Goal: Contribute content: Contribute content

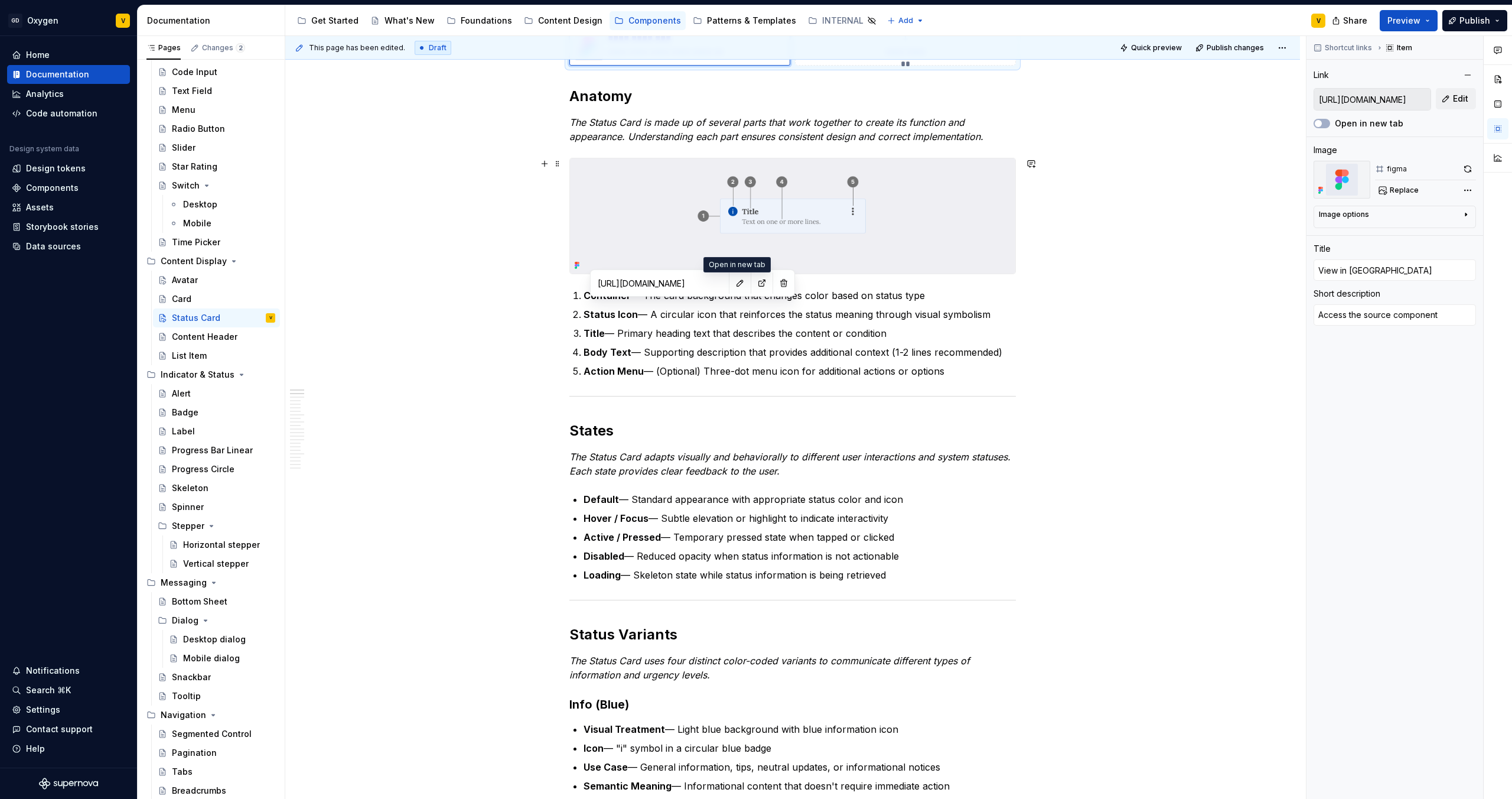
scroll to position [405, 0]
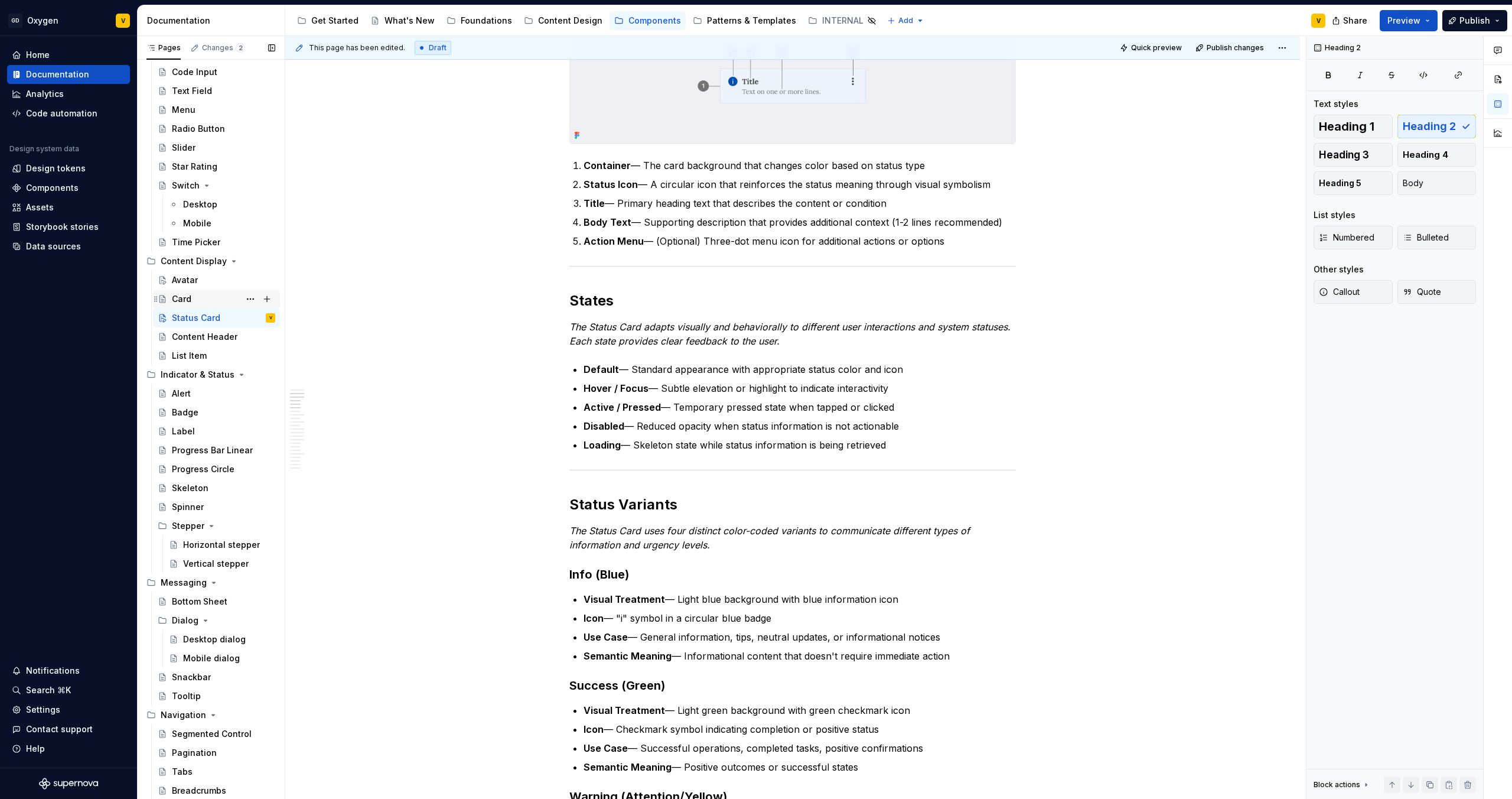
click at [181, 290] on div "Card" at bounding box center [217, 299] width 127 height 19
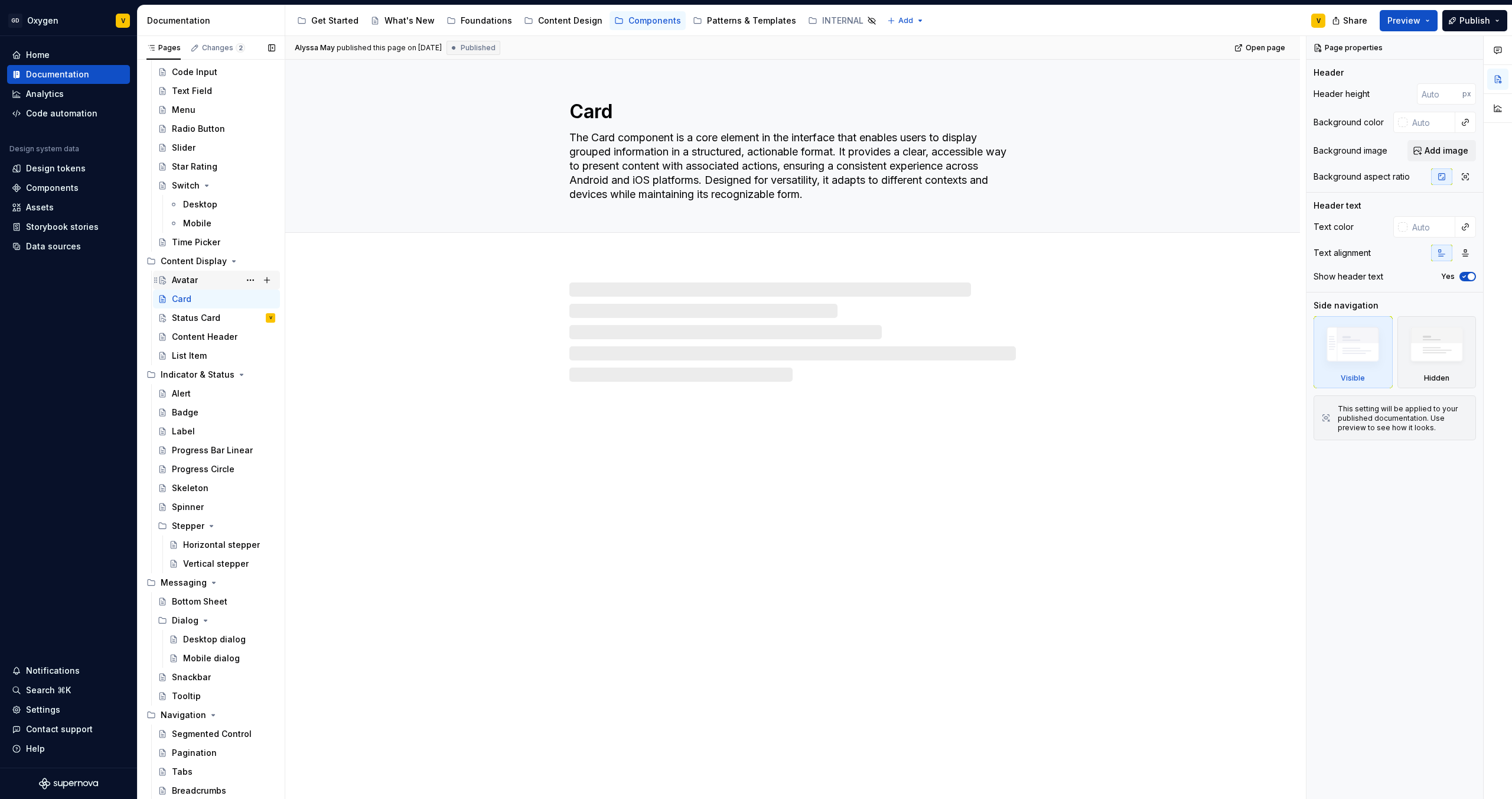
click at [184, 279] on div "Avatar" at bounding box center [184, 280] width 26 height 12
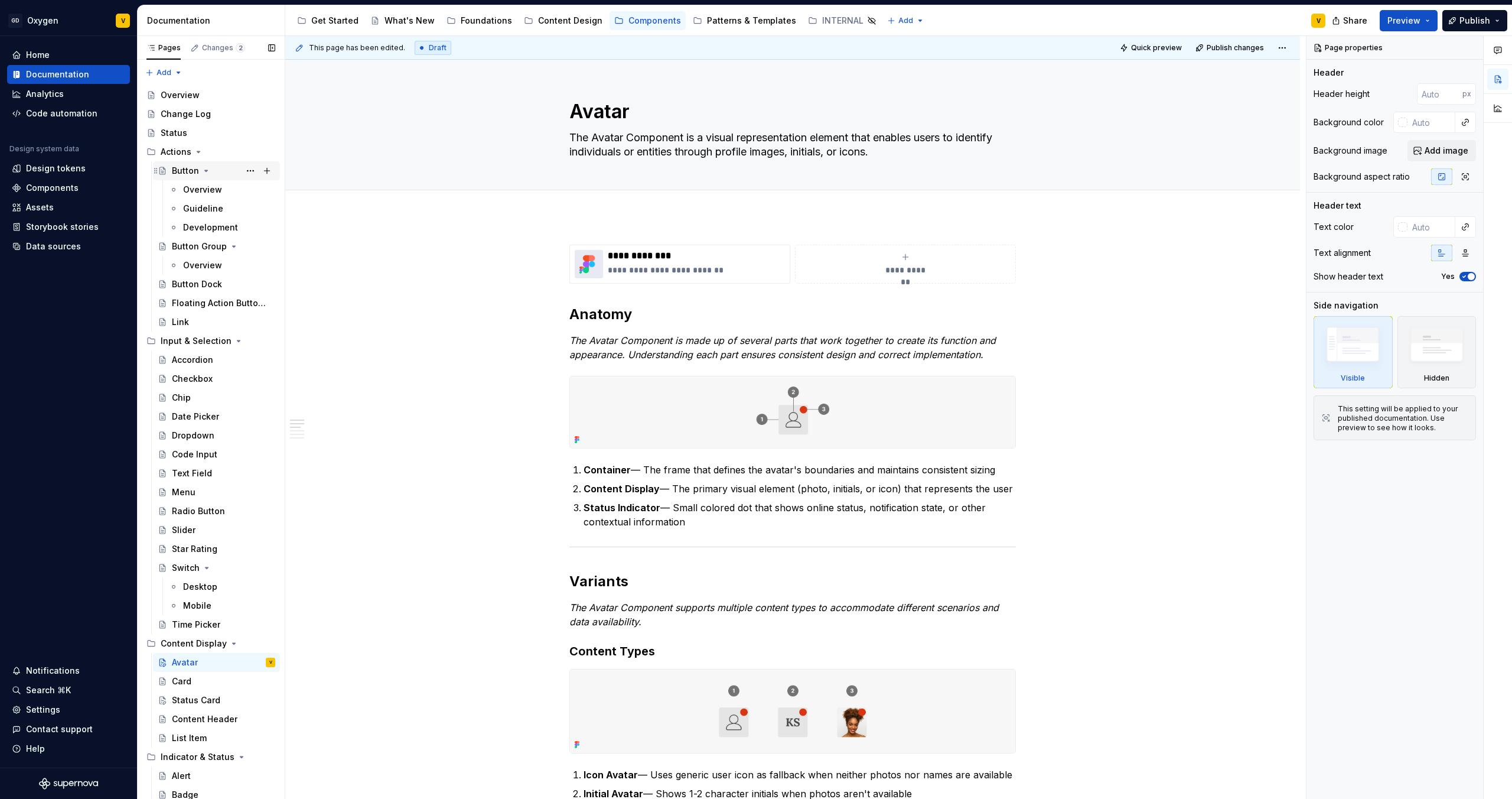
click at [206, 172] on icon "Page tree" at bounding box center [206, 171] width 9 height 9
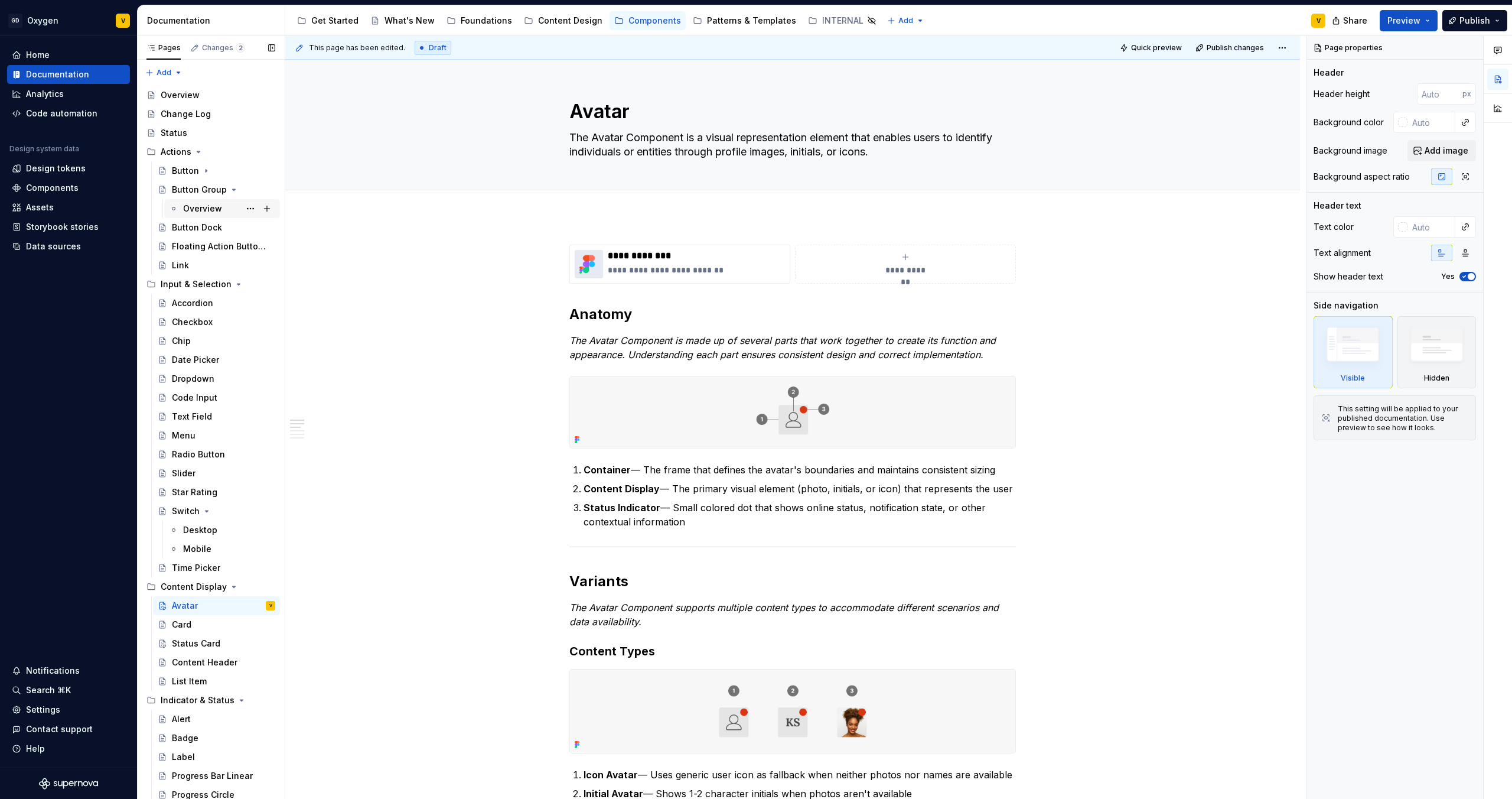
click at [185, 210] on div "Overview" at bounding box center [203, 208] width 39 height 12
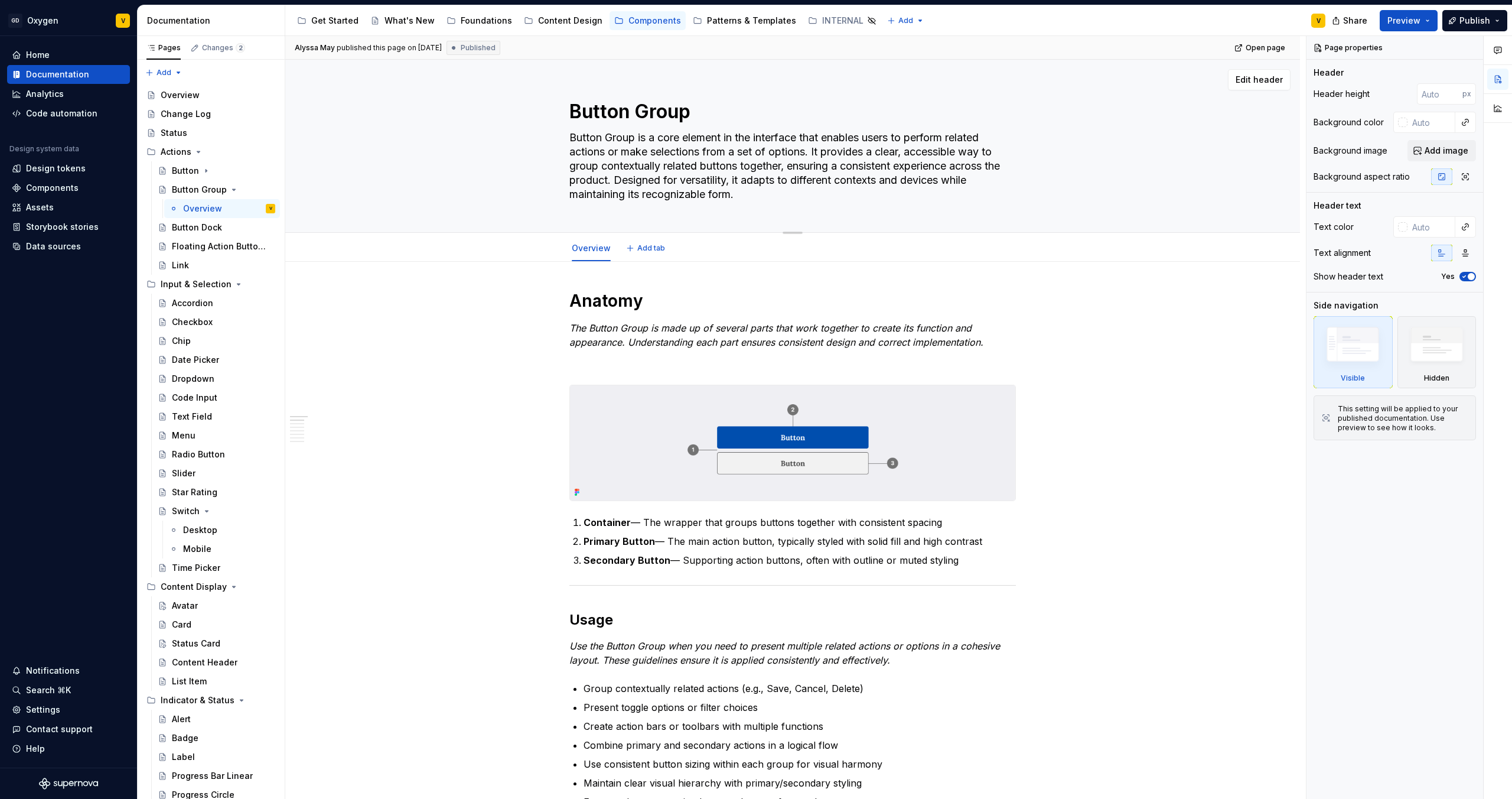
click at [575, 137] on textarea "Button Group is a core element in the interface that enables users to perform r…" at bounding box center [790, 165] width 446 height 75
type textarea "*"
type textarea "Button Group is a core element in the interface that enables users to perform r…"
type textarea "*"
type textarea "Button Group is a core element in the interface that enables users to perform r…"
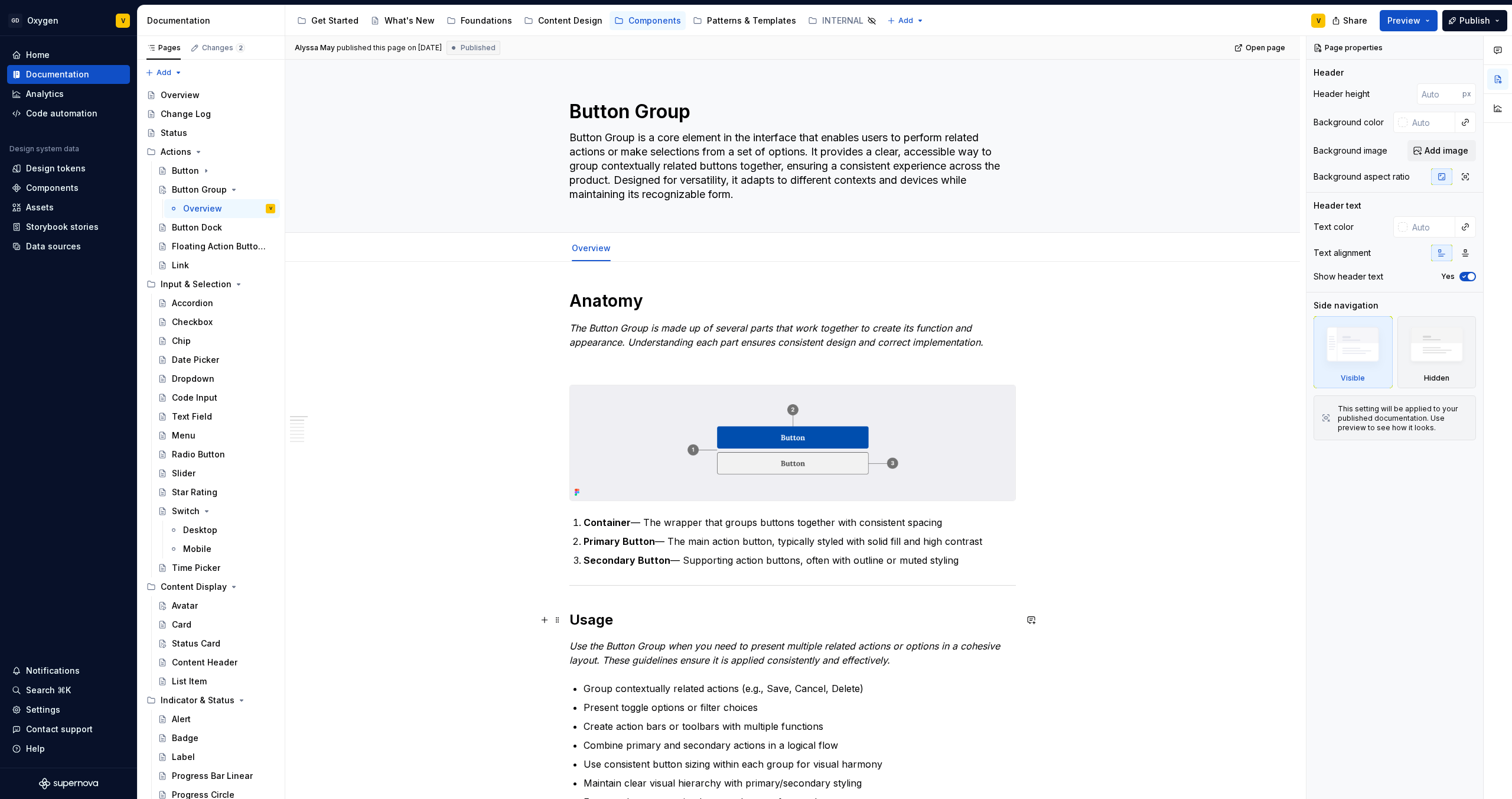
scroll to position [205, 0]
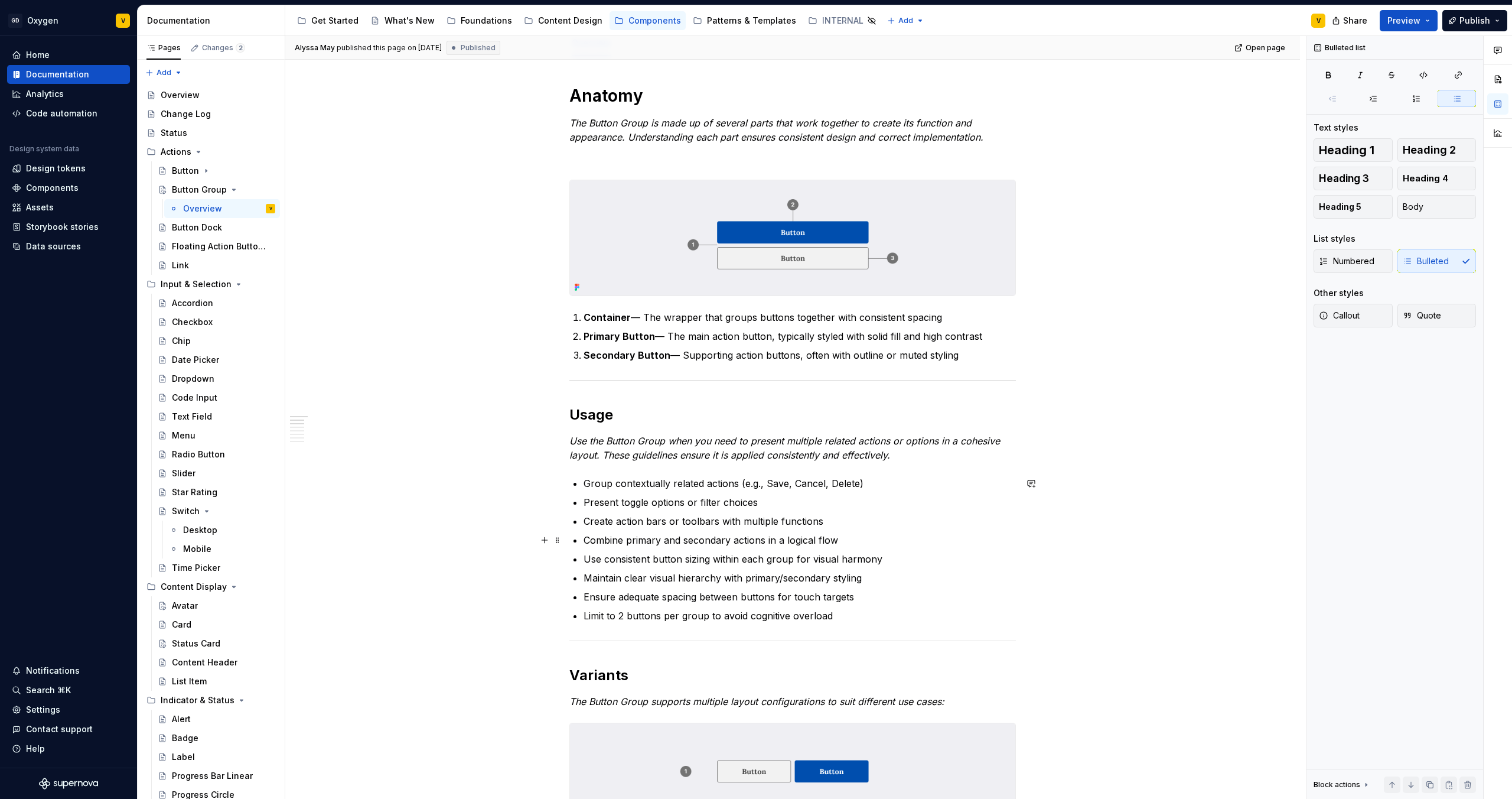
click at [690, 534] on p "Combine primary and secondary actions in a logical flow" at bounding box center [799, 540] width 432 height 14
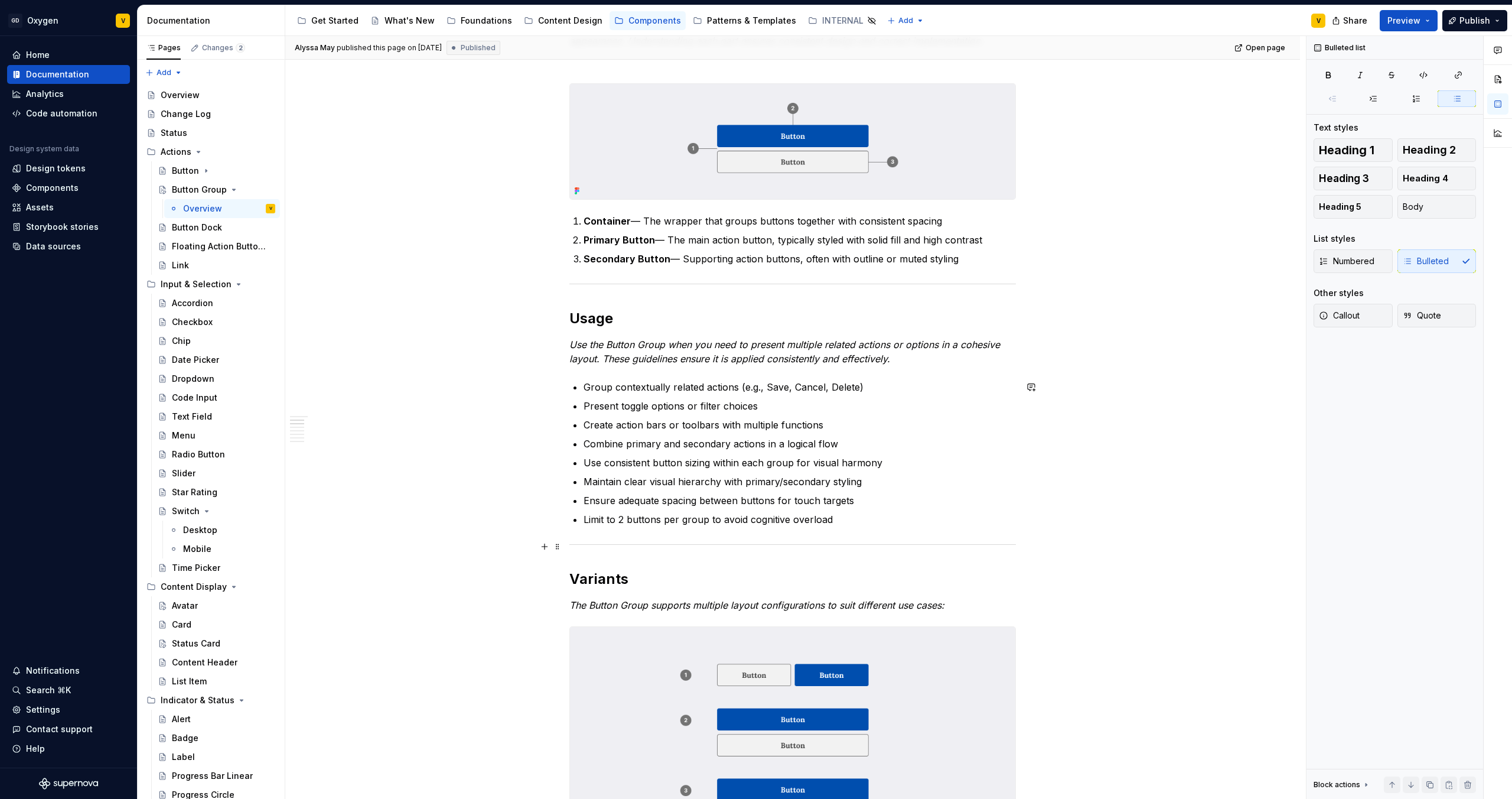
scroll to position [325, 0]
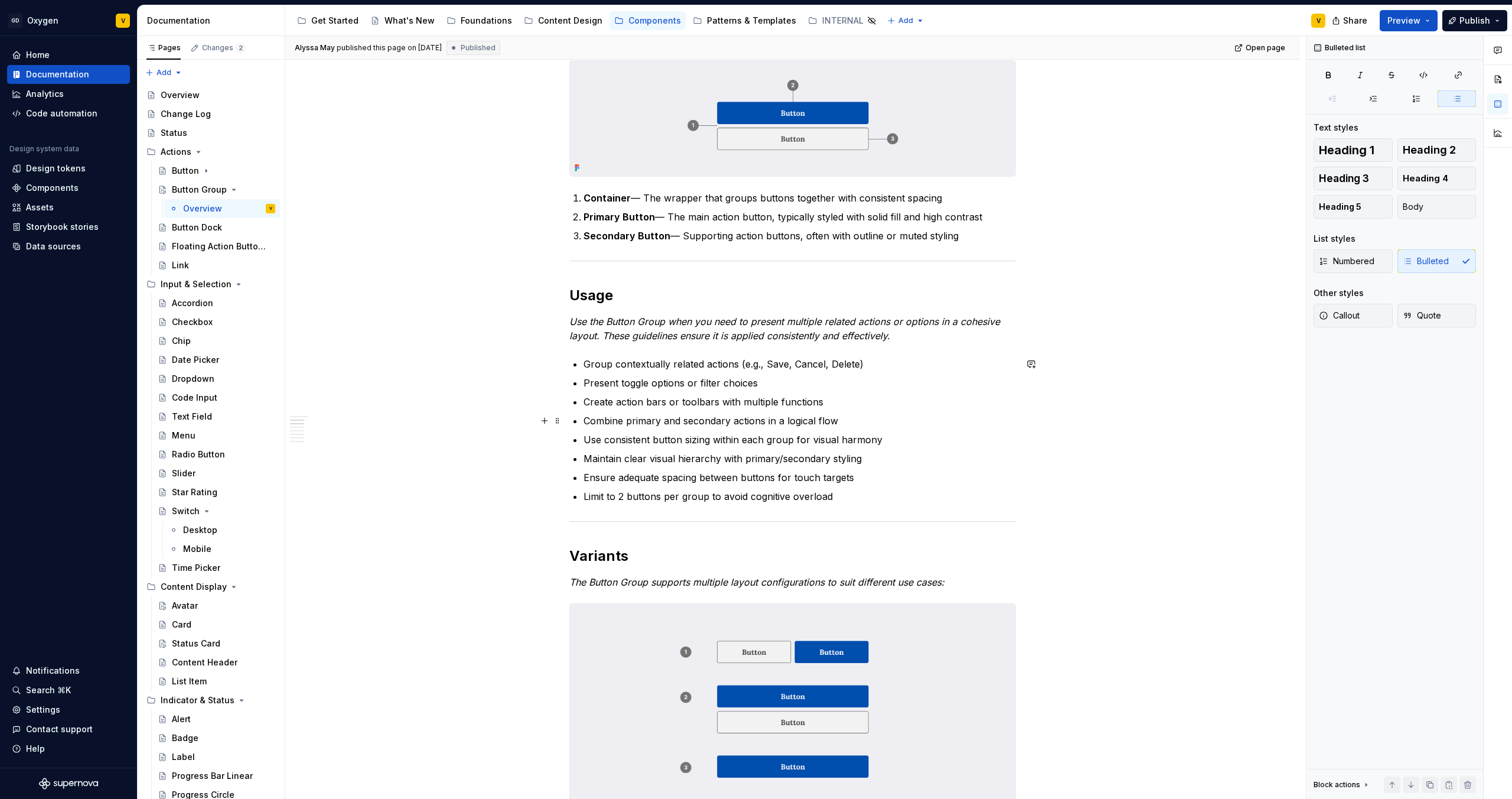
click at [798, 416] on p "Combine primary and secondary actions in a logical flow" at bounding box center [799, 421] width 432 height 14
click at [844, 421] on p "Combine primary and secondary actions in a logical flow" at bounding box center [799, 421] width 432 height 14
drag, startPoint x: 591, startPoint y: 439, endPoint x: 883, endPoint y: 449, distance: 292.2
click at [883, 449] on ul "Group contextually related actions (e.g., Save, Cancel, Delete) Present toggle …" at bounding box center [799, 430] width 432 height 147
click at [846, 466] on ul "Group contextually related actions (e.g., Save, Cancel, Delete) Present toggle …" at bounding box center [799, 430] width 432 height 147
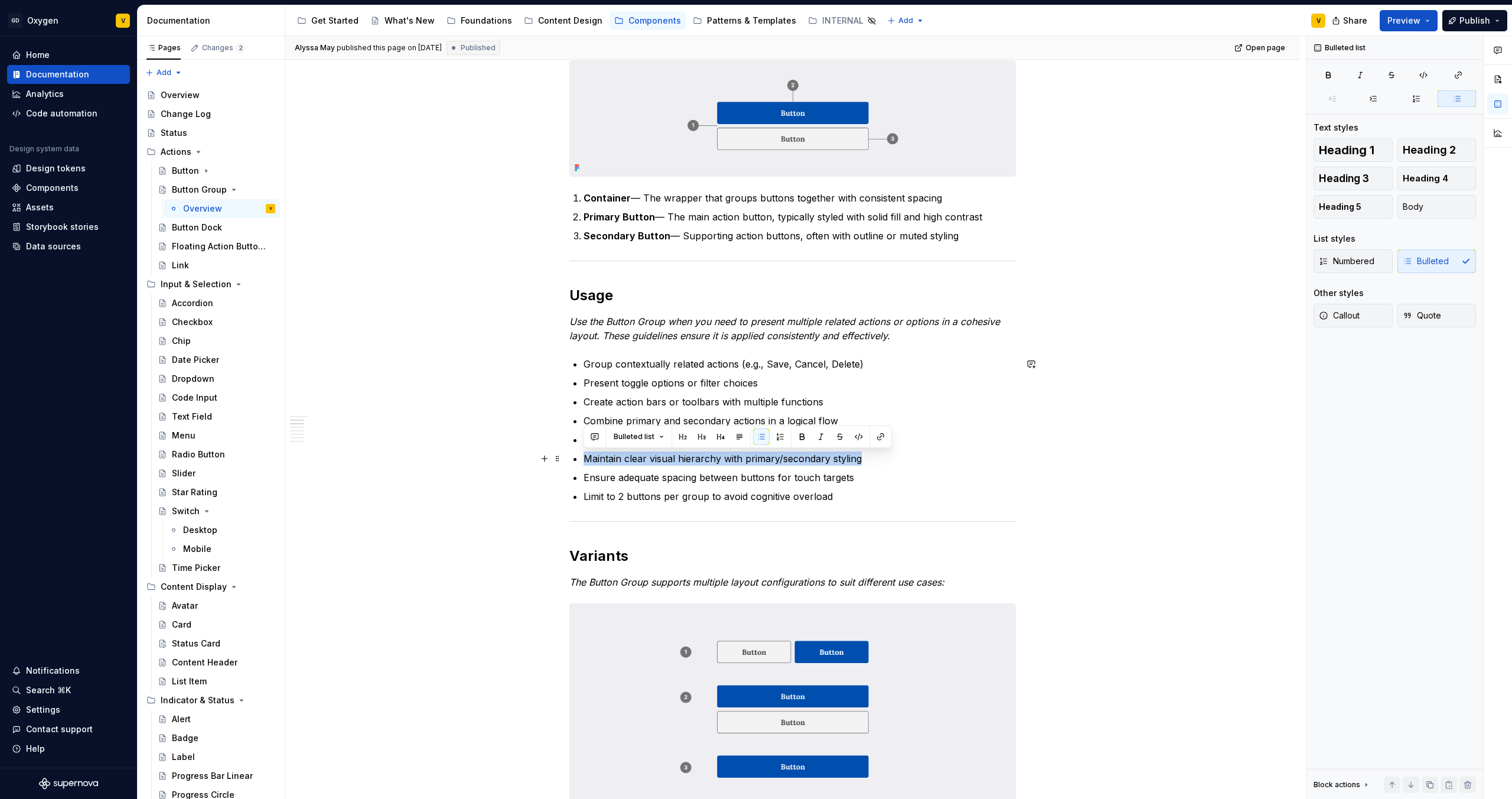
drag, startPoint x: 587, startPoint y: 459, endPoint x: 884, endPoint y: 464, distance: 297.0
click at [884, 464] on p "Maintain clear visual hierarchy with primary/secondary styling" at bounding box center [799, 458] width 432 height 14
click at [706, 490] on p "Limit to 2 buttons per group to avoid cognitive overload" at bounding box center [799, 496] width 432 height 14
drag, startPoint x: 583, startPoint y: 479, endPoint x: 869, endPoint y: 486, distance: 286.1
click at [869, 486] on ul "Group contextually related actions (e.g., Save, Cancel, Delete) Present toggle …" at bounding box center [799, 430] width 432 height 147
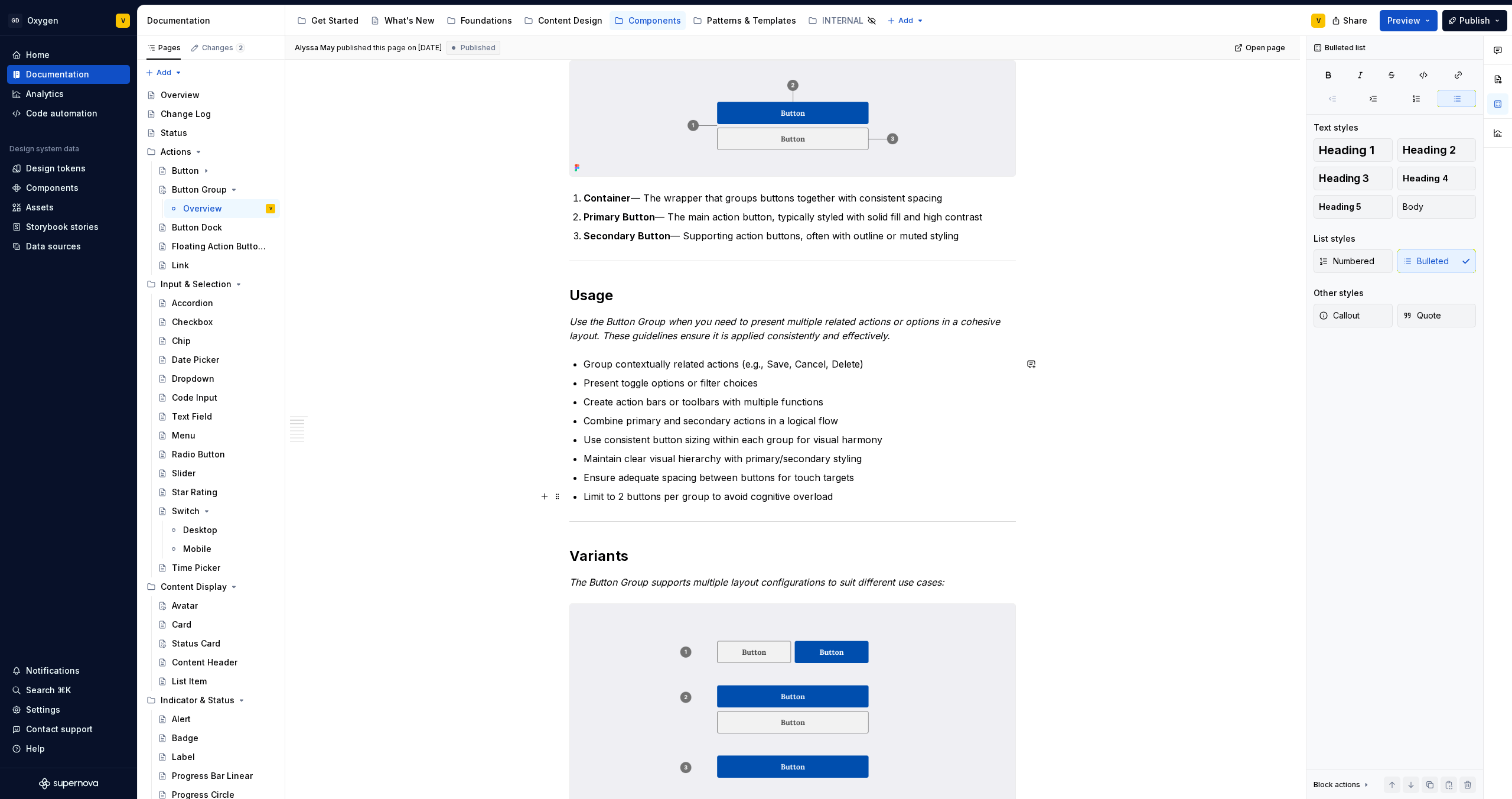
click at [859, 490] on p "Limit to 2 buttons per group to avoid cognitive overload" at bounding box center [799, 496] width 432 height 14
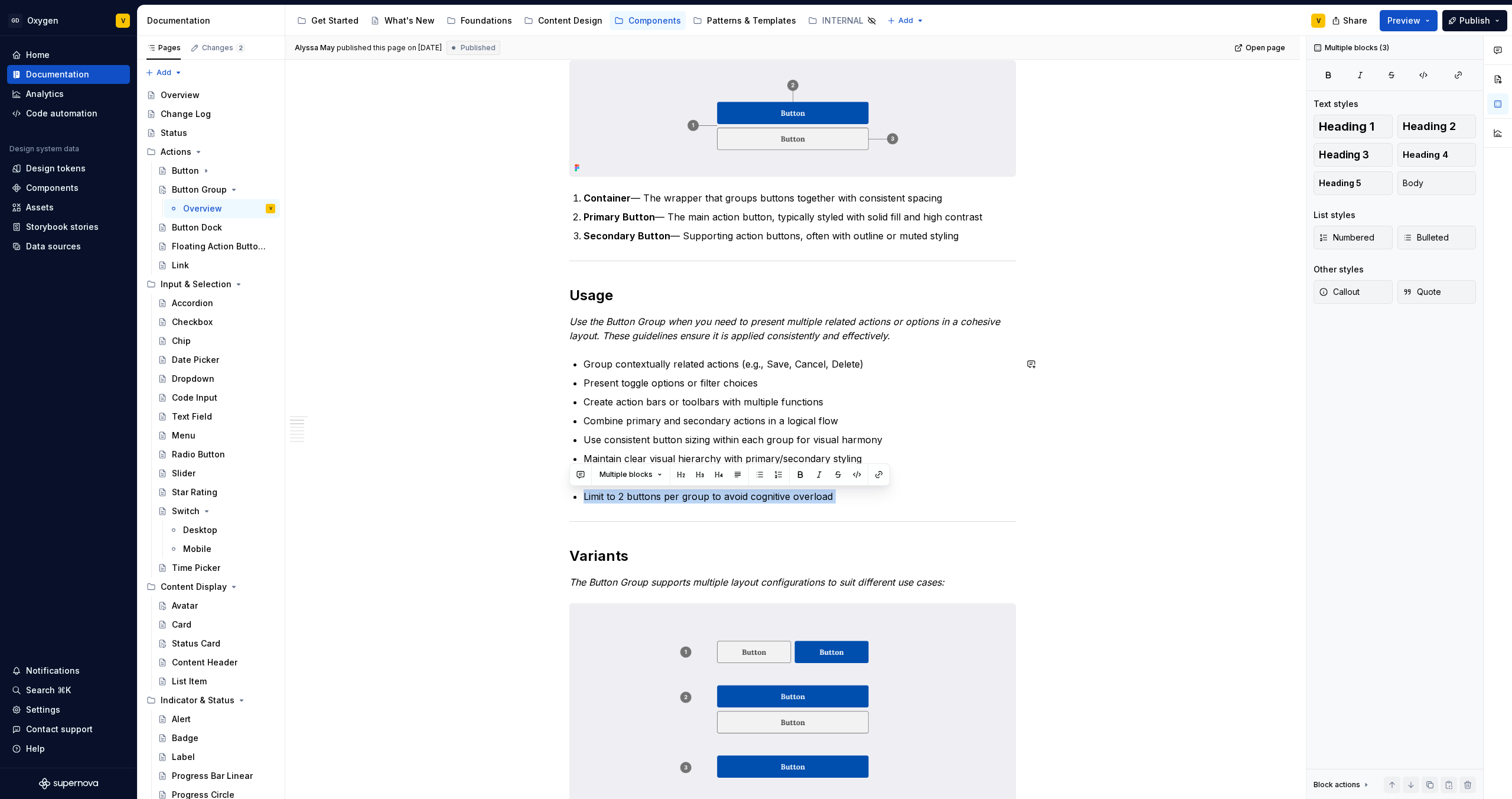
drag, startPoint x: 585, startPoint y: 495, endPoint x: 859, endPoint y: 513, distance: 274.6
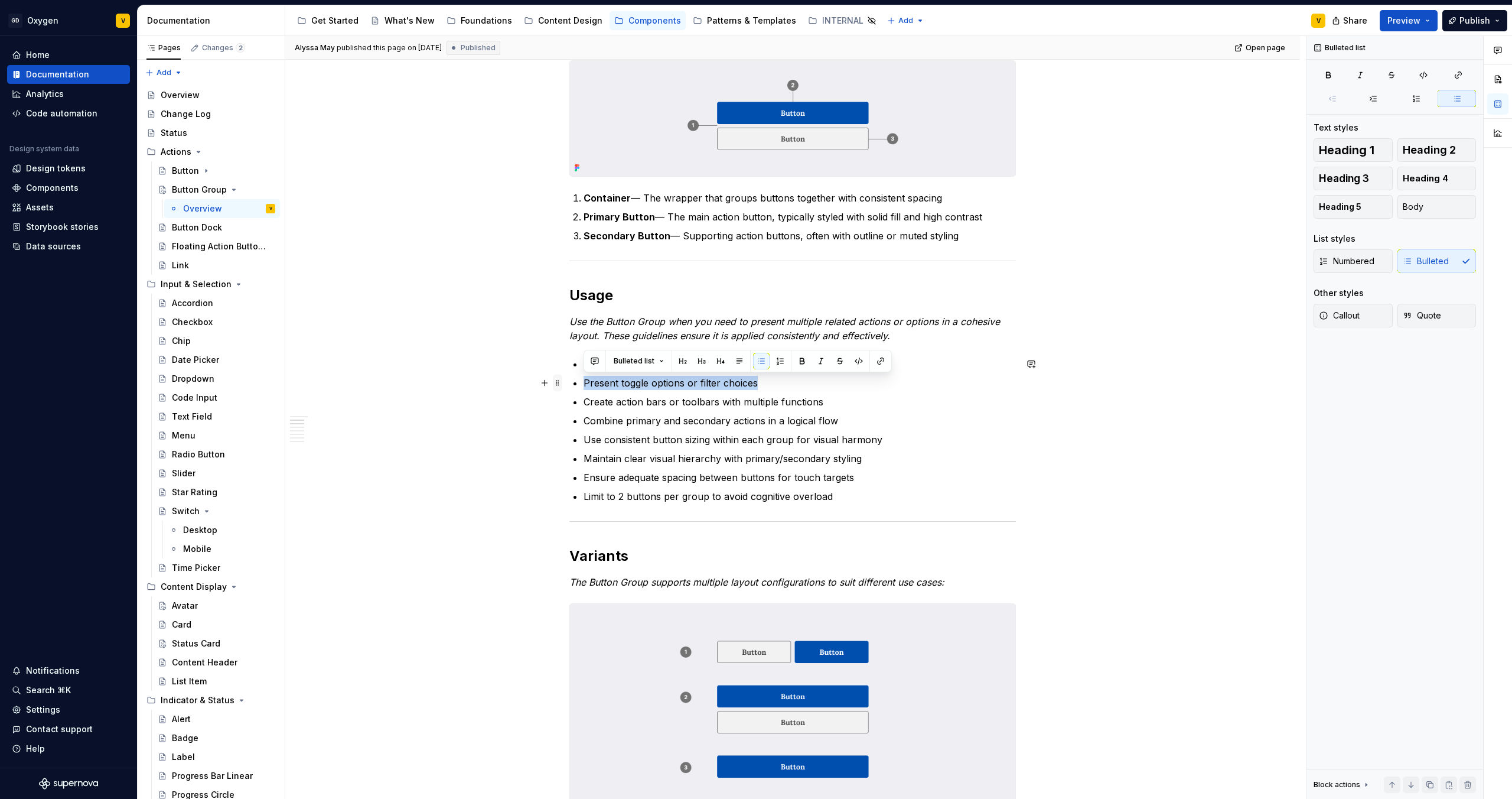
drag, startPoint x: 772, startPoint y: 381, endPoint x: 554, endPoint y: 390, distance: 218.2
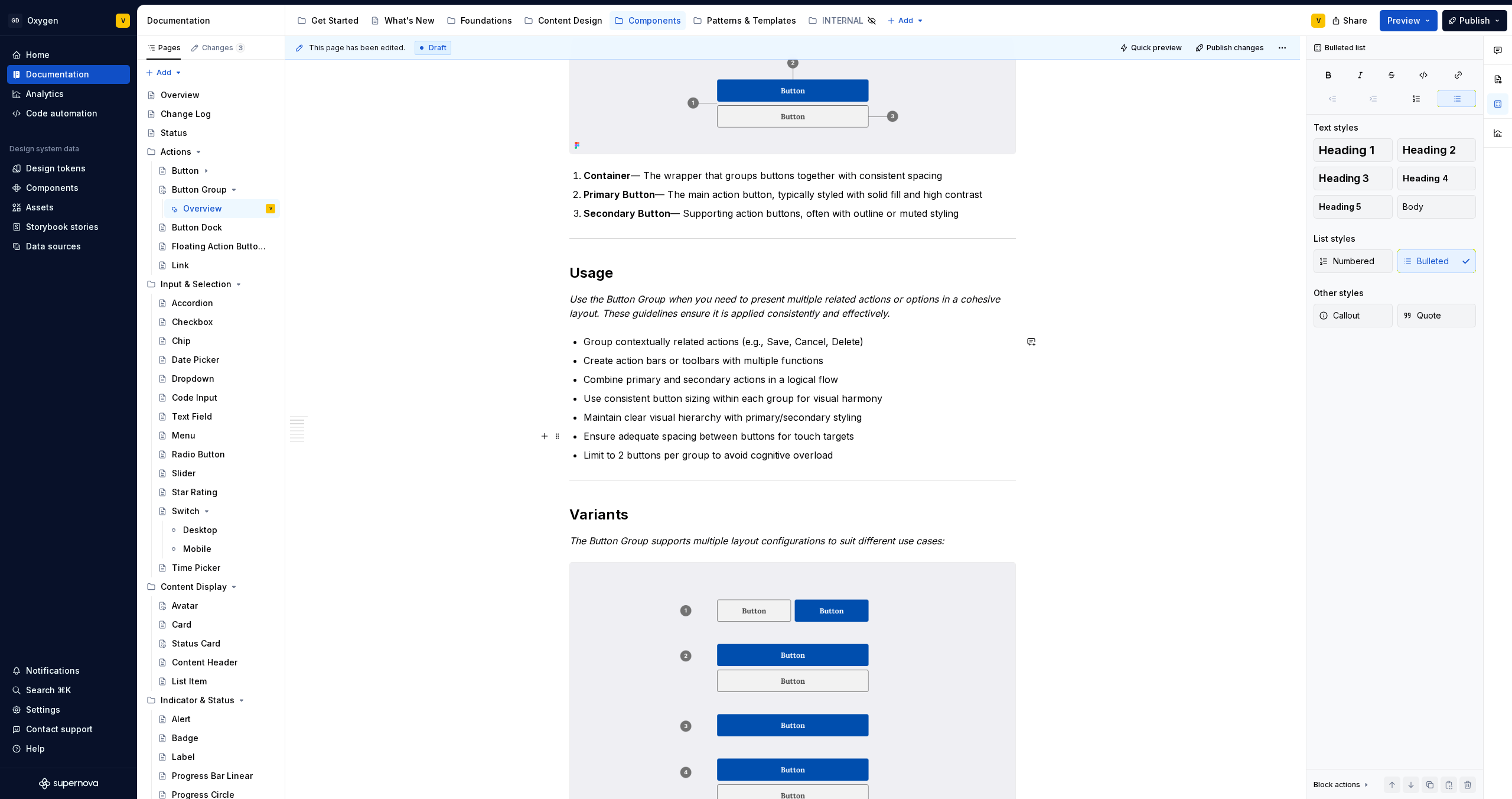
scroll to position [348, 0]
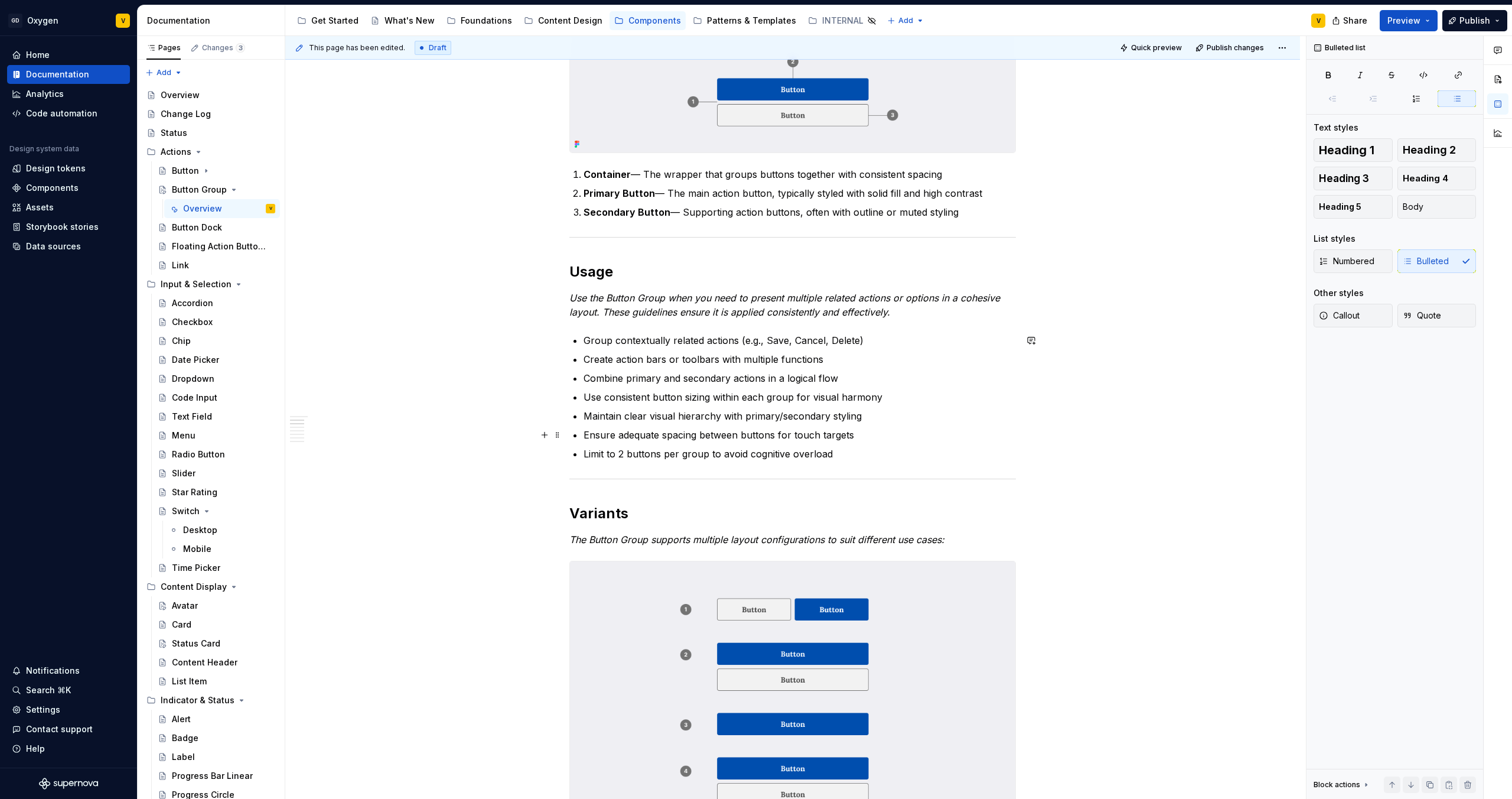
click at [783, 426] on ul "Group contextually related actions (e.g., Save, Cancel, Delete) Create action b…" at bounding box center [799, 397] width 432 height 127
drag, startPoint x: 830, startPoint y: 360, endPoint x: 557, endPoint y: 363, distance: 273.0
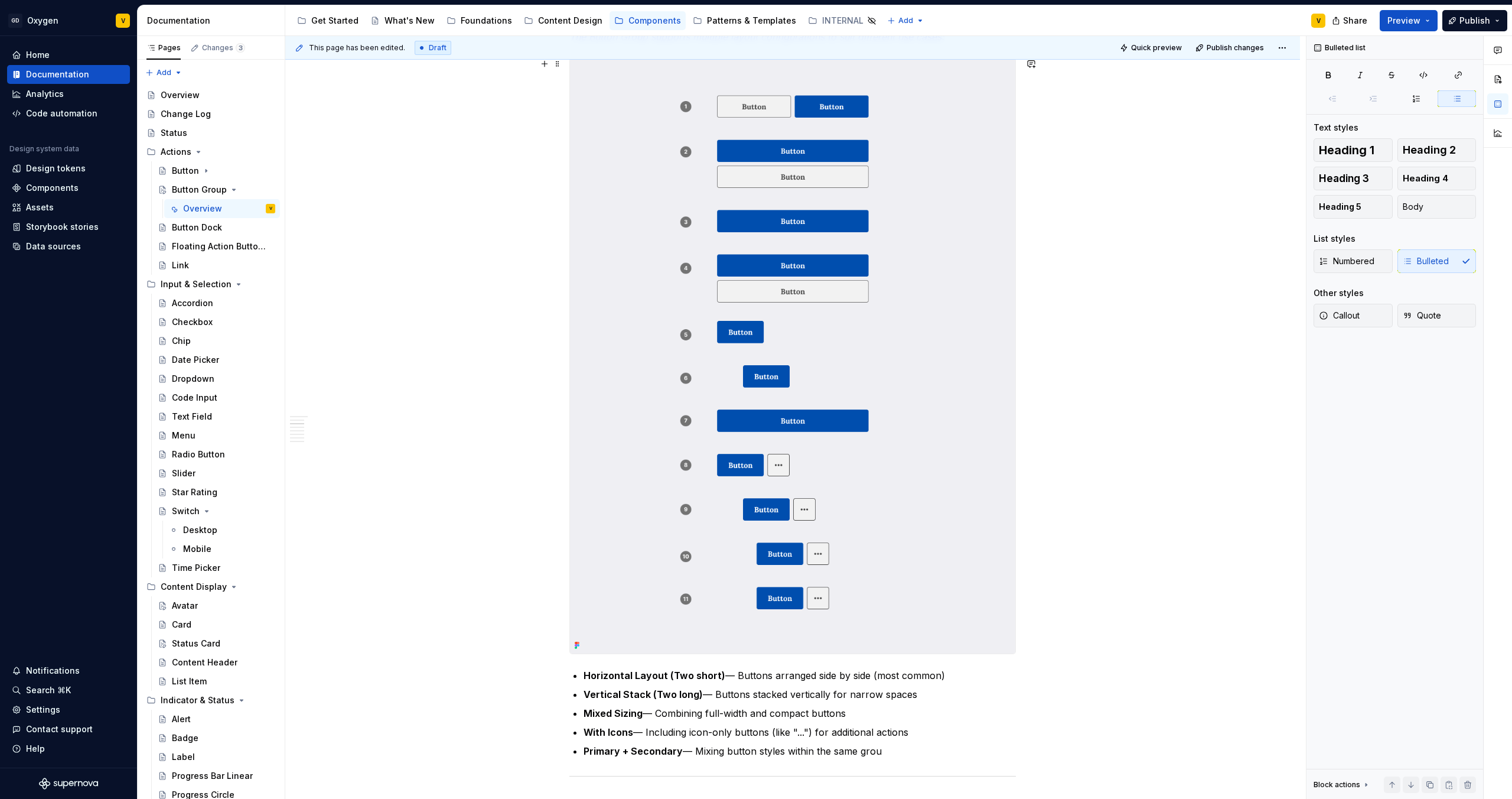
scroll to position [699, 0]
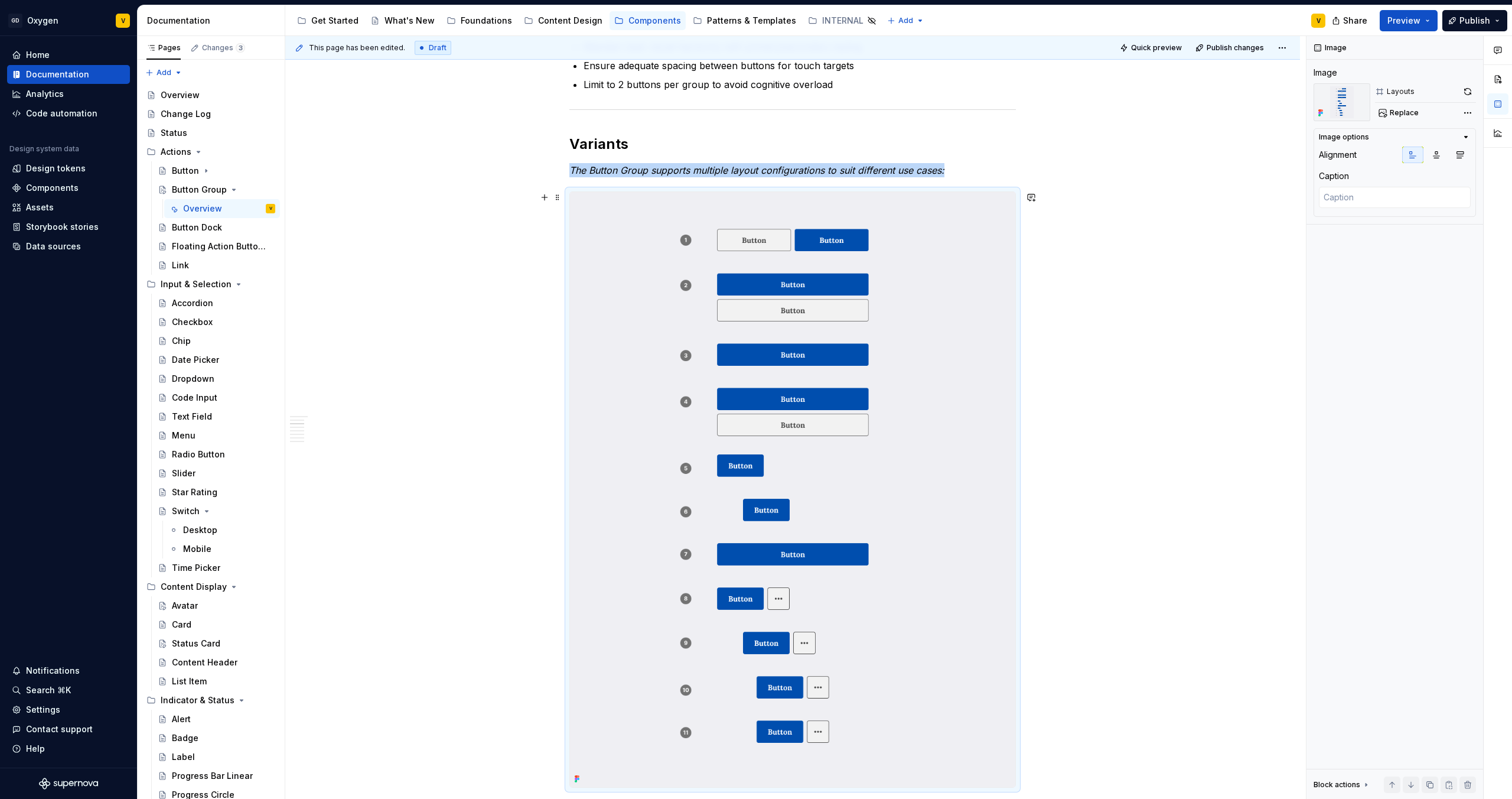
click at [744, 474] on img at bounding box center [792, 489] width 446 height 595
click at [1393, 113] on span "Replace" at bounding box center [1404, 113] width 29 height 9
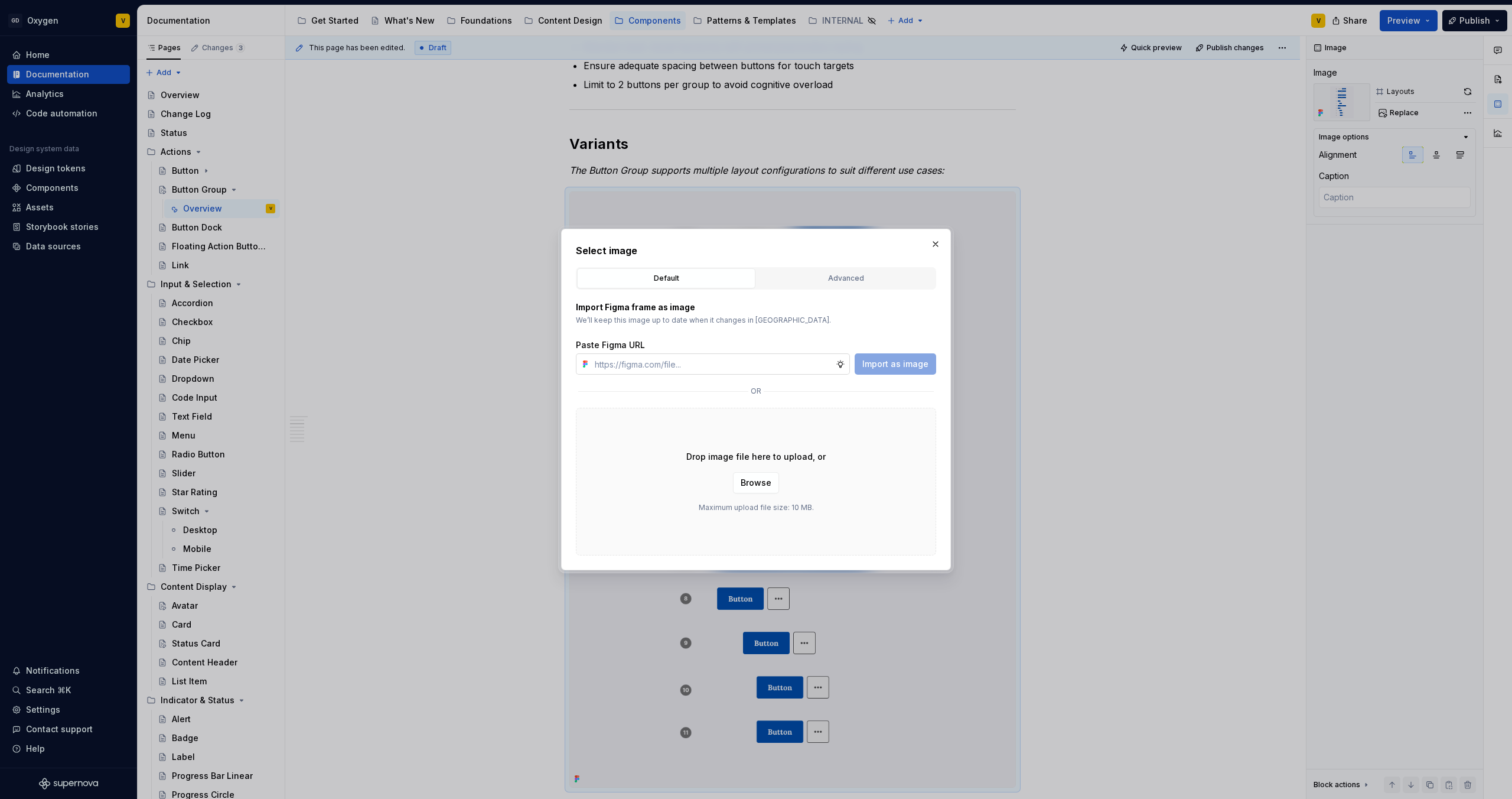
type textarea "*"
click at [746, 366] on input "text" at bounding box center [713, 363] width 246 height 21
type input "[URL][DOMAIN_NAME]"
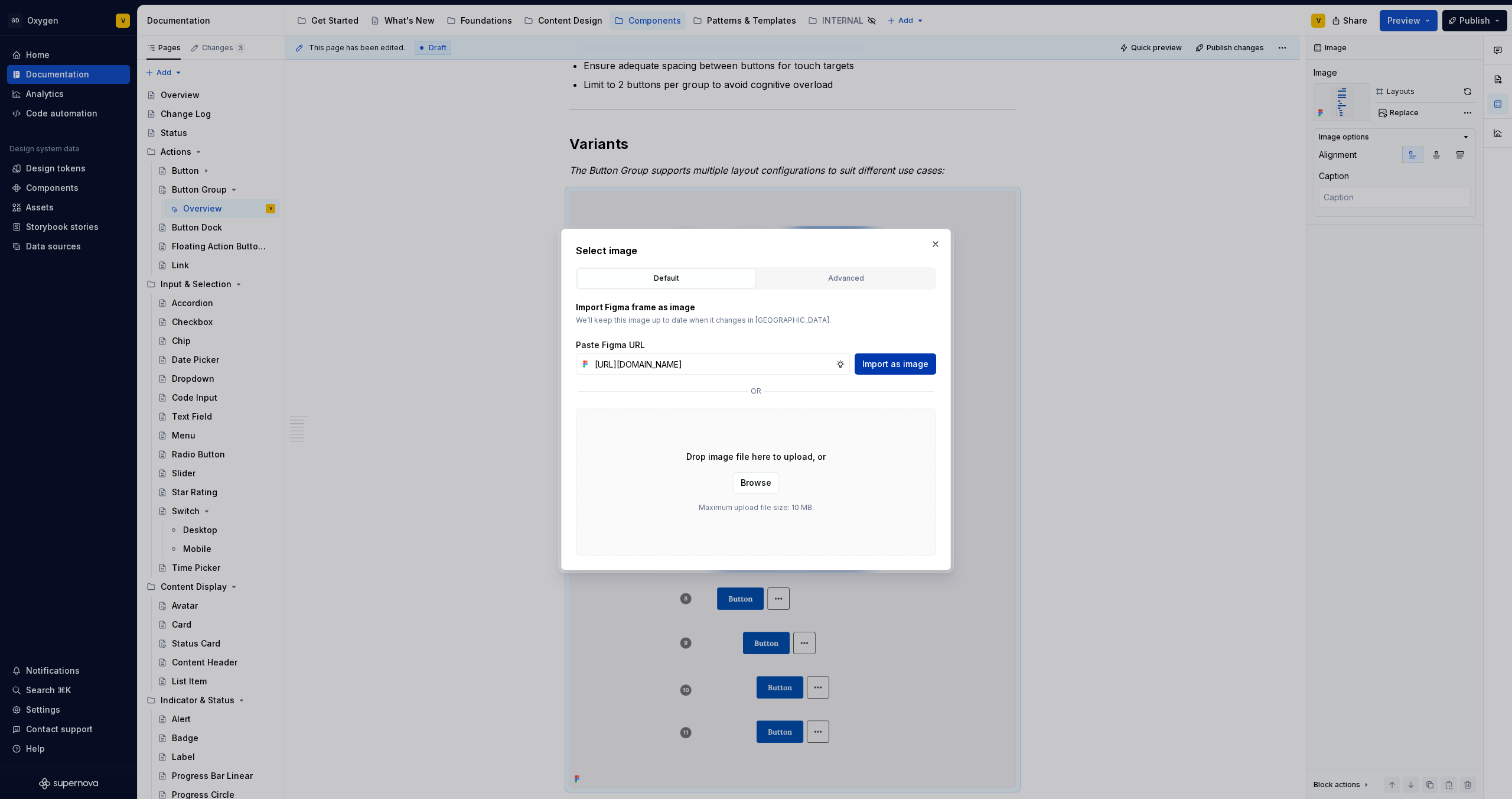
click at [906, 360] on span "Import as image" at bounding box center [895, 363] width 66 height 12
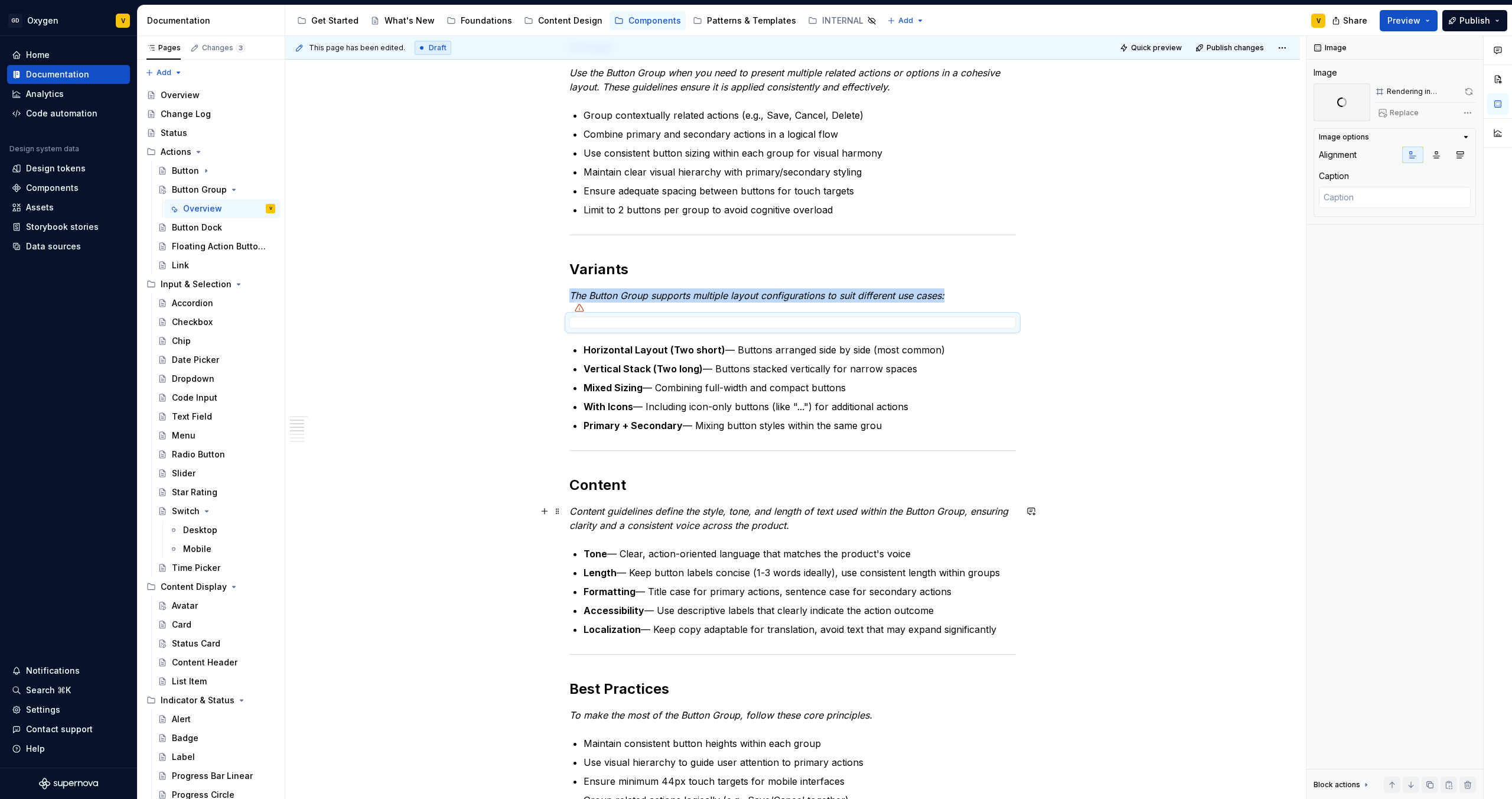
scroll to position [571, 0]
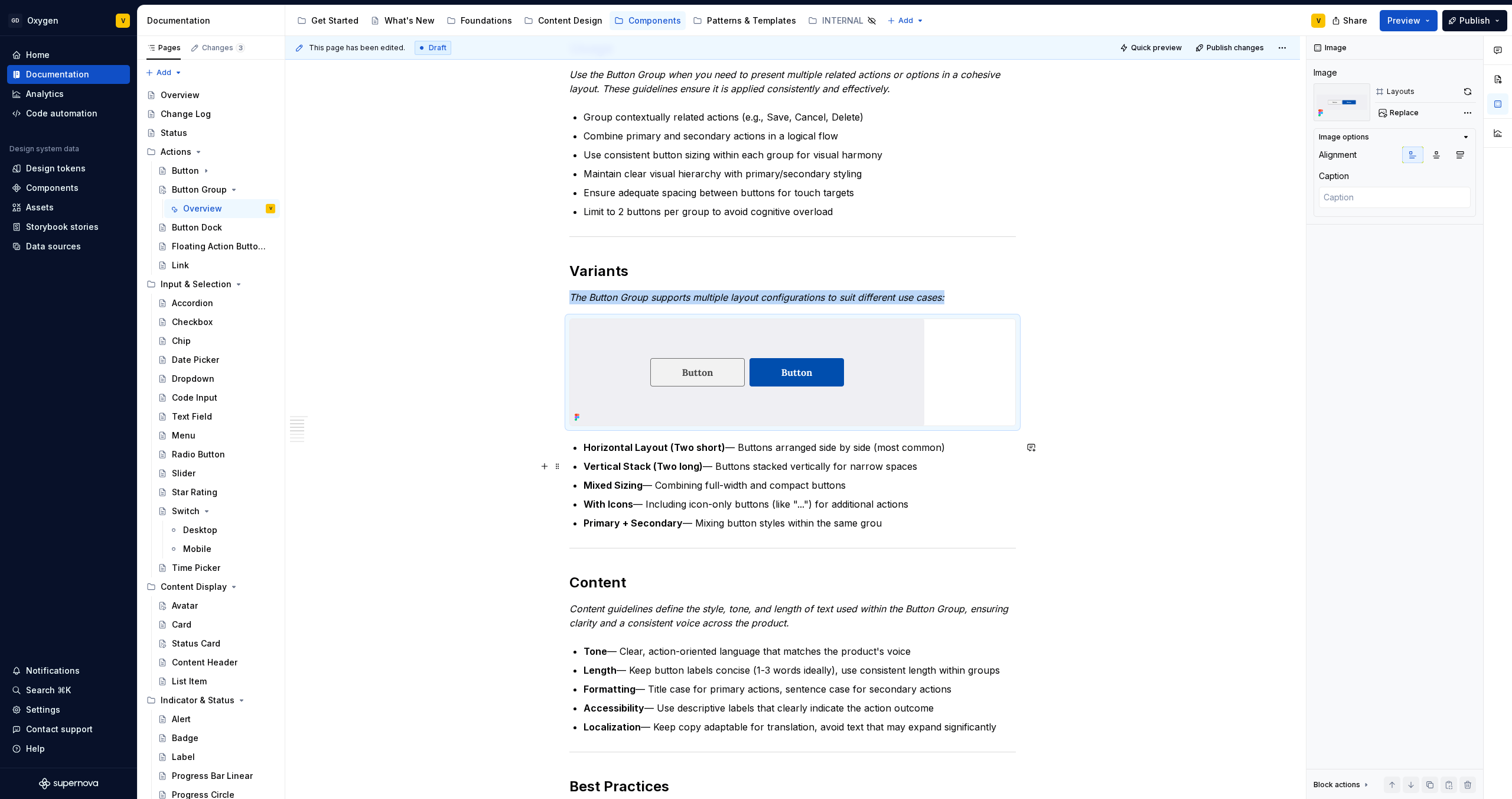
click at [1140, 460] on div "Anatomy The Button Group is made up of several parts that work together to crea…" at bounding box center [792, 693] width 1014 height 2006
click at [896, 353] on img at bounding box center [747, 372] width 355 height 106
click at [651, 407] on img at bounding box center [747, 372] width 355 height 106
click at [835, 370] on img at bounding box center [747, 372] width 355 height 106
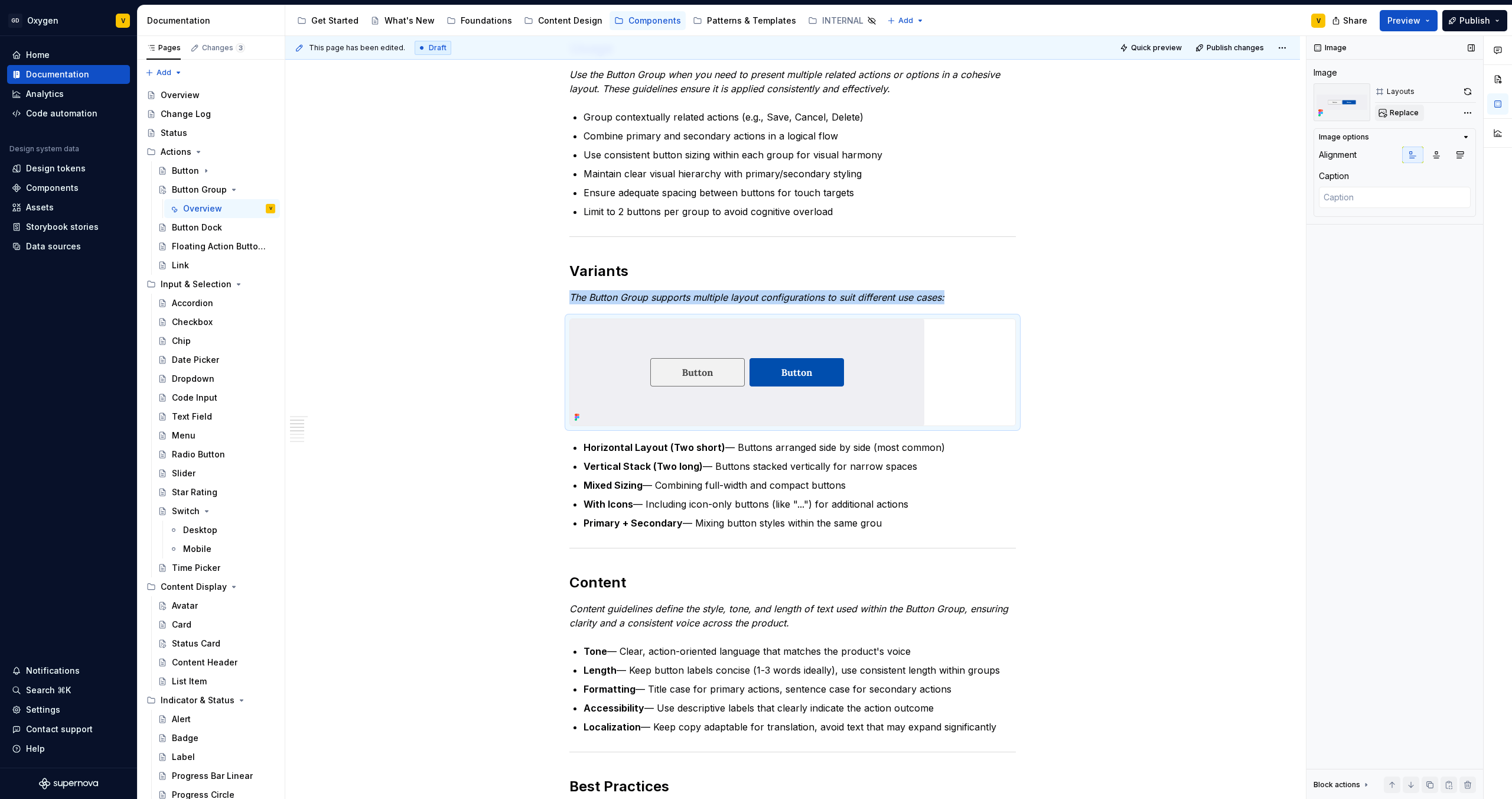
click at [1403, 113] on span "Replace" at bounding box center [1404, 113] width 29 height 9
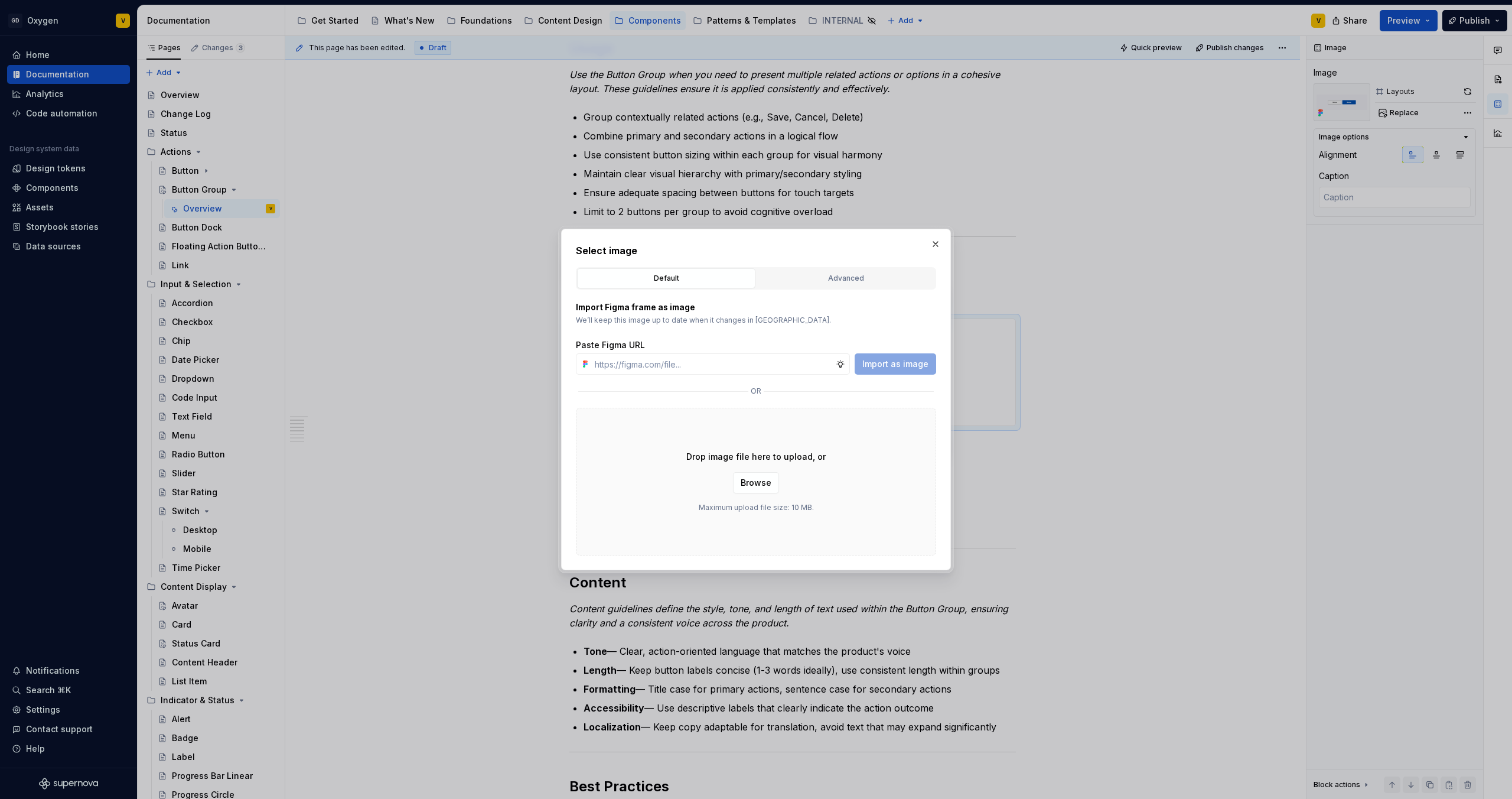
type textarea "*"
type input "[URL][DOMAIN_NAME]"
click at [910, 364] on span "Import as image" at bounding box center [895, 363] width 66 height 12
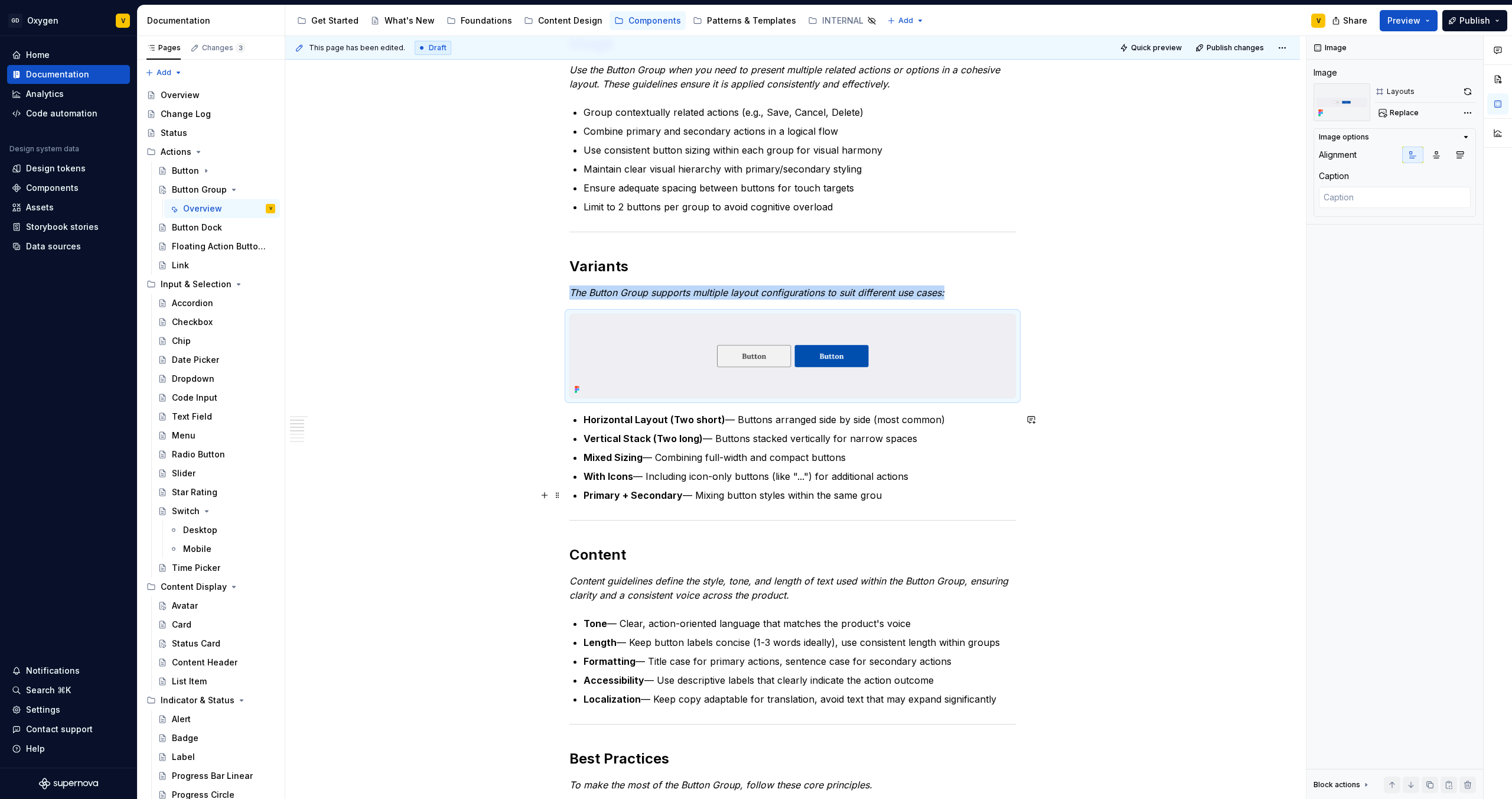
scroll to position [575, 0]
click at [1054, 392] on div "Anatomy The Button Group is made up of several parts that work together to crea…" at bounding box center [792, 678] width 1014 height 1983
click at [1052, 372] on div "Anatomy The Button Group is made up of several parts that work together to crea…" at bounding box center [792, 678] width 1014 height 1983
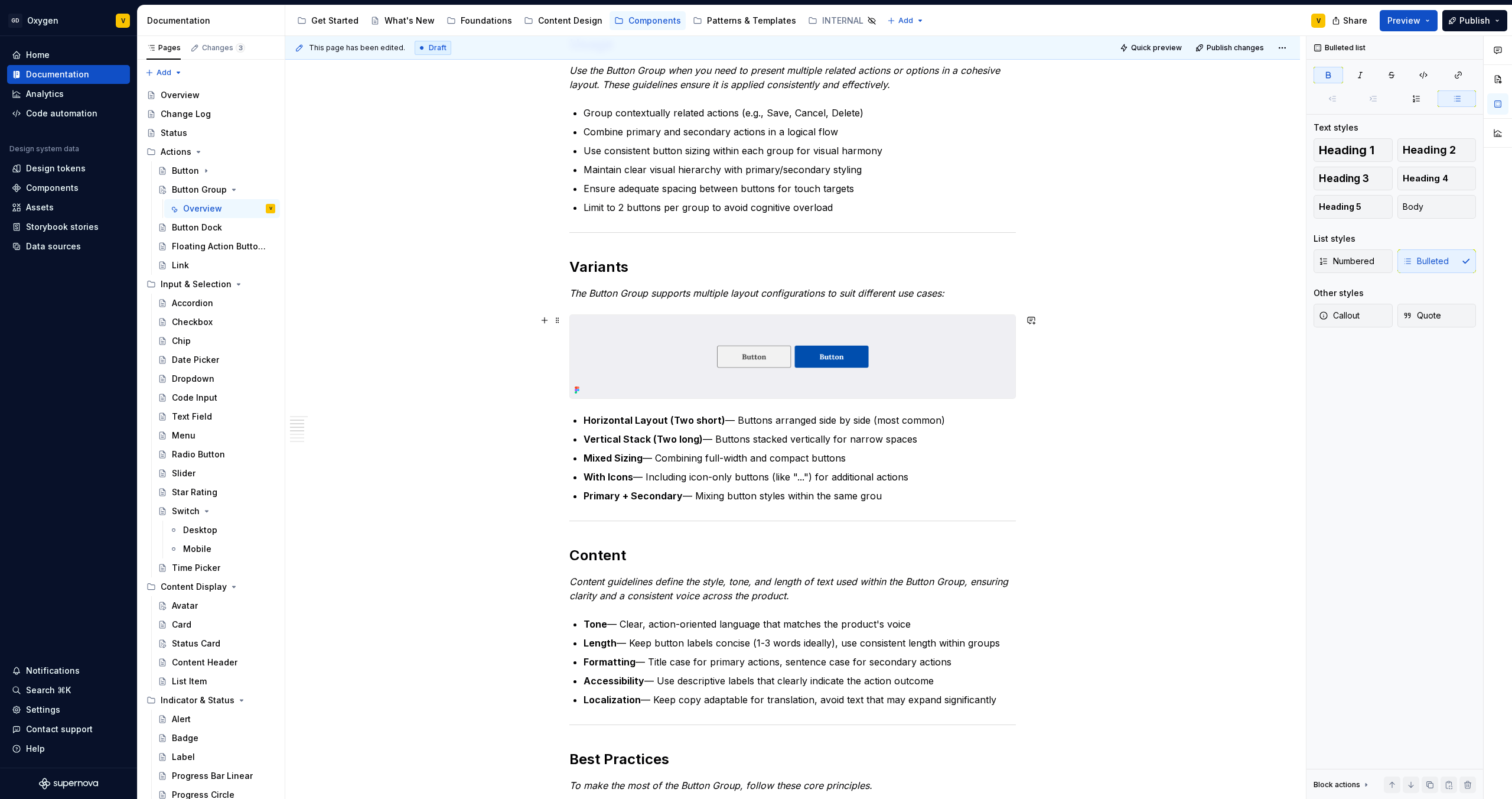
click at [1037, 392] on div "Anatomy The Button Group is made up of several parts that work together to crea…" at bounding box center [792, 678] width 1014 height 1983
click at [966, 429] on ul "Horizontal Layout (Two short) — Buttons arranged side by side (most common) Ver…" at bounding box center [799, 458] width 432 height 90
click at [952, 422] on p "Horizontal Layout (Two short) — Buttons arranged side by side (most common)" at bounding box center [799, 420] width 432 height 14
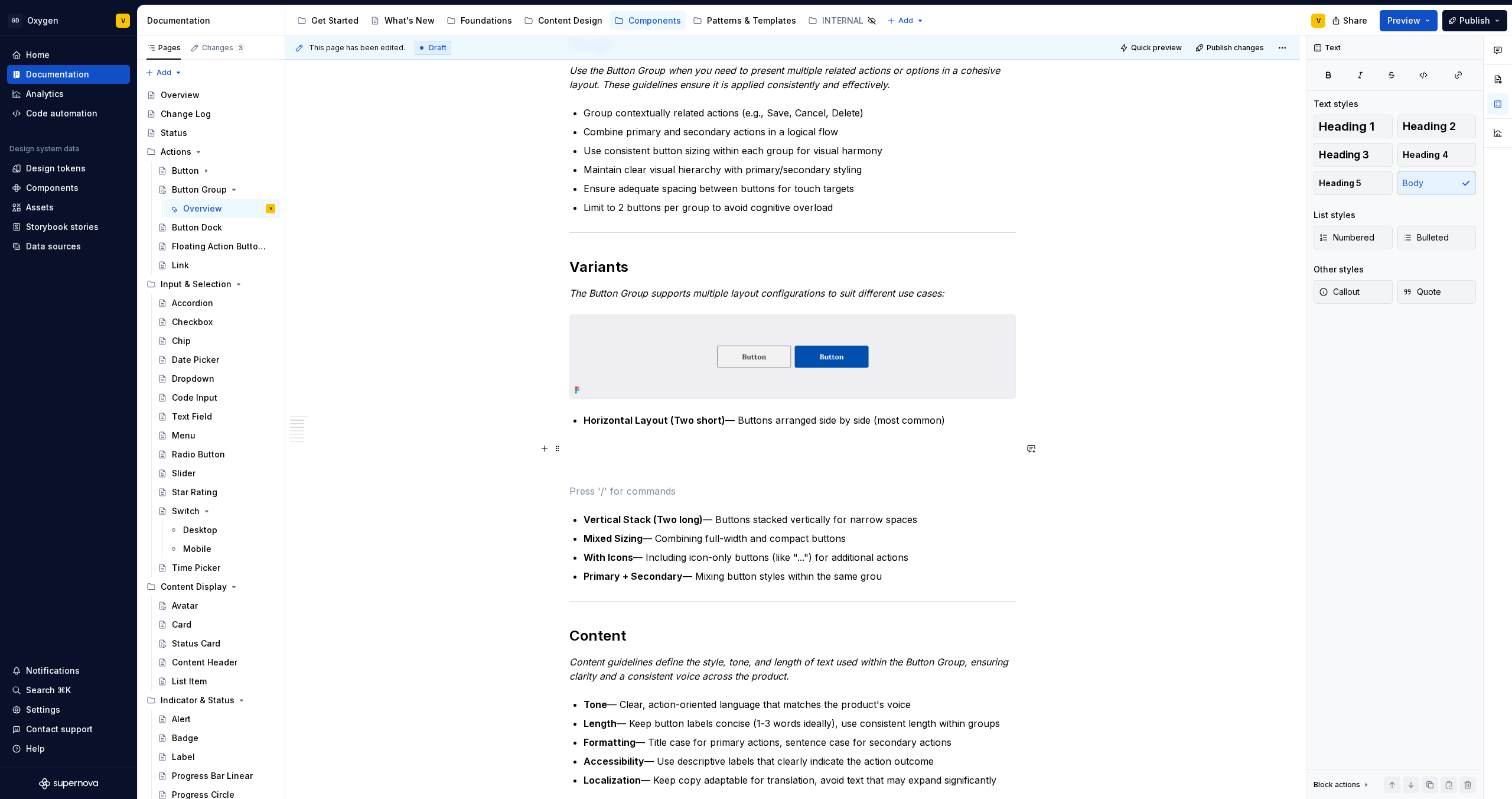
click at [584, 453] on p at bounding box center [792, 448] width 446 height 14
click at [545, 450] on button "button" at bounding box center [544, 448] width 16 height 16
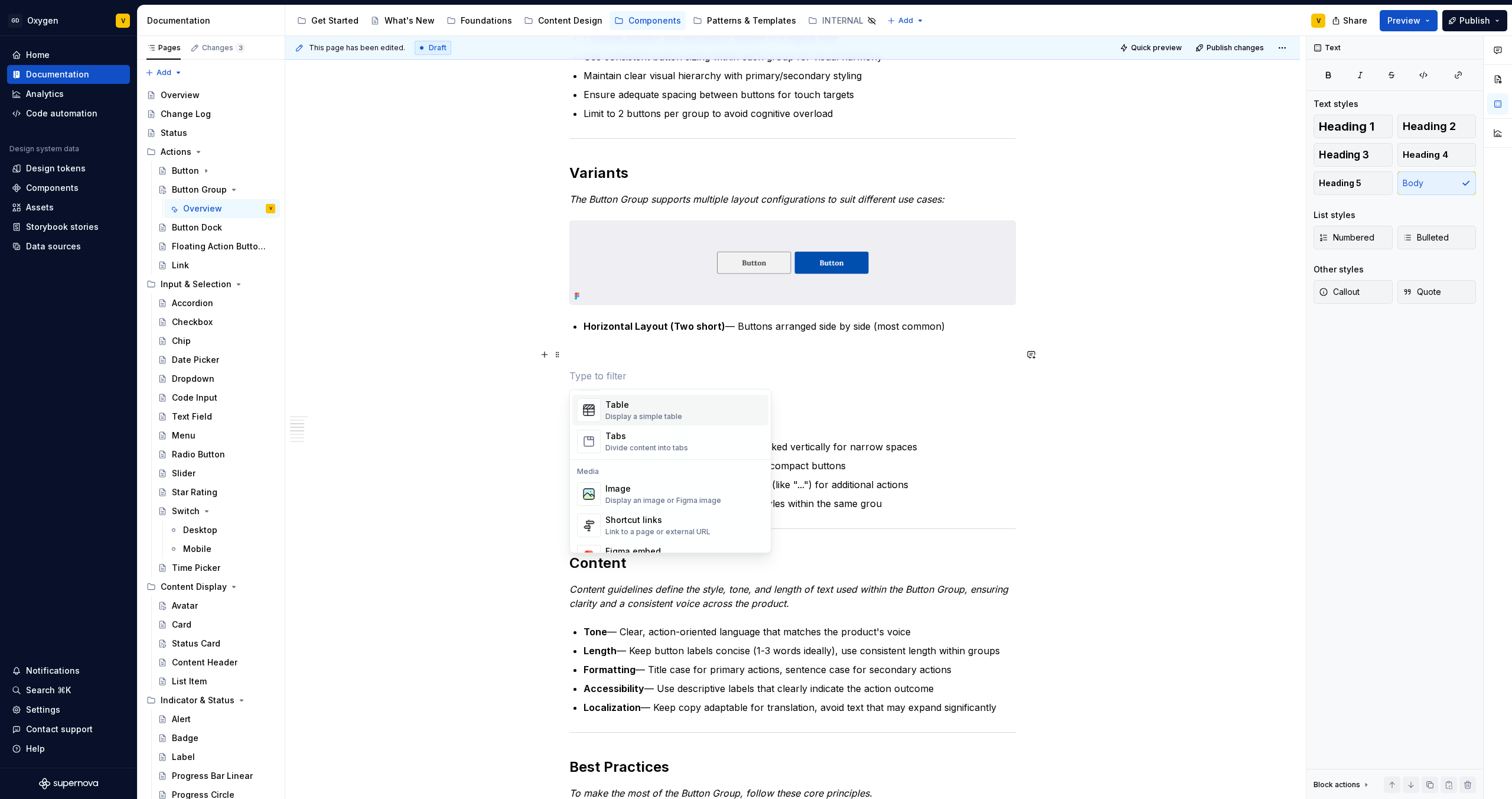
scroll to position [461, 0]
click at [626, 464] on div "Image" at bounding box center [663, 459] width 116 height 12
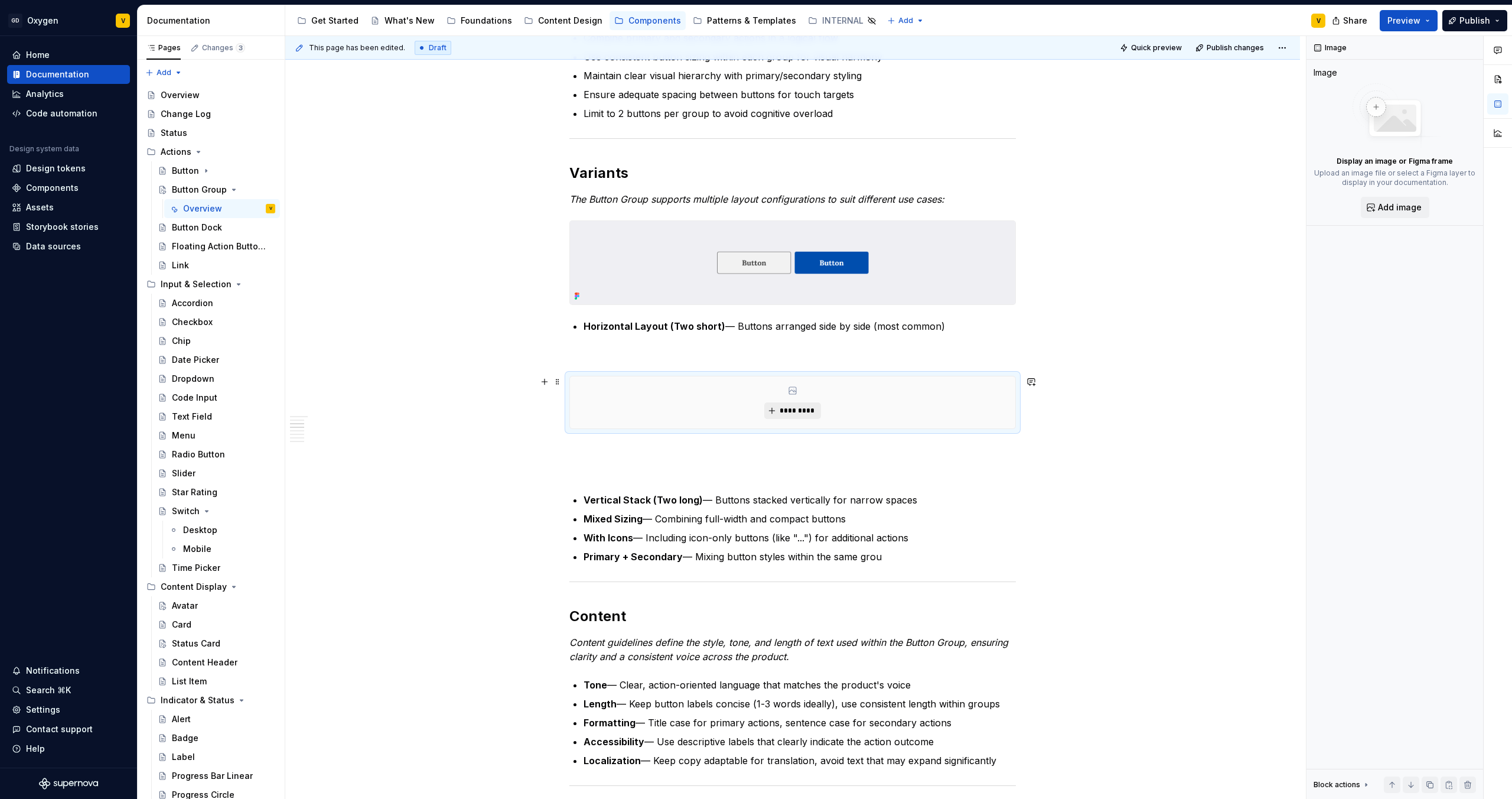
click at [795, 413] on span "*********" at bounding box center [797, 411] width 36 height 9
click at [543, 453] on button "button" at bounding box center [544, 450] width 16 height 16
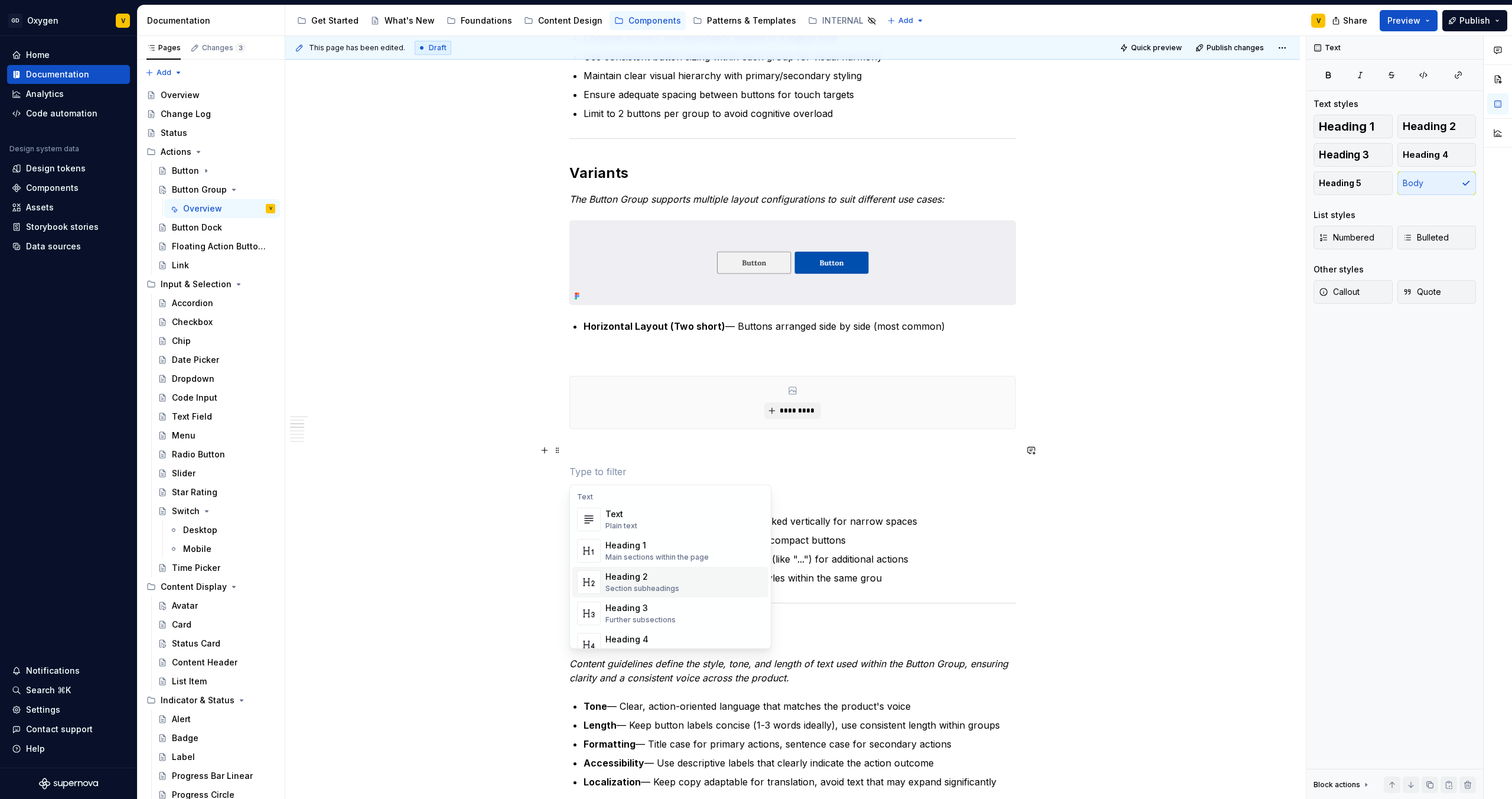
scroll to position [2, 0]
click at [706, 441] on div "Anatomy The Button Group is made up of several parts that work together to crea…" at bounding box center [792, 558] width 446 height 1877
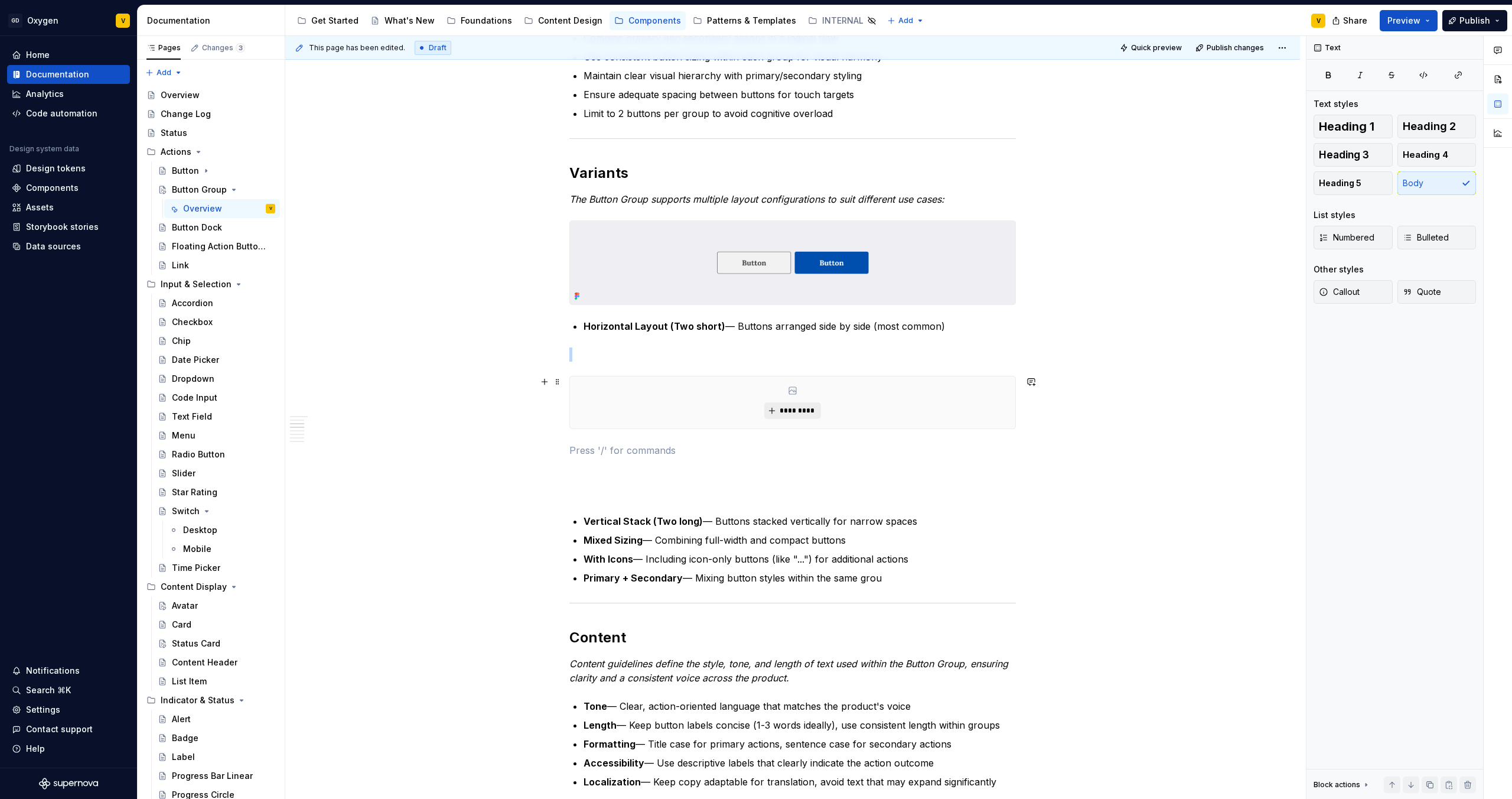
click at [795, 403] on button "*********" at bounding box center [792, 410] width 56 height 16
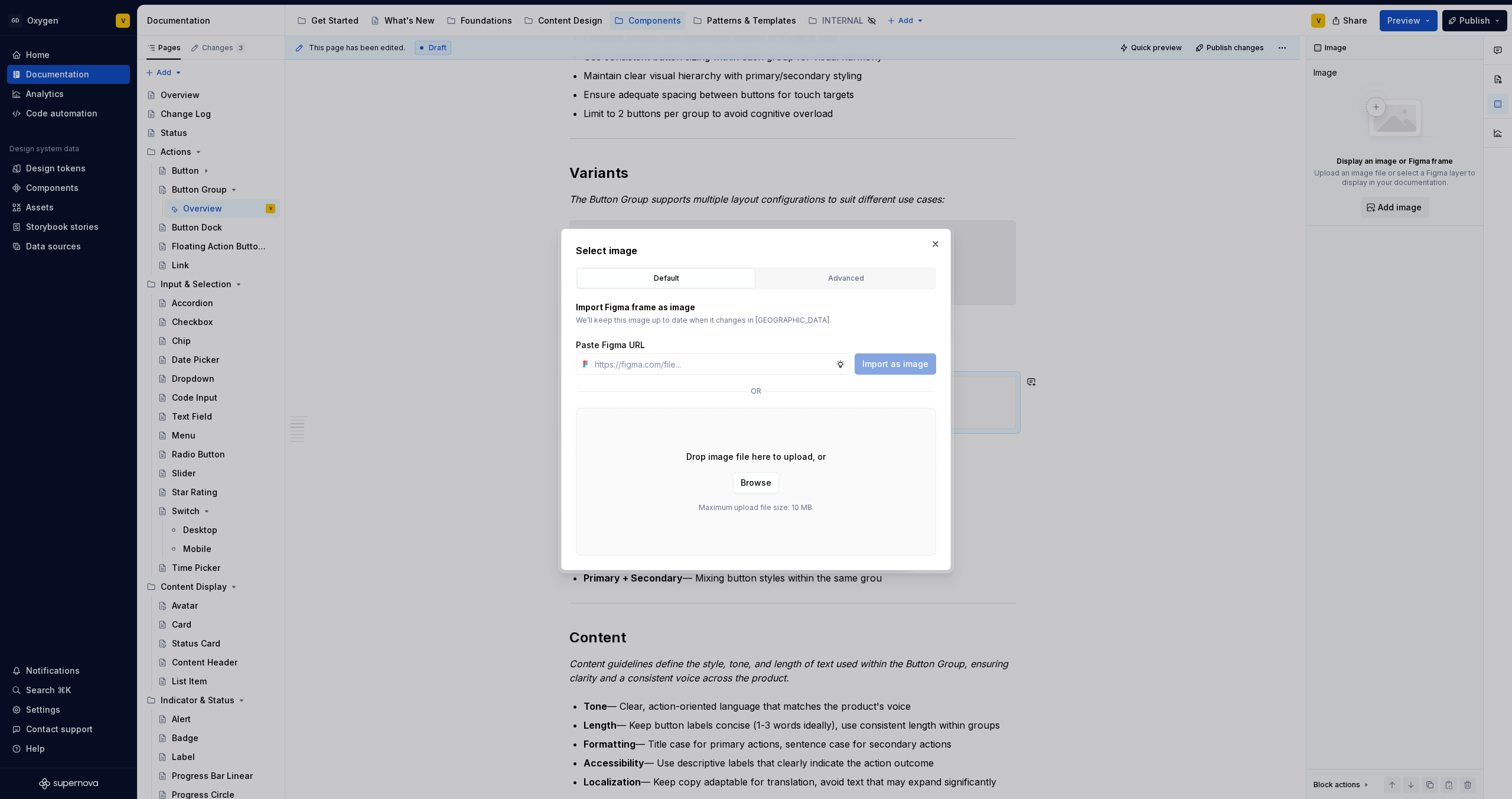
type textarea "*"
type input "[URL][DOMAIN_NAME]"
click at [900, 361] on span "Import as image" at bounding box center [895, 363] width 66 height 12
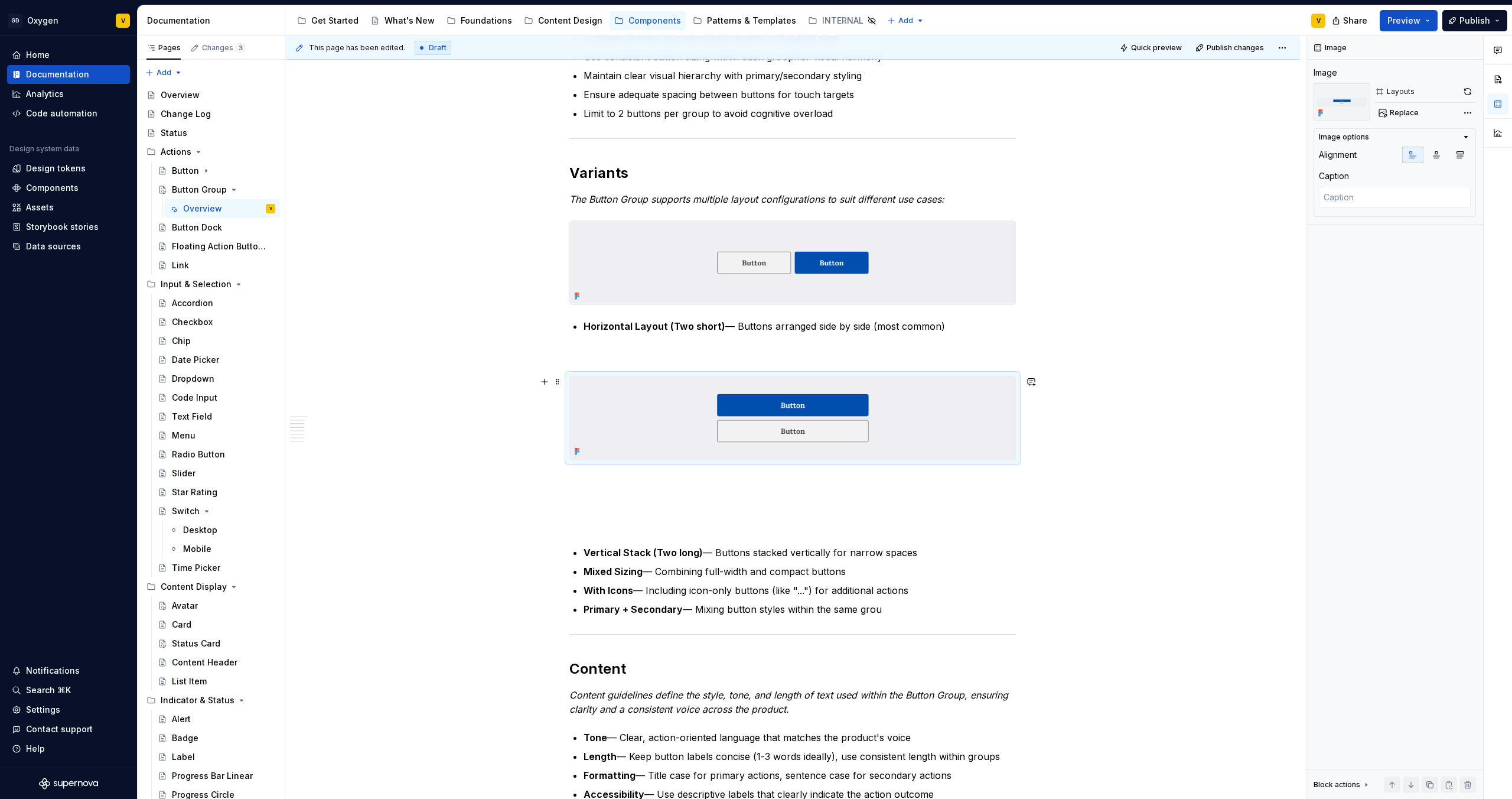
type textarea "*"
click at [542, 482] on button "button" at bounding box center [544, 481] width 16 height 16
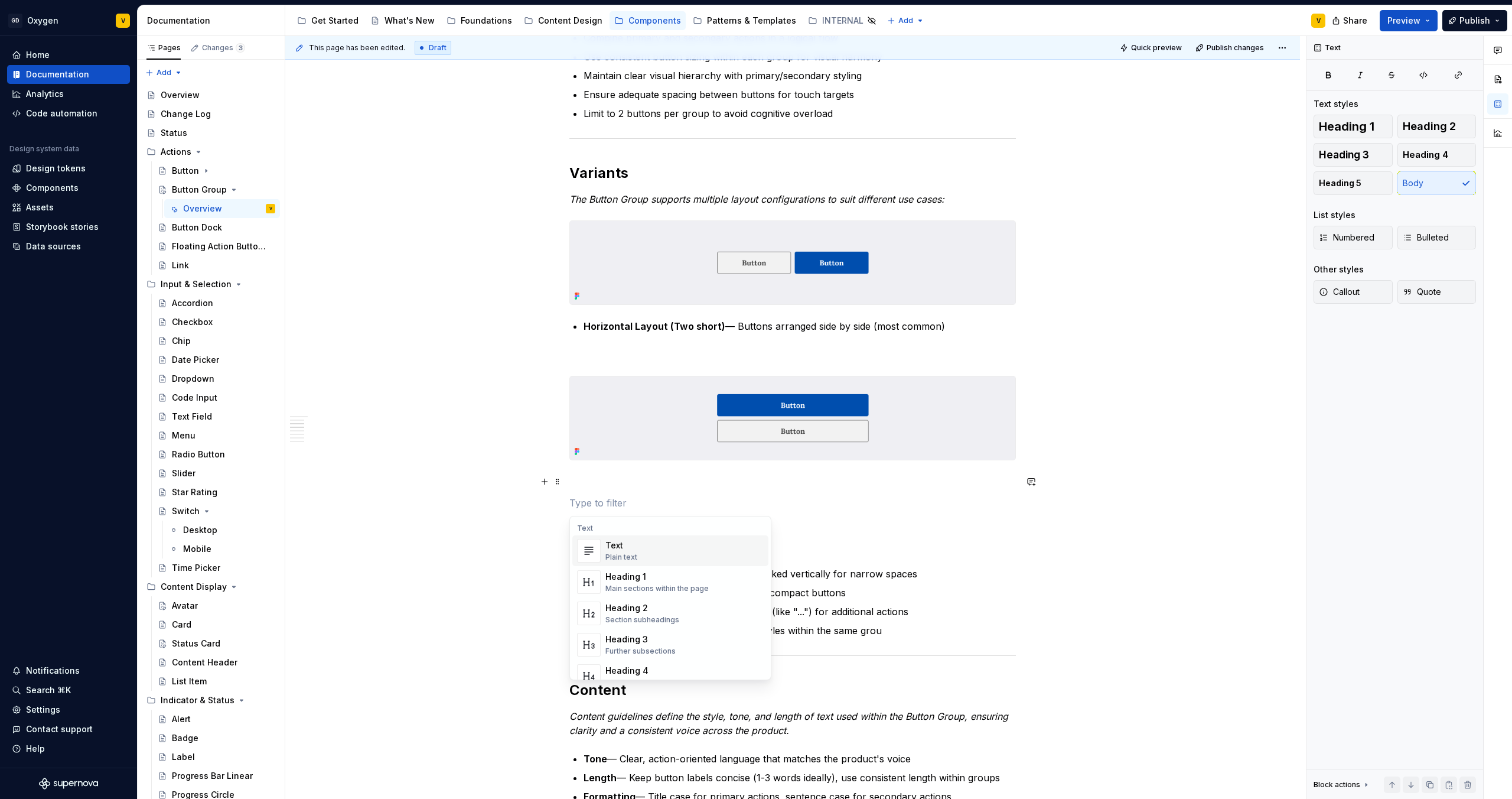
click at [493, 545] on div "Anatomy The Button Group is made up of several parts that work together to crea…" at bounding box center [792, 698] width 1014 height 2211
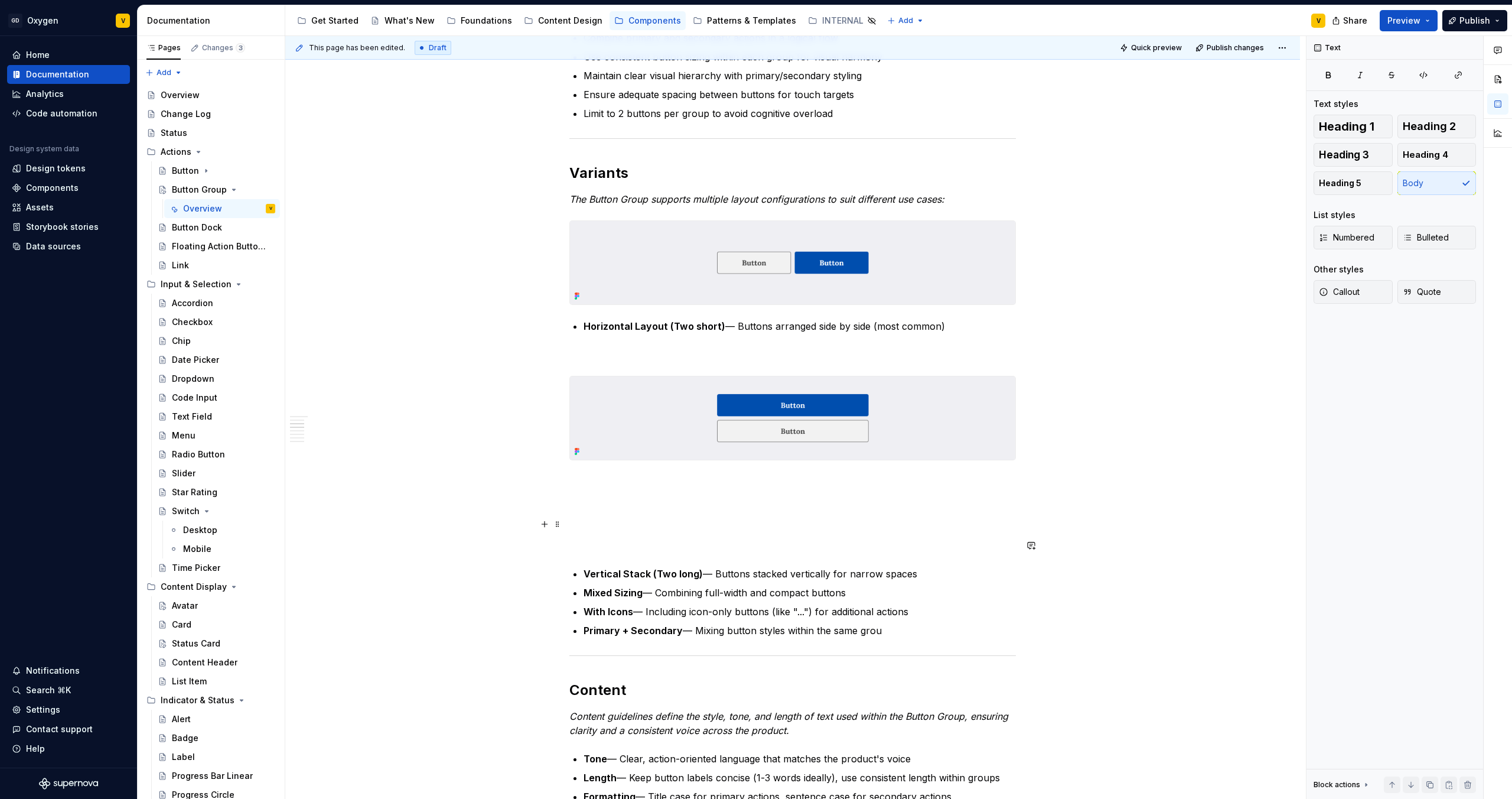
click at [580, 516] on div "Anatomy The Button Group is made up of several parts that work together to crea…" at bounding box center [792, 585] width 446 height 1930
click at [540, 526] on button "button" at bounding box center [544, 523] width 16 height 16
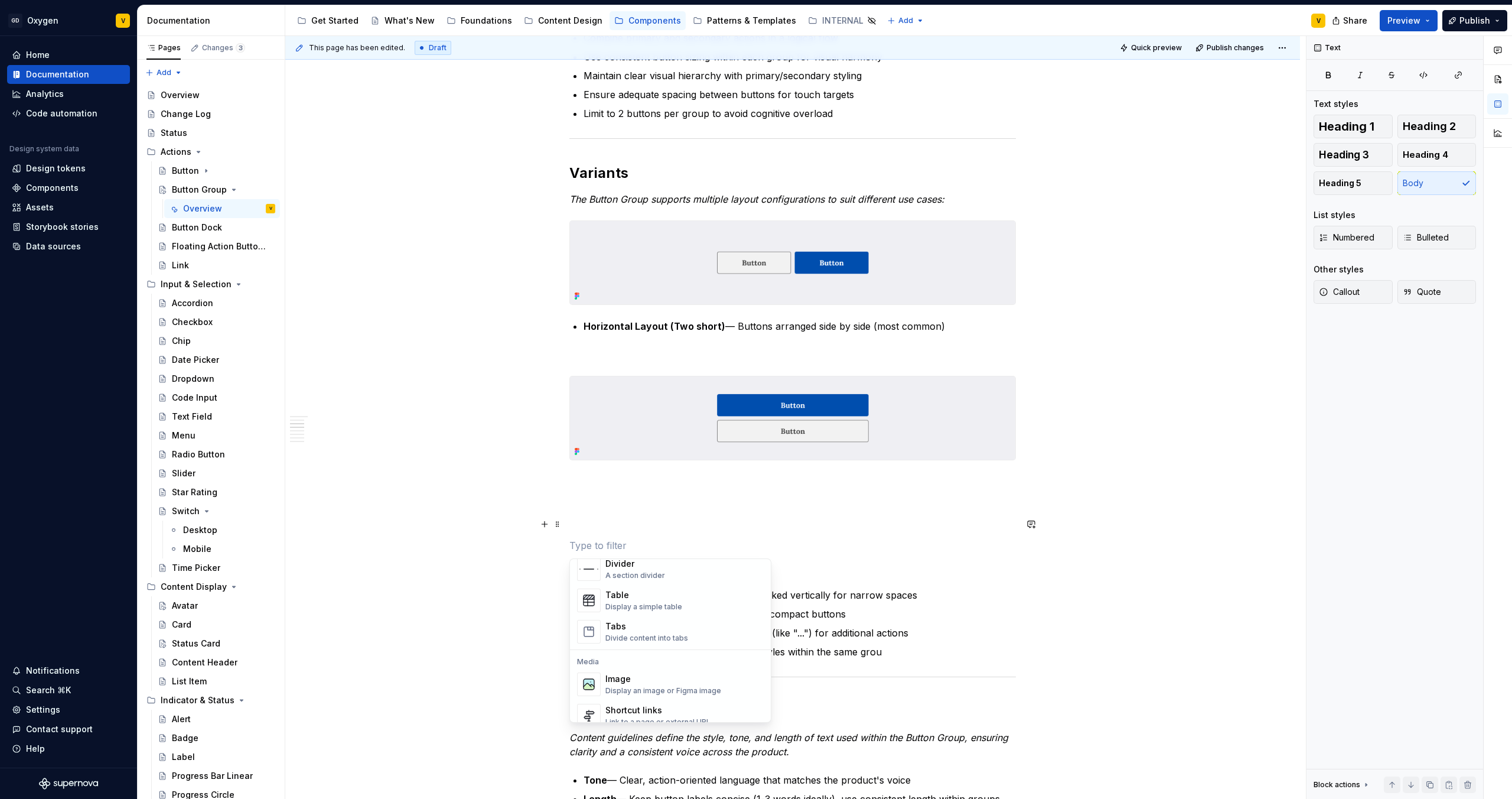
scroll to position [471, 0]
click at [658, 625] on div "Image Display an image or Figma image" at bounding box center [663, 624] width 116 height 23
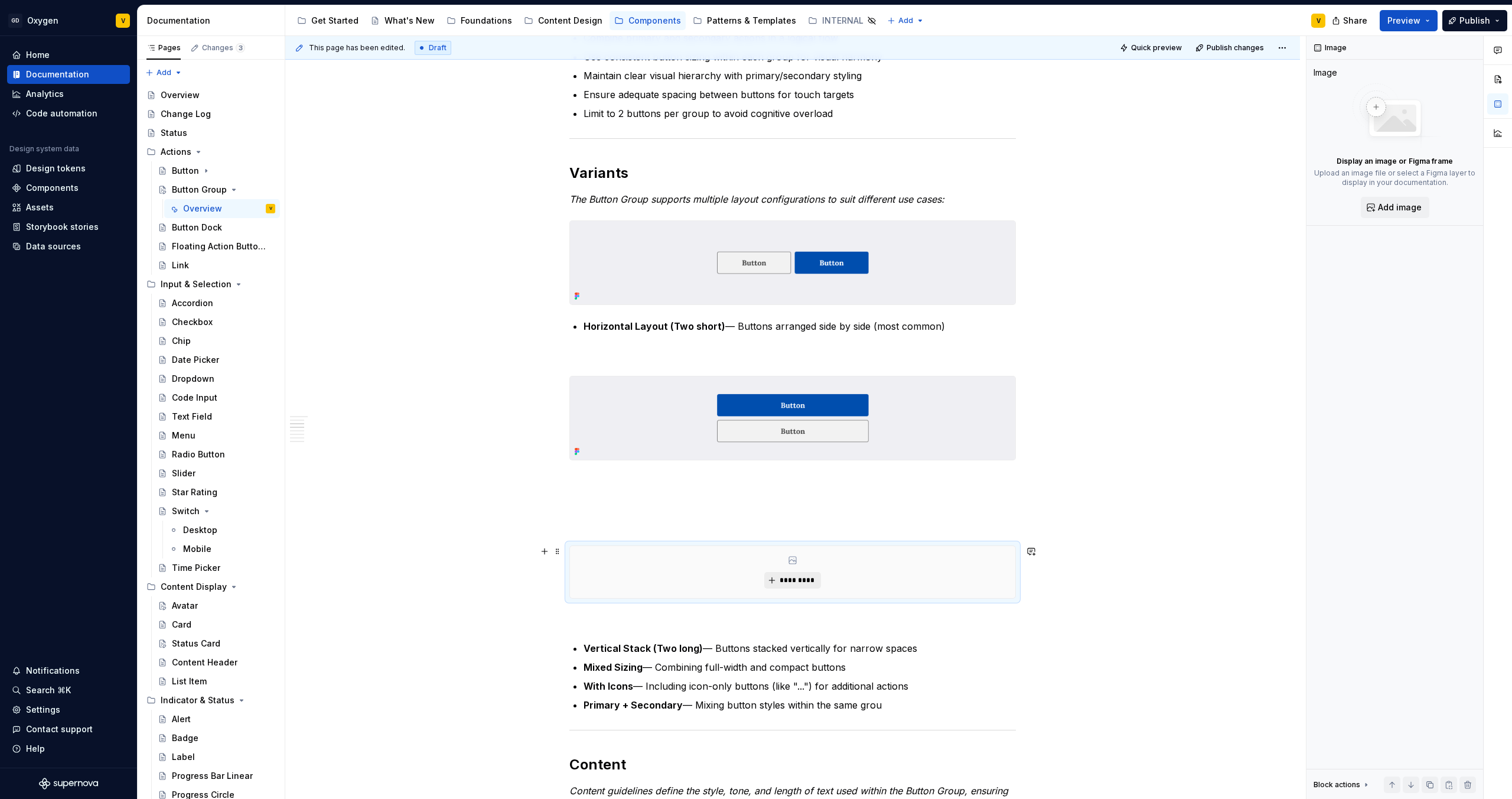
click at [799, 574] on button "*********" at bounding box center [792, 580] width 56 height 16
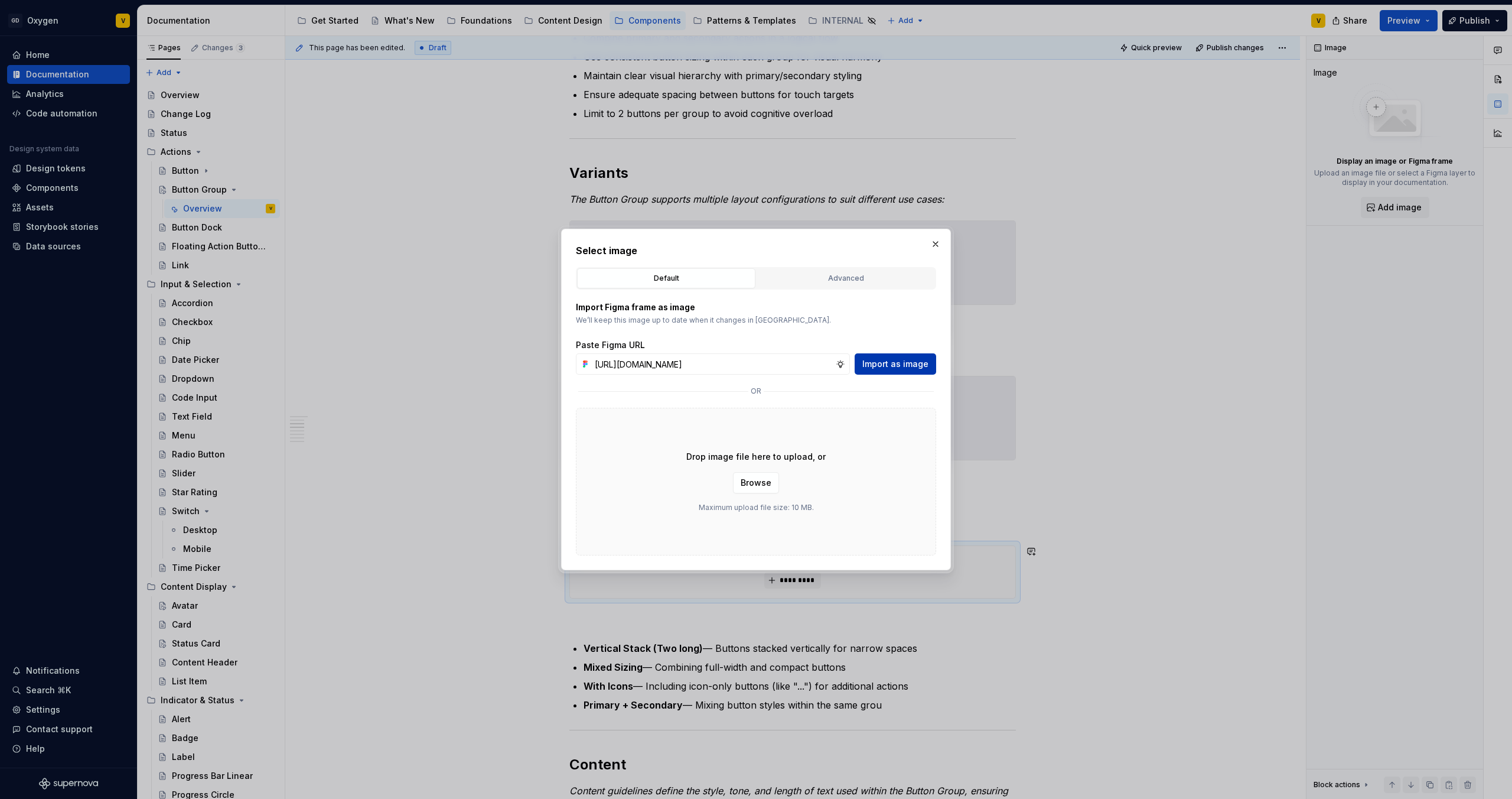
scroll to position [0, 414]
type input "[URL][DOMAIN_NAME]"
click at [888, 369] on span "Import as image" at bounding box center [895, 363] width 66 height 12
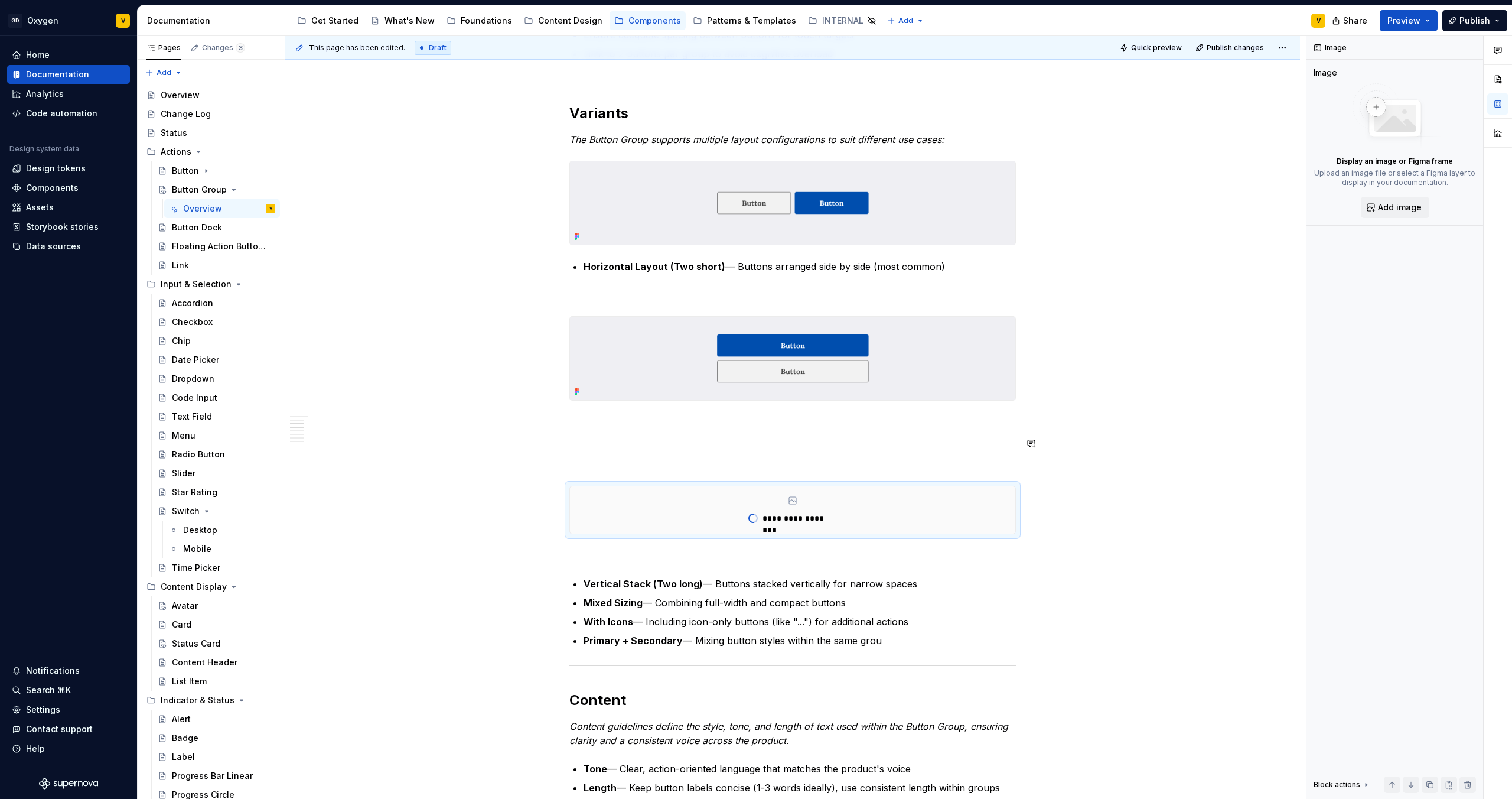
scroll to position [745, 0]
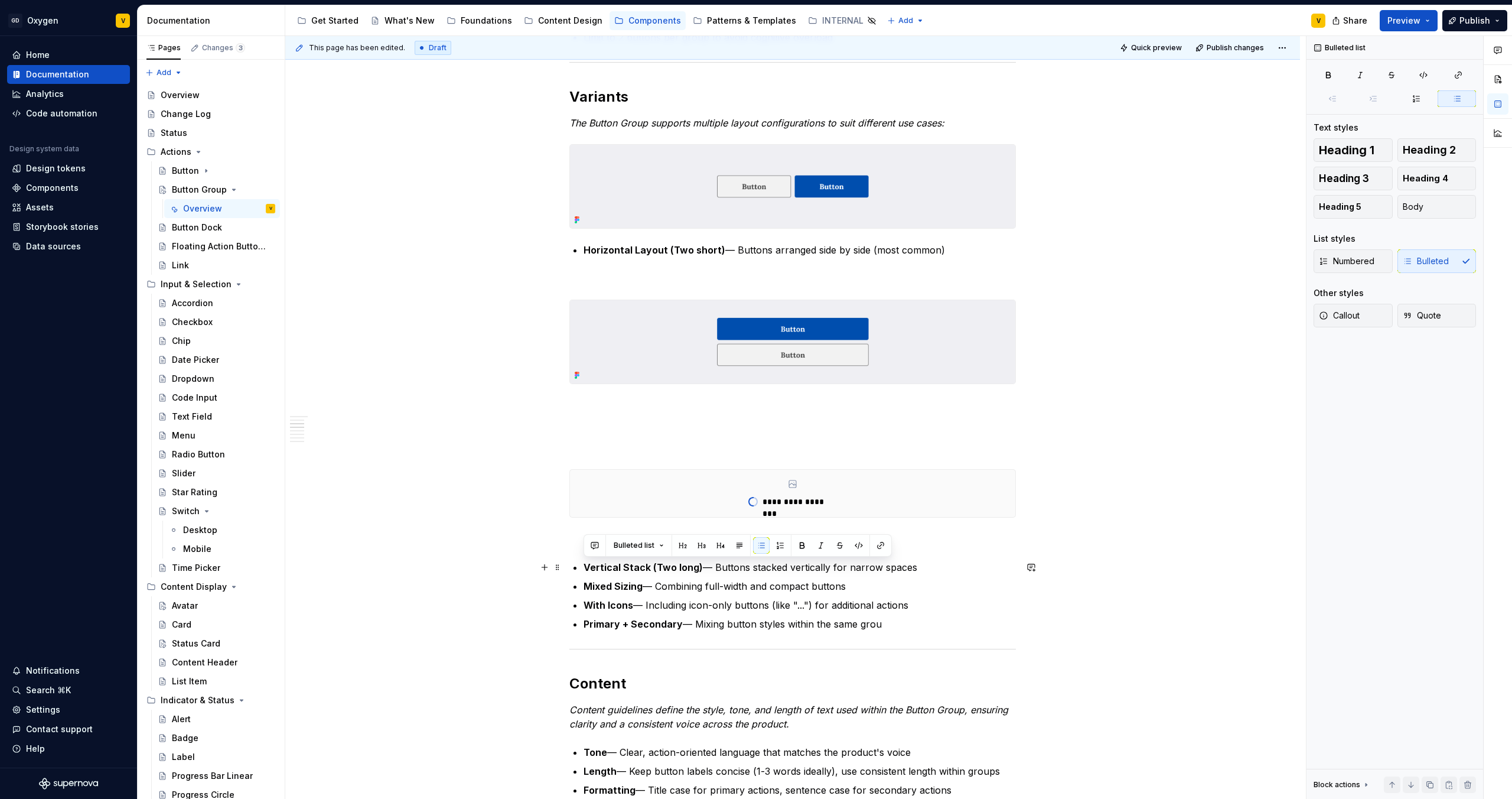
drag, startPoint x: 924, startPoint y: 570, endPoint x: 578, endPoint y: 565, distance: 346.0
click at [578, 565] on div "**********" at bounding box center [792, 544] width 446 height 1999
copy p "Vertical Stack (Two long) — Buttons stacked vertically for narrow spaces"
click at [602, 410] on p at bounding box center [792, 405] width 446 height 14
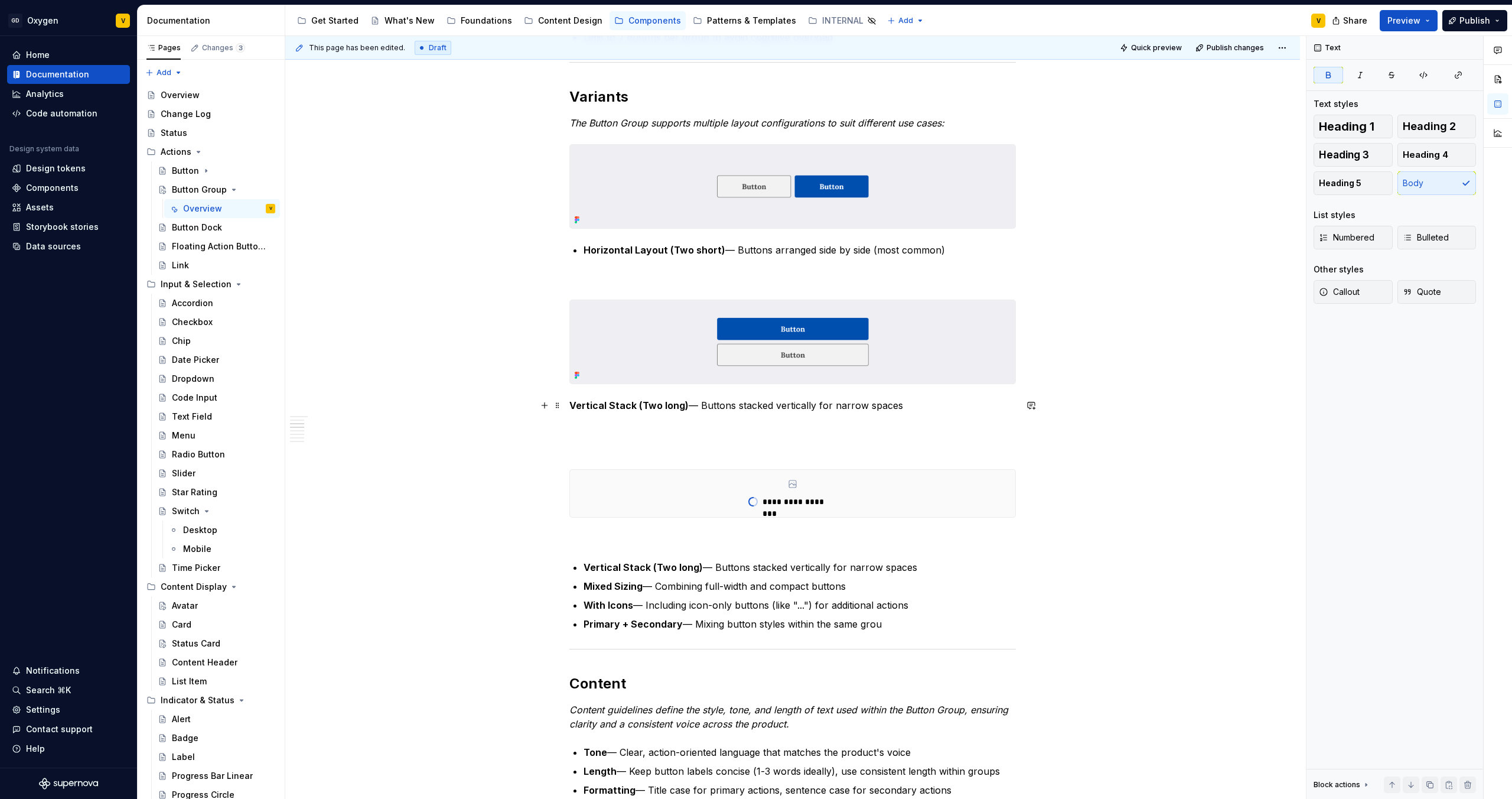
click at [602, 410] on strong "Vertical Stack (Two long)" at bounding box center [629, 405] width 120 height 12
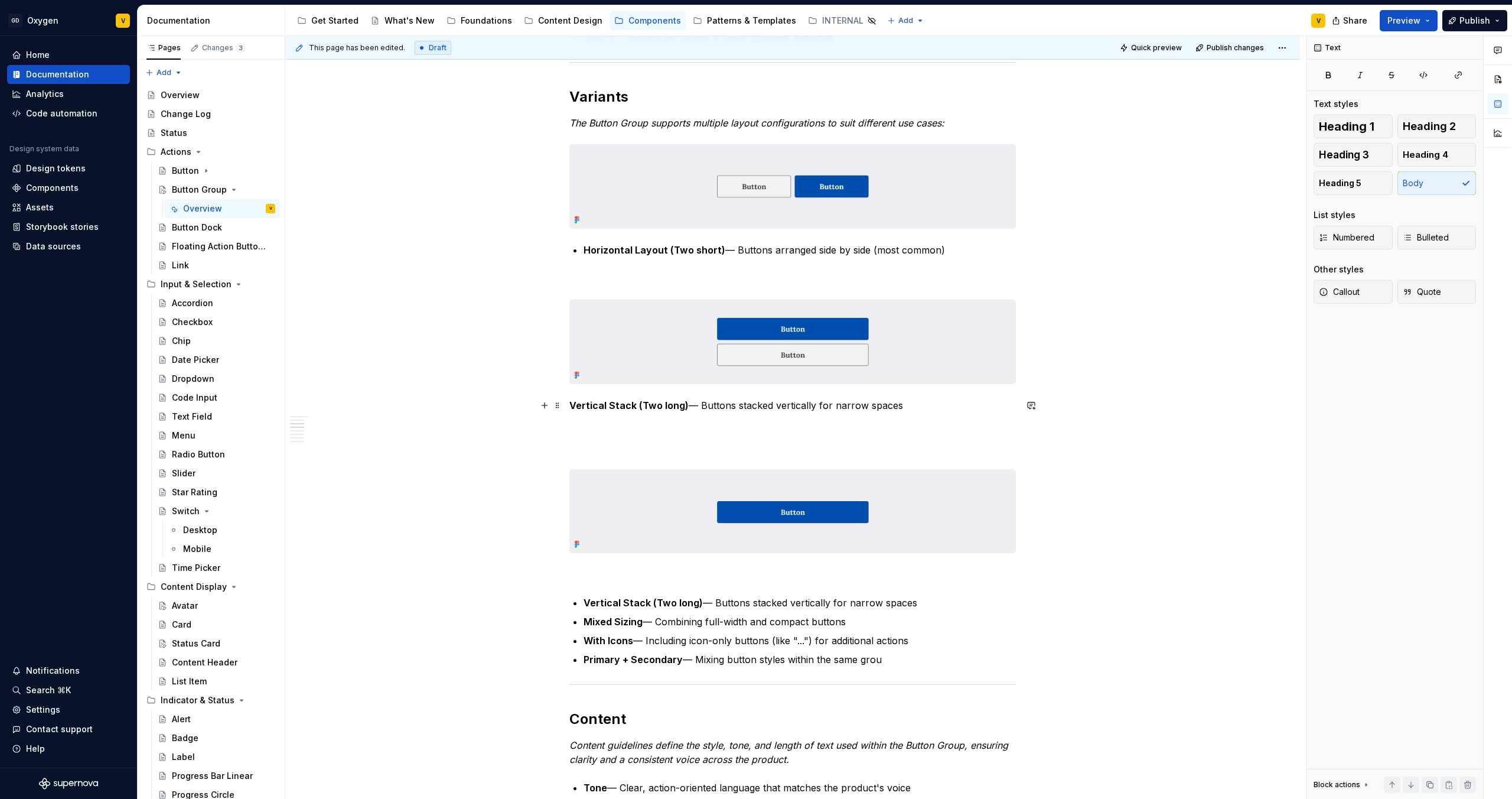
click at [912, 407] on p "Vertical Stack (Two long) — Buttons stacked vertically for narrow spaces" at bounding box center [792, 405] width 446 height 14
click at [572, 293] on div "Anatomy The Button Group is made up of several parts that work together to crea…" at bounding box center [792, 561] width 446 height 2034
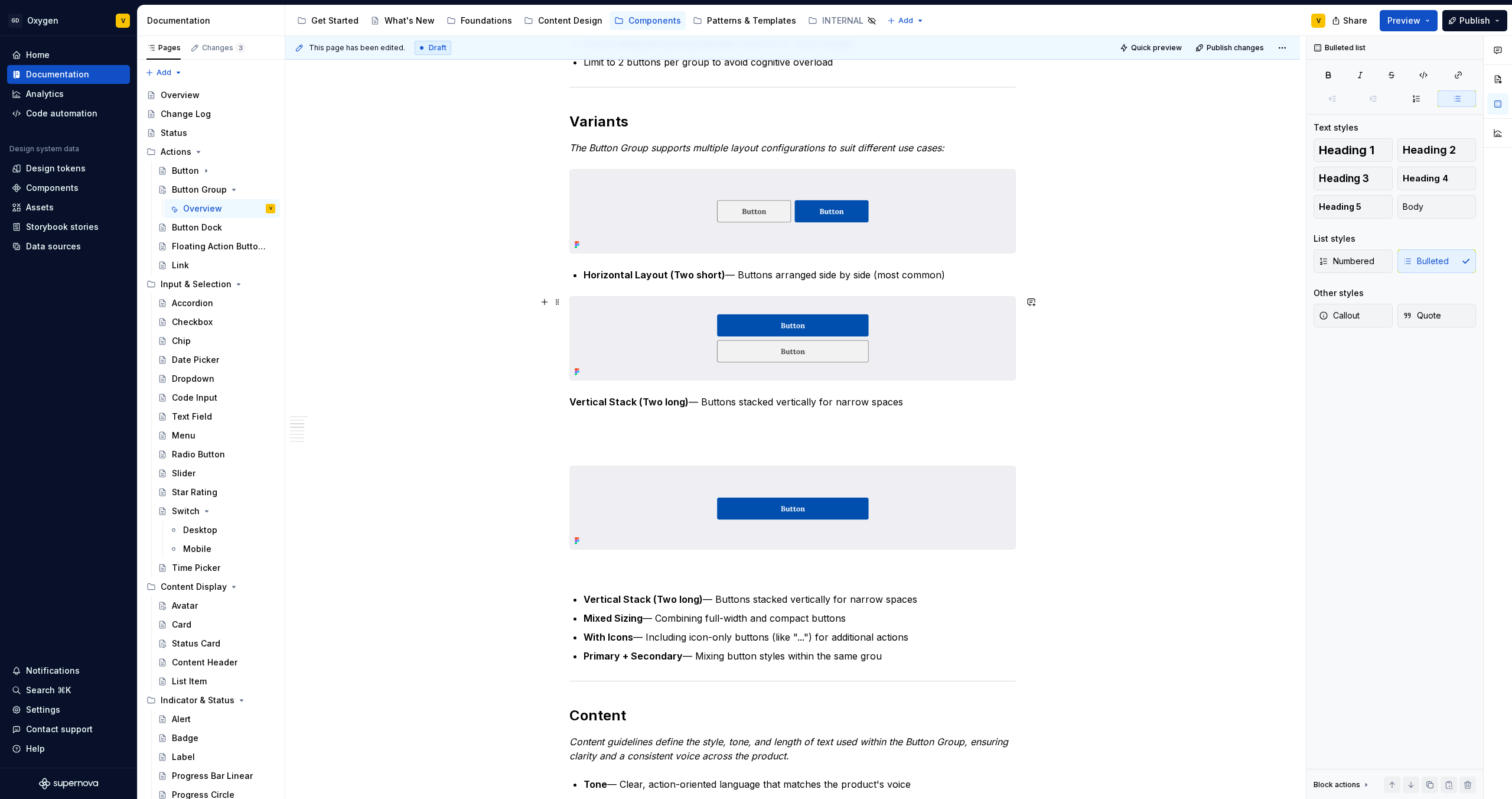
scroll to position [703, 0]
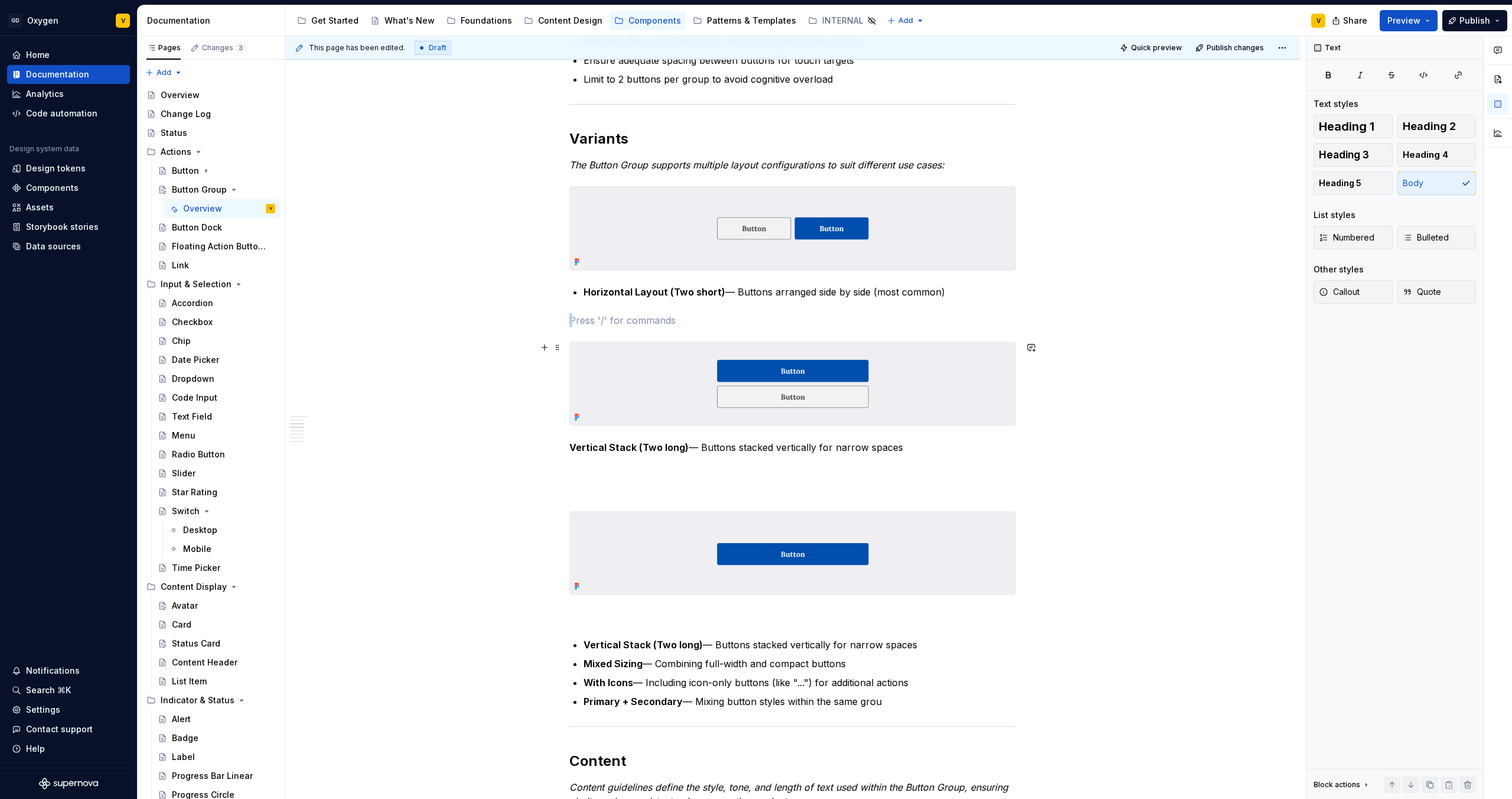
click at [914, 419] on img at bounding box center [792, 384] width 446 height 83
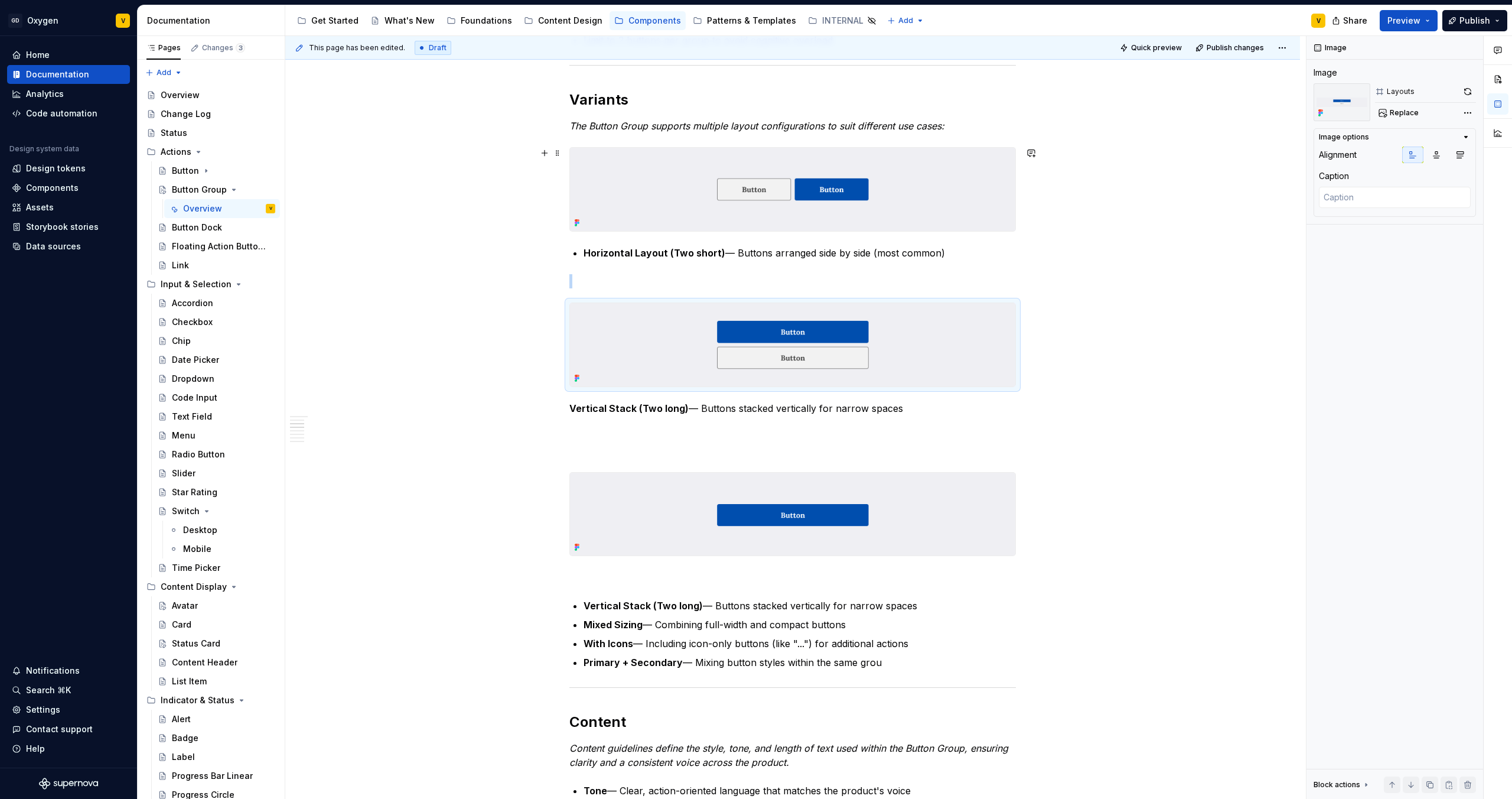
scroll to position [758, 0]
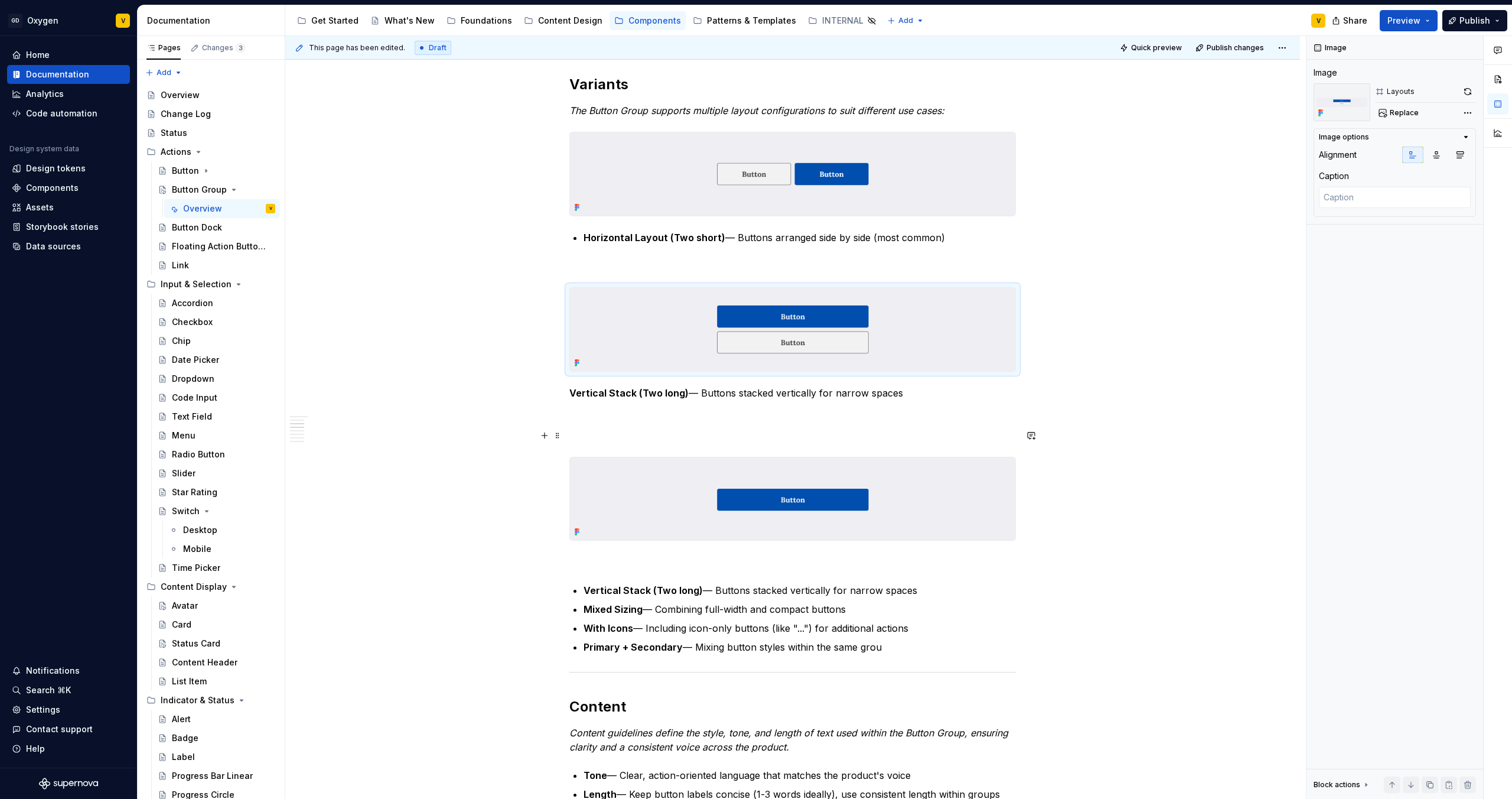
click at [582, 441] on p at bounding box center [792, 436] width 446 height 14
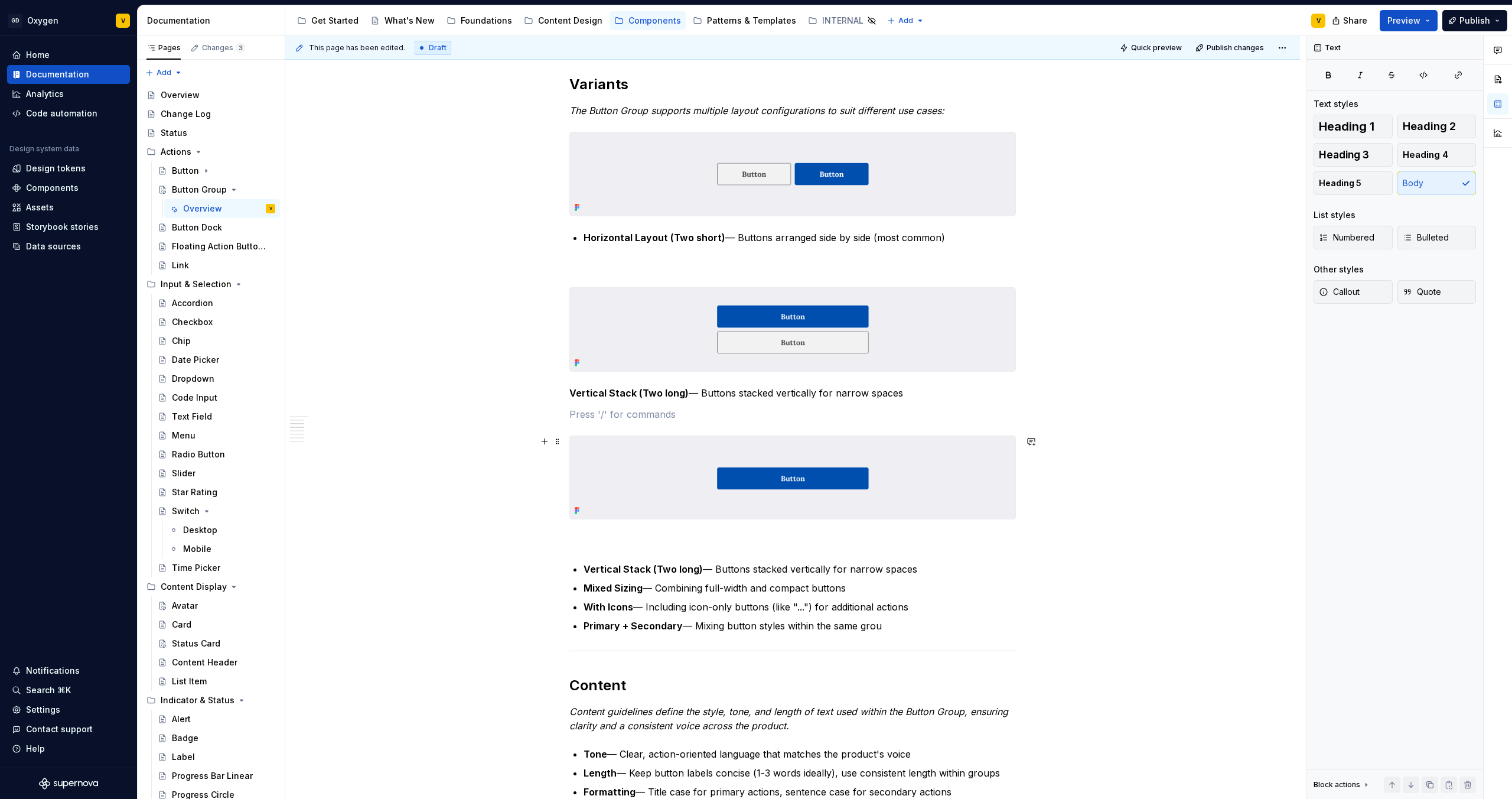
scroll to position [849, 0]
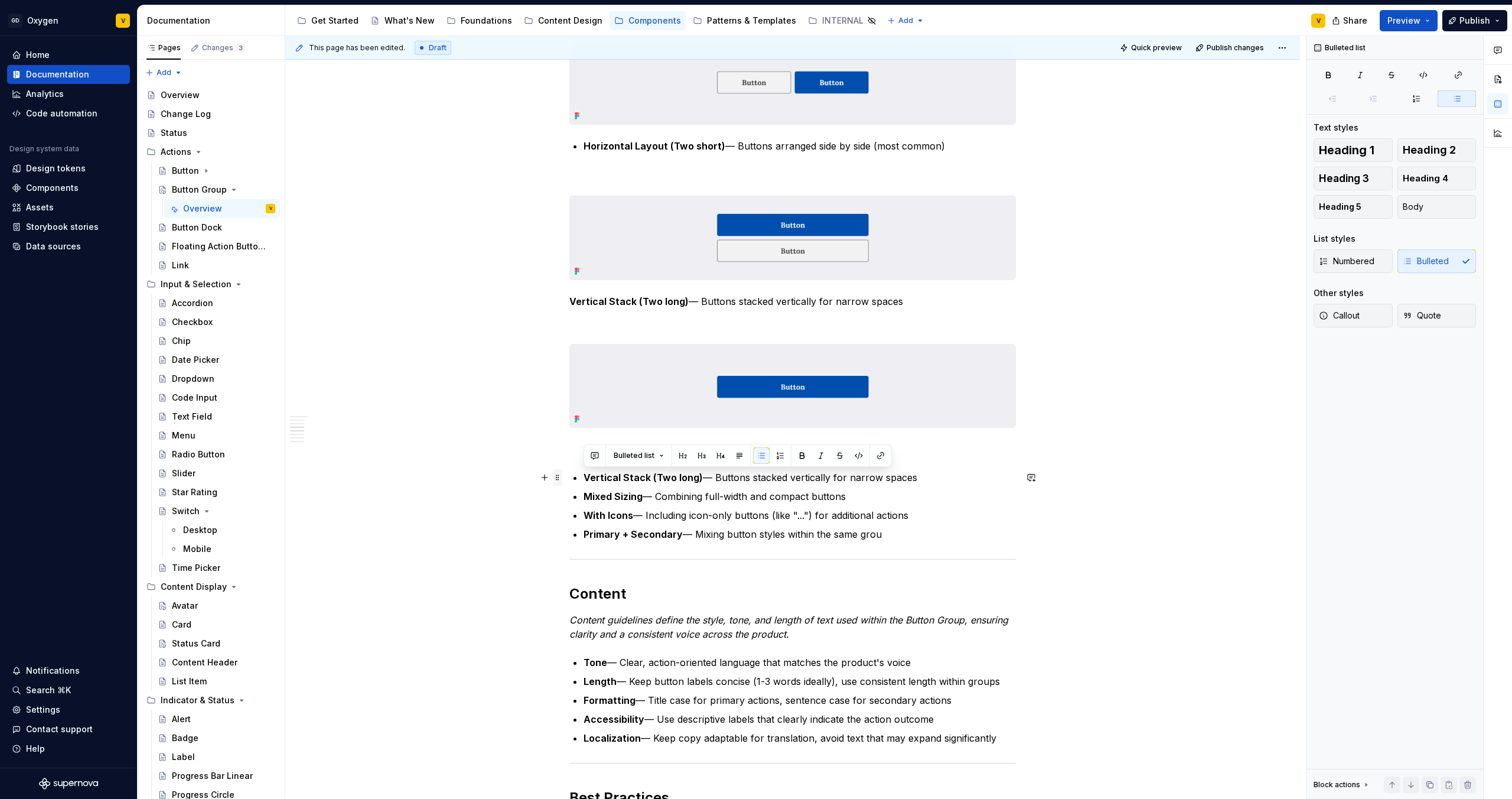
drag, startPoint x: 922, startPoint y: 476, endPoint x: 556, endPoint y: 478, distance: 366.0
click at [570, 478] on div "Anatomy The Button Group is made up of several parts that work together to crea…" at bounding box center [792, 453] width 446 height 2027
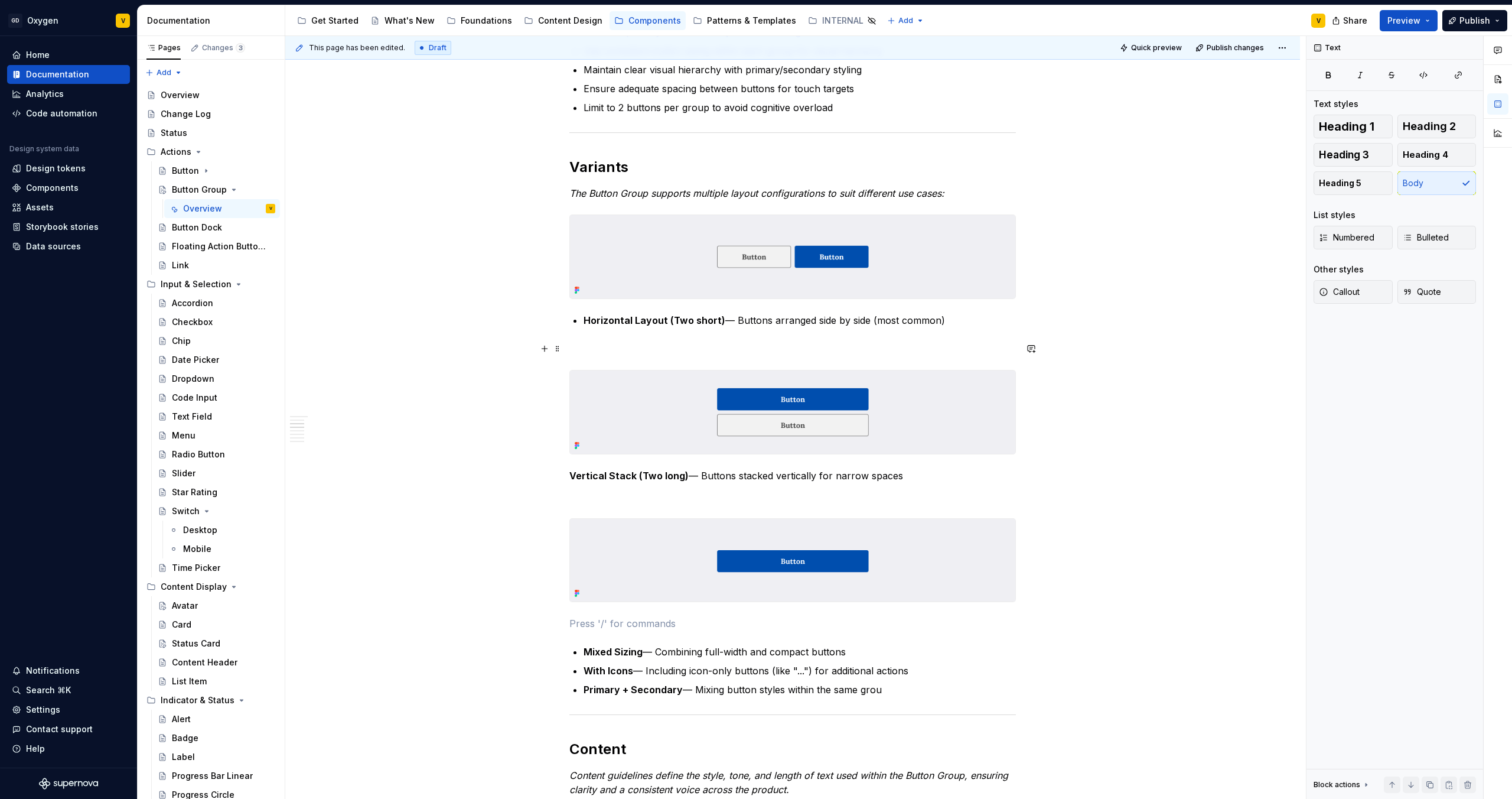
scroll to position [666, 0]
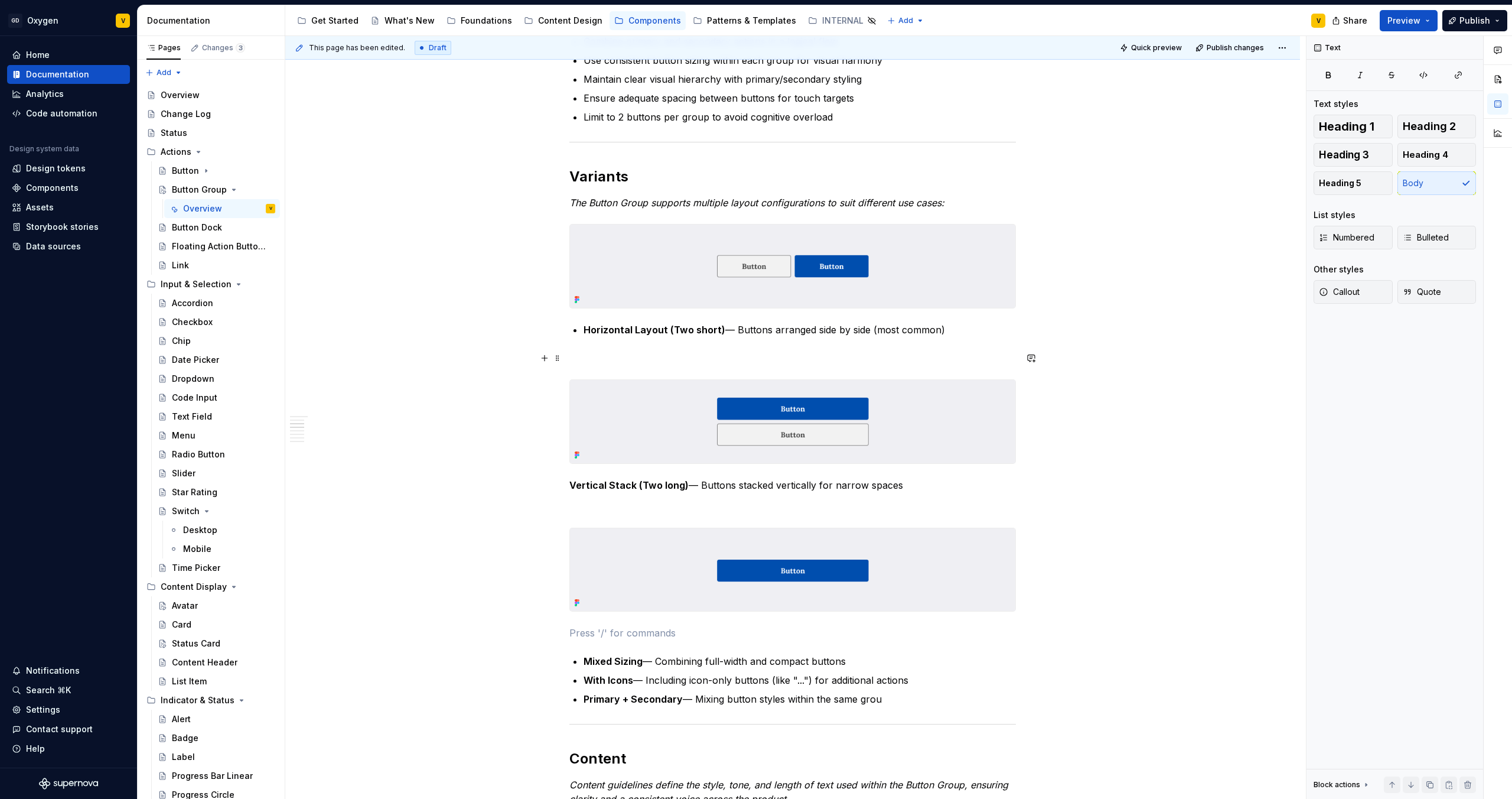
click at [623, 351] on p at bounding box center [792, 358] width 446 height 14
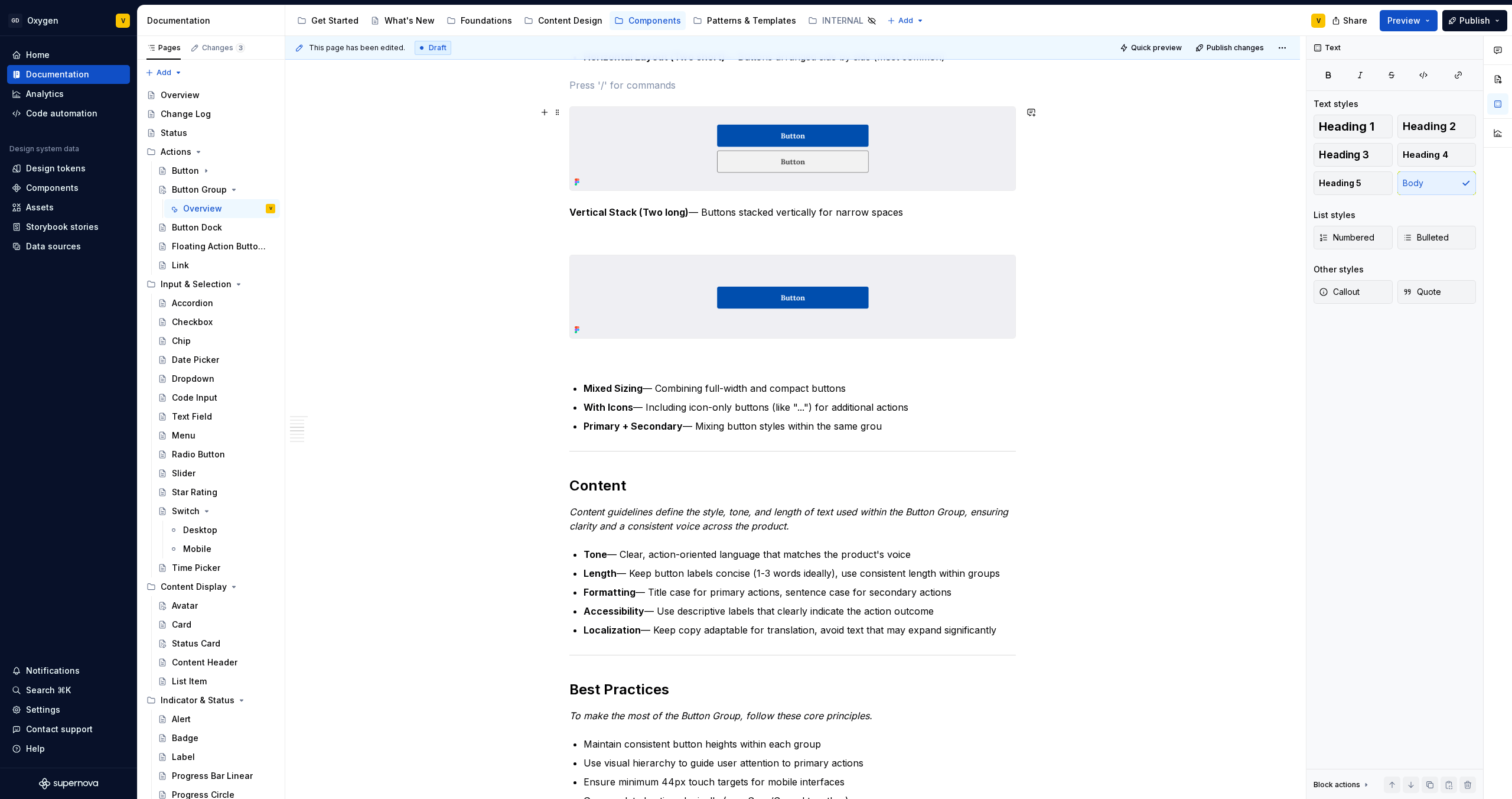
scroll to position [947, 0]
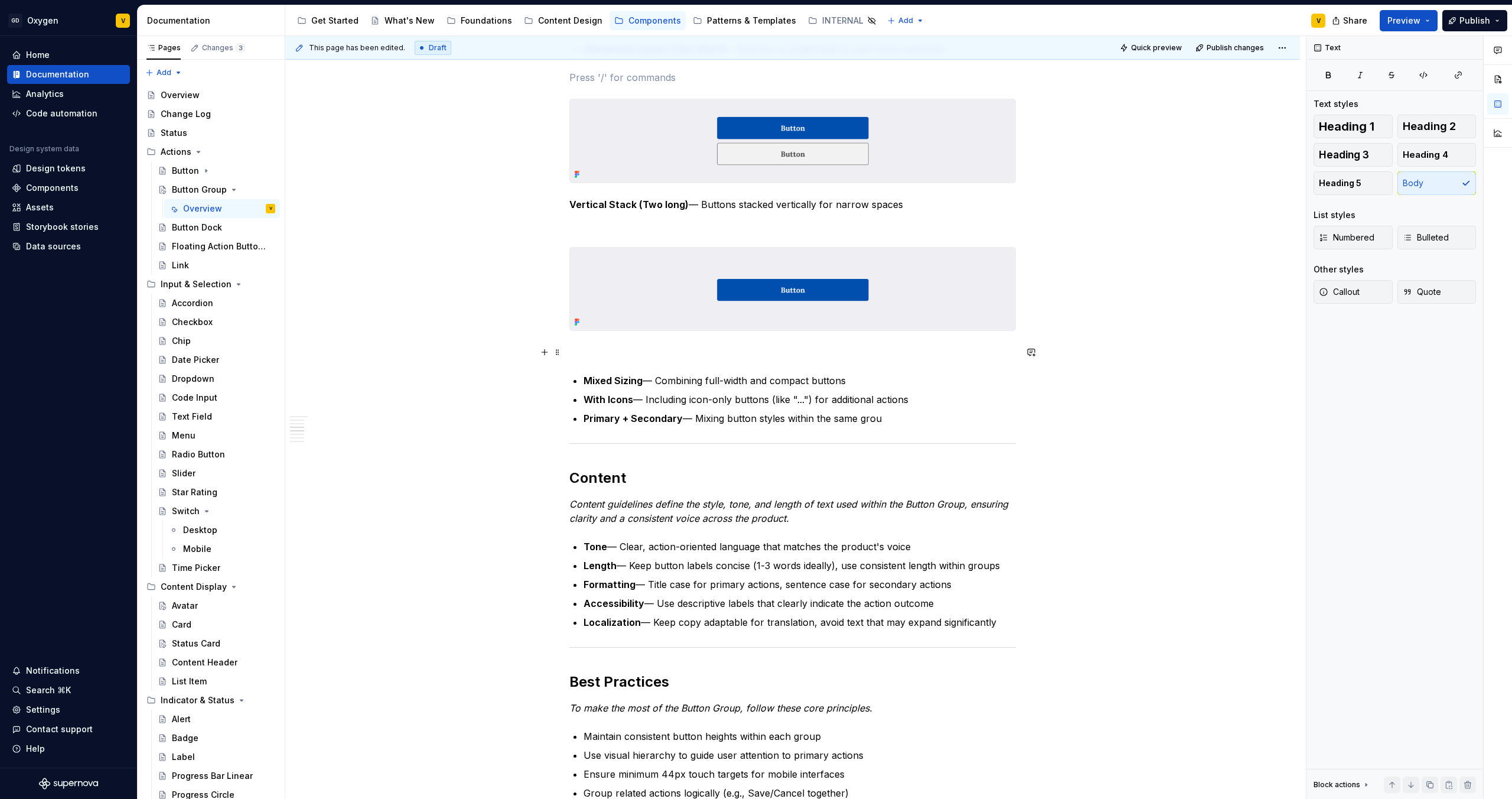
click at [592, 352] on p at bounding box center [792, 352] width 446 height 14
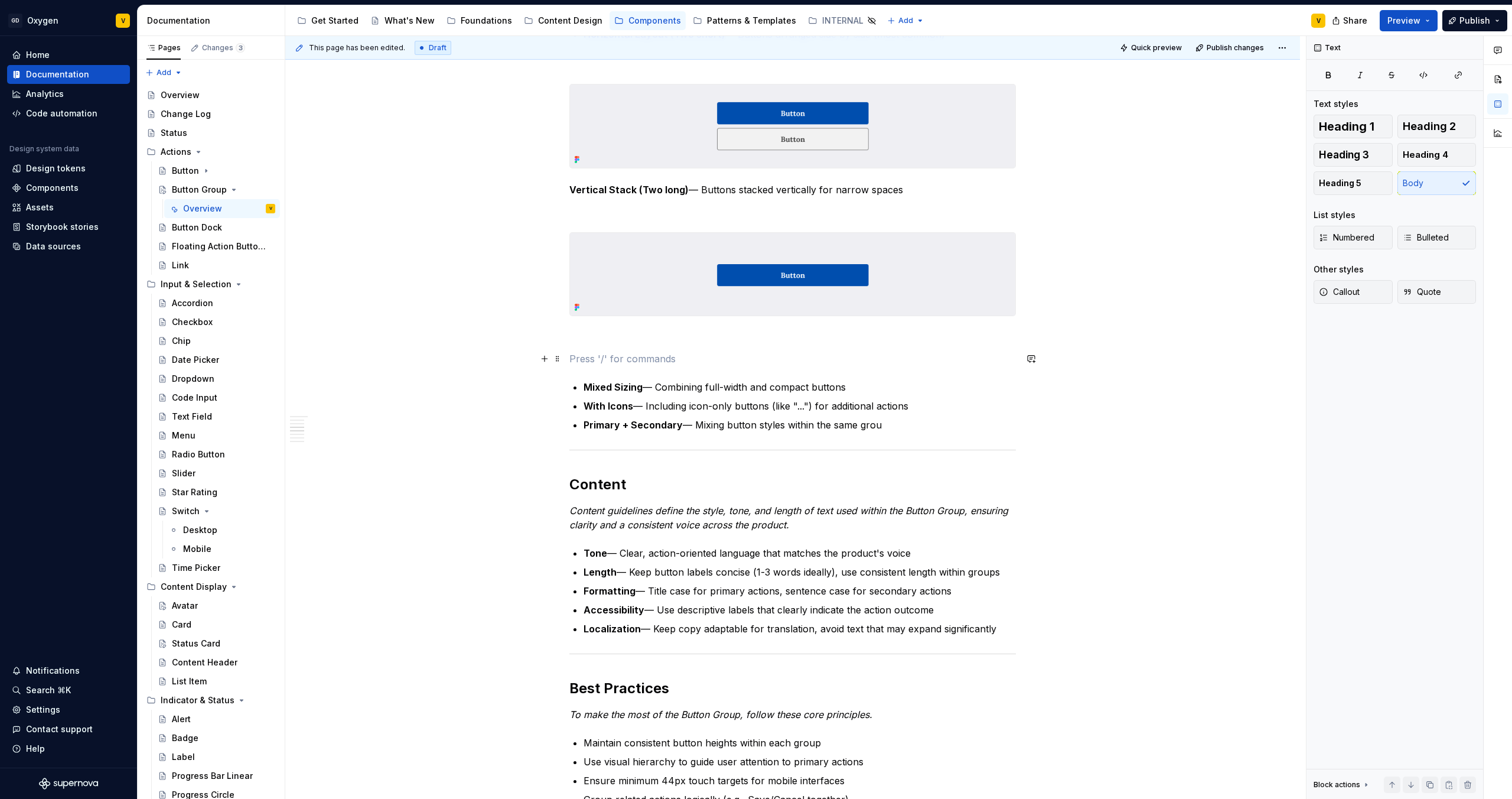
scroll to position [973, 0]
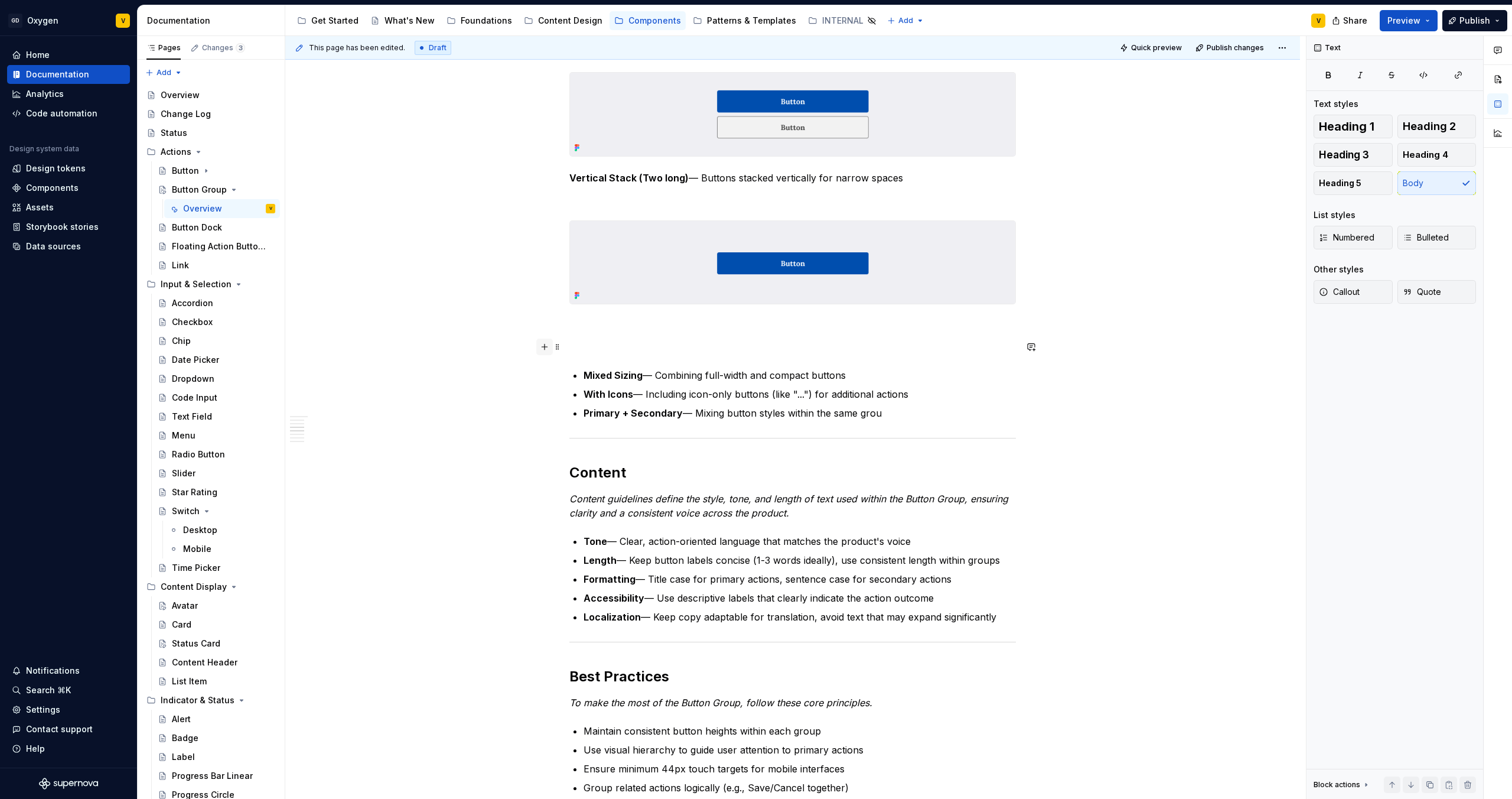
click at [545, 346] on button "button" at bounding box center [544, 346] width 16 height 16
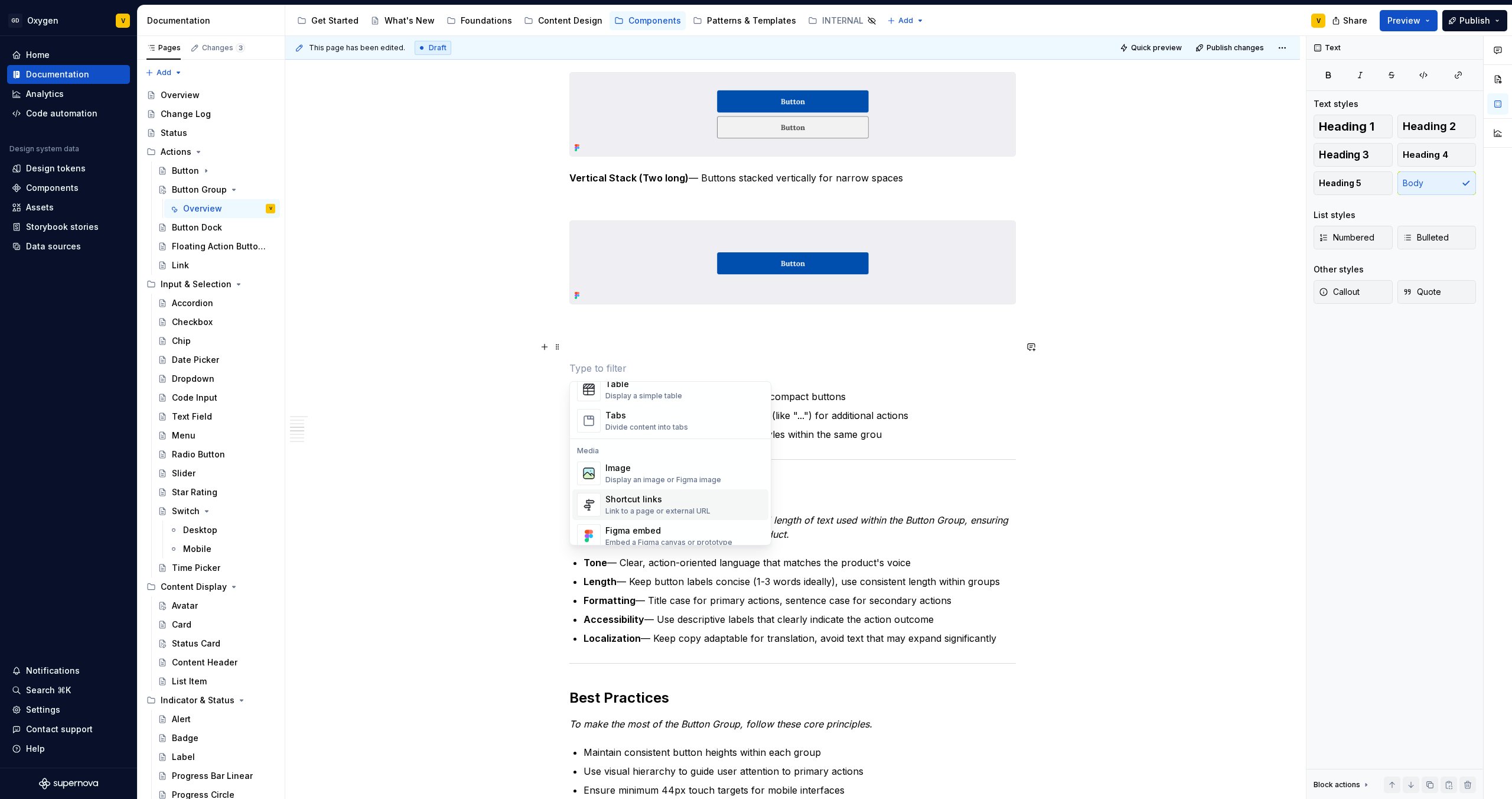
scroll to position [455, 0]
click at [637, 460] on div "Image" at bounding box center [663, 457] width 116 height 12
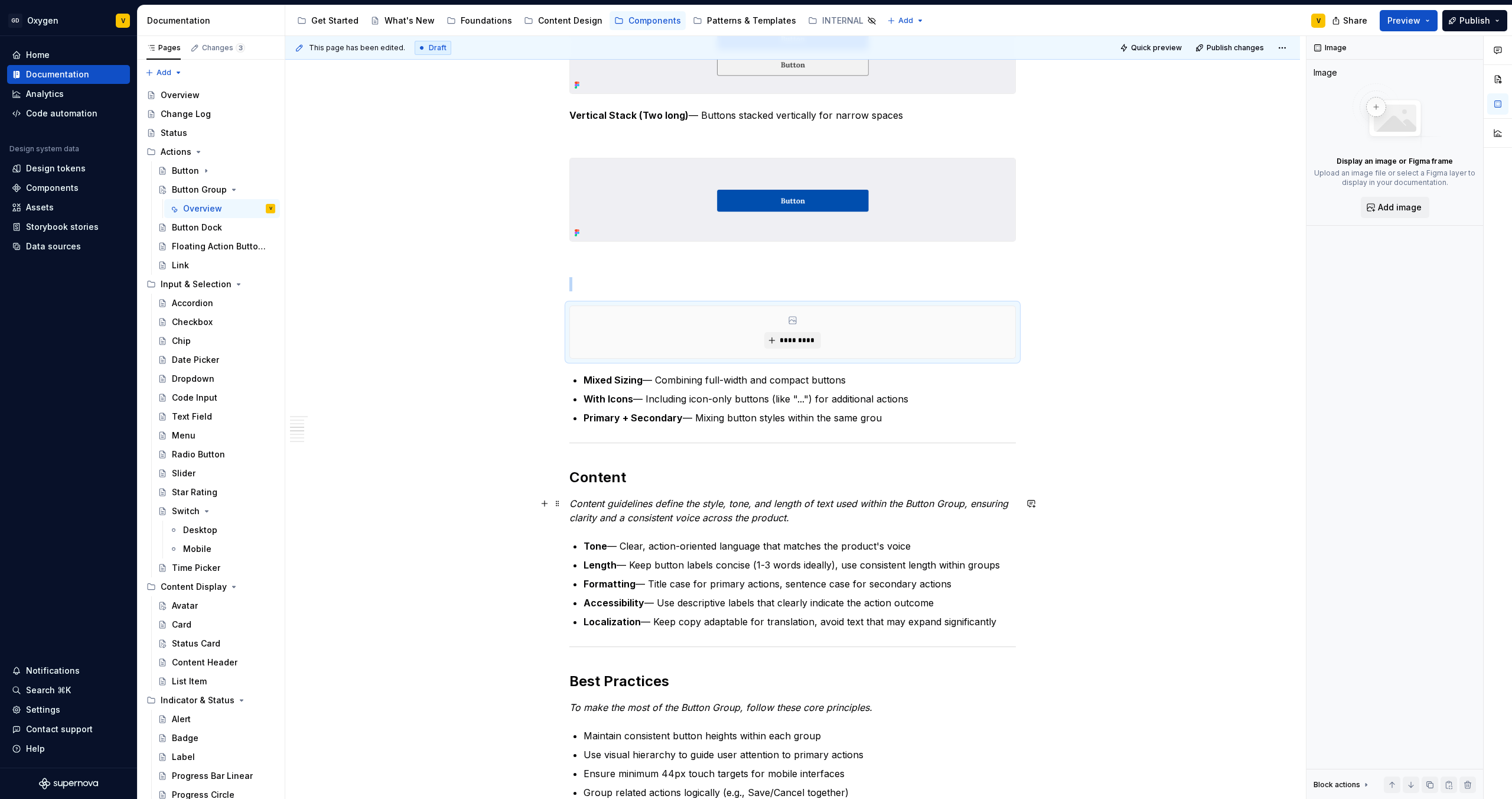
scroll to position [1050, 0]
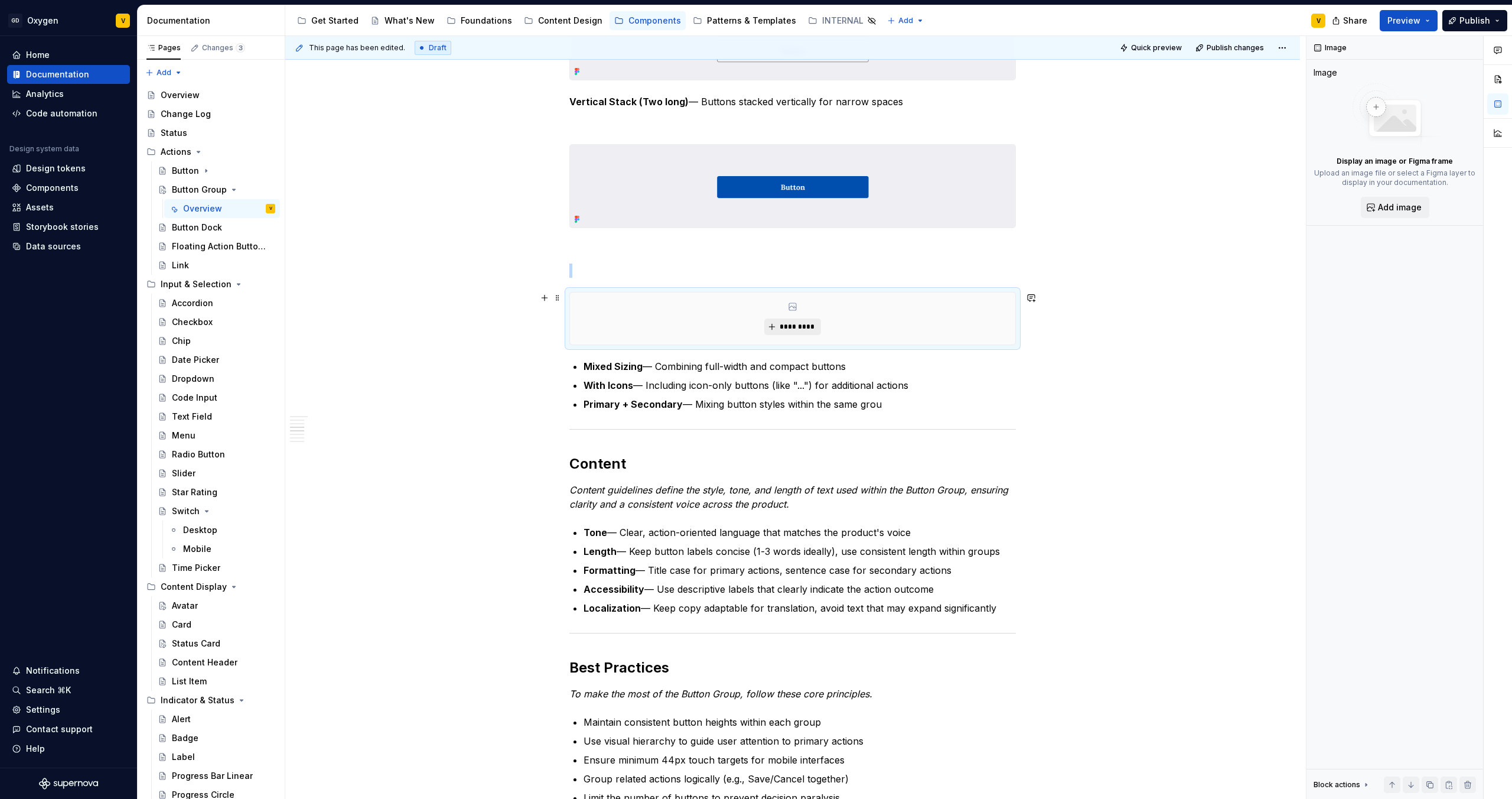
click at [794, 324] on span "*********" at bounding box center [797, 327] width 36 height 9
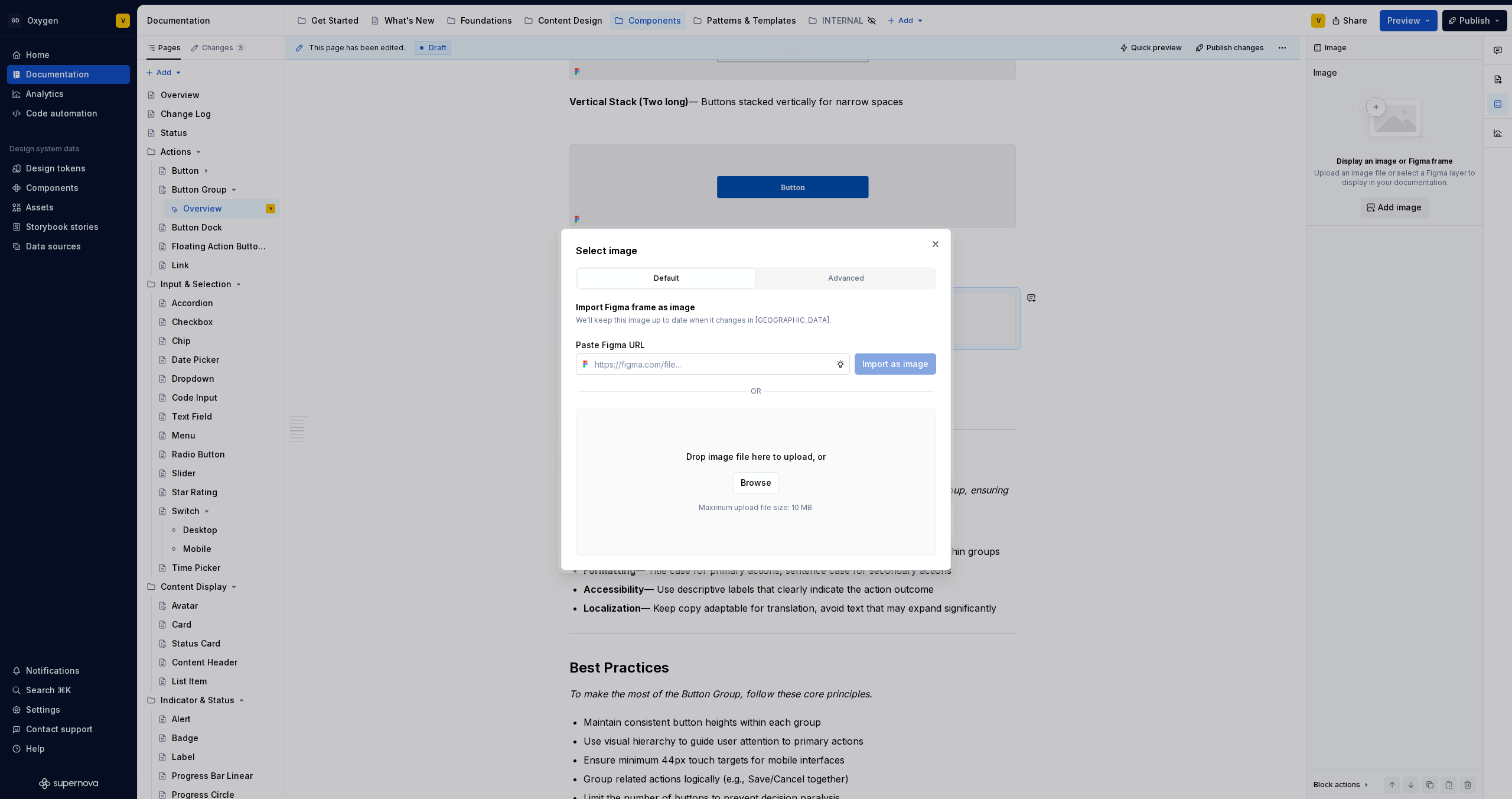
type textarea "*"
type input "[URL][DOMAIN_NAME]"
click at [896, 363] on span "Import as image" at bounding box center [895, 363] width 66 height 12
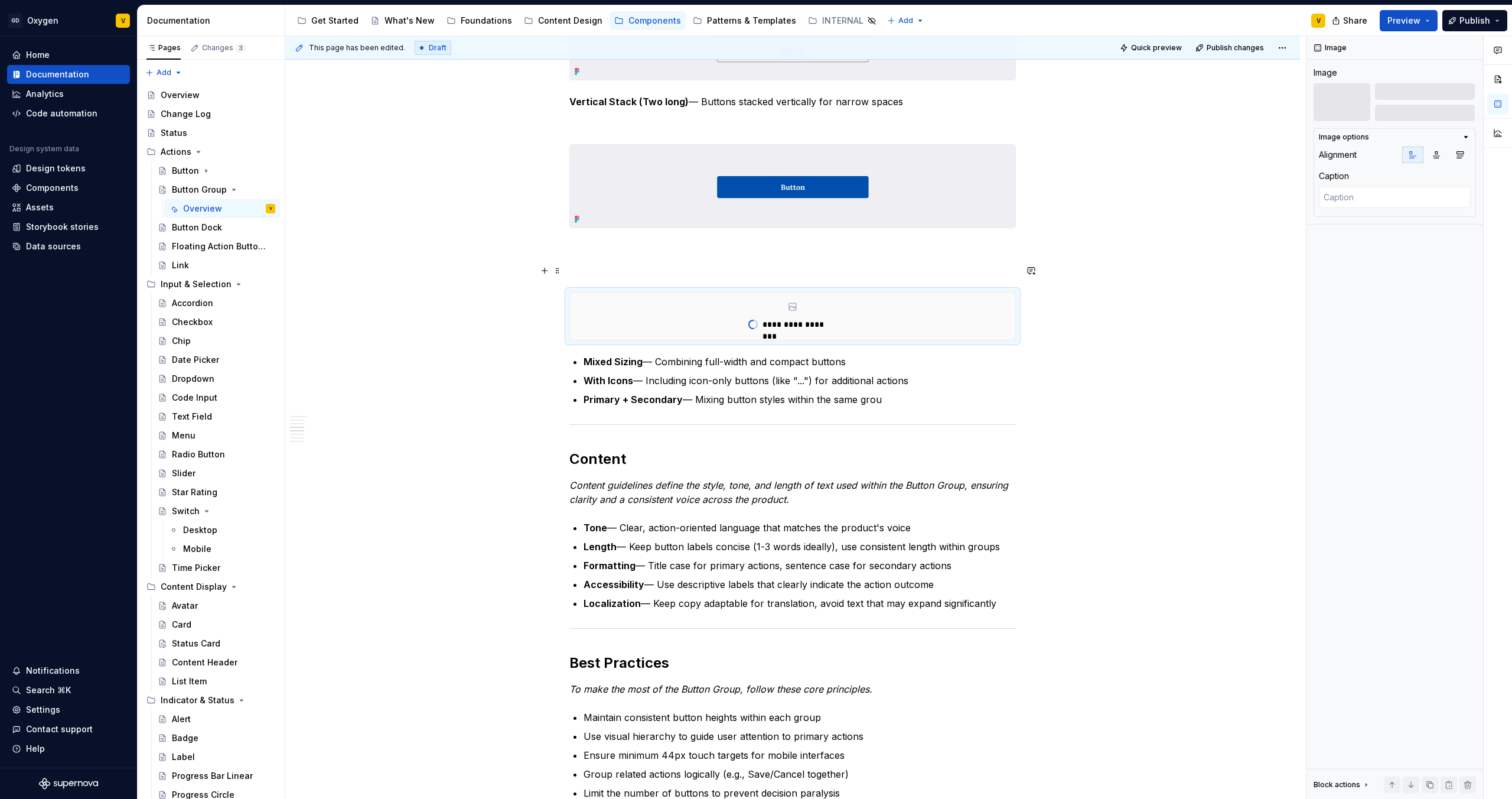
click at [581, 270] on p at bounding box center [792, 270] width 446 height 14
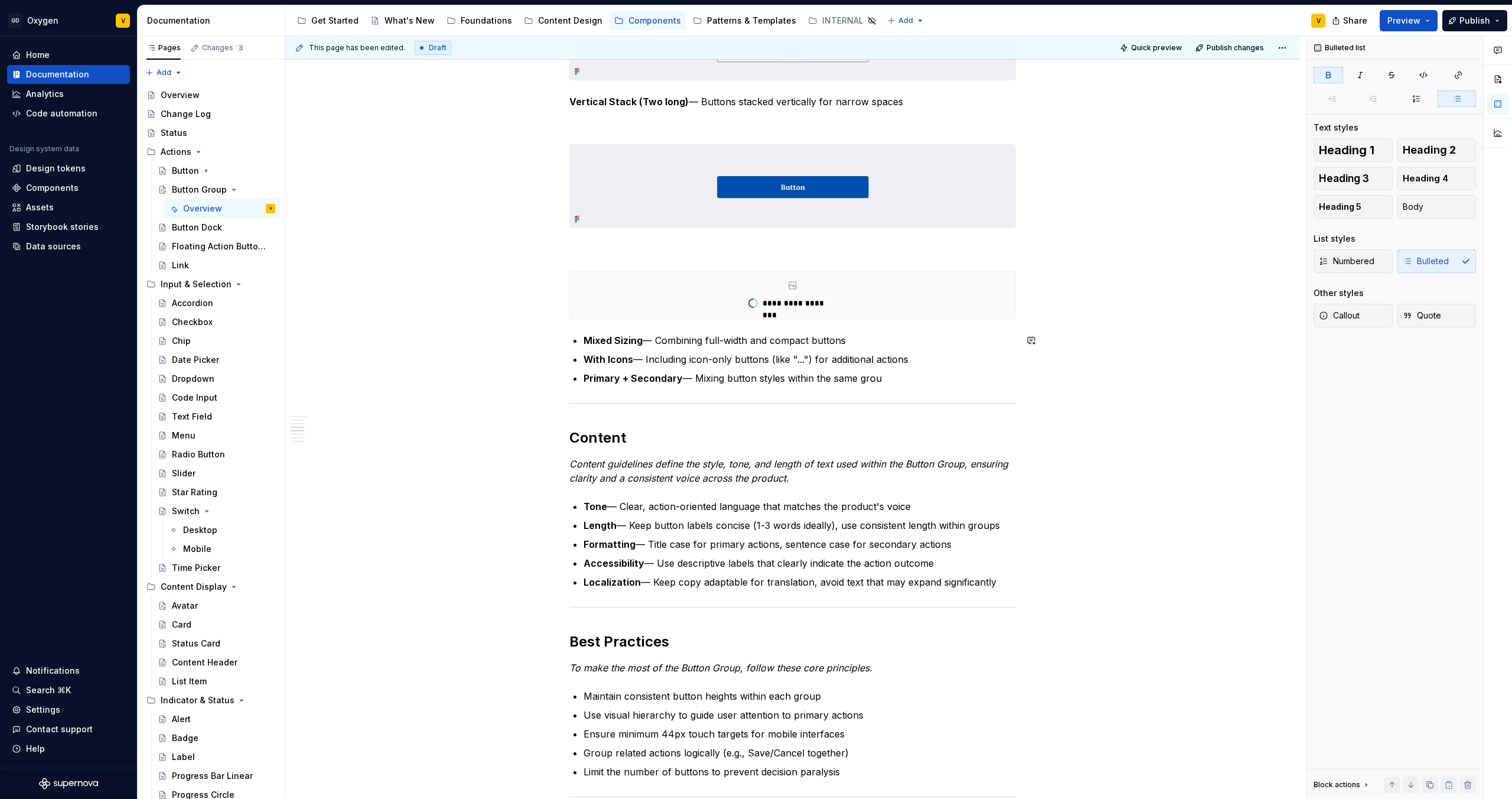
click at [1012, 328] on div "**********" at bounding box center [792, 269] width 446 height 2057
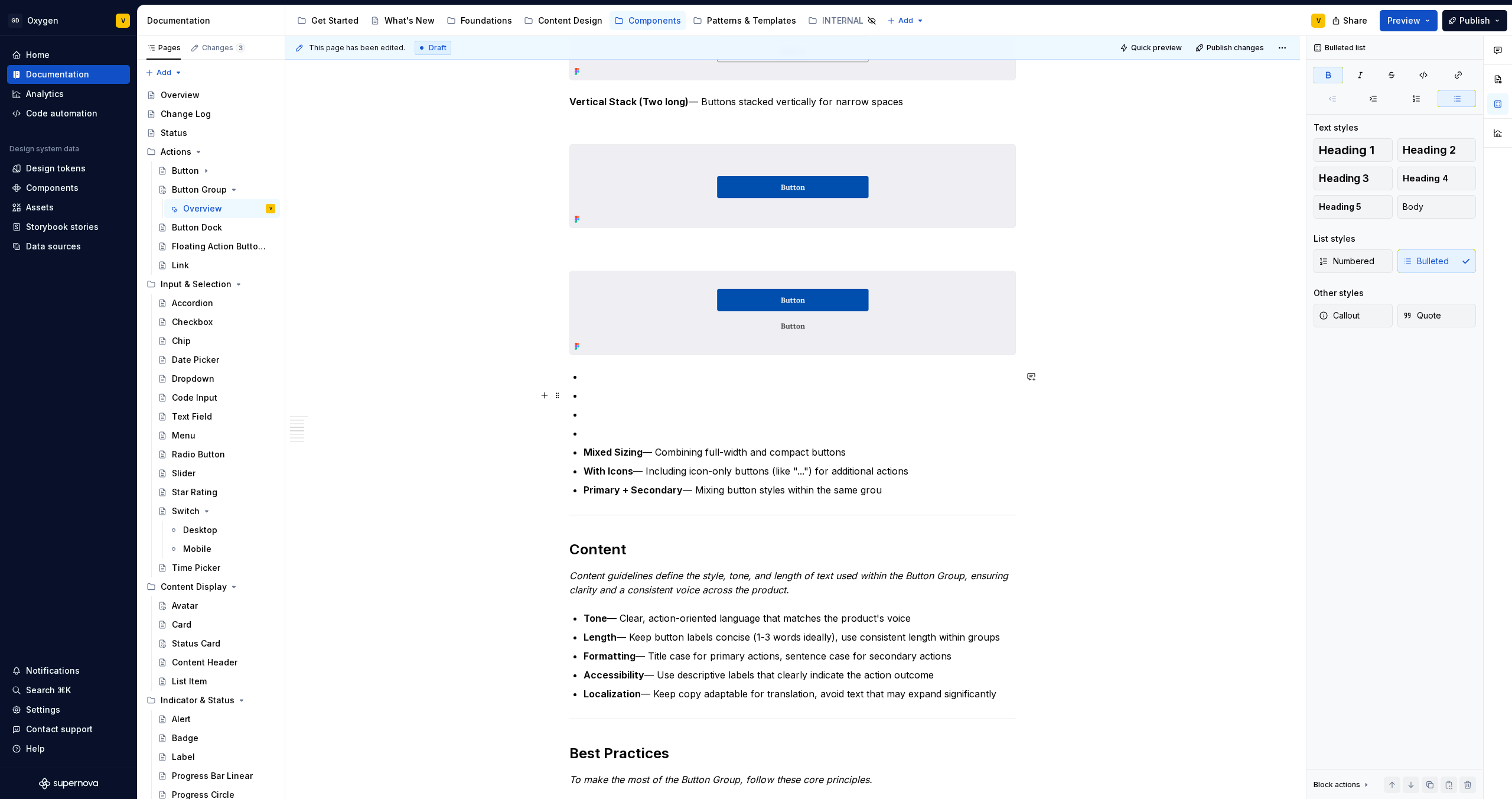
click at [613, 399] on p at bounding box center [799, 395] width 432 height 14
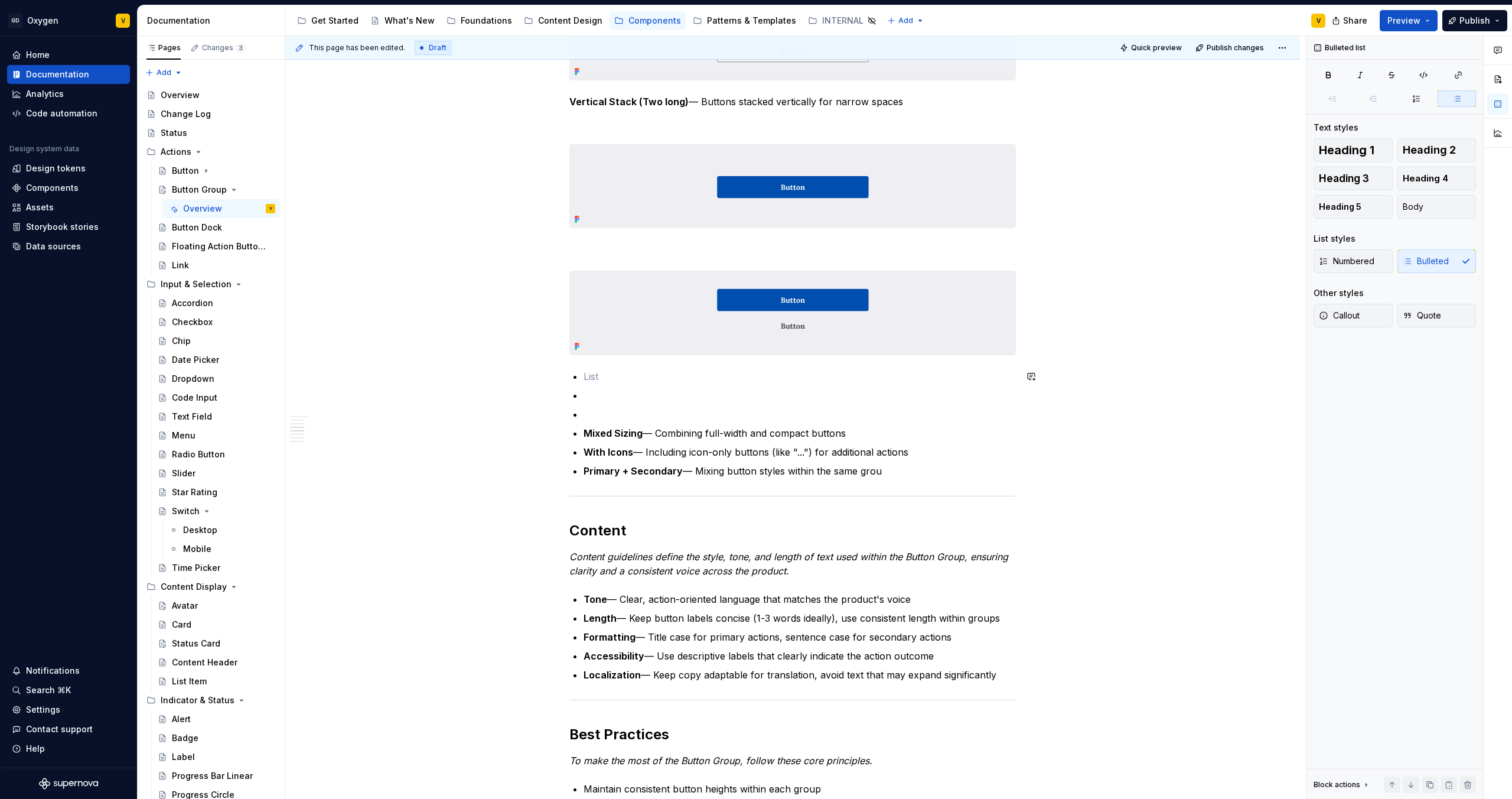
type textarea "*"
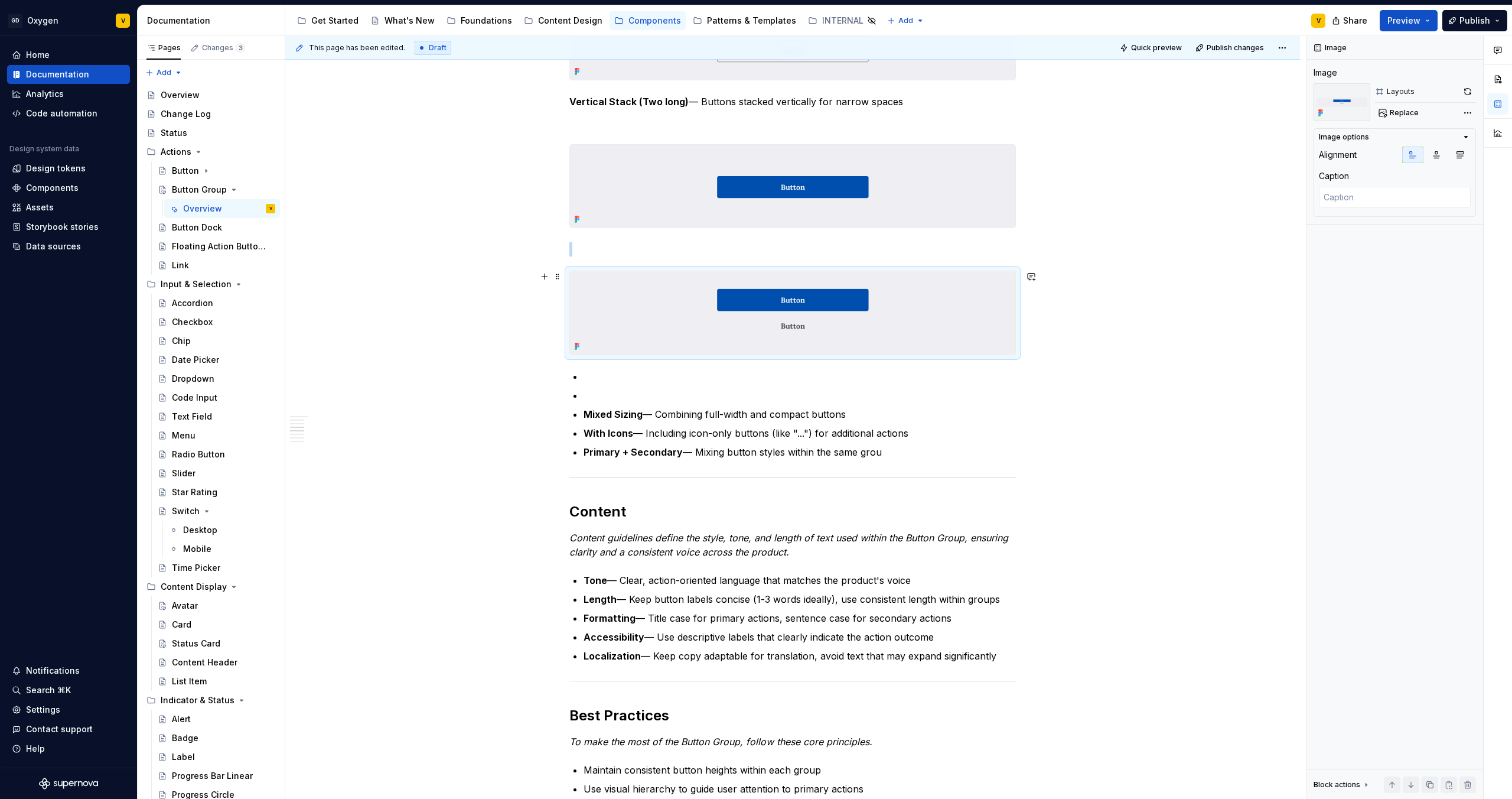
click at [1039, 347] on div "Anatomy The Button Group is made up of several parts that work together to crea…" at bounding box center [792, 419] width 1014 height 2413
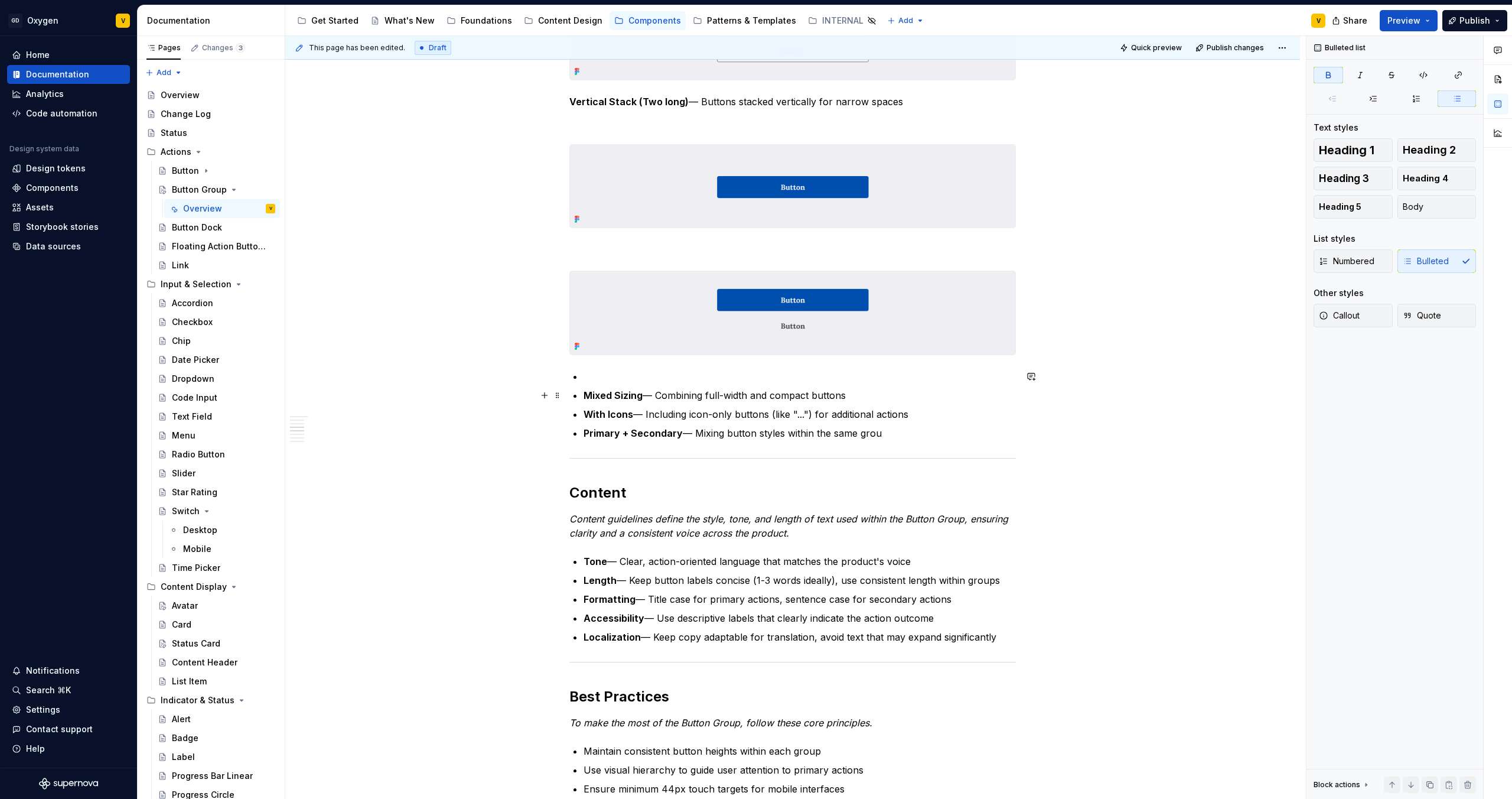
click at [584, 392] on strong "Mixed Sizing" at bounding box center [613, 395] width 59 height 12
click at [584, 377] on li at bounding box center [799, 377] width 432 height 14
click at [543, 377] on button "button" at bounding box center [544, 376] width 16 height 16
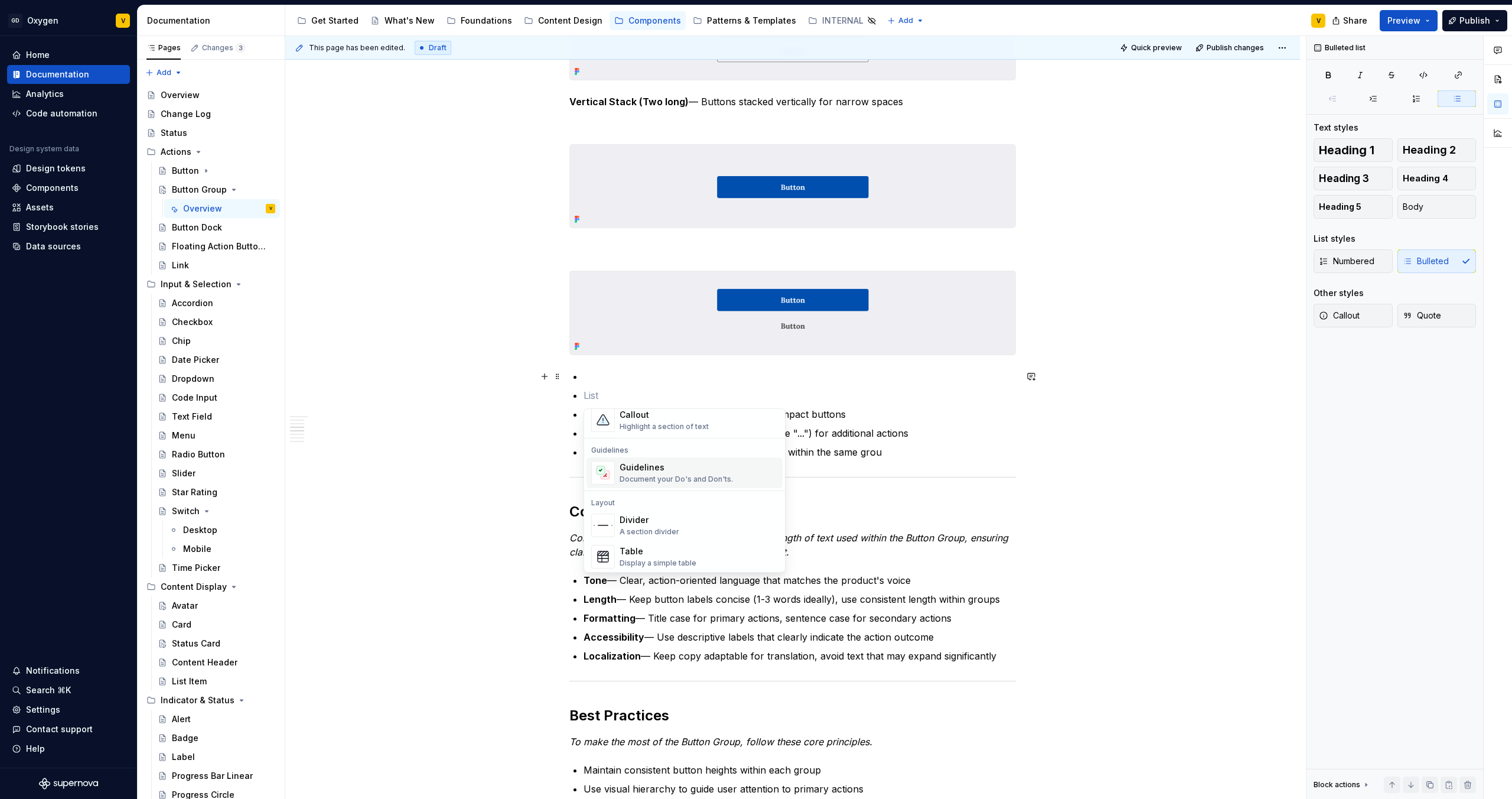
scroll to position [384, 0]
click at [659, 555] on div "Image" at bounding box center [677, 555] width 116 height 12
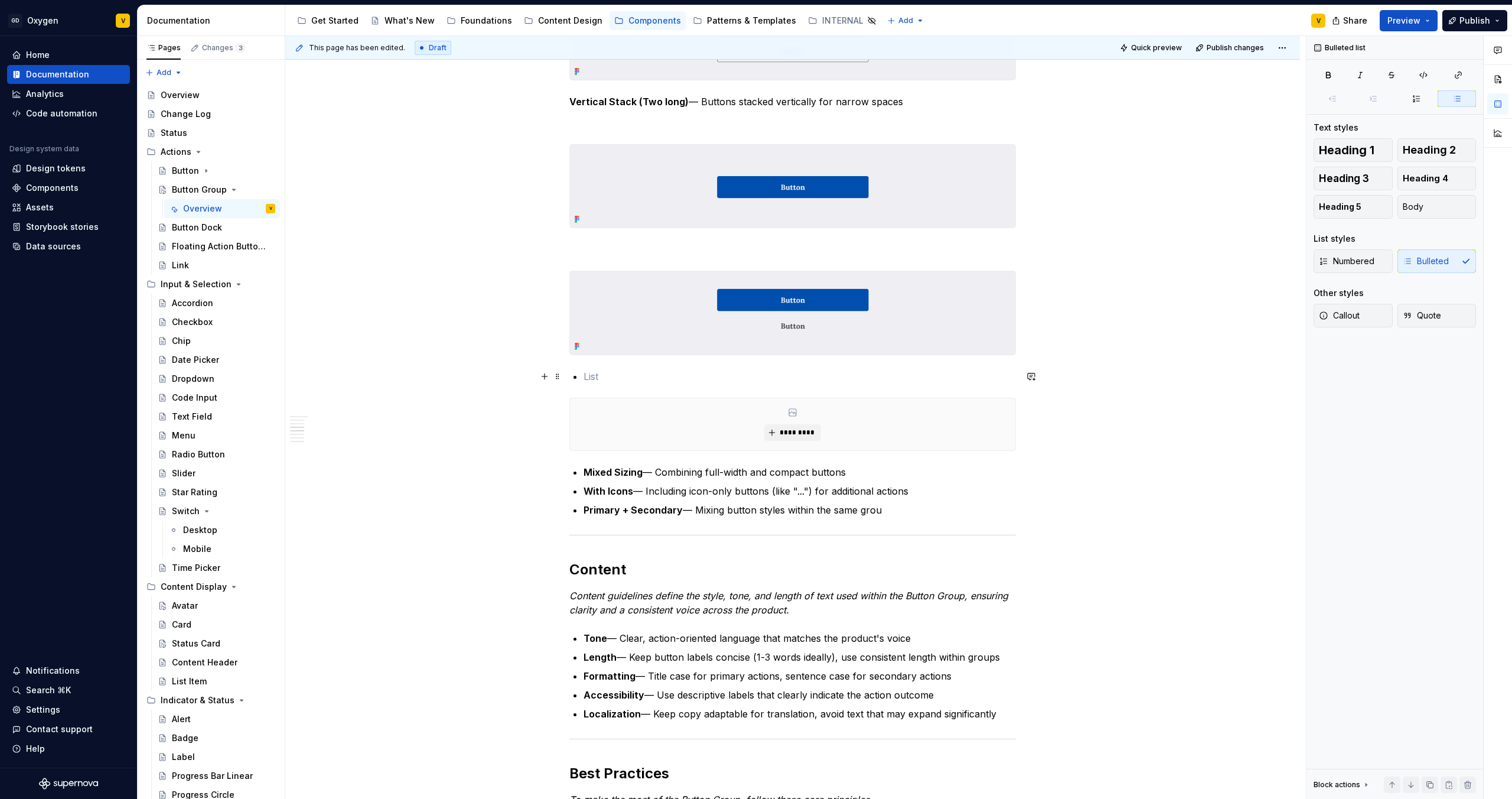
click at [590, 377] on p at bounding box center [799, 377] width 432 height 14
click at [567, 460] on div "Anatomy The Button Group is made up of several parts that work together to crea…" at bounding box center [792, 448] width 1014 height 2471
click at [545, 475] on button "button" at bounding box center [544, 471] width 16 height 16
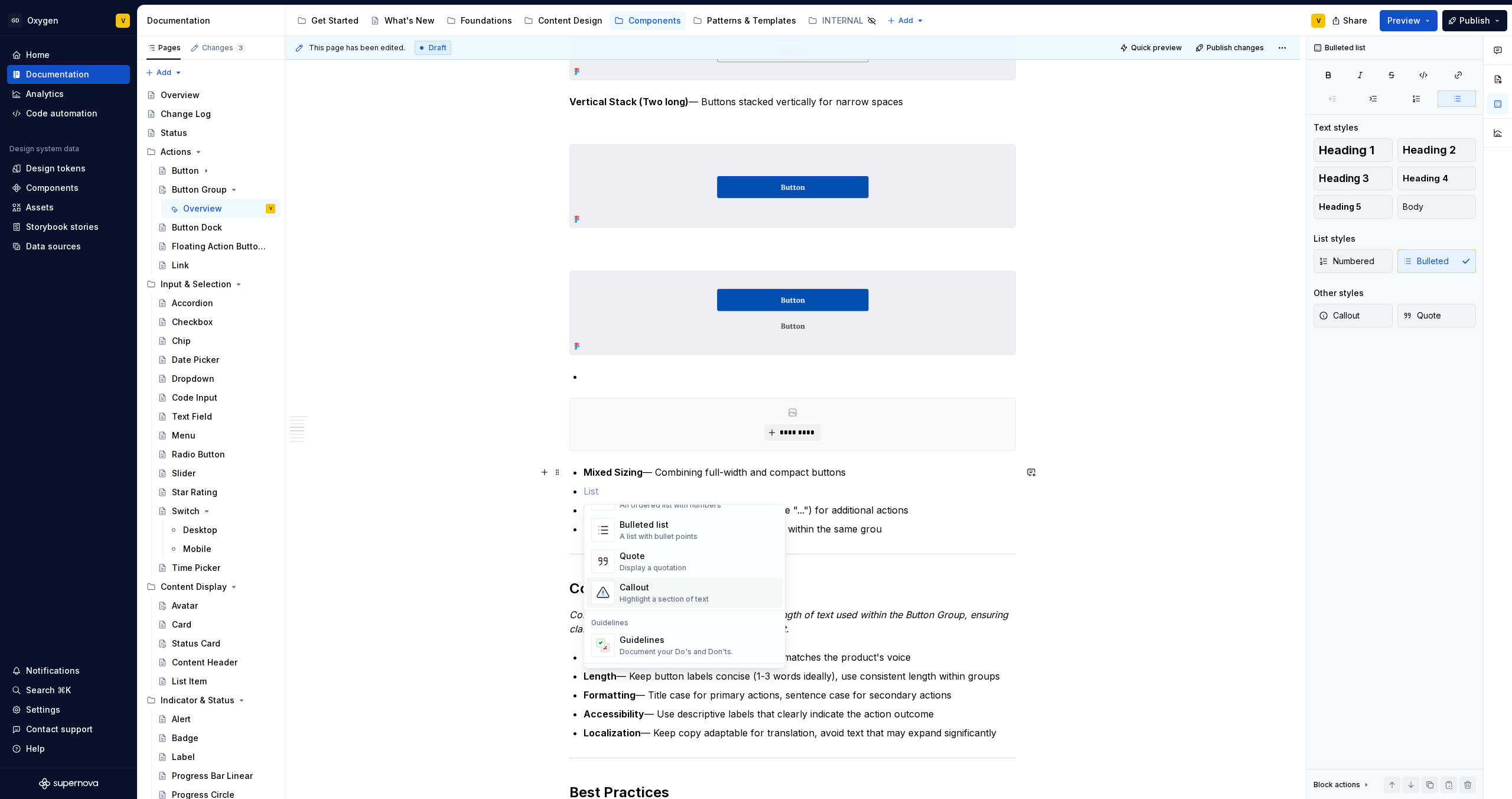
scroll to position [447, 0]
click at [647, 597] on div "Display an image or Figma image" at bounding box center [677, 600] width 116 height 9
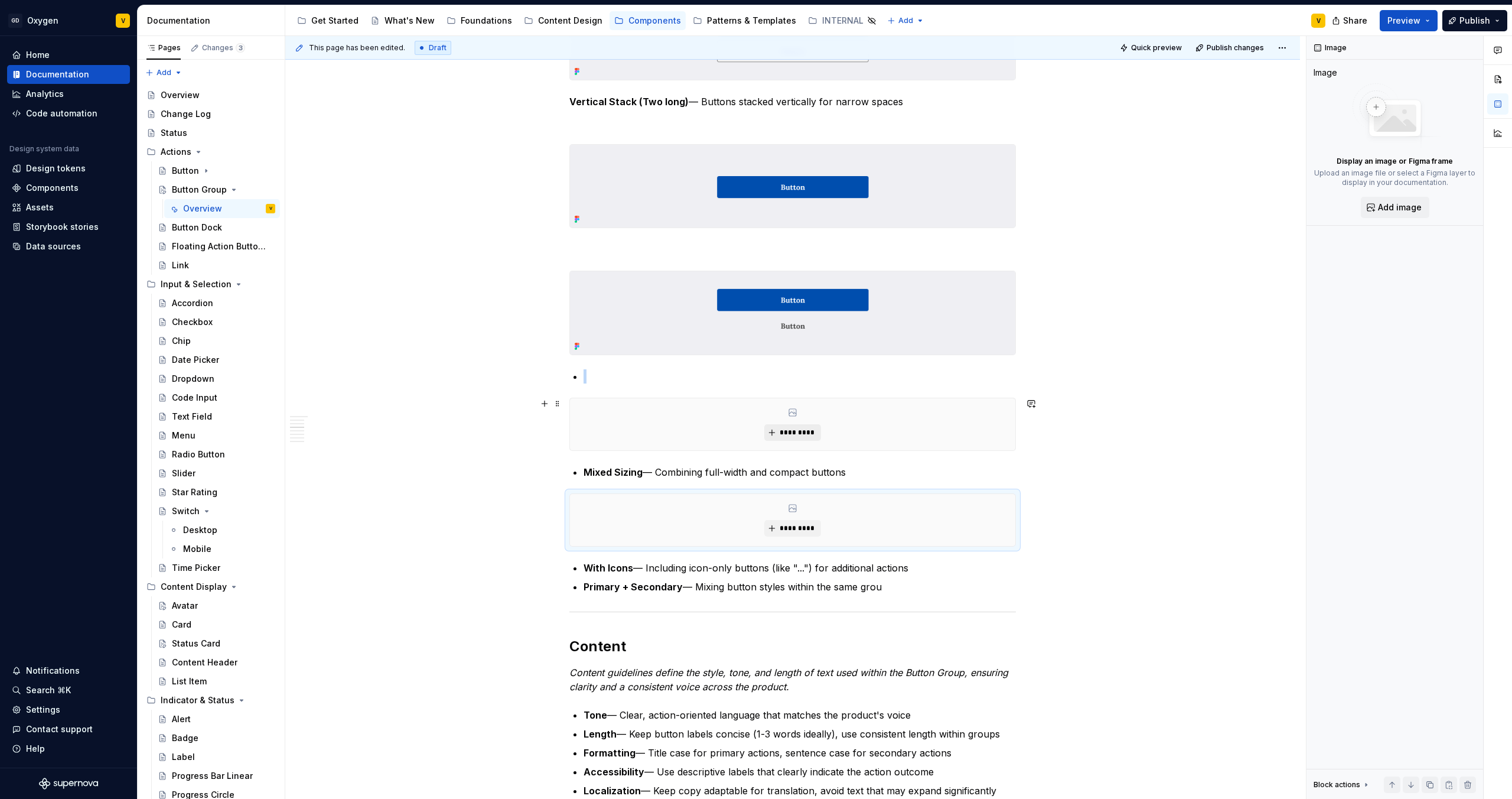
click at [795, 429] on span "*********" at bounding box center [797, 433] width 36 height 9
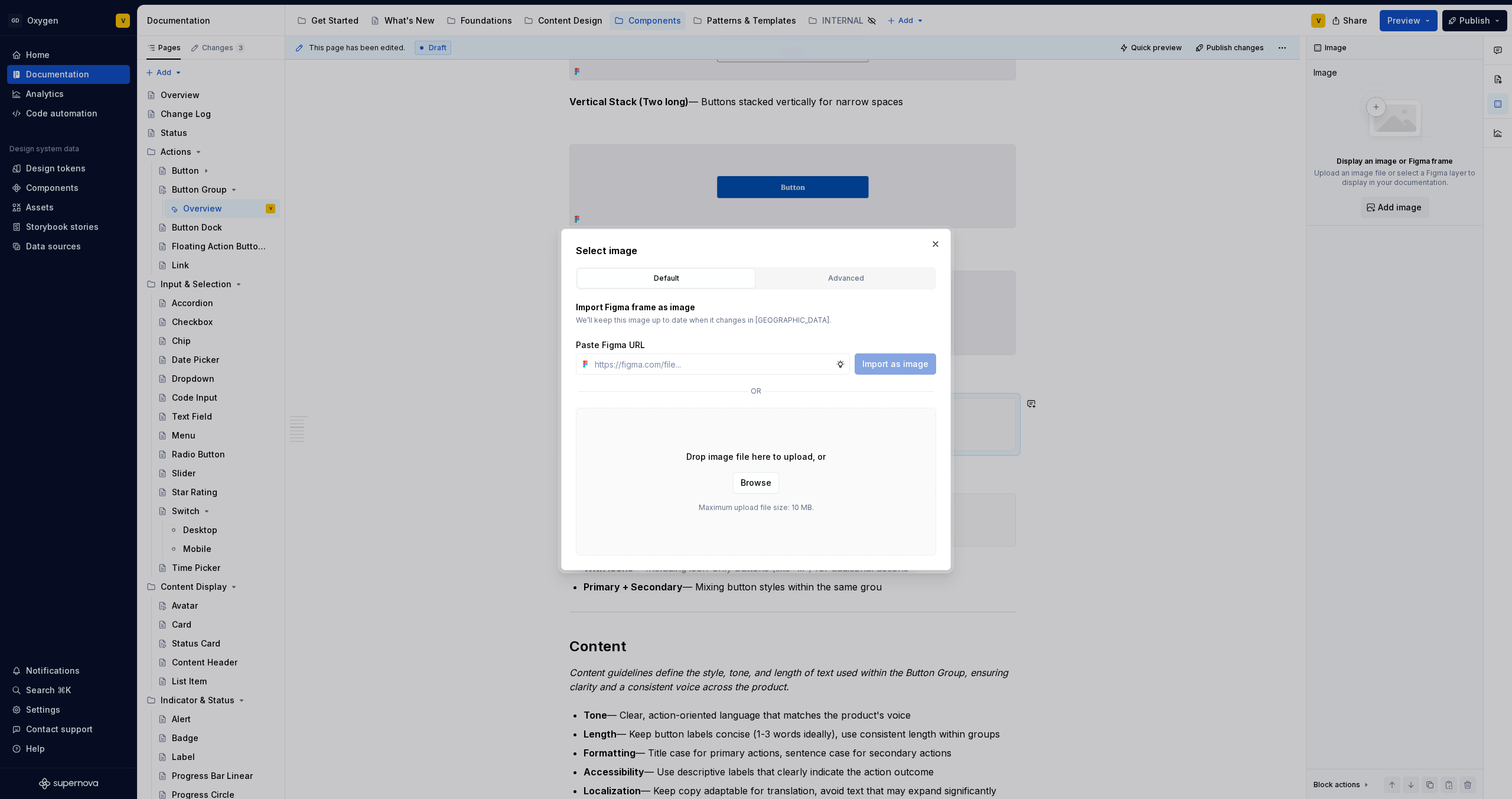
type textarea "*"
click at [716, 365] on input "text" at bounding box center [713, 363] width 246 height 21
paste input "[URL][DOMAIN_NAME]"
type input "[URL][DOMAIN_NAME]"
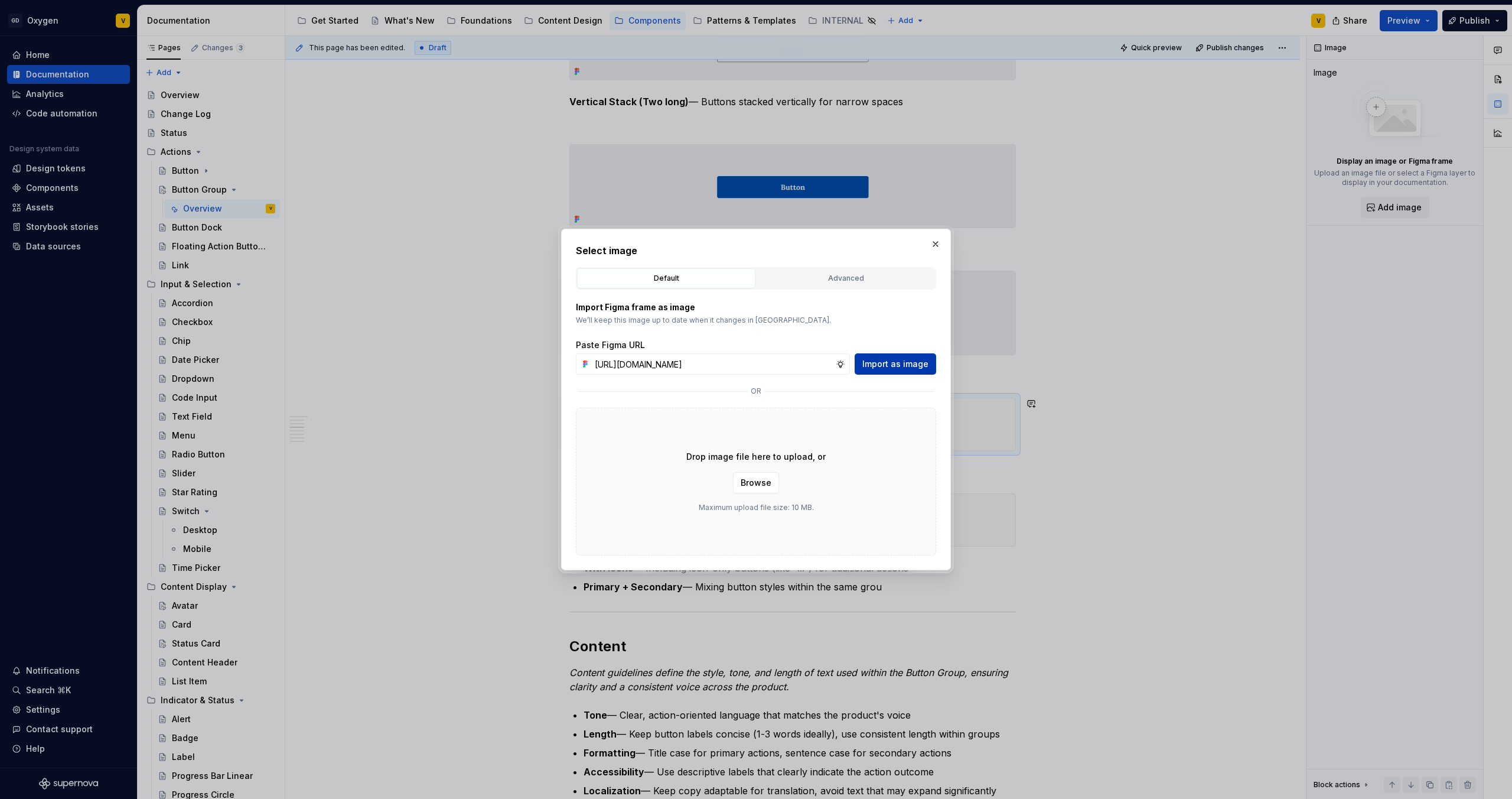
scroll to position [0, 0]
click at [891, 366] on span "Import as image" at bounding box center [895, 363] width 66 height 12
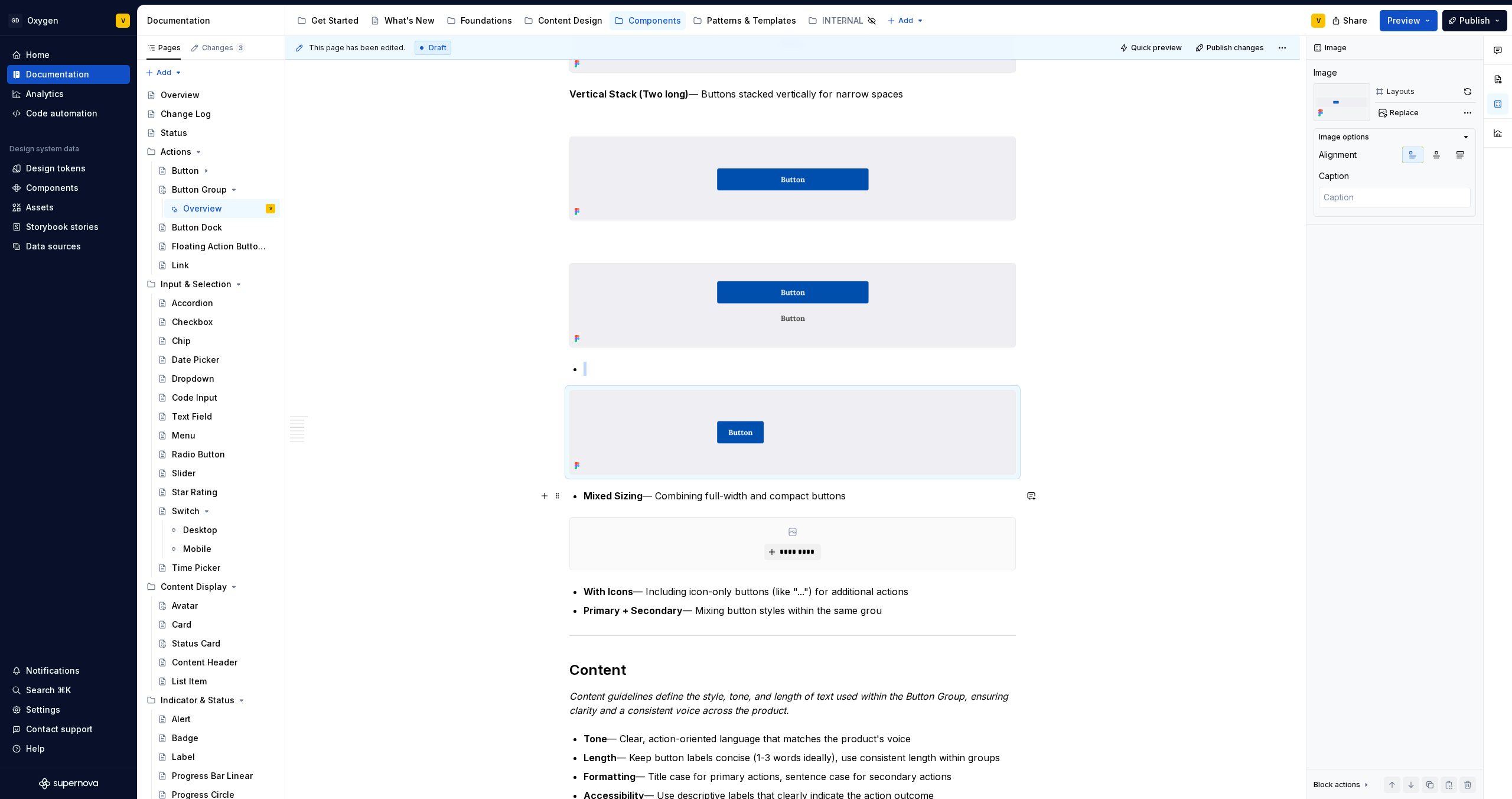
scroll to position [1067, 0]
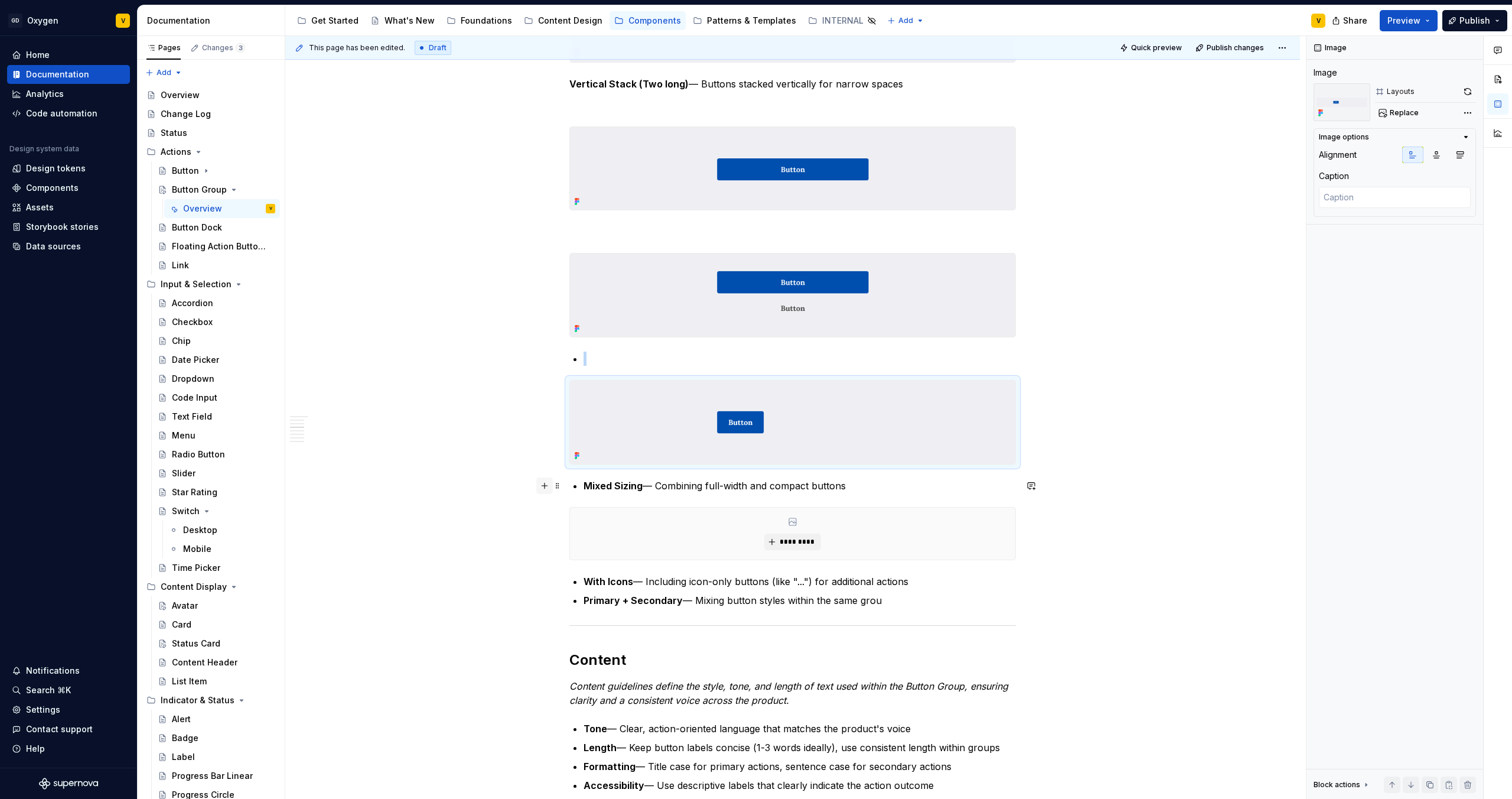
click at [543, 488] on button "button" at bounding box center [544, 485] width 16 height 16
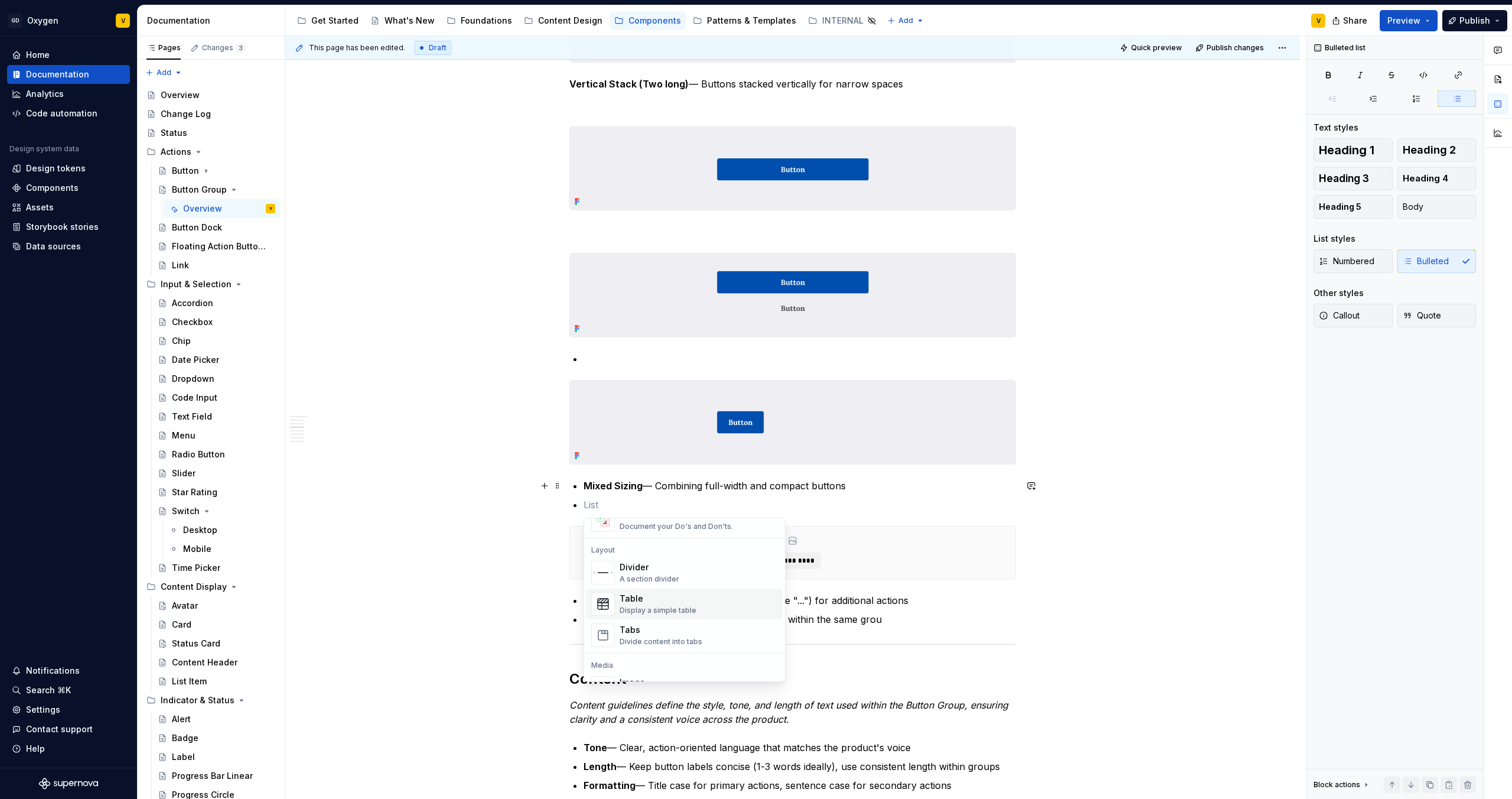
scroll to position [453, 0]
click at [703, 600] on div "Image" at bounding box center [677, 596] width 116 height 12
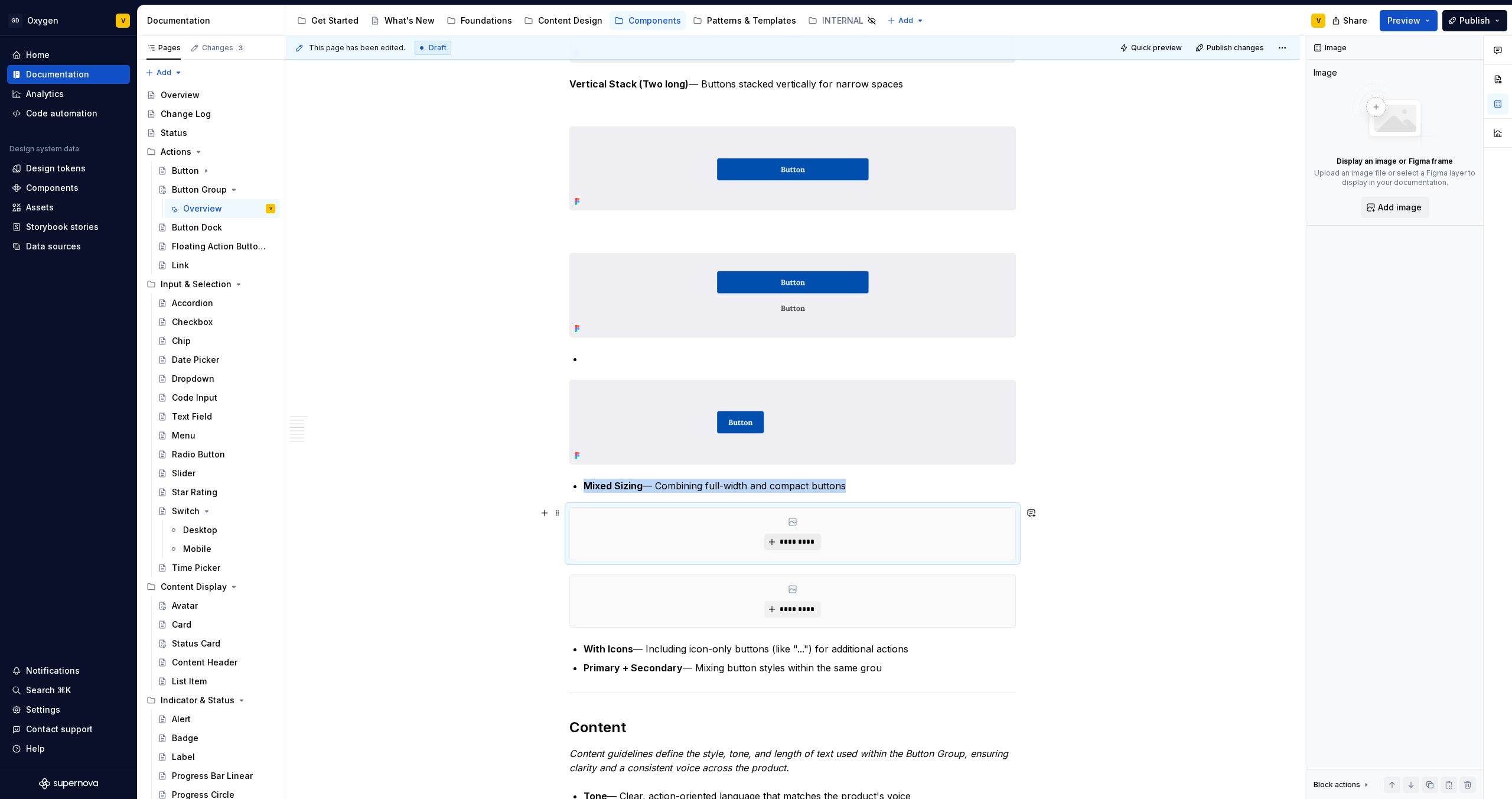
click at [788, 543] on span "*********" at bounding box center [797, 542] width 36 height 9
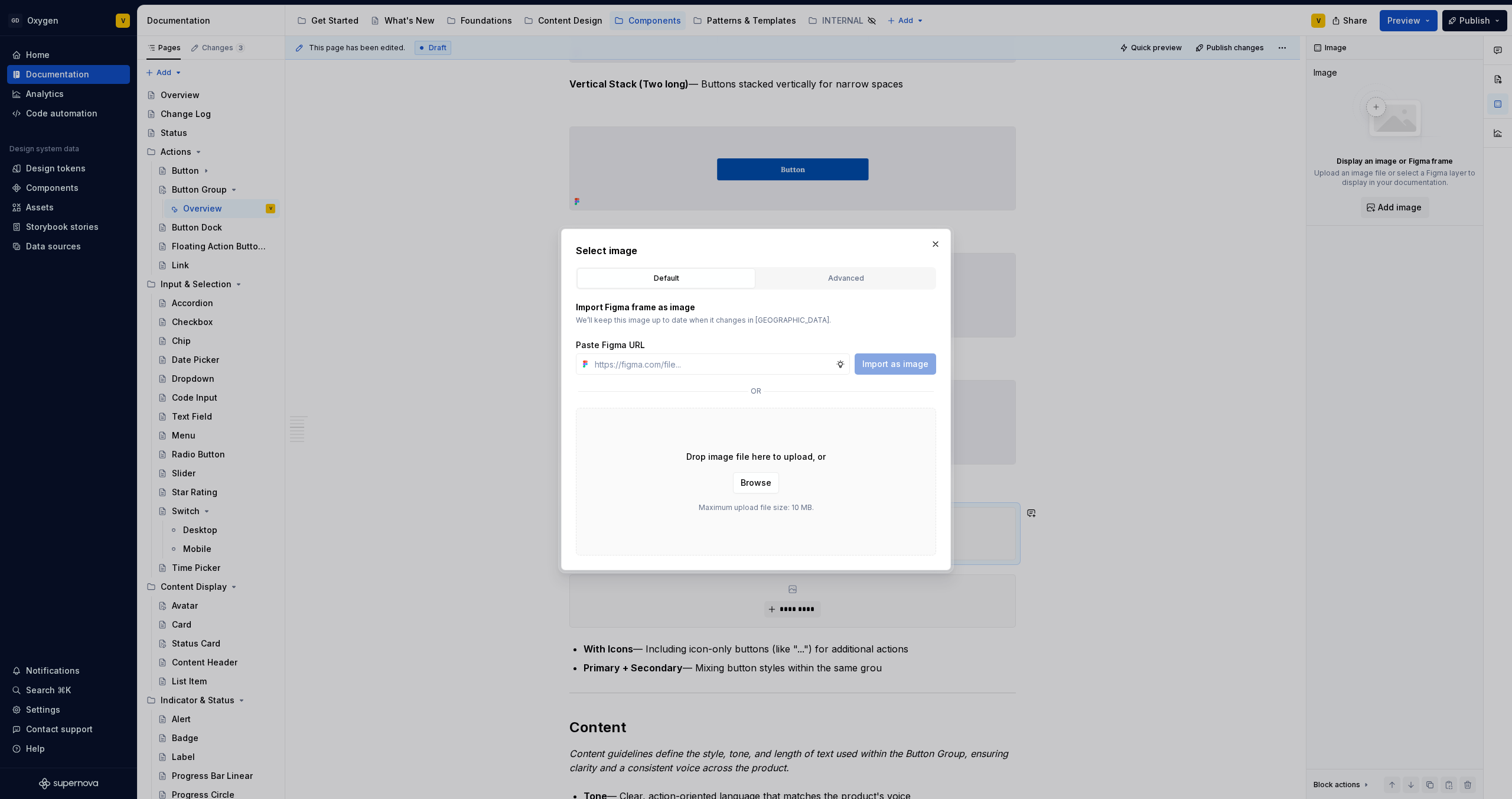
type textarea "*"
type input "[URL][DOMAIN_NAME]"
click at [903, 364] on span "Import as image" at bounding box center [895, 363] width 66 height 12
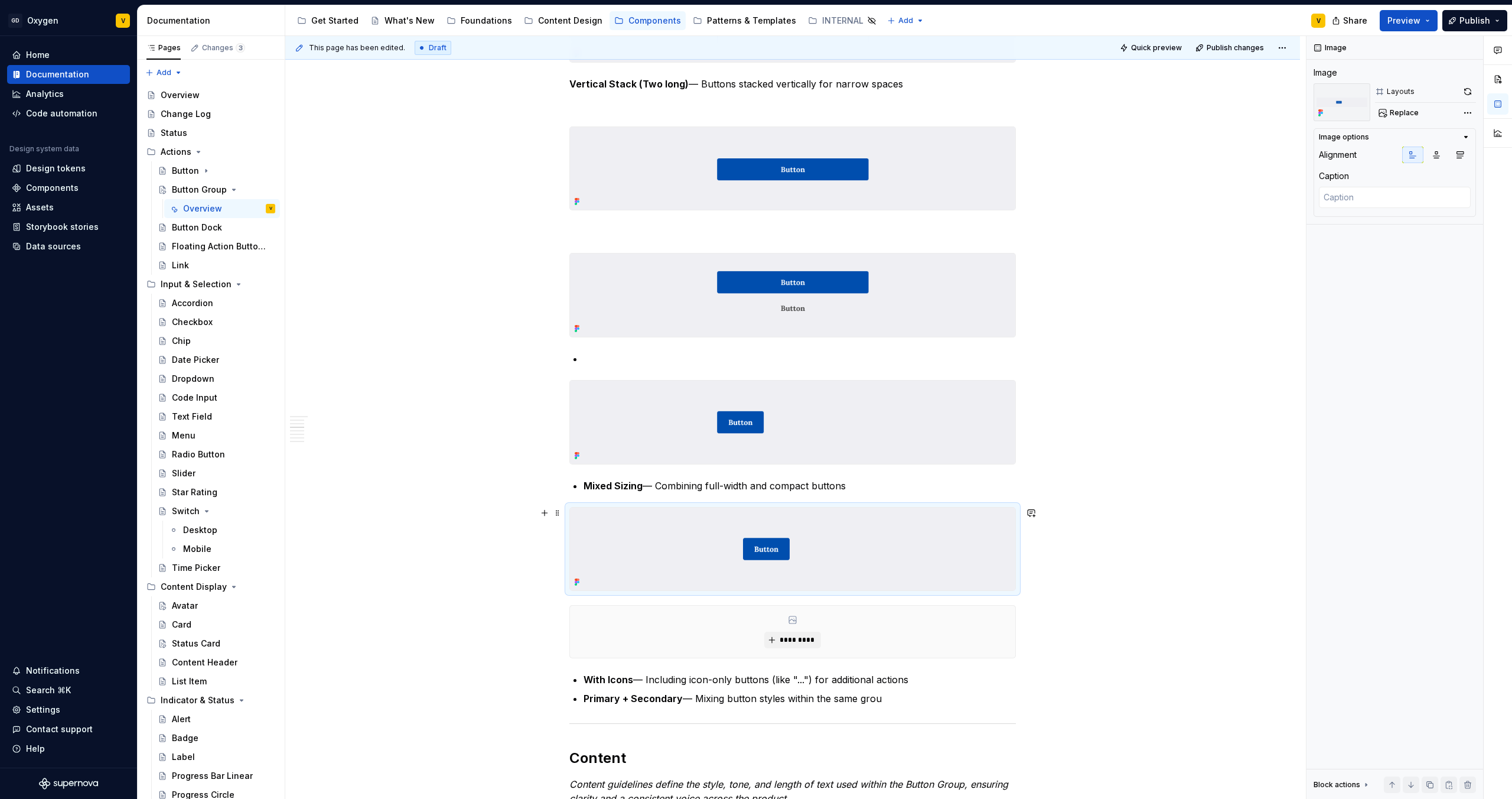
type textarea "*"
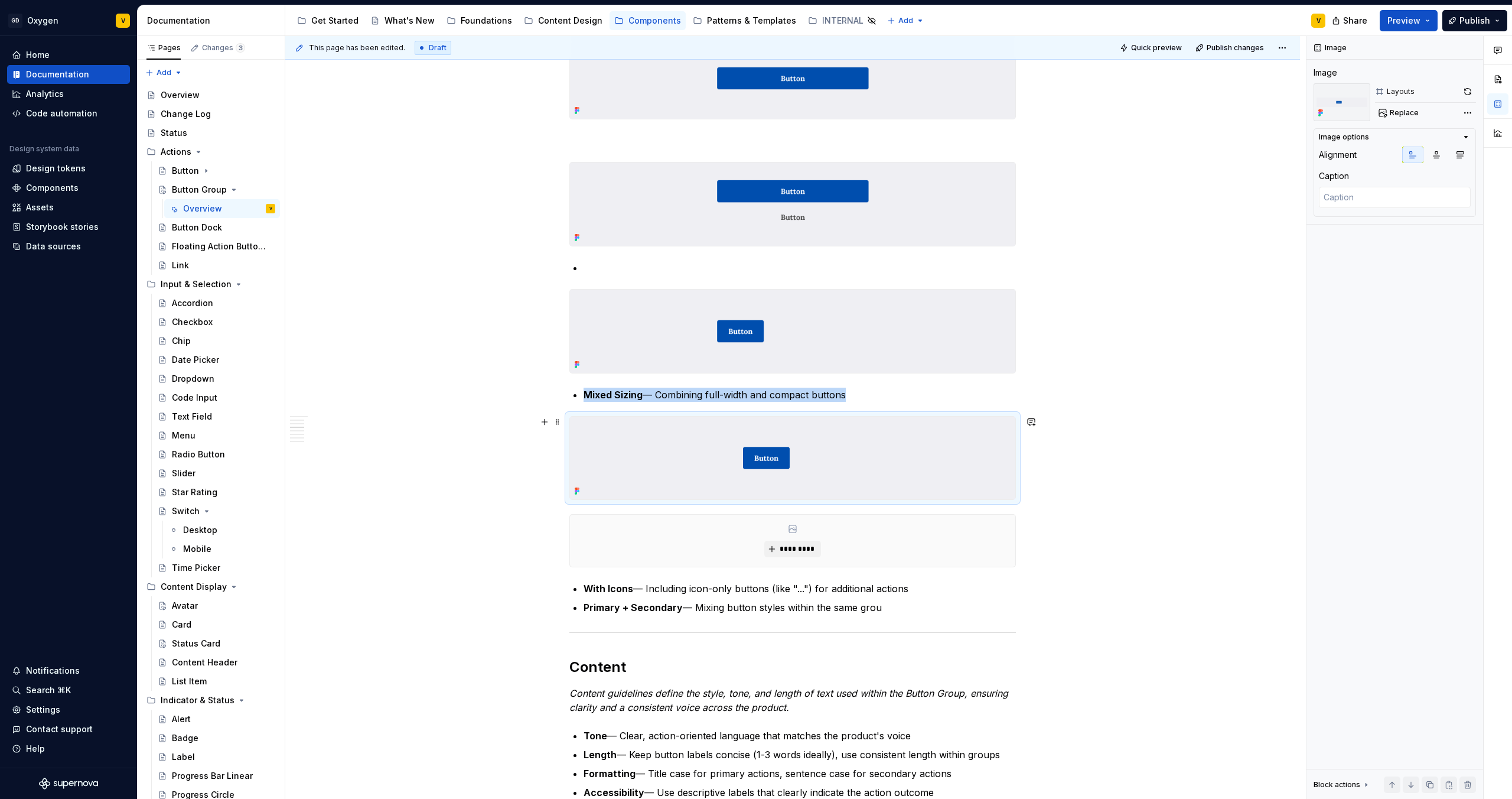
scroll to position [1186, 0]
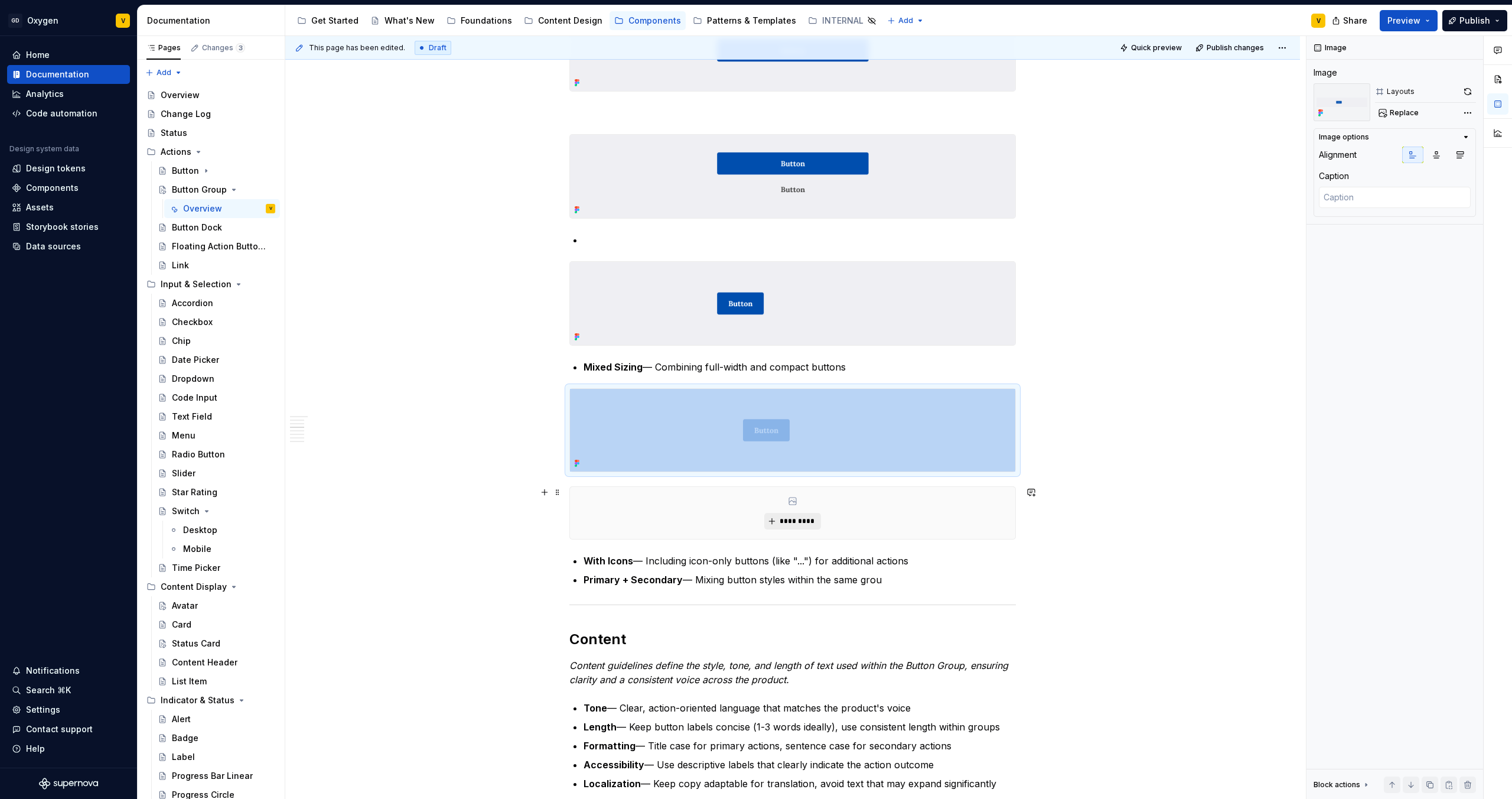
click at [789, 520] on span "*********" at bounding box center [797, 521] width 36 height 9
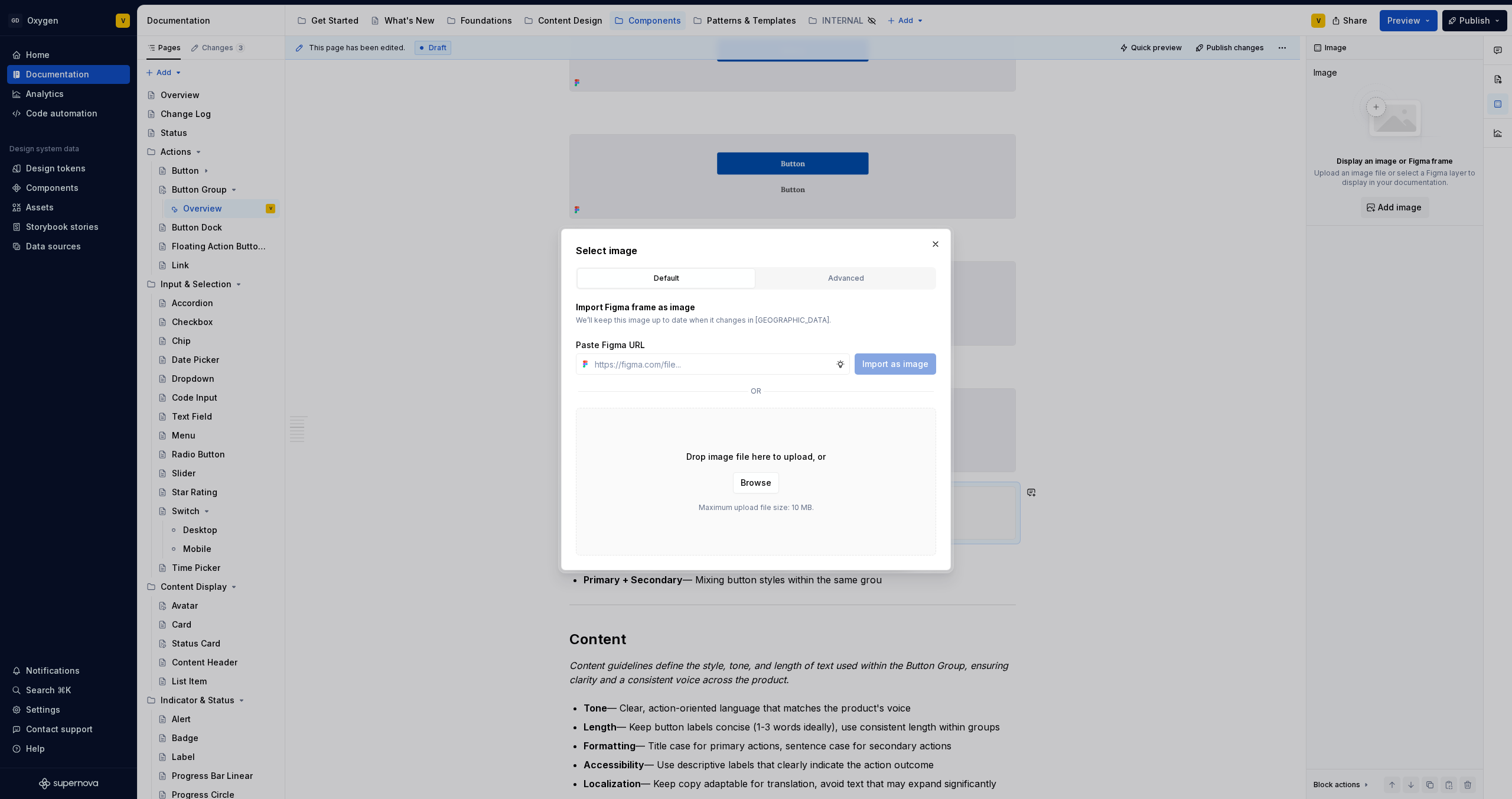
drag, startPoint x: 758, startPoint y: 480, endPoint x: 834, endPoint y: 351, distance: 149.7
click at [834, 351] on div "Import Figma frame as image We’ll keep this image up to date when it changes in…" at bounding box center [756, 422] width 360 height 266
click at [810, 362] on input "text" at bounding box center [713, 363] width 246 height 21
paste input "[URL][DOMAIN_NAME]"
type input "[URL][DOMAIN_NAME]"
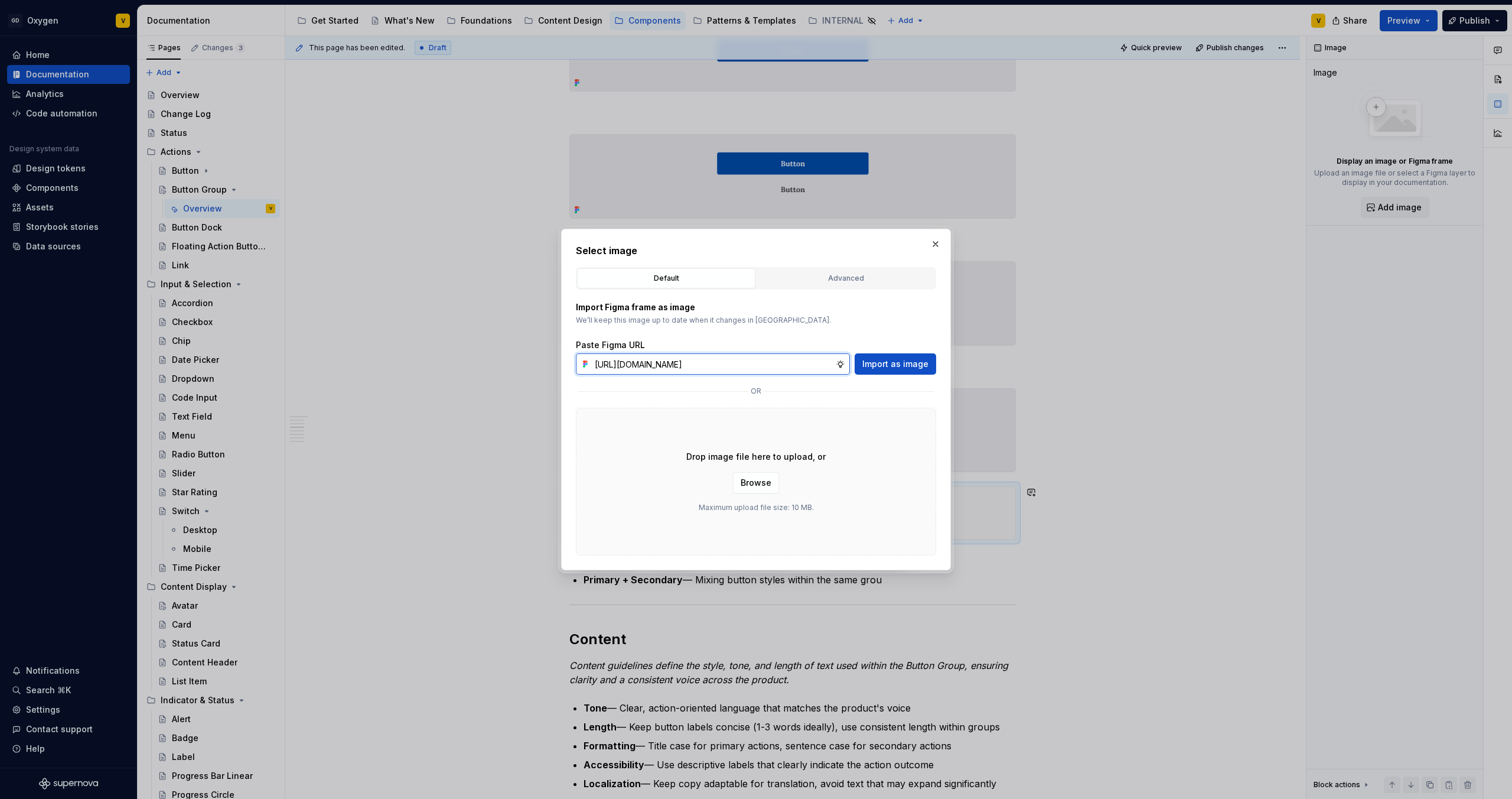
scroll to position [0, 414]
type textarea "*"
type input "[URL][DOMAIN_NAME]"
click at [886, 360] on span "Import as image" at bounding box center [895, 363] width 66 height 12
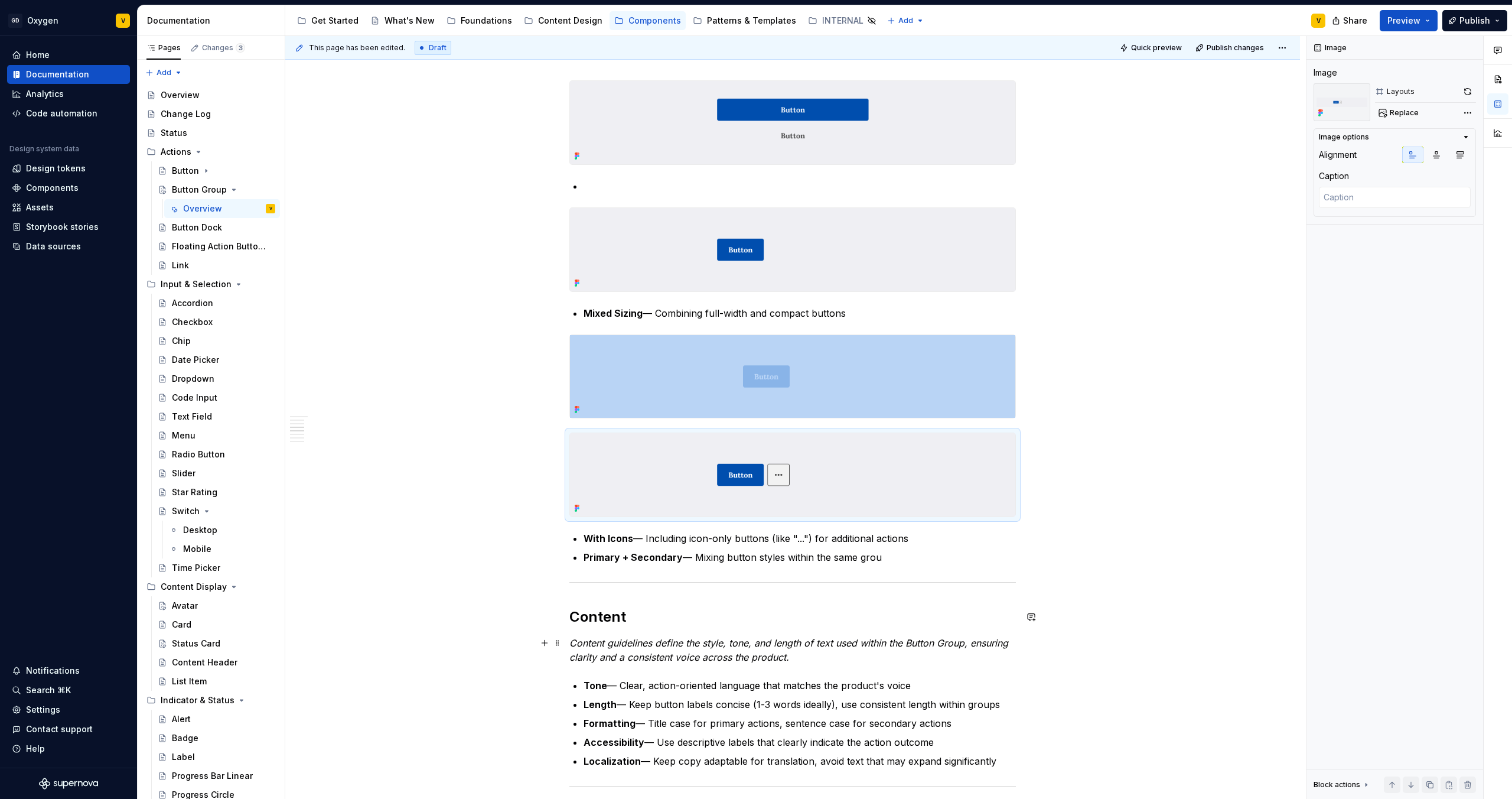
scroll to position [1328, 0]
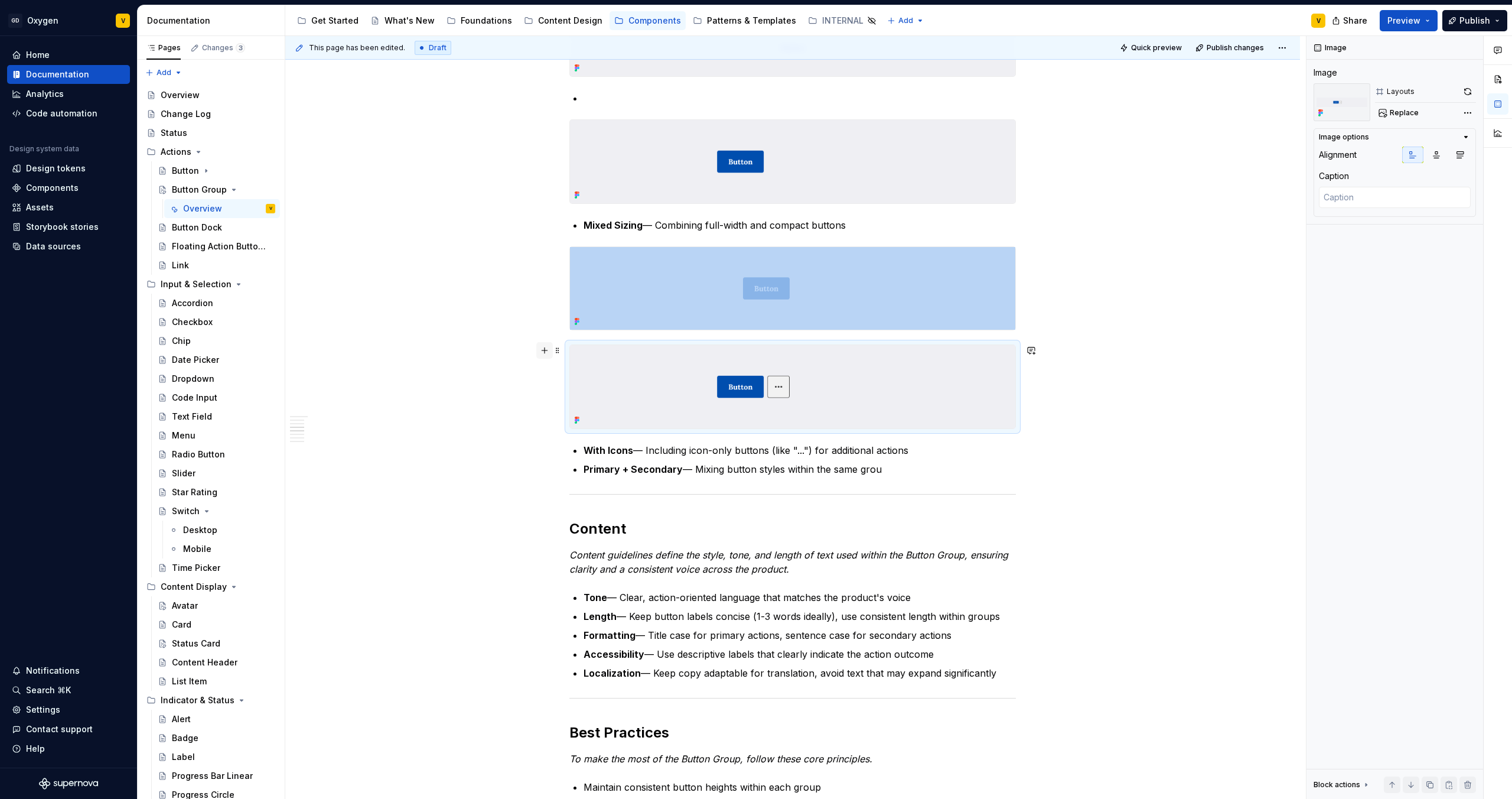
click at [545, 350] on button "button" at bounding box center [544, 350] width 16 height 16
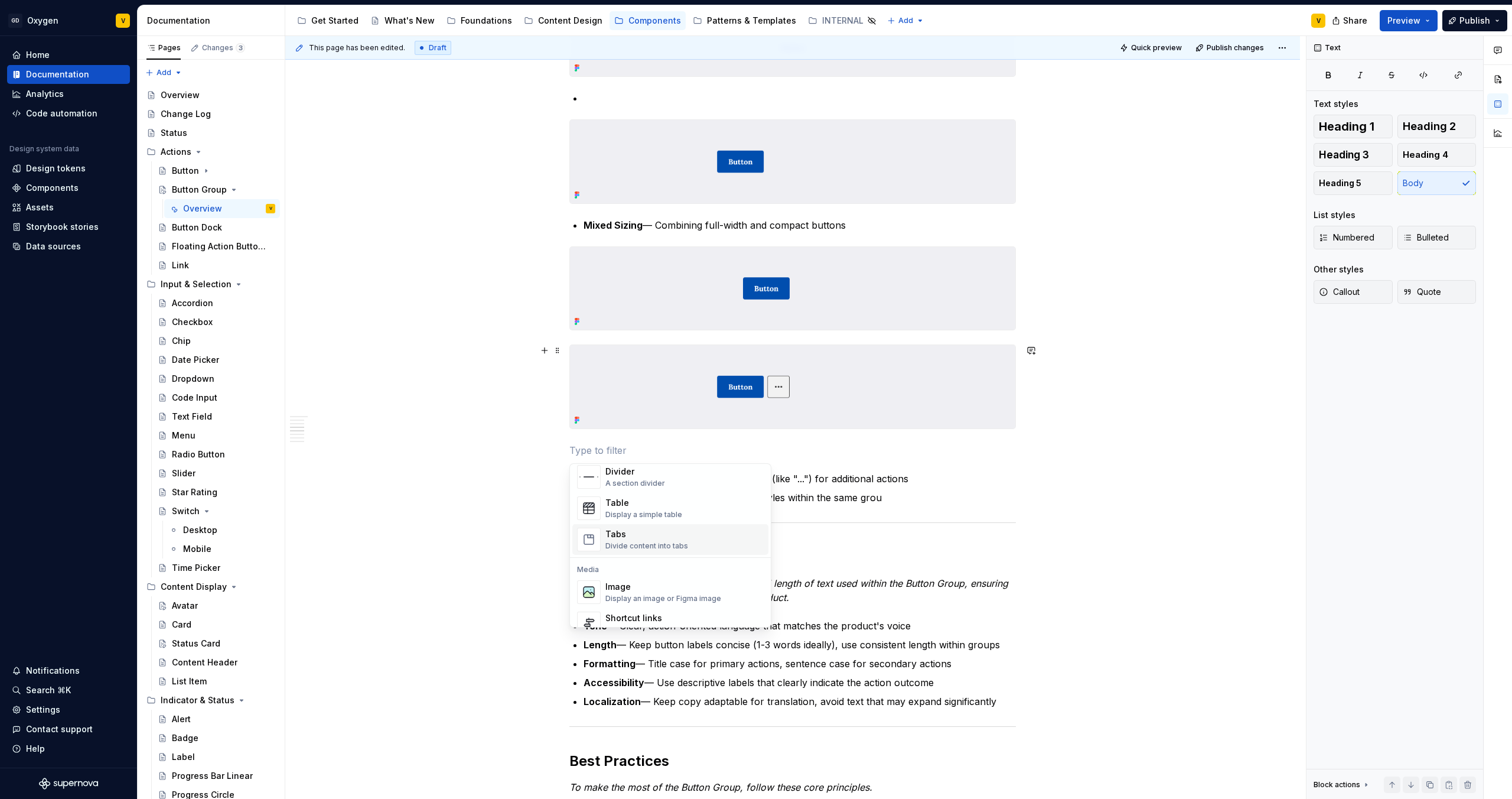
scroll to position [453, 0]
click at [624, 543] on div "Image" at bounding box center [663, 542] width 116 height 12
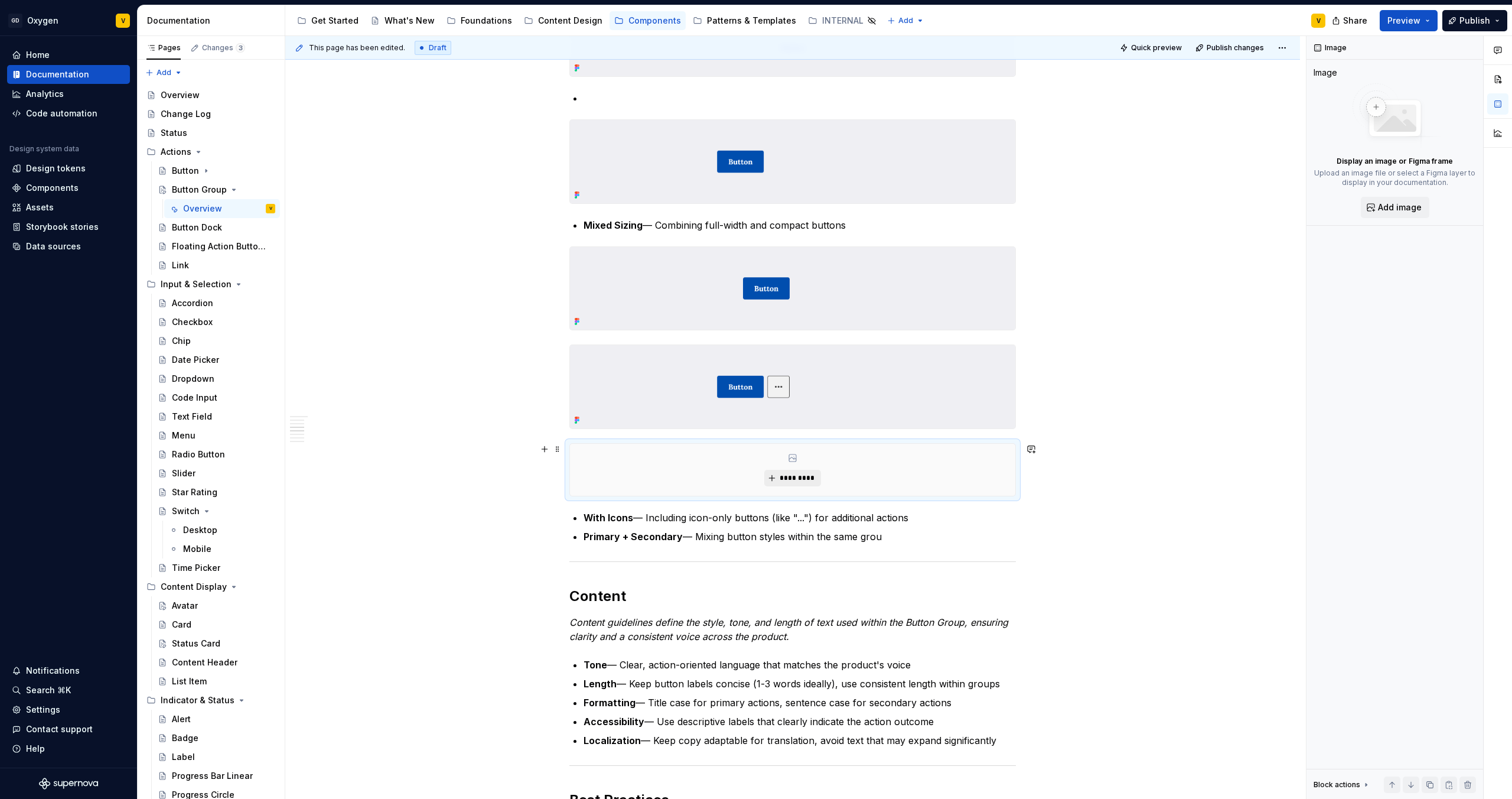
click at [797, 481] on span "*********" at bounding box center [797, 478] width 36 height 9
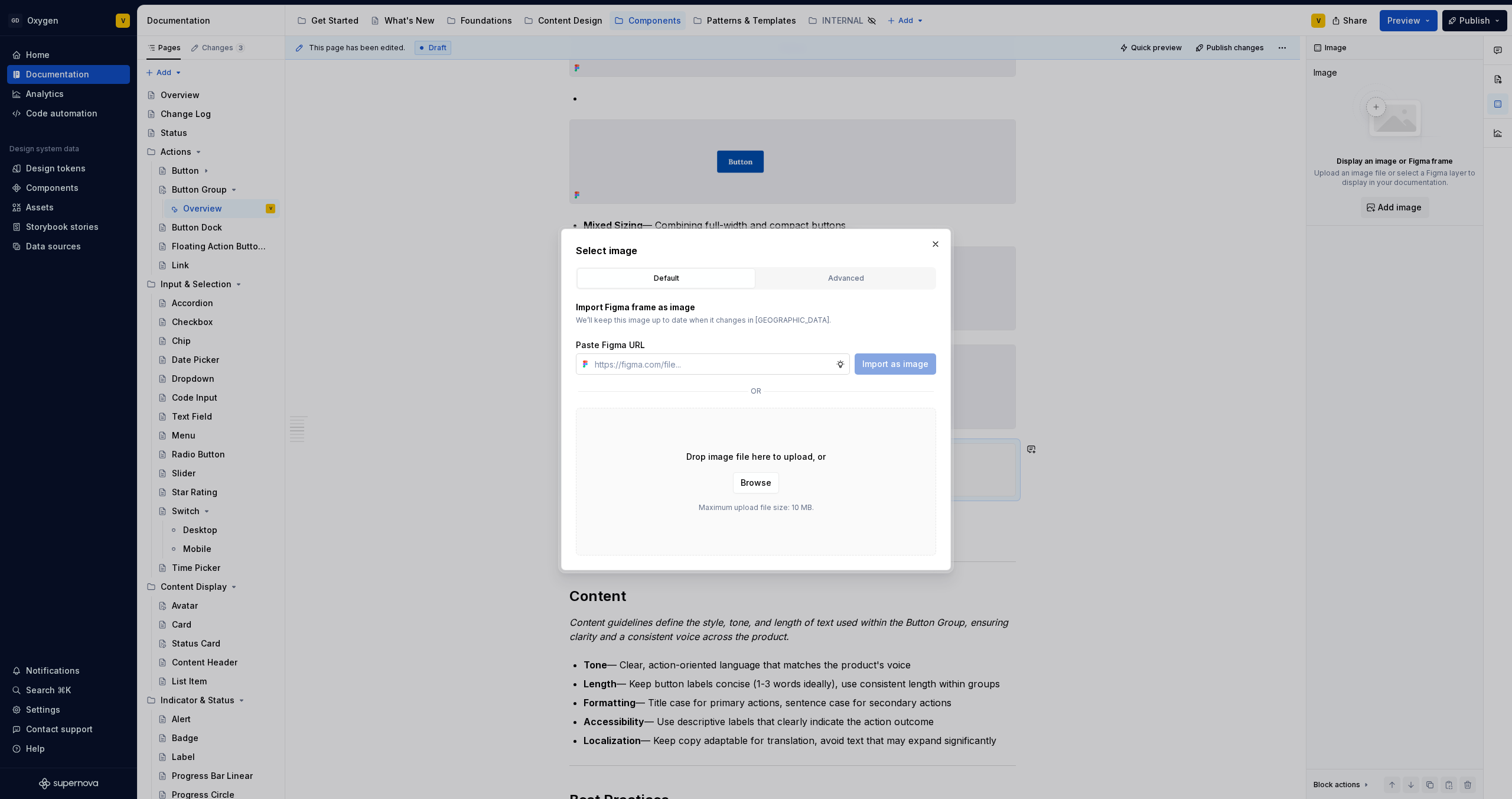
type textarea "*"
type input "[URL][DOMAIN_NAME]"
click at [901, 366] on span "Import as image" at bounding box center [895, 363] width 66 height 12
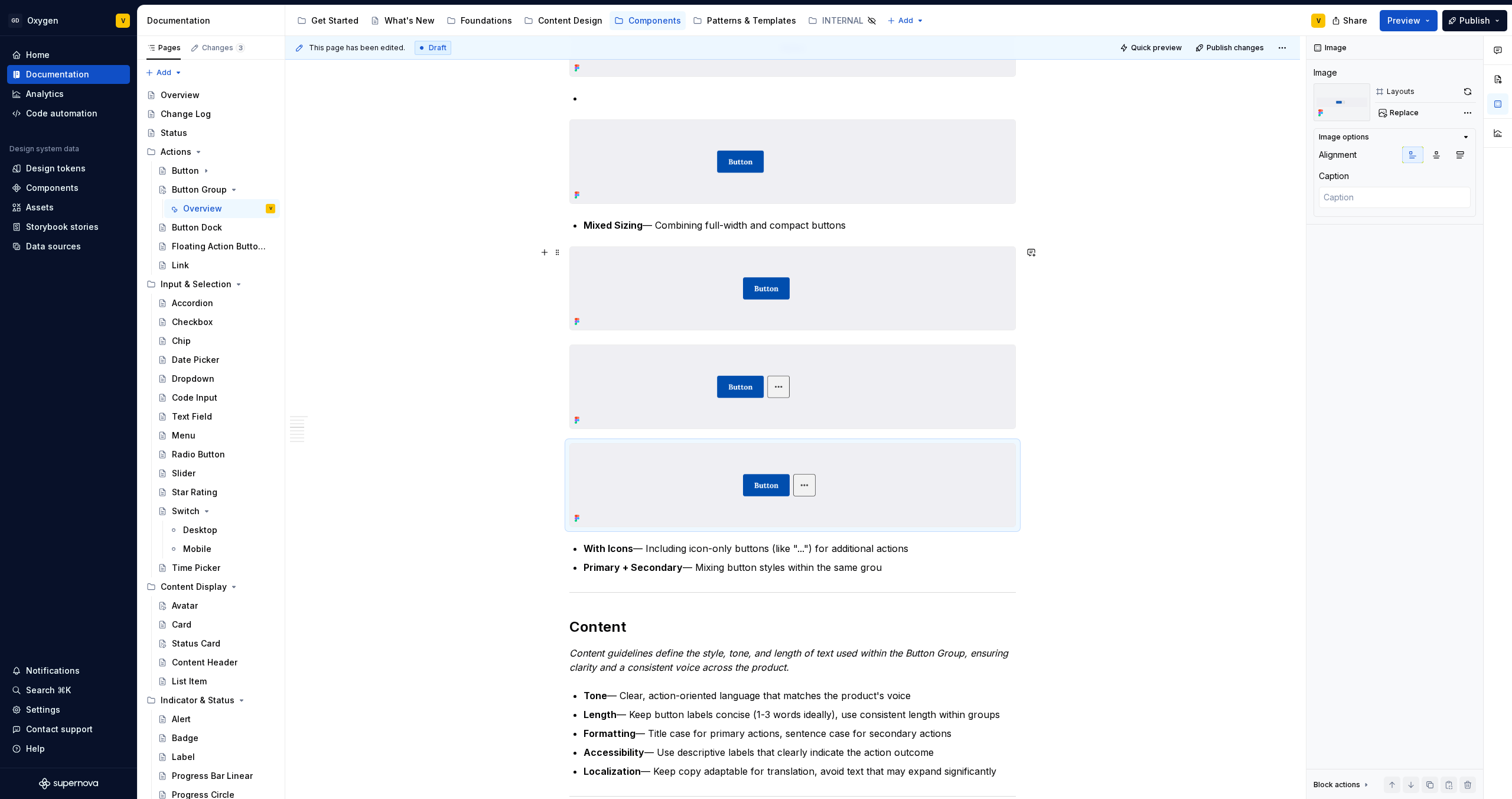
type textarea "*"
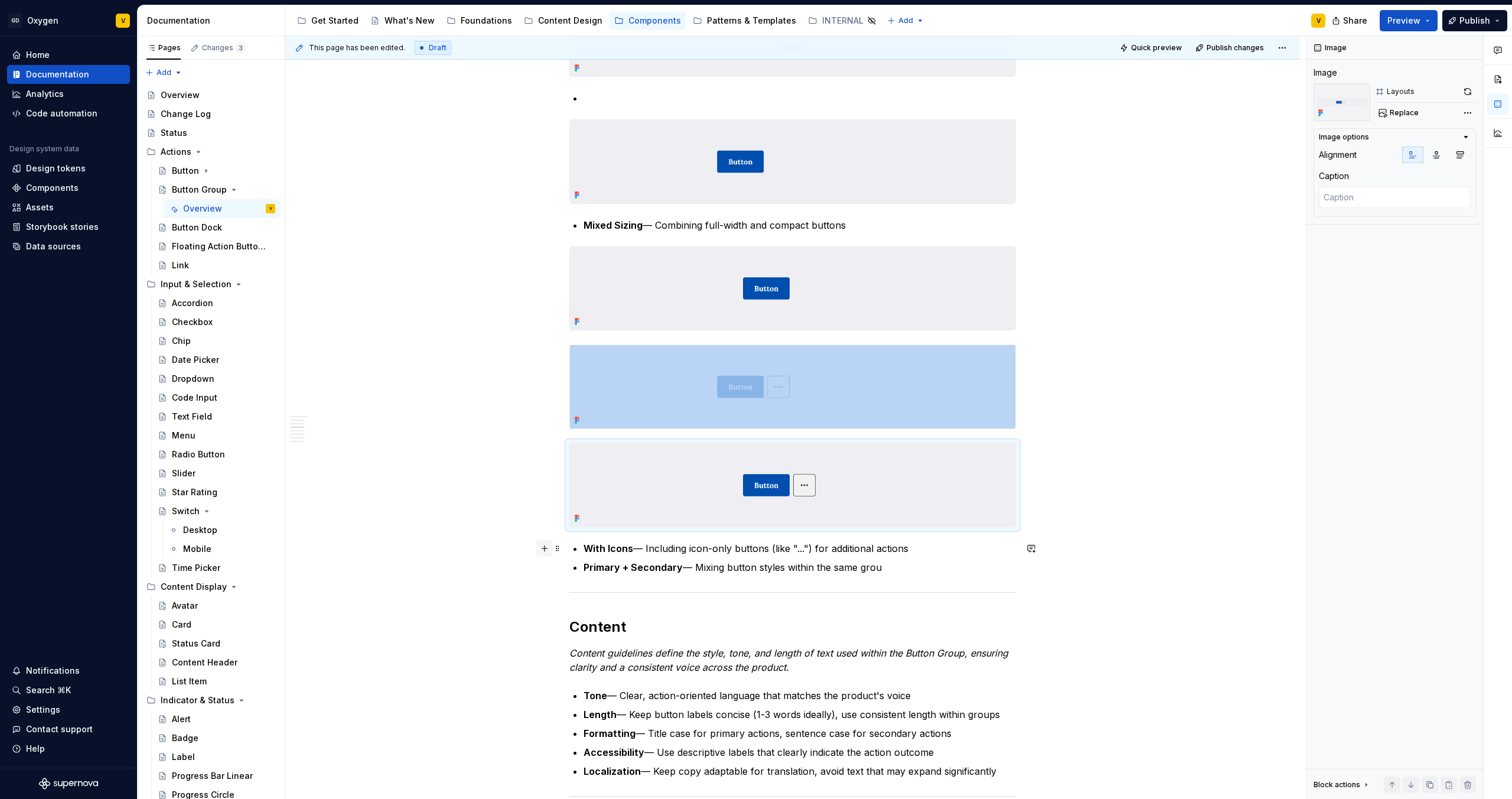
click at [545, 552] on button "button" at bounding box center [544, 548] width 16 height 16
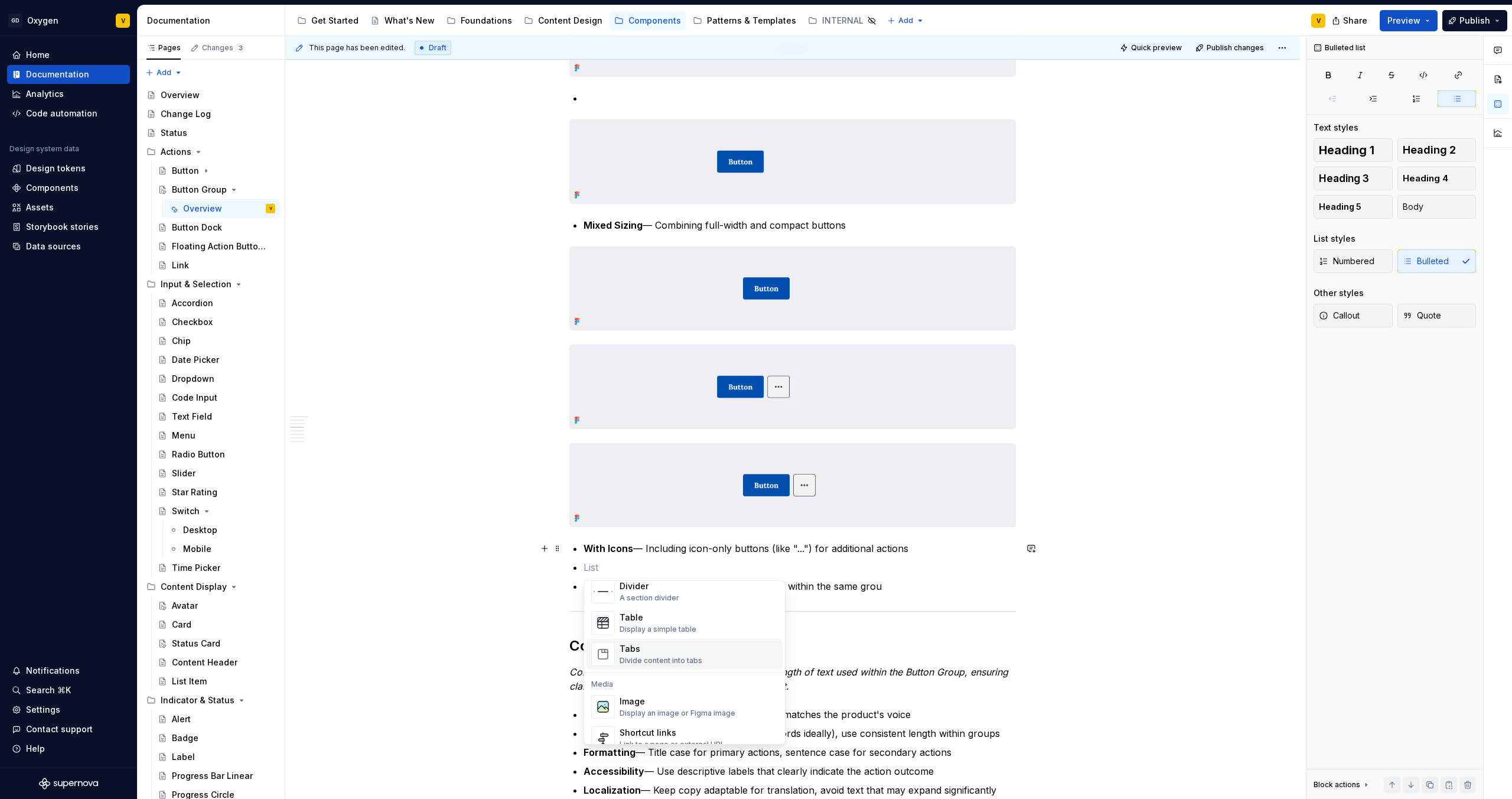
scroll to position [417, 0]
click at [644, 700] on div "Image" at bounding box center [677, 695] width 116 height 12
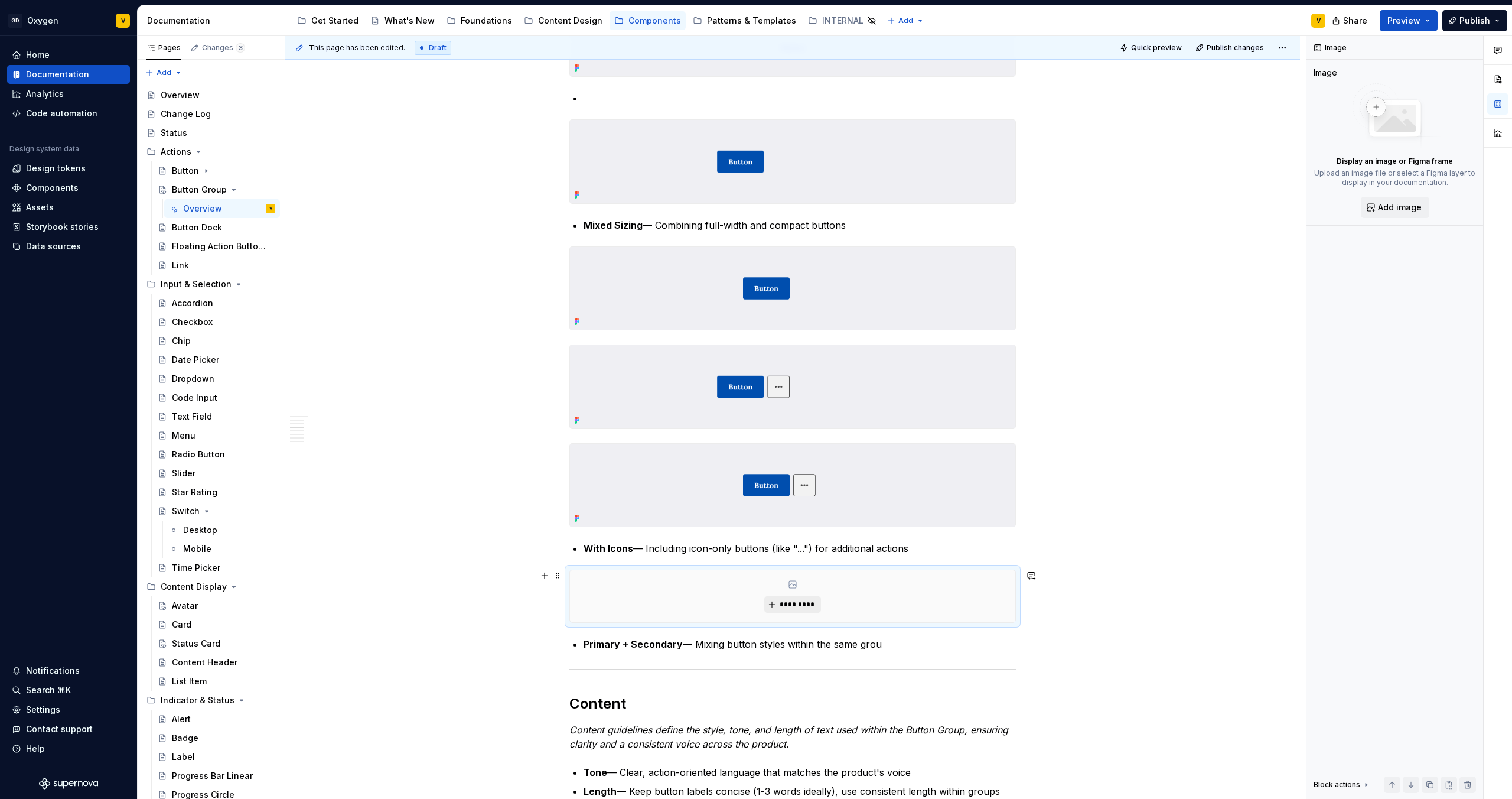
click at [780, 607] on span "*********" at bounding box center [797, 604] width 36 height 9
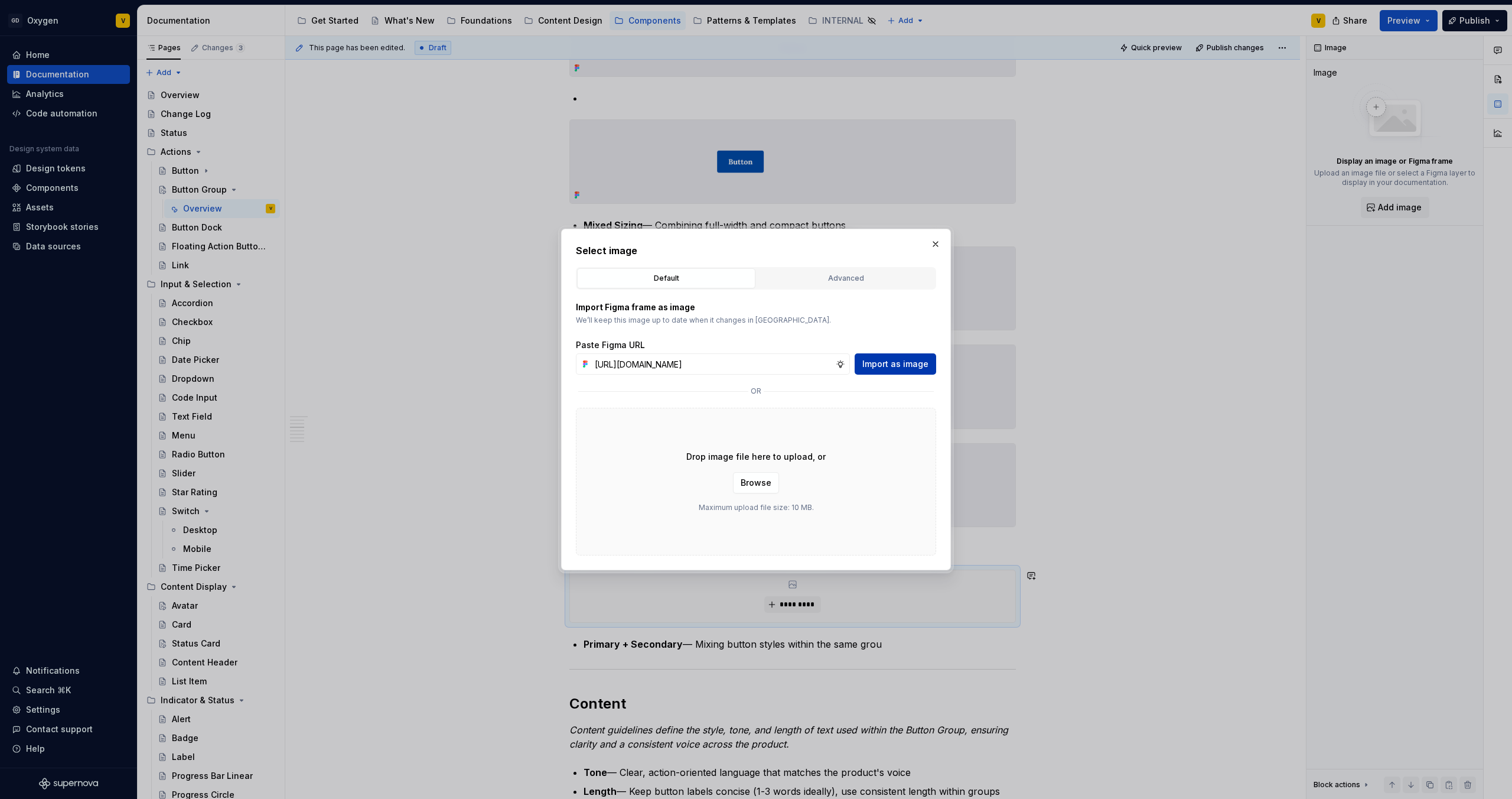
scroll to position [0, 414]
type input "[URL][DOMAIN_NAME]"
click at [905, 367] on span "Import as image" at bounding box center [895, 363] width 66 height 12
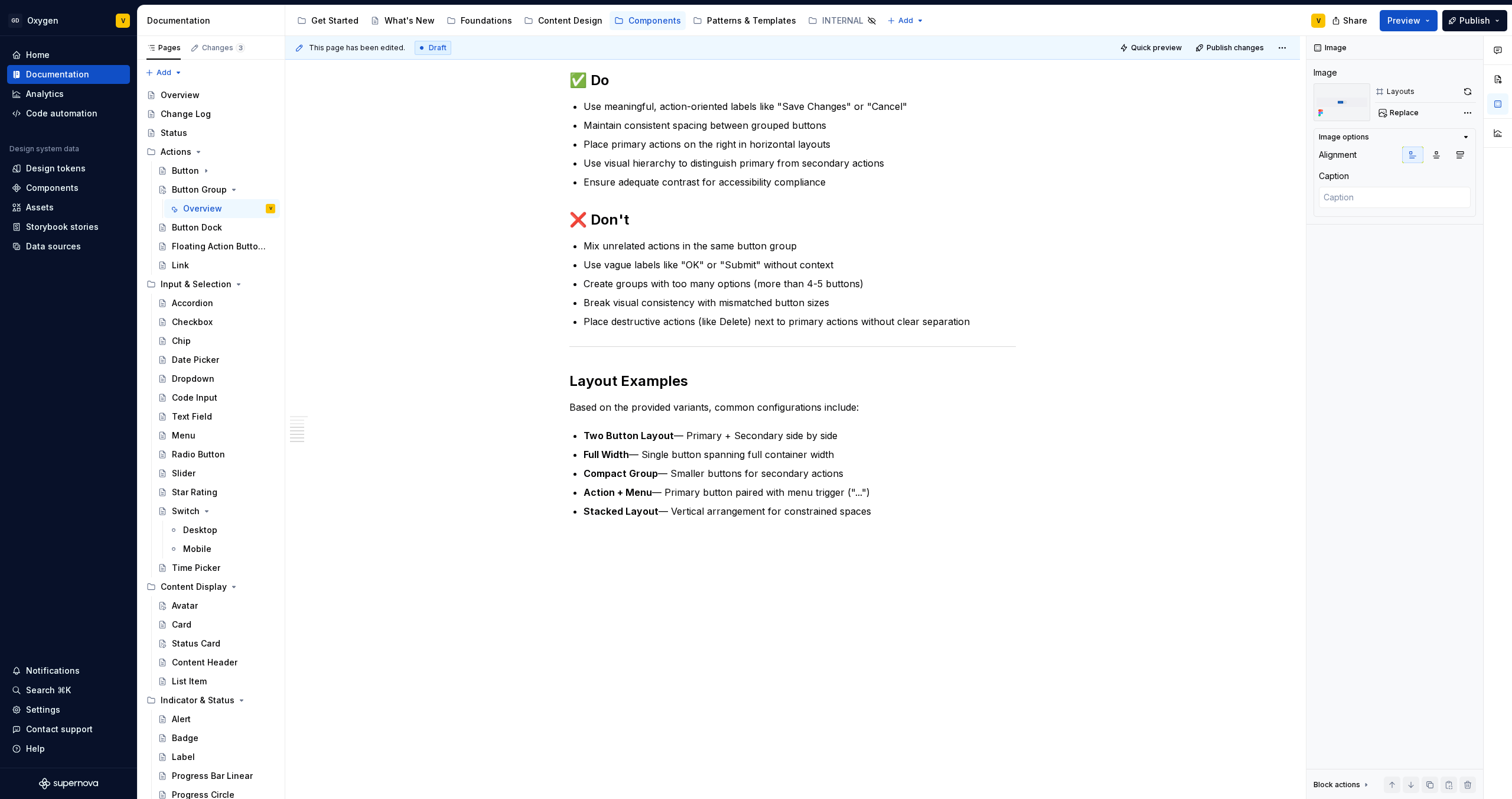
scroll to position [2378, 0]
click at [175, 168] on div "Button" at bounding box center [185, 170] width 27 height 12
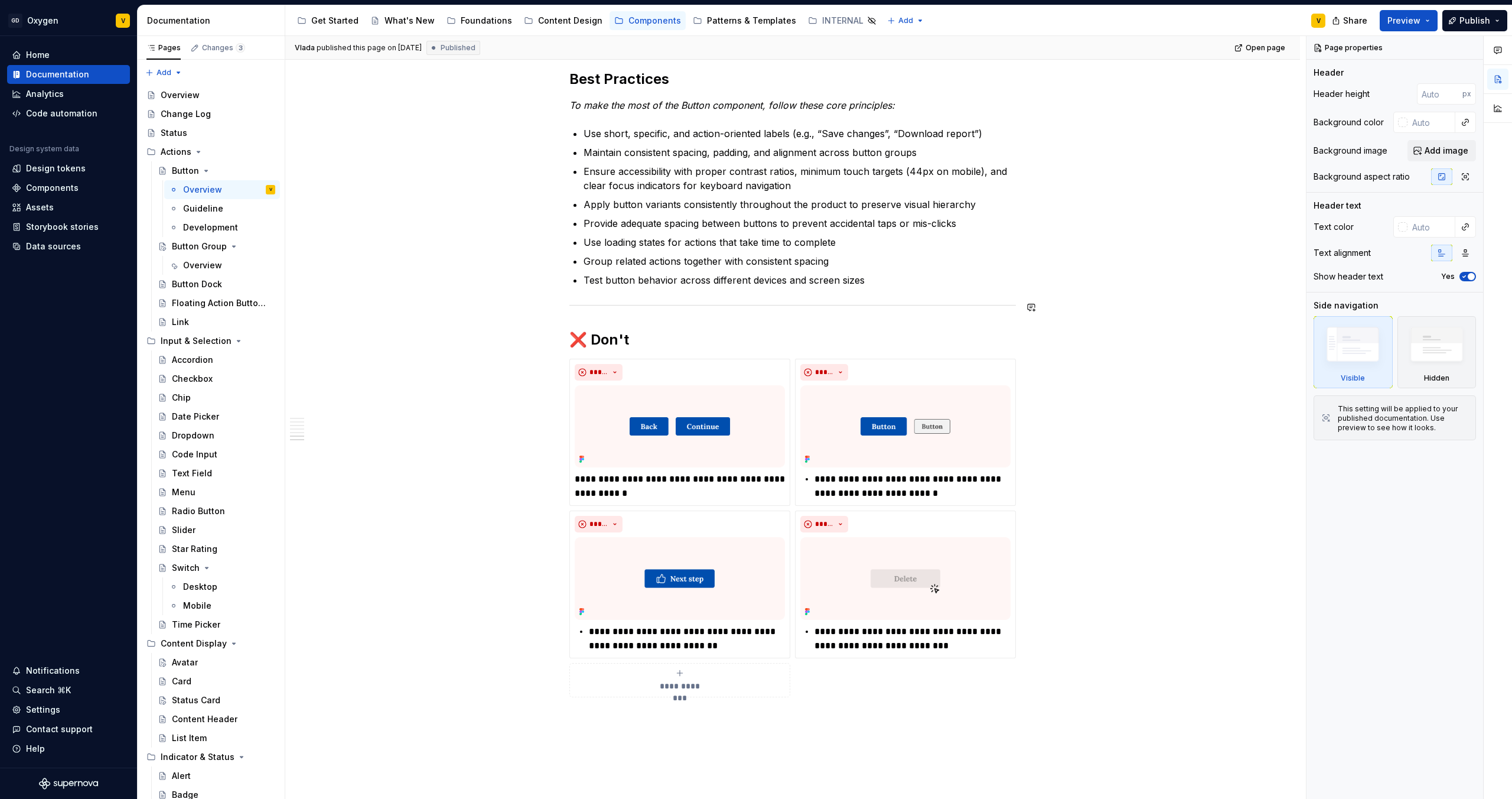
scroll to position [2194, 0]
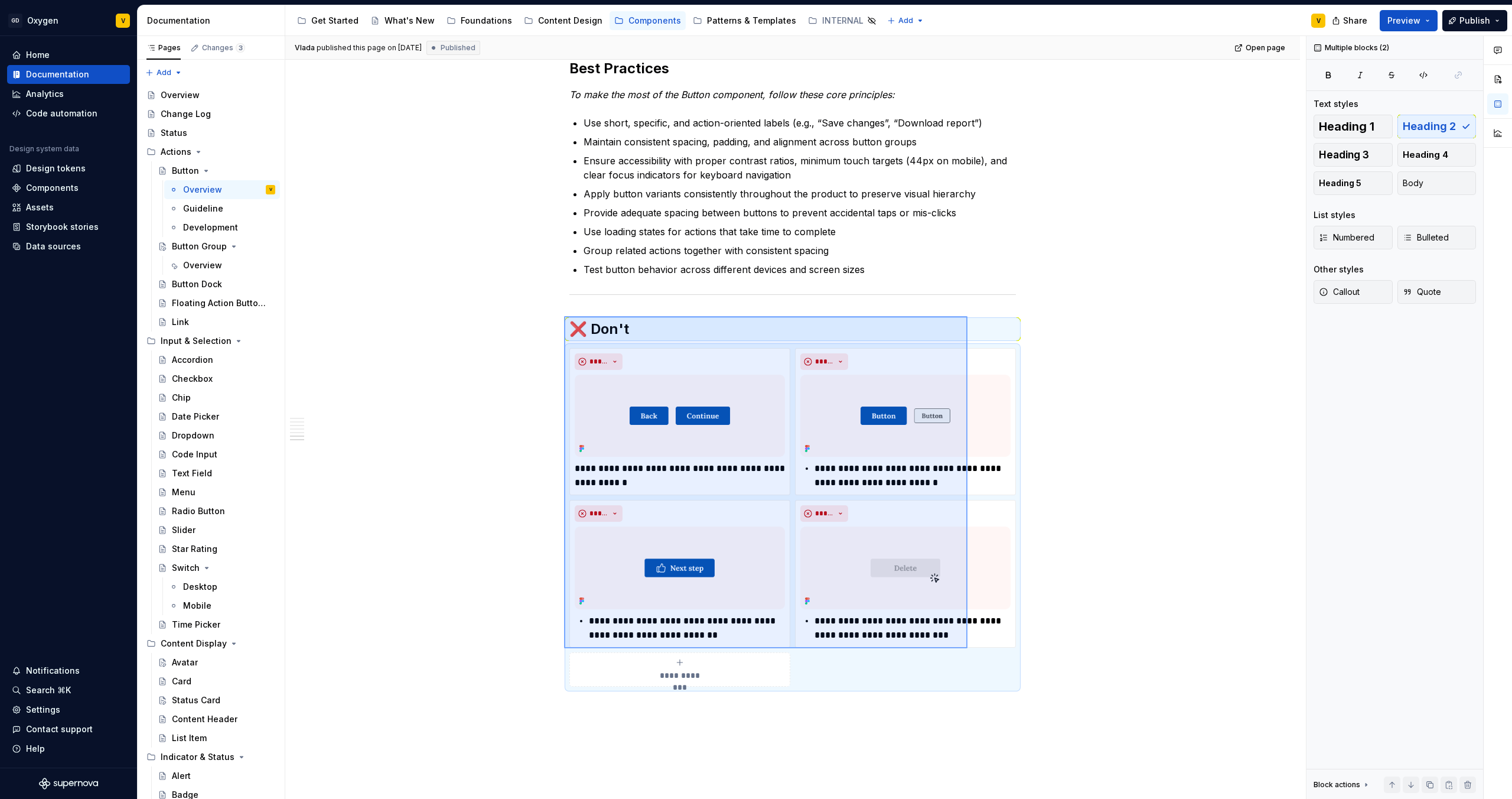
drag, startPoint x: 564, startPoint y: 316, endPoint x: 968, endPoint y: 648, distance: 522.9
click at [968, 648] on div "**********" at bounding box center [796, 417] width 1021 height 763
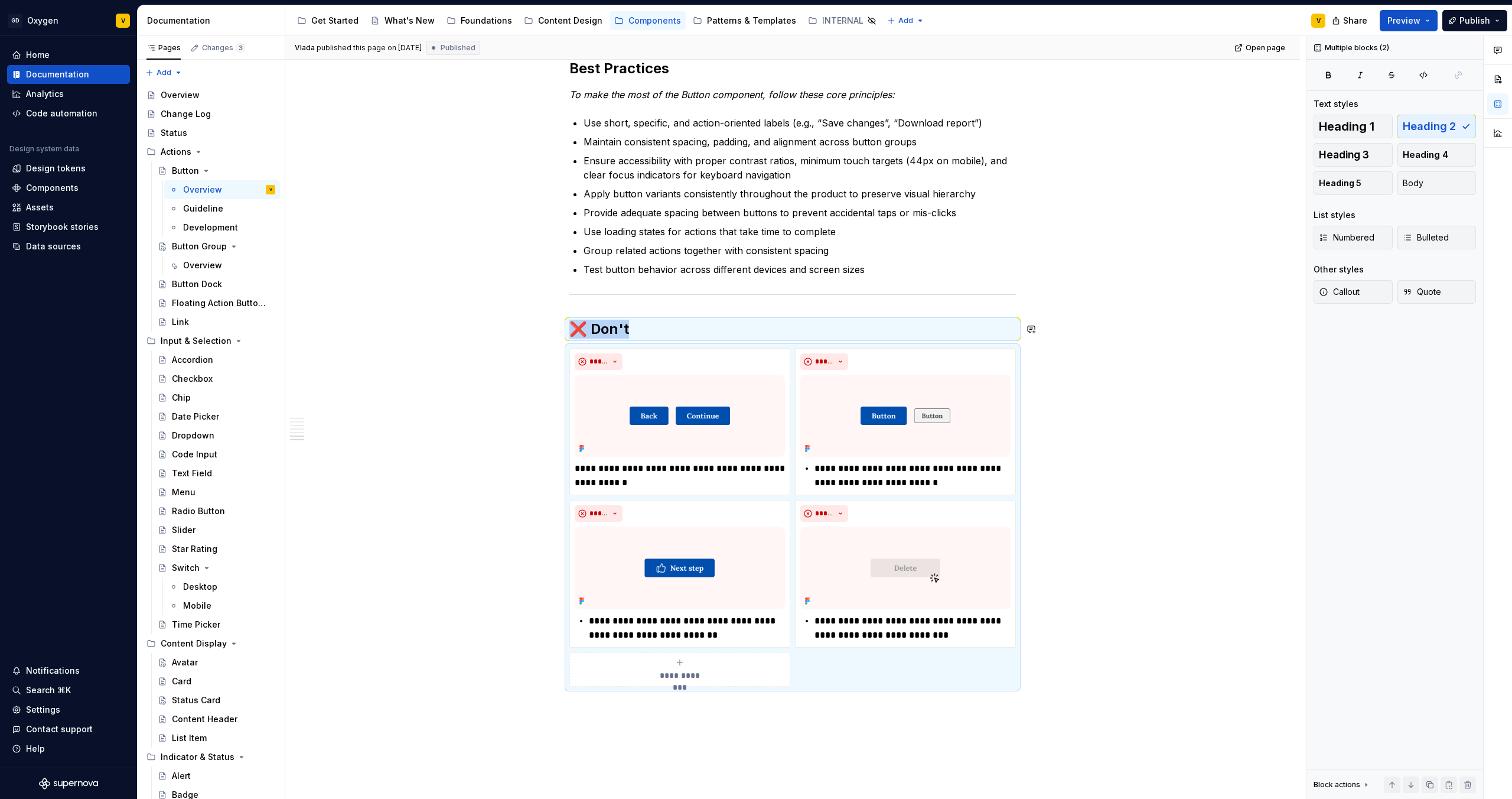
copy div "❌ Don't"
click at [200, 204] on div "Guideline" at bounding box center [203, 208] width 40 height 12
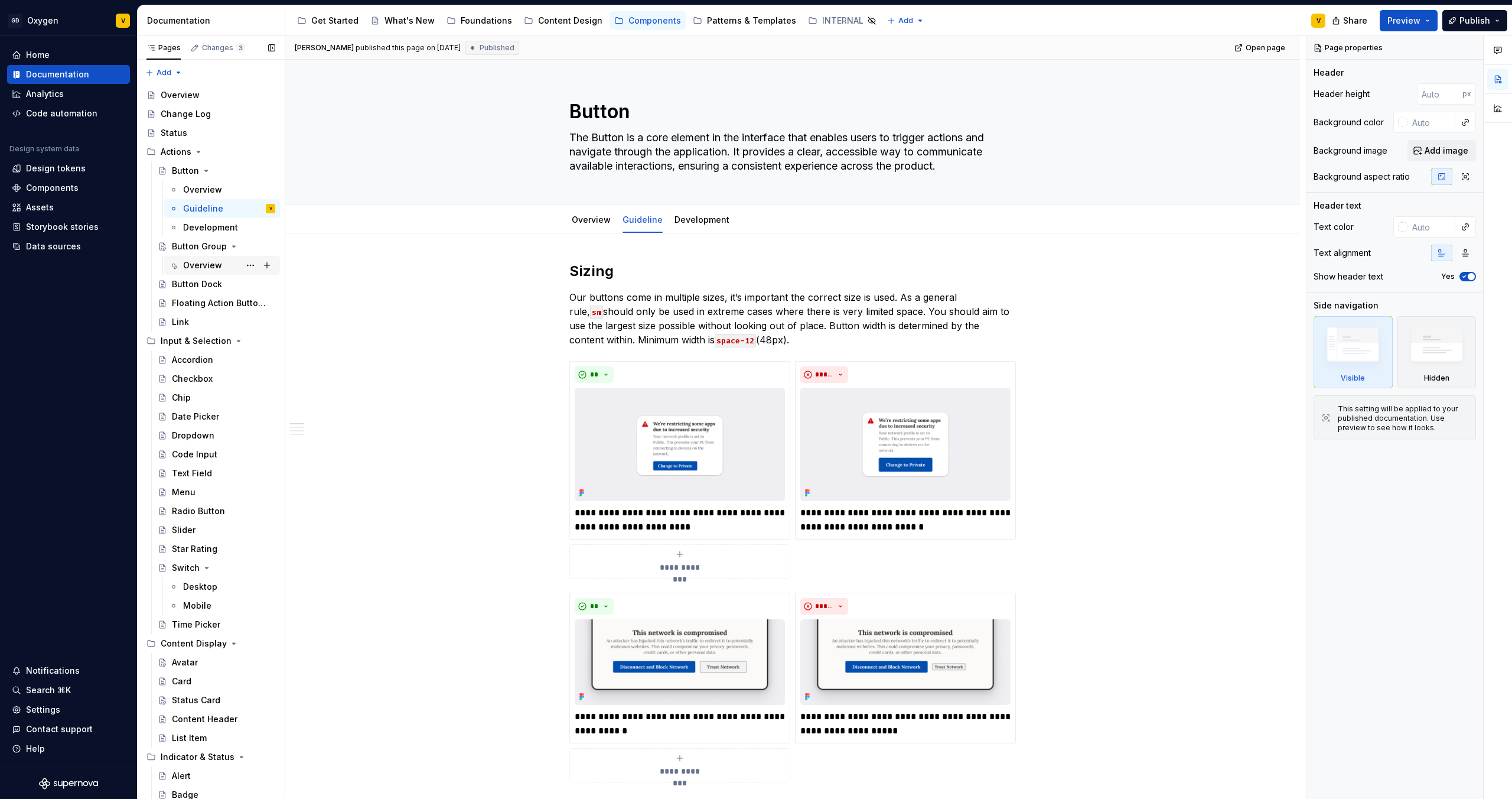
click at [199, 269] on div "Overview" at bounding box center [203, 265] width 39 height 12
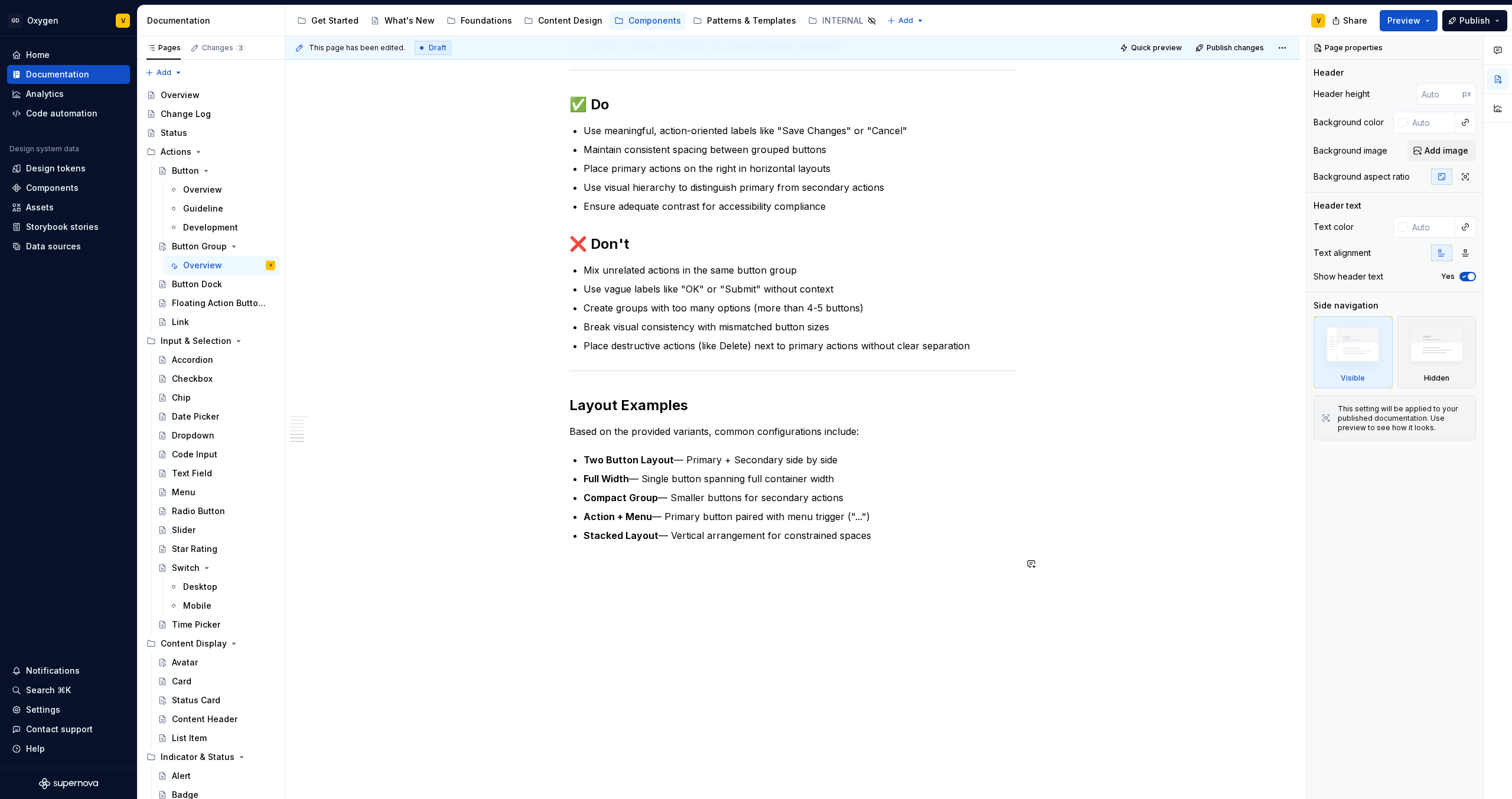
scroll to position [2378, 0]
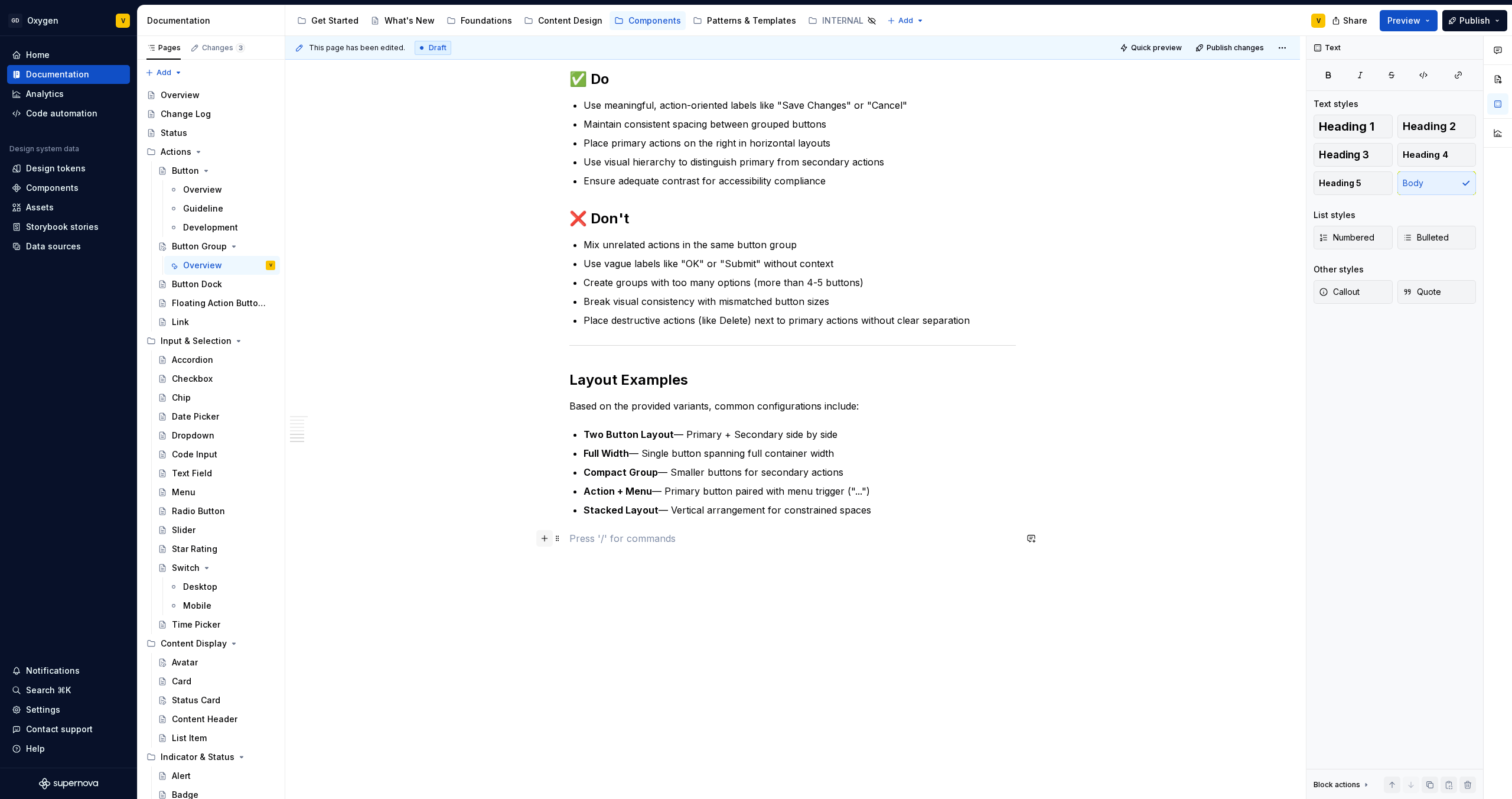
click at [545, 539] on button "button" at bounding box center [544, 538] width 16 height 16
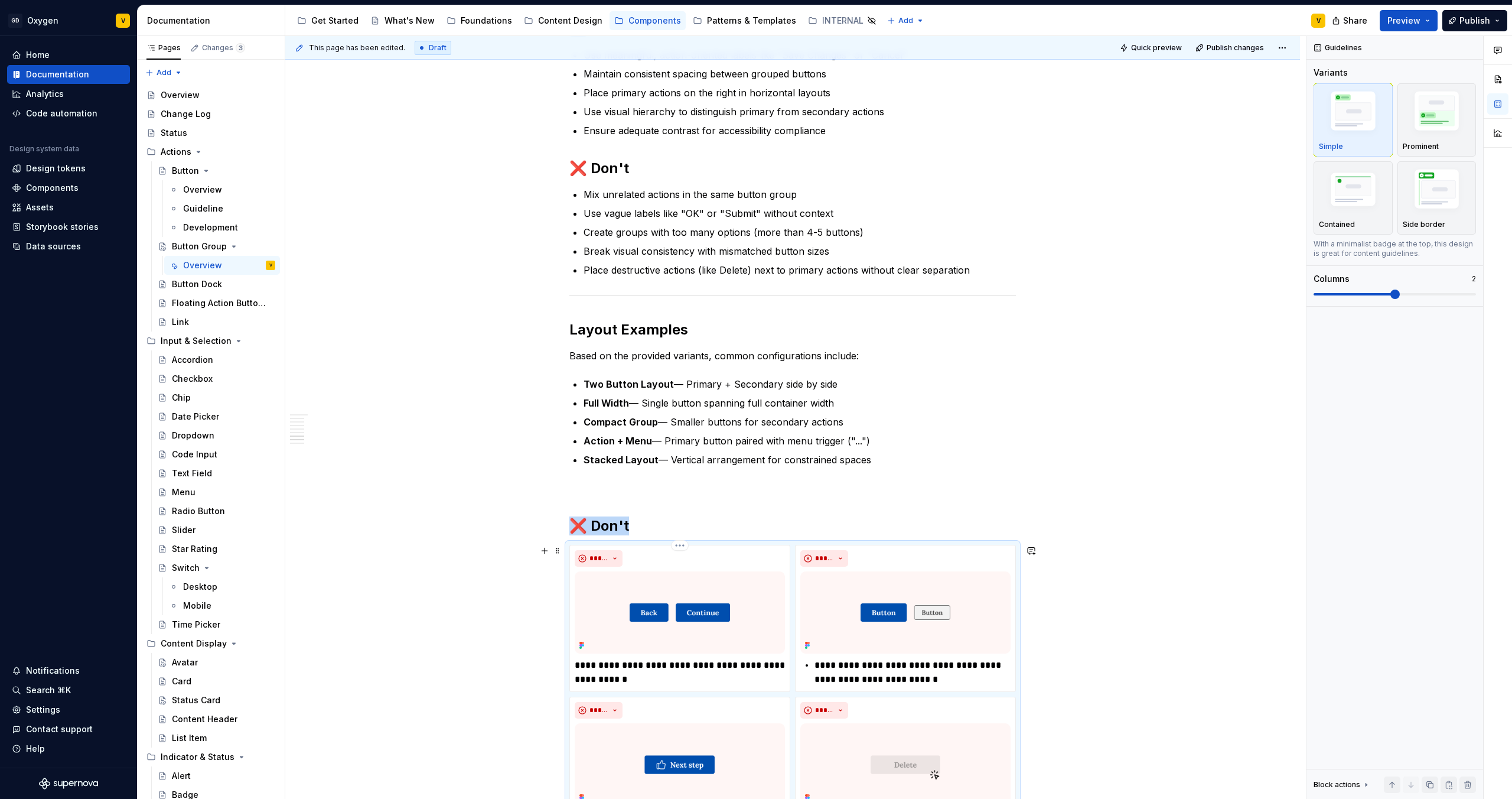
scroll to position [2429, 0]
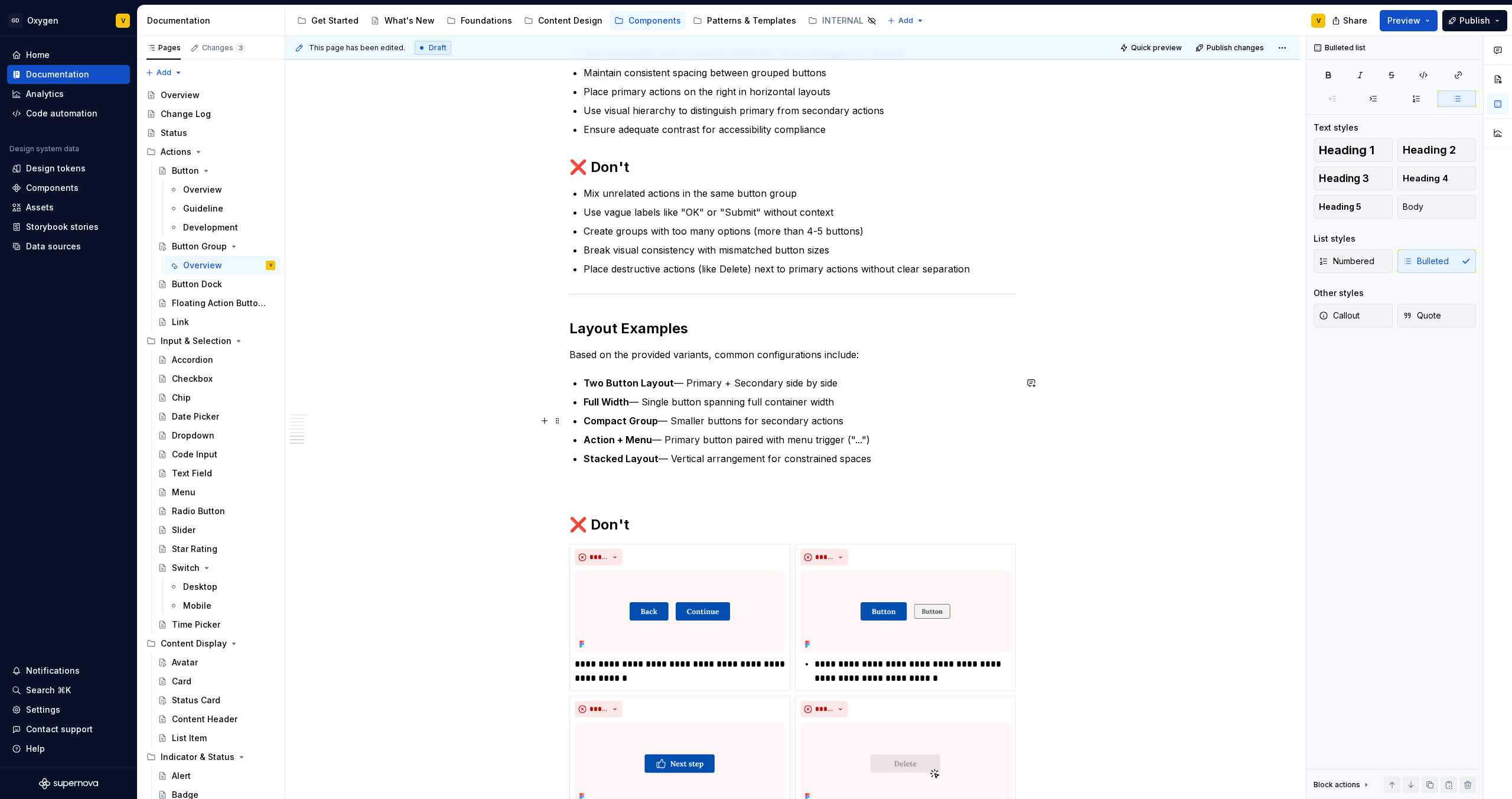
click at [731, 419] on p "Compact Group — Smaller buttons for secondary actions" at bounding box center [799, 421] width 432 height 14
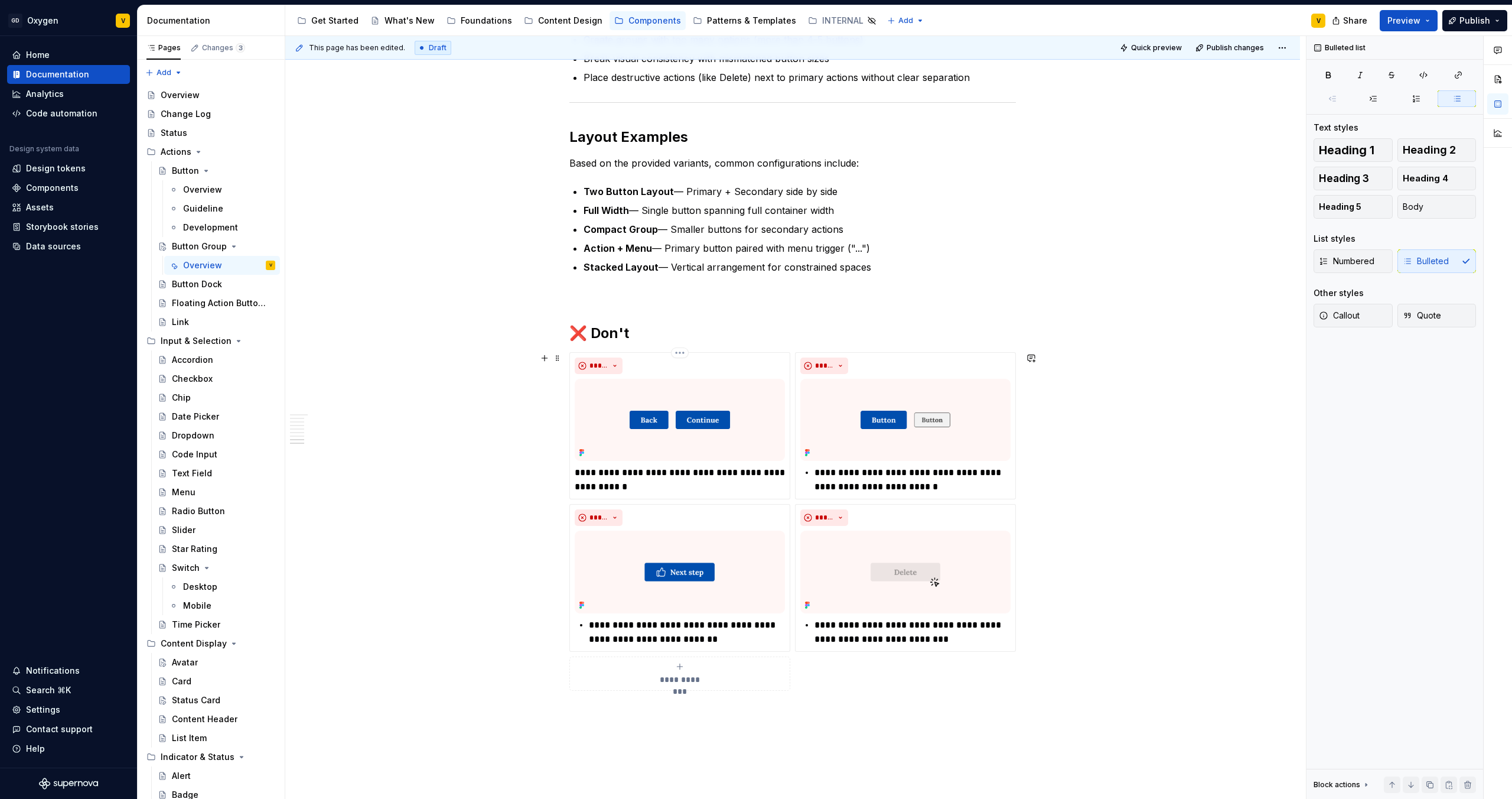
scroll to position [2671, 0]
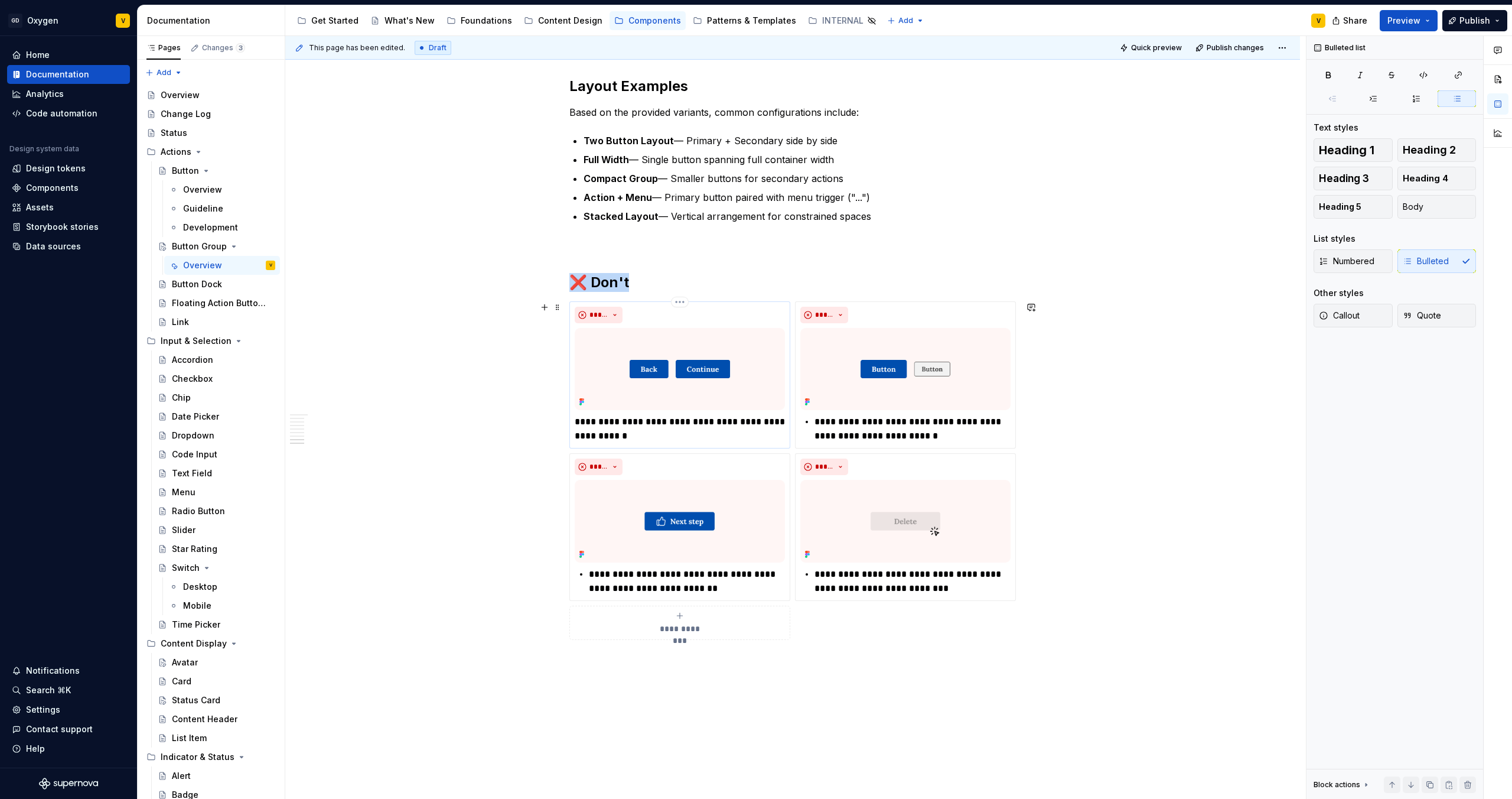
click at [689, 365] on img at bounding box center [679, 369] width 210 height 82
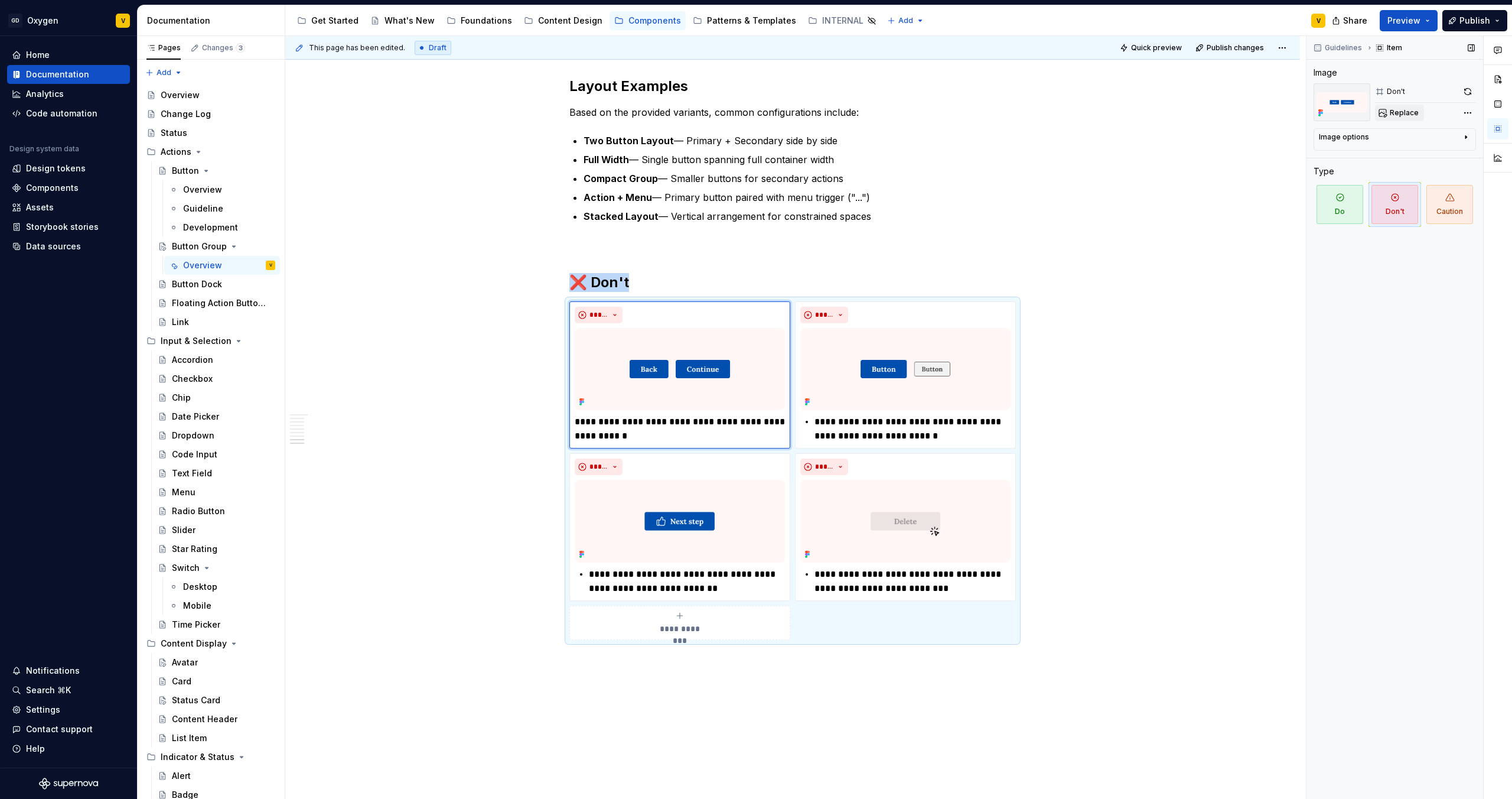
click at [1408, 113] on span "Replace" at bounding box center [1404, 113] width 29 height 9
type textarea "*"
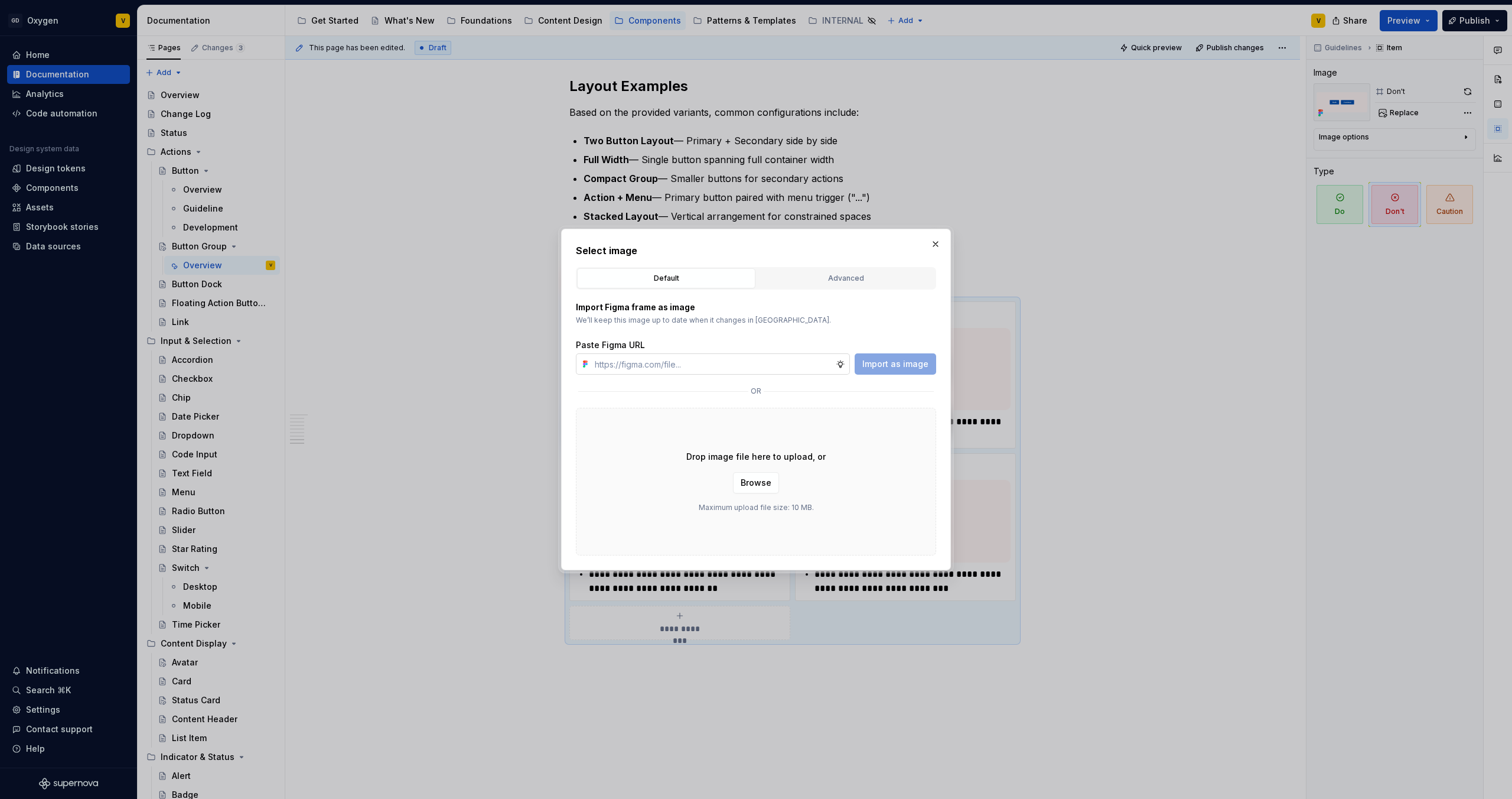
click at [723, 365] on input "text" at bounding box center [713, 363] width 246 height 21
type input "[URL][DOMAIN_NAME]"
click at [872, 368] on span "Import as image" at bounding box center [895, 363] width 66 height 12
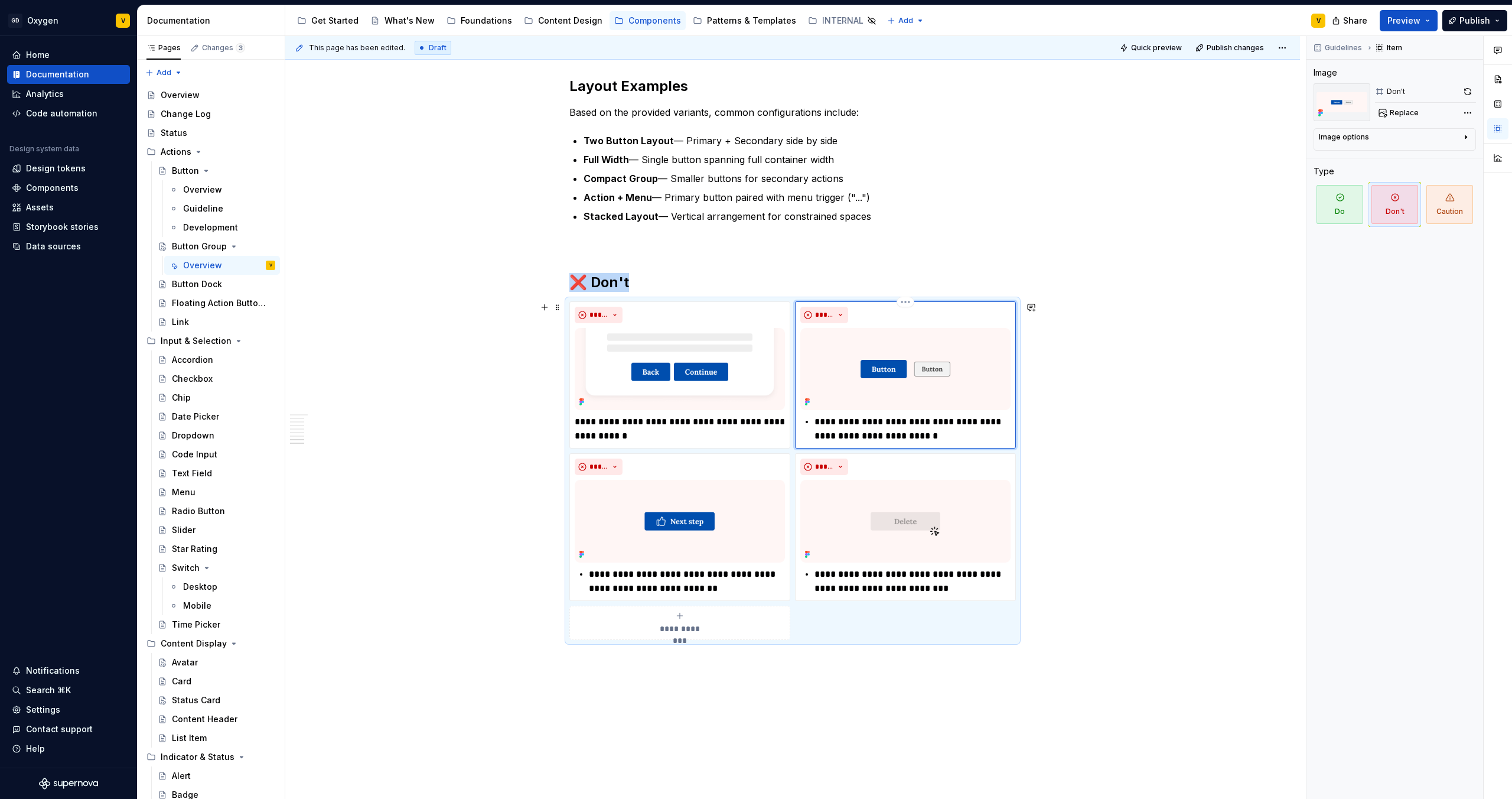
click at [865, 355] on img at bounding box center [905, 369] width 210 height 82
click at [1406, 115] on span "Replace" at bounding box center [1404, 113] width 29 height 9
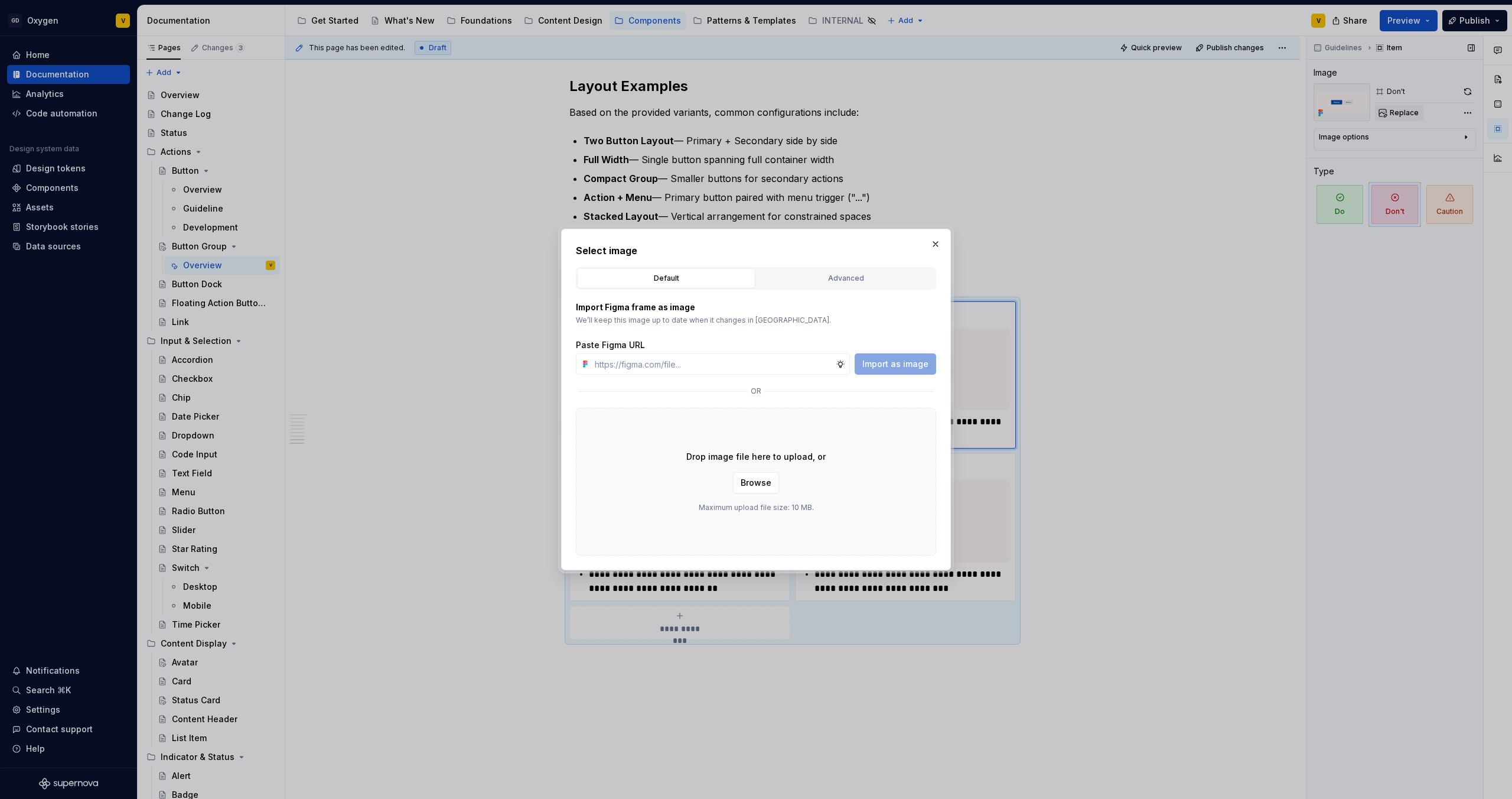
type textarea "*"
click at [758, 361] on input "text" at bounding box center [713, 363] width 246 height 21
type input "[URL][DOMAIN_NAME]"
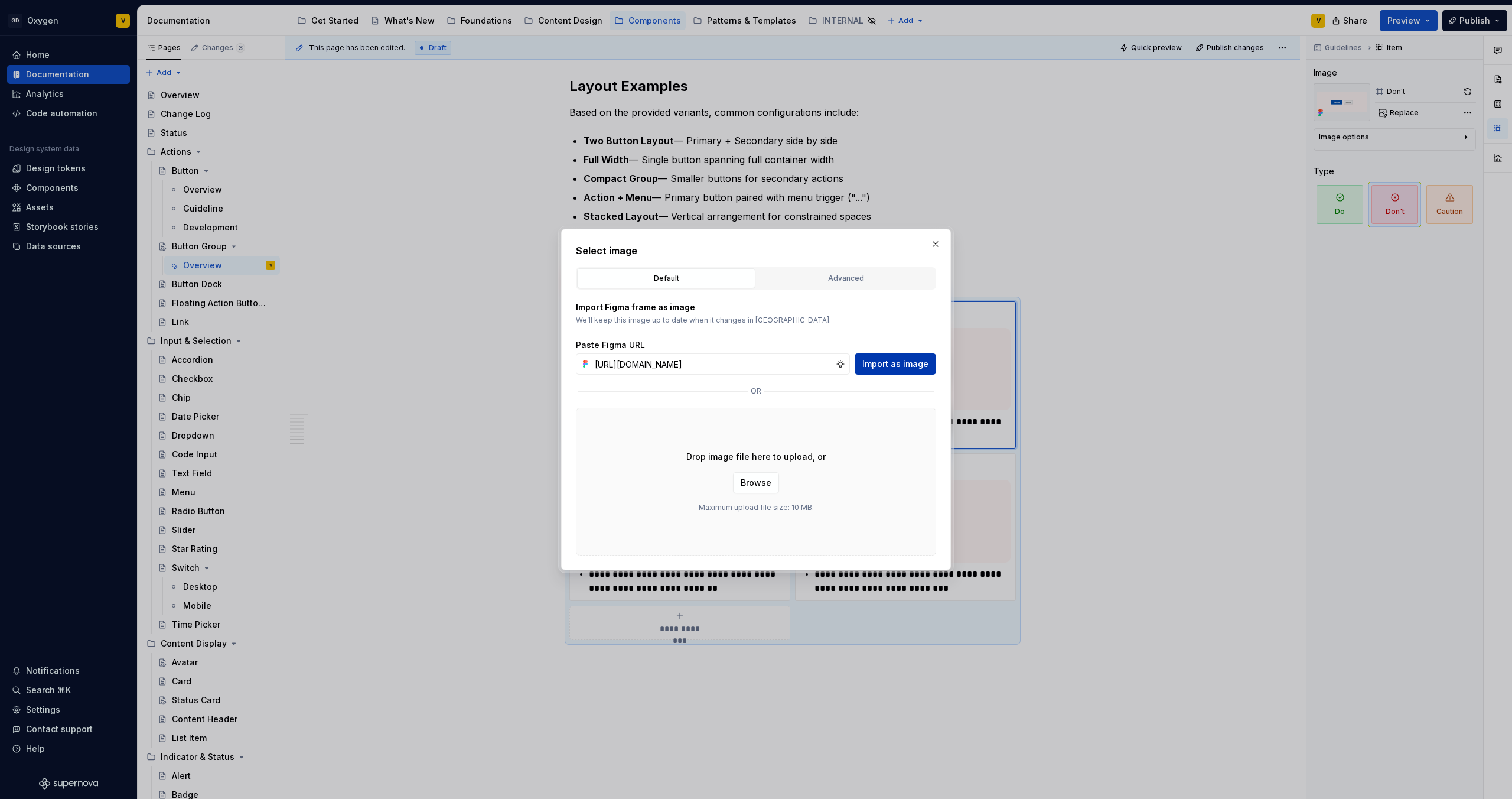
click at [895, 363] on span "Import as image" at bounding box center [895, 363] width 66 height 12
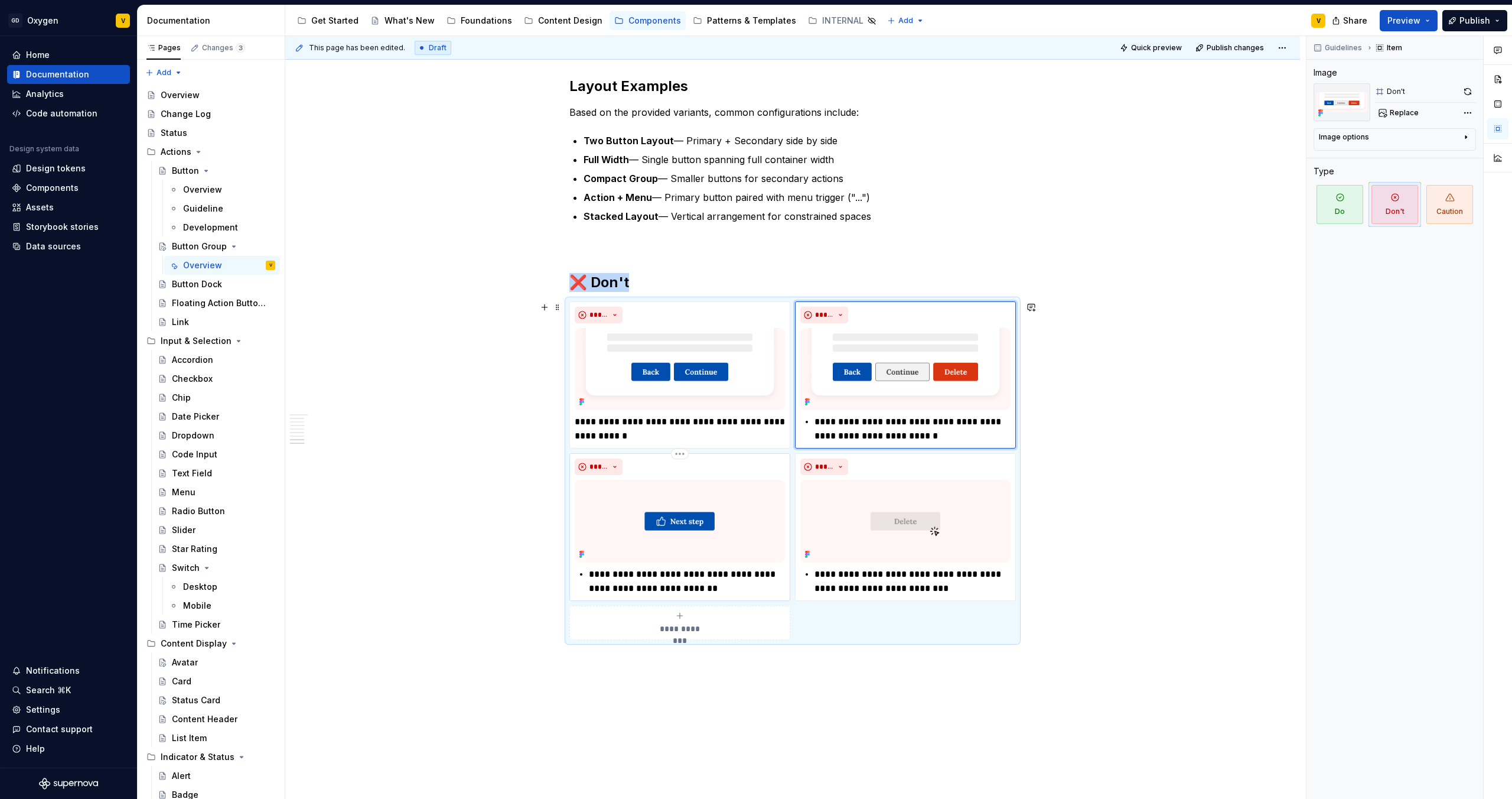
click at [661, 543] on img at bounding box center [679, 521] width 210 height 82
click at [1403, 113] on span "Replace" at bounding box center [1404, 113] width 29 height 9
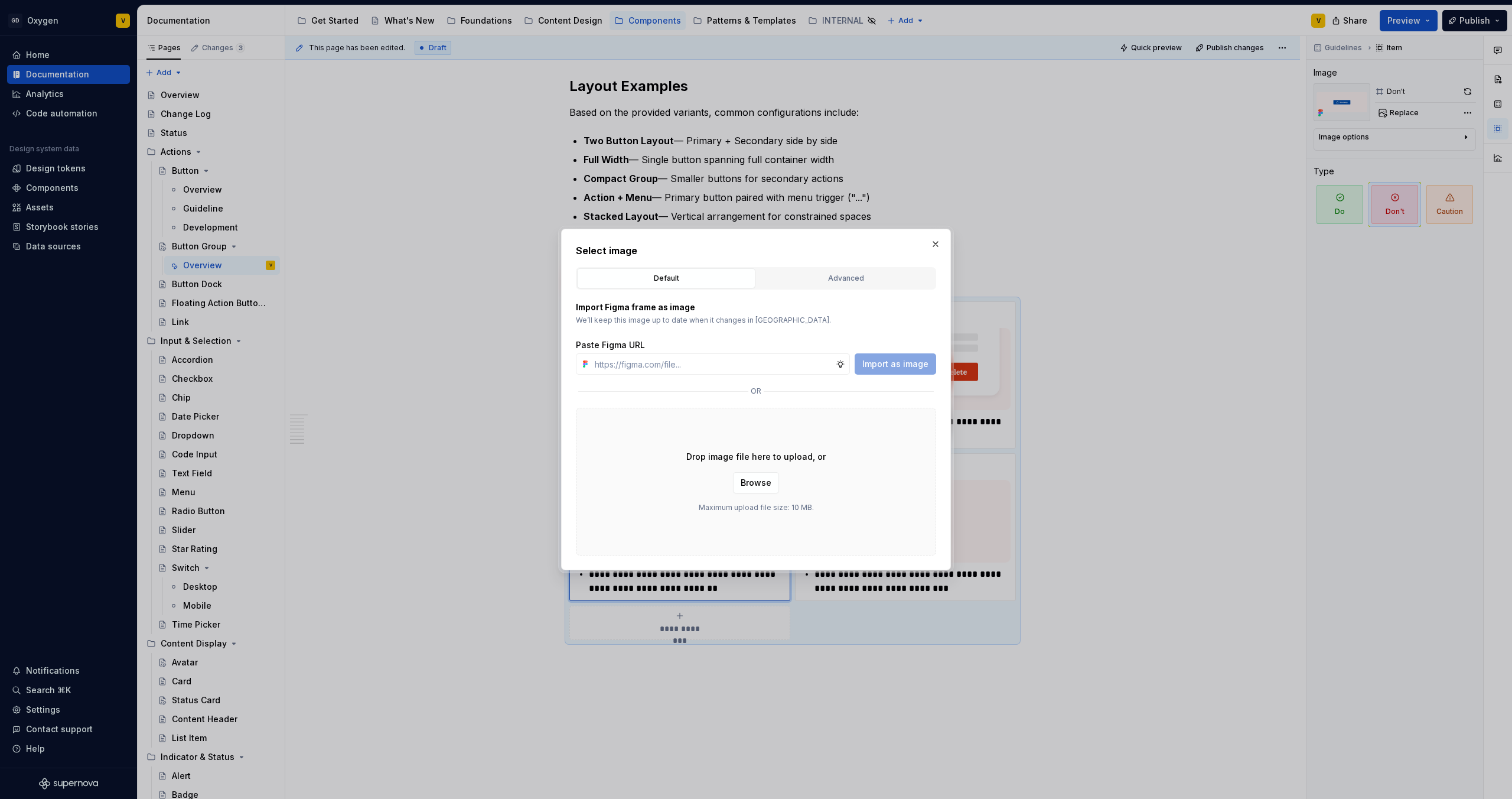
type textarea "*"
click at [702, 363] on input "text" at bounding box center [713, 363] width 246 height 21
type input "[URL][DOMAIN_NAME]"
click at [883, 369] on span "Import as image" at bounding box center [895, 363] width 66 height 12
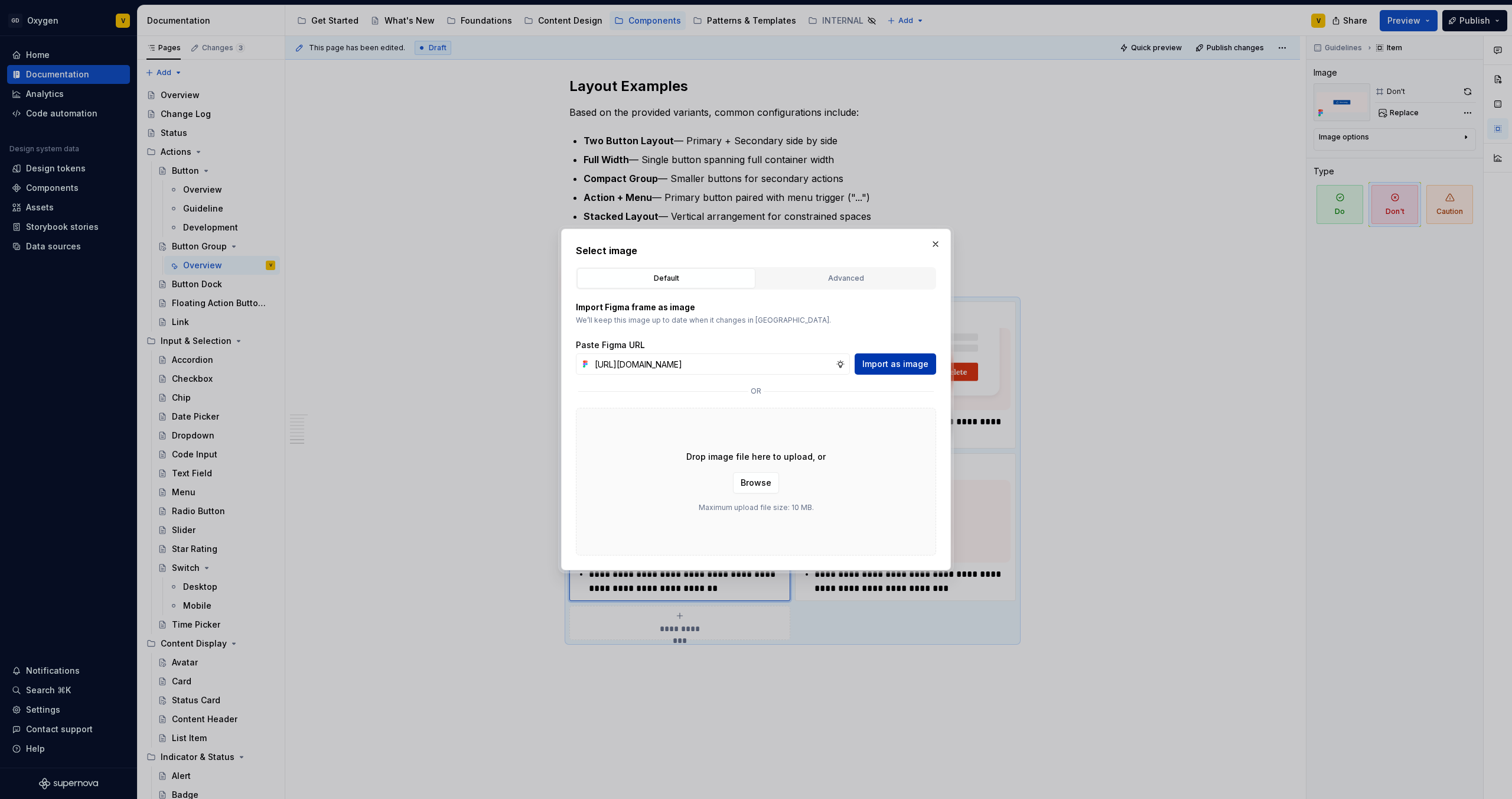
scroll to position [0, 0]
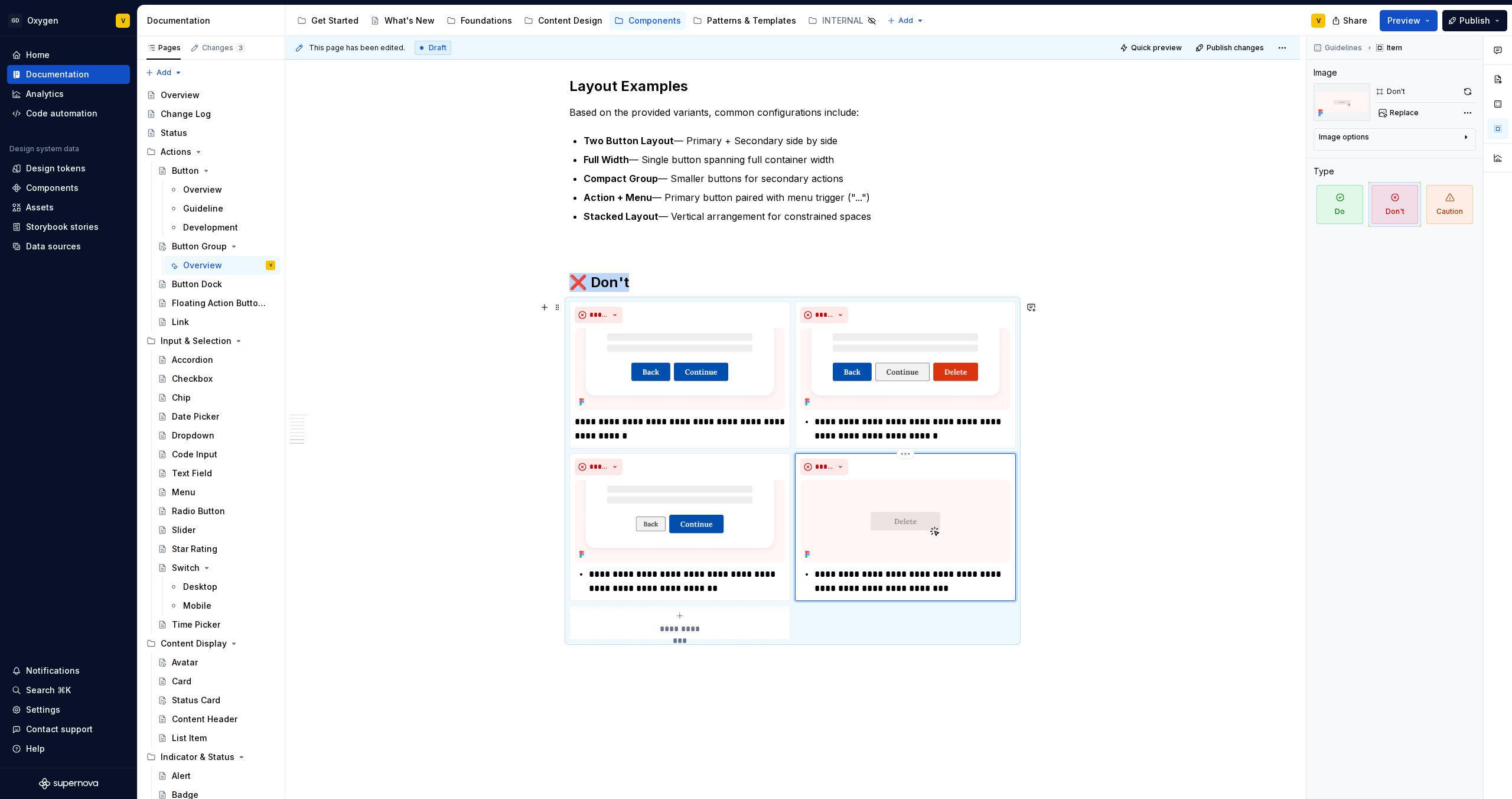
click at [870, 505] on img at bounding box center [905, 521] width 210 height 82
click at [1417, 111] on button "Replace" at bounding box center [1399, 113] width 49 height 16
type textarea "*"
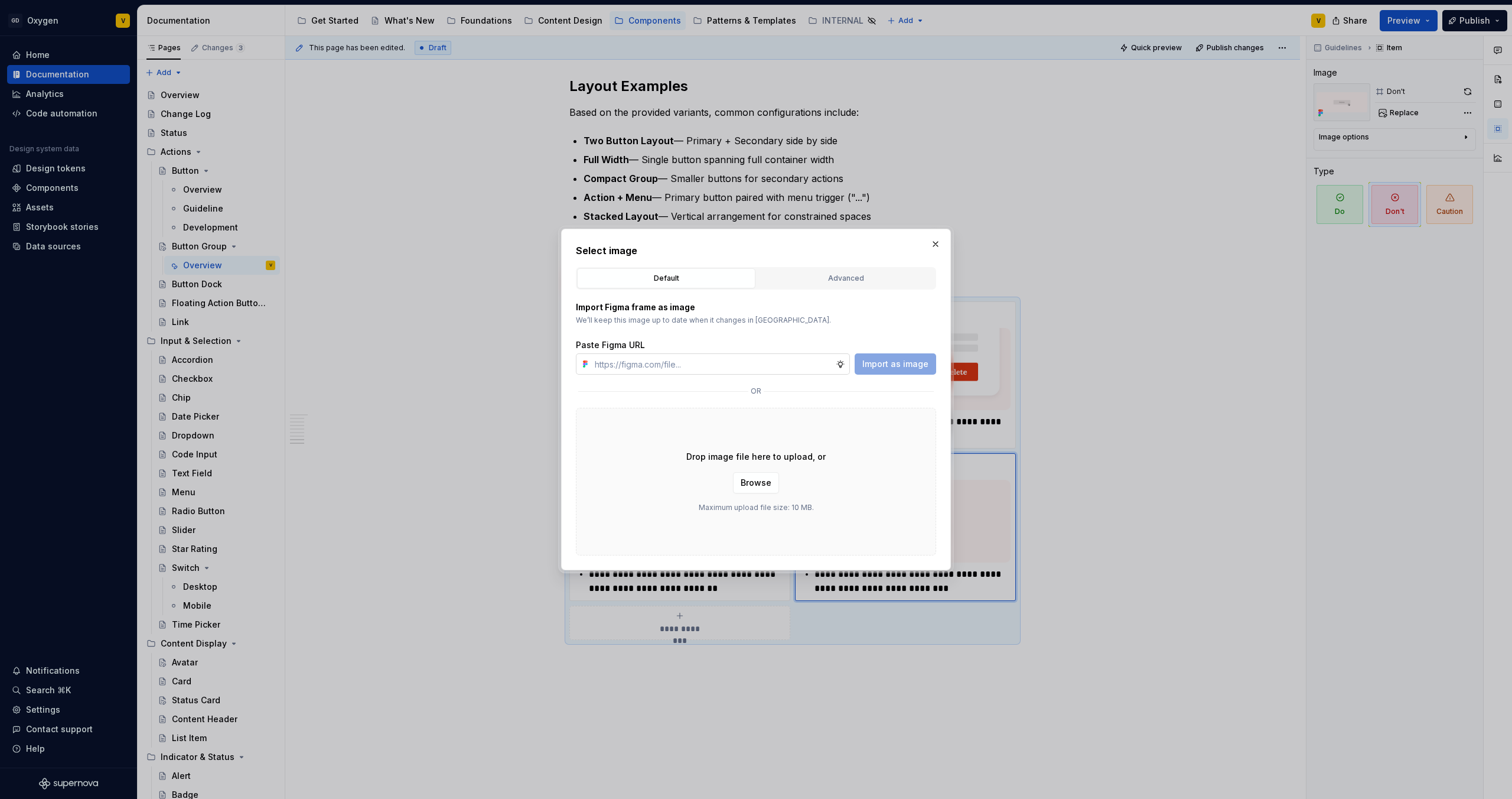
click at [721, 362] on input "text" at bounding box center [713, 363] width 246 height 21
type input "[URL][DOMAIN_NAME]"
click at [881, 363] on span "Import as image" at bounding box center [895, 363] width 66 height 12
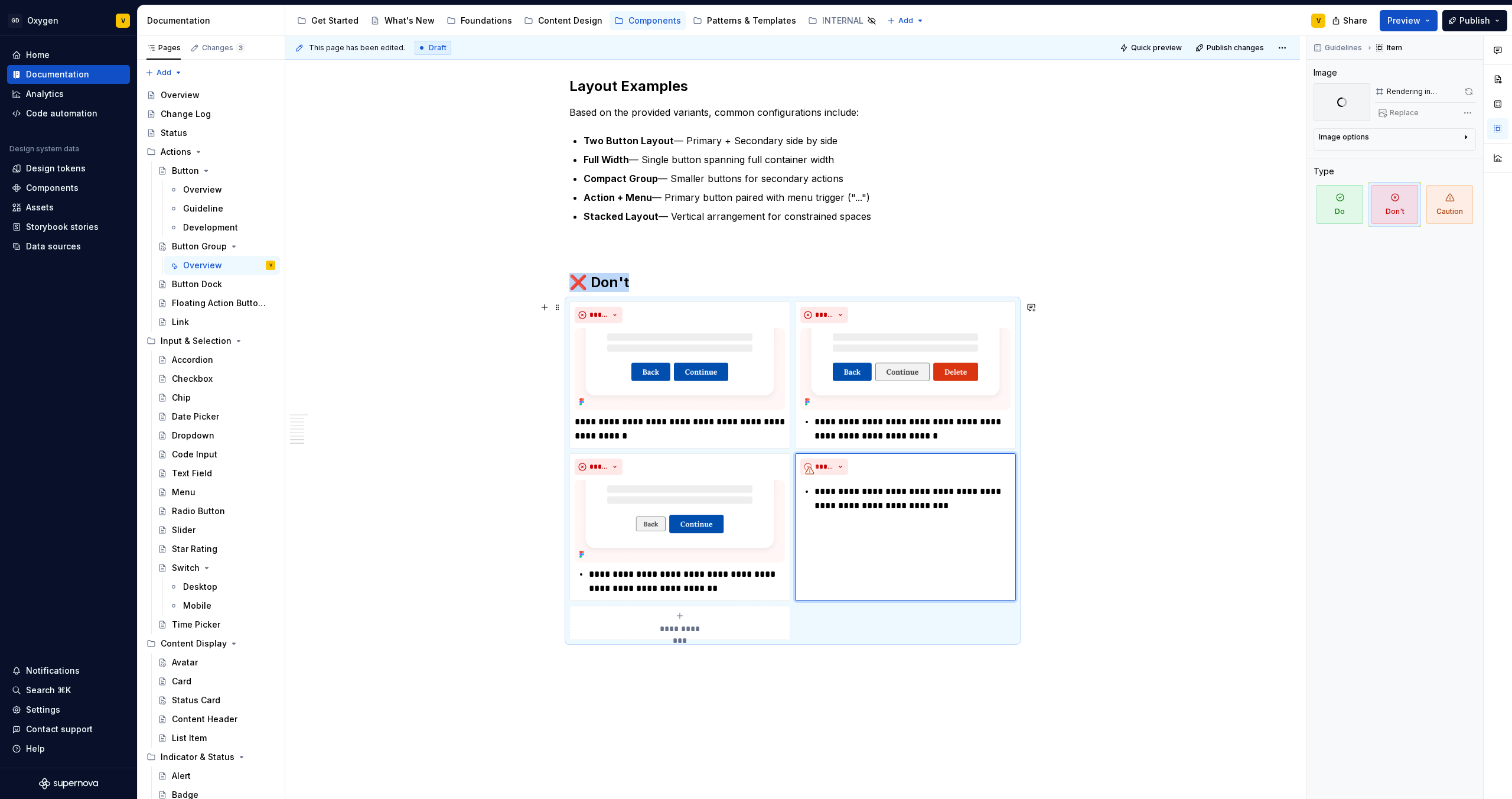
scroll to position [2673, 0]
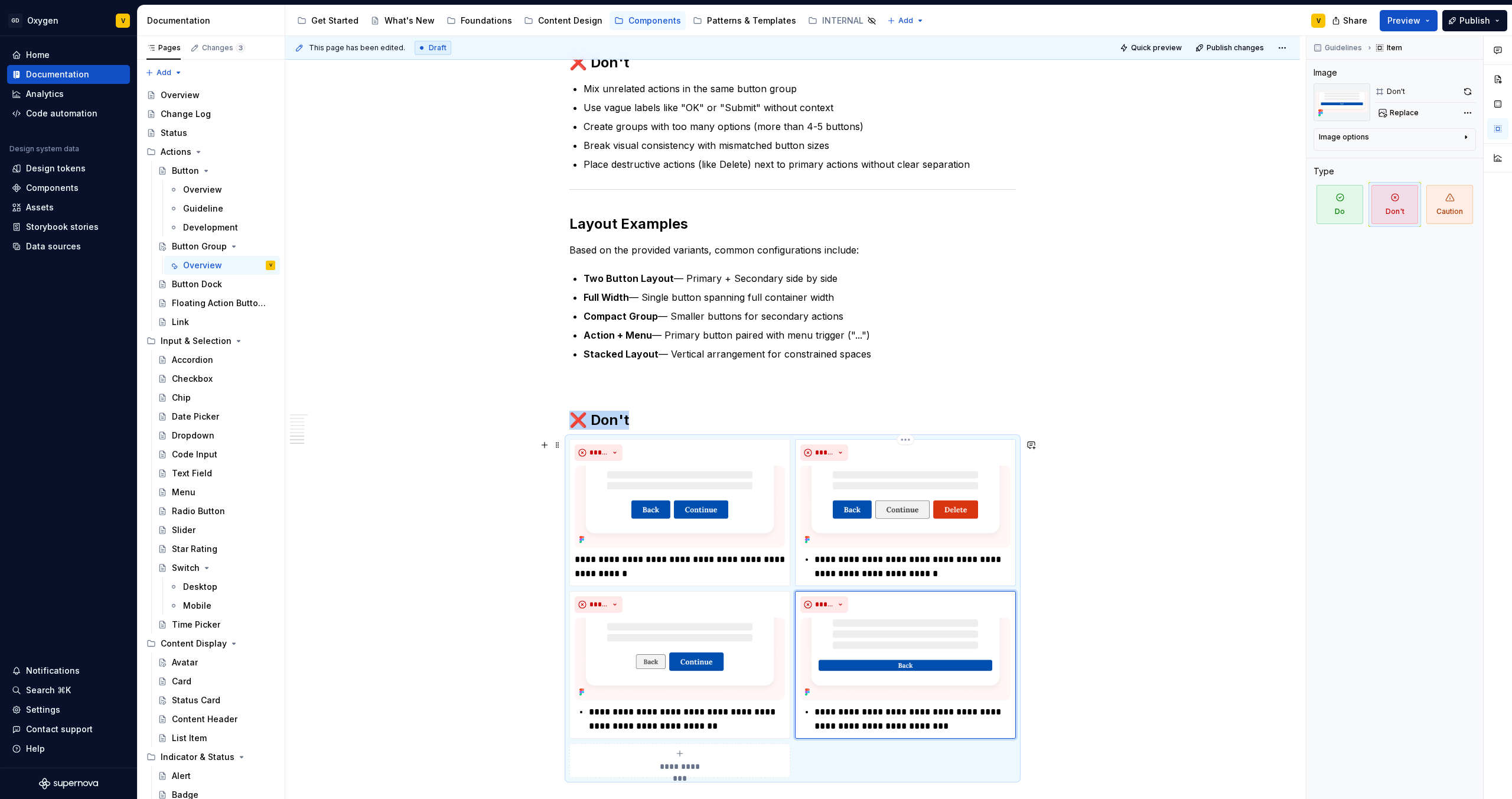
scroll to position [2591, 0]
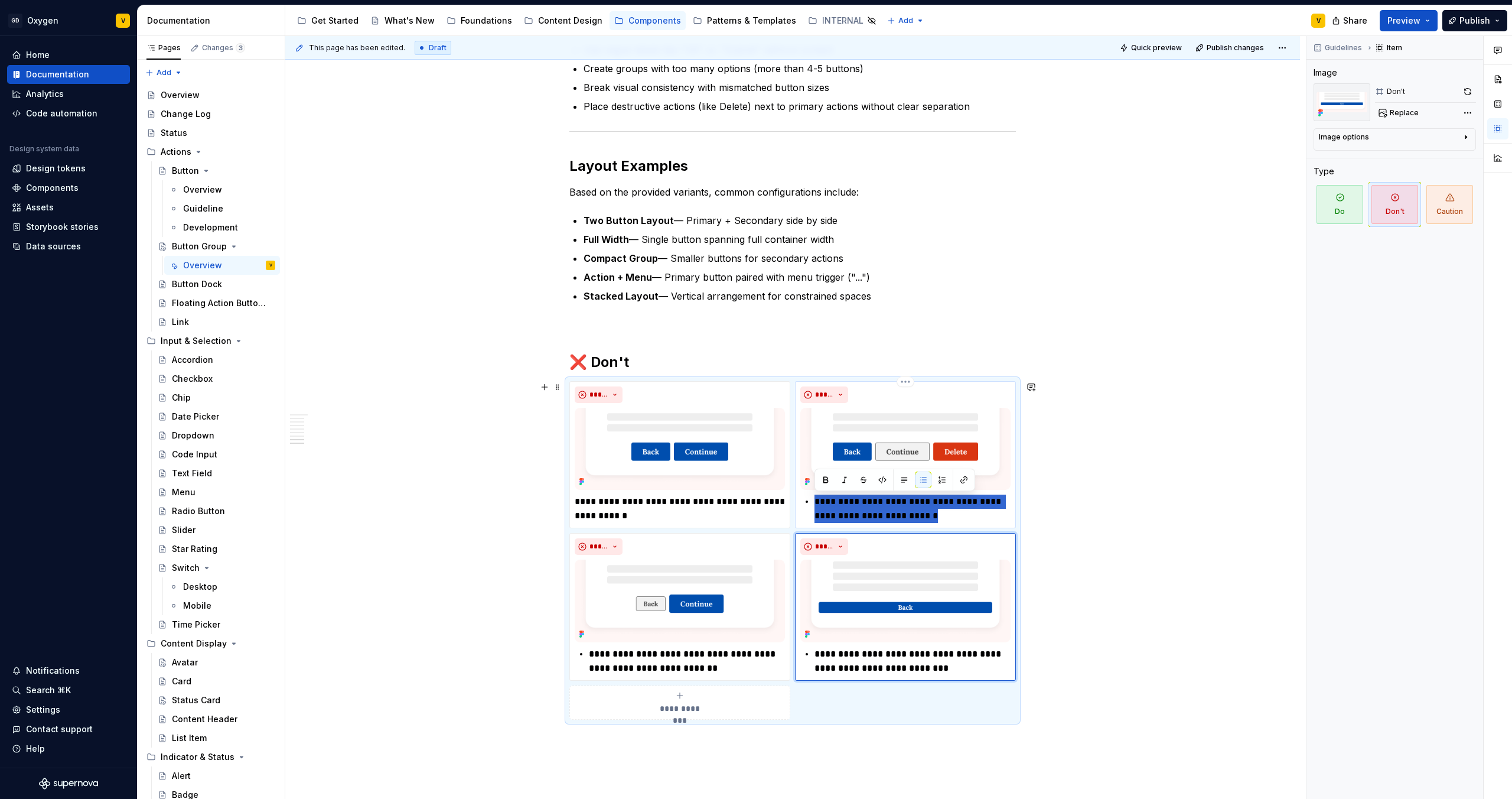
drag, startPoint x: 974, startPoint y: 520, endPoint x: 809, endPoint y: 502, distance: 166.0
click at [809, 502] on div "**********" at bounding box center [905, 509] width 210 height 29
click at [901, 514] on p "**********" at bounding box center [912, 509] width 196 height 29
drag, startPoint x: 984, startPoint y: 518, endPoint x: 813, endPoint y: 499, distance: 172.1
click at [813, 499] on div "**********" at bounding box center [905, 509] width 210 height 29
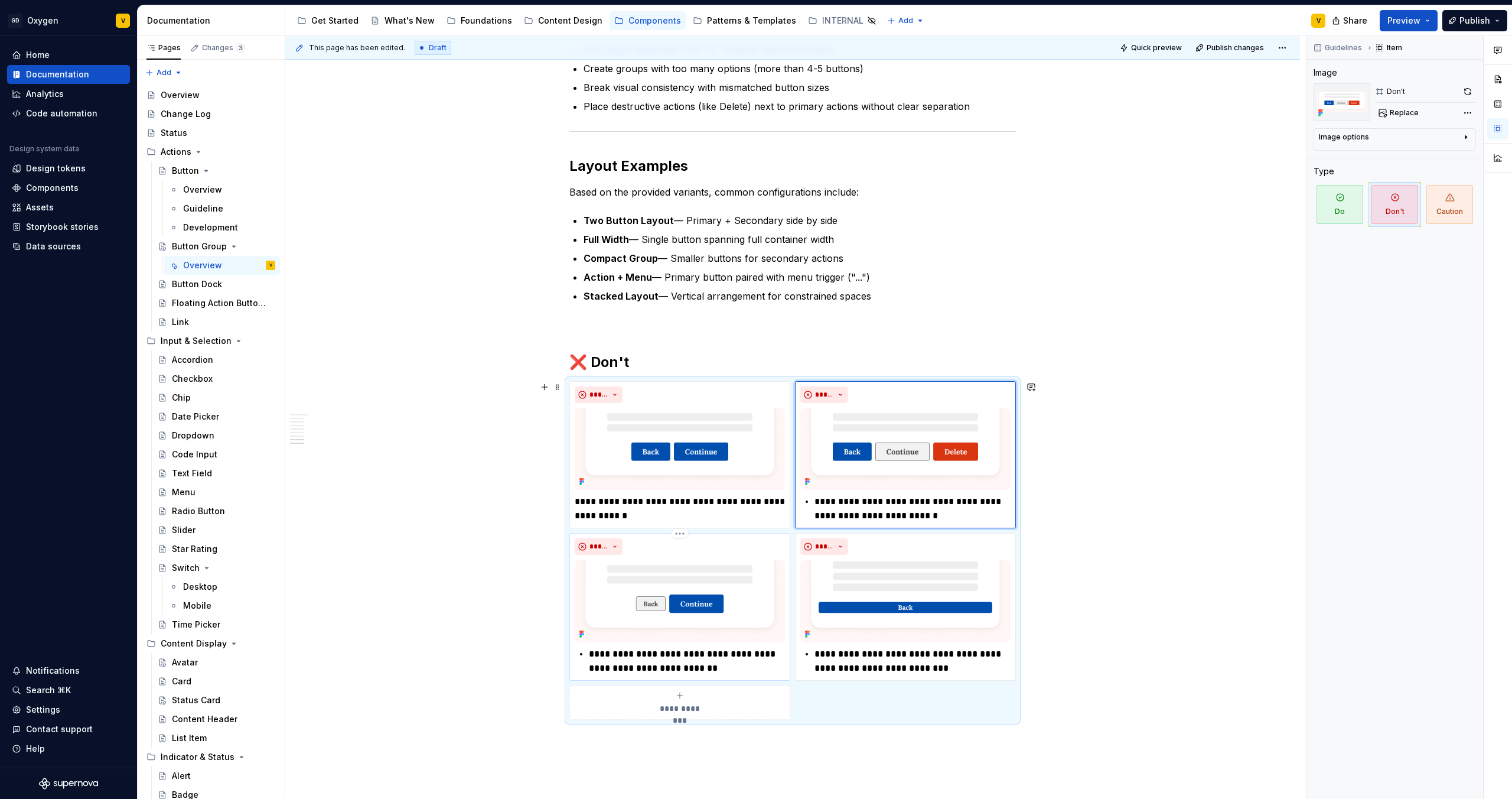
click at [674, 662] on p "**********" at bounding box center [687, 661] width 196 height 29
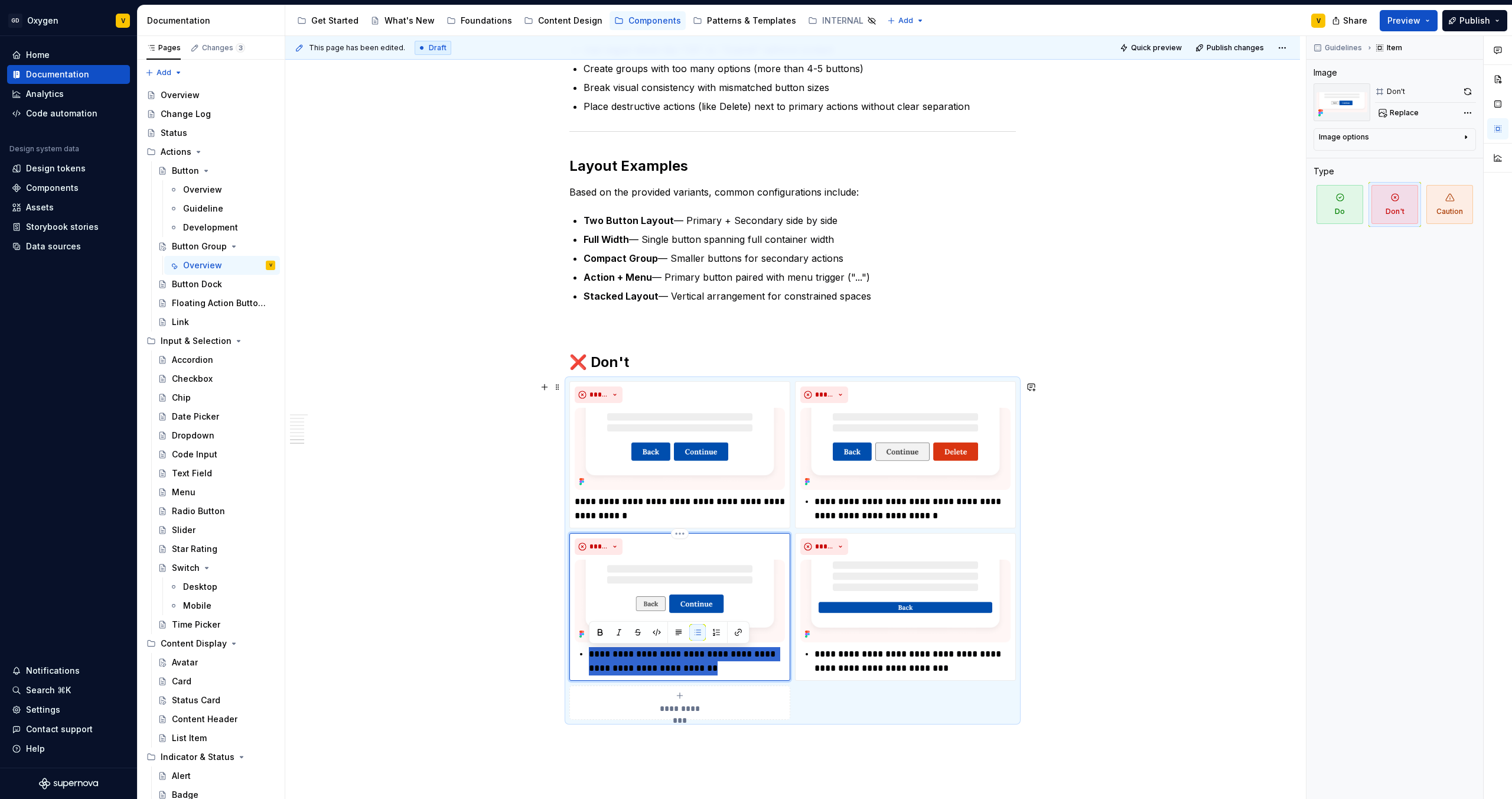
drag, startPoint x: 683, startPoint y: 666, endPoint x: 590, endPoint y: 639, distance: 96.8
click at [590, 639] on div "**********" at bounding box center [679, 606] width 210 height 137
click at [914, 516] on p "**********" at bounding box center [912, 509] width 196 height 29
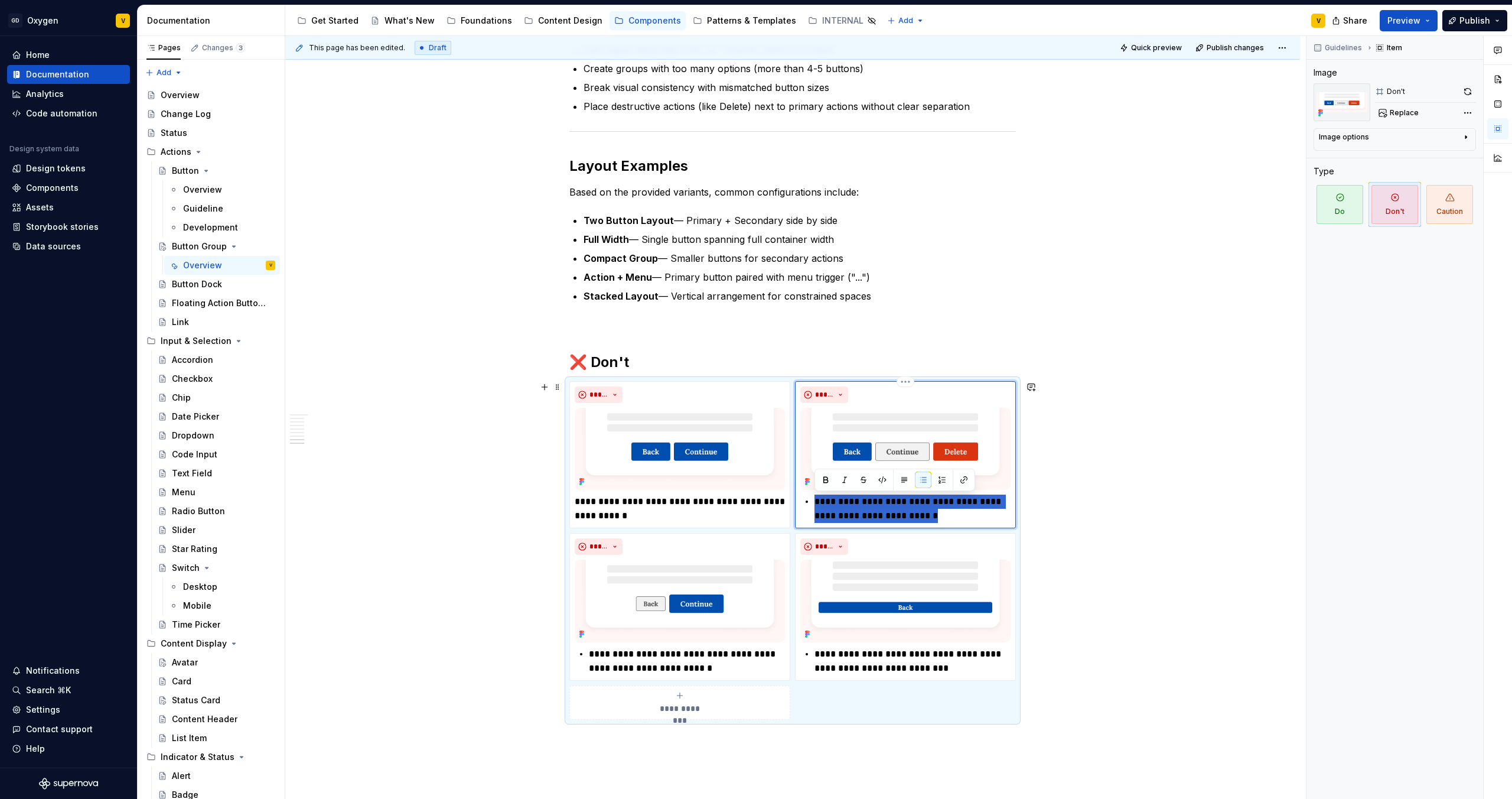
drag, startPoint x: 987, startPoint y: 518, endPoint x: 813, endPoint y: 481, distance: 177.9
click at [813, 481] on div "**********" at bounding box center [905, 455] width 210 height 137
click at [747, 667] on p "**********" at bounding box center [687, 661] width 196 height 29
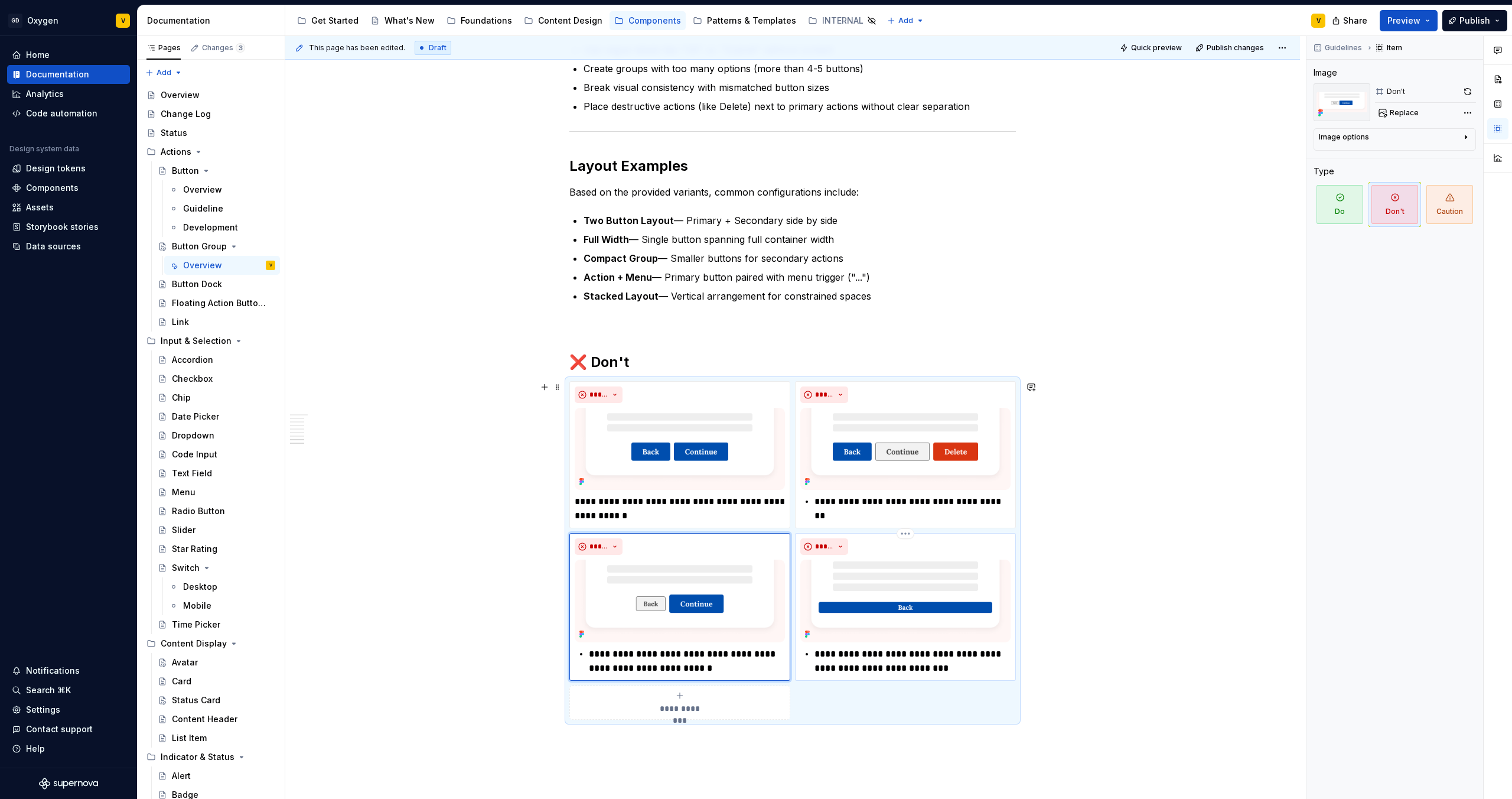
type textarea "*"
click at [666, 517] on p "**********" at bounding box center [679, 509] width 210 height 29
type textarea "*"
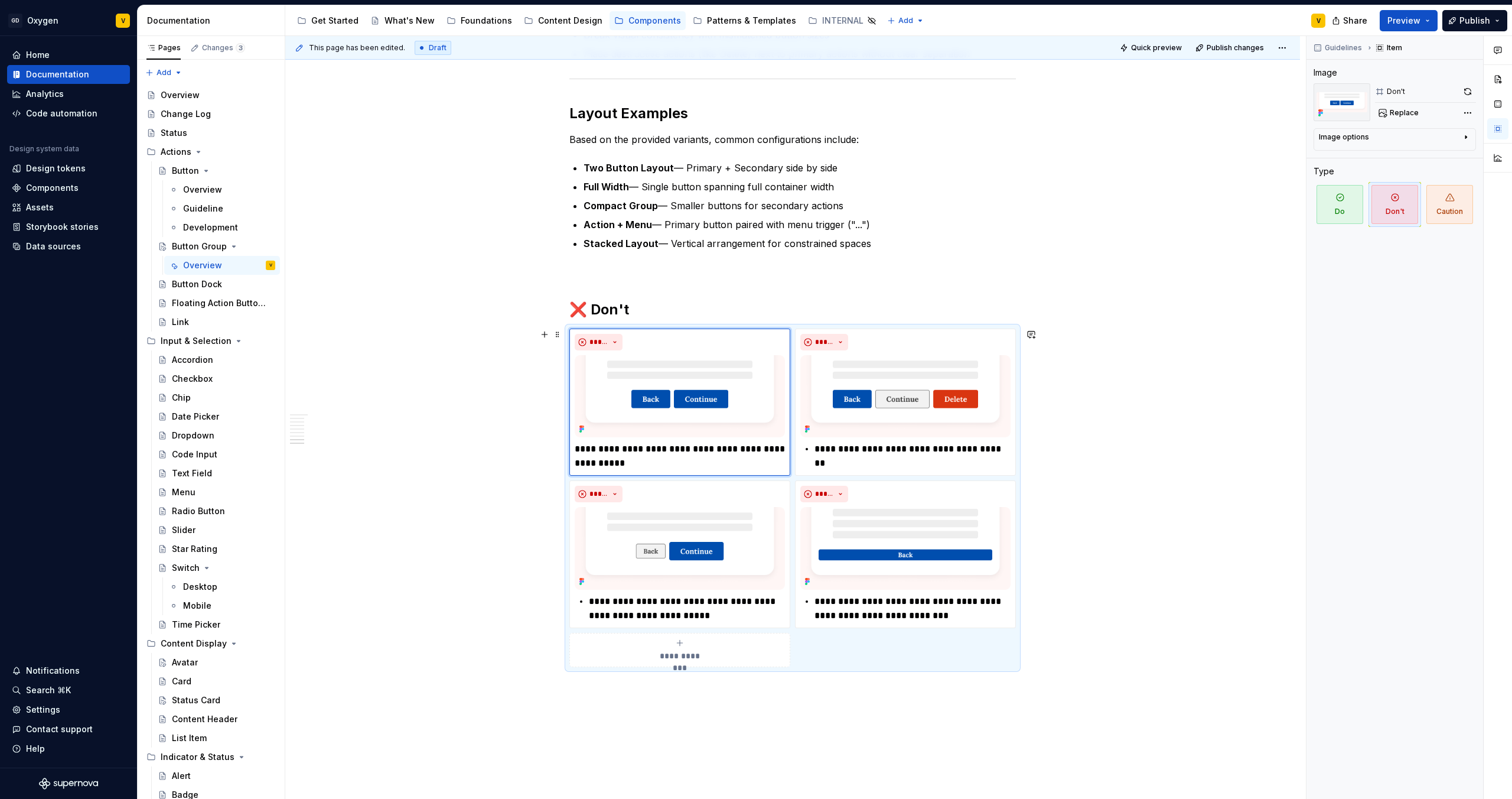
scroll to position [2657, 0]
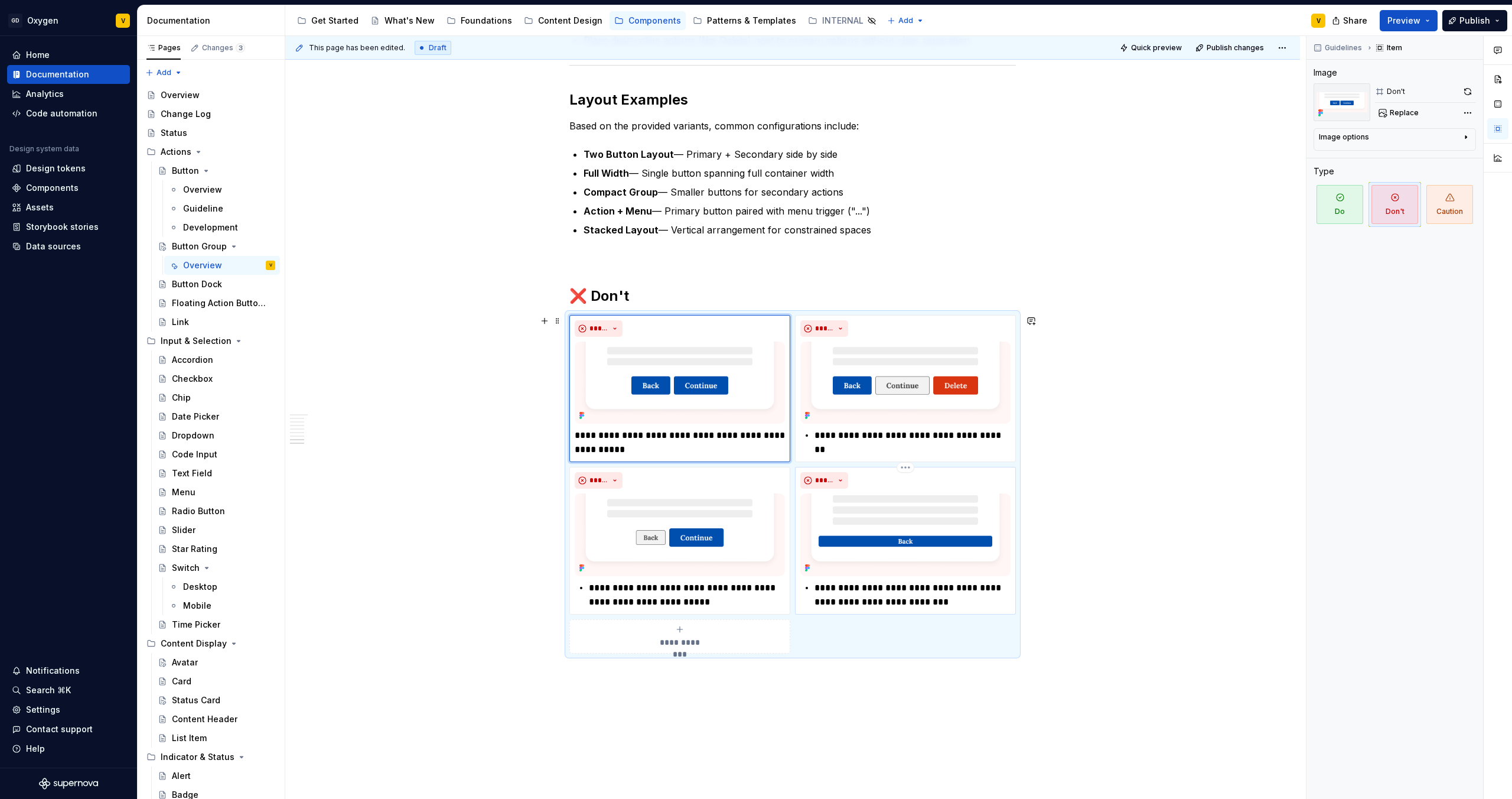
click at [891, 602] on p "**********" at bounding box center [912, 595] width 196 height 29
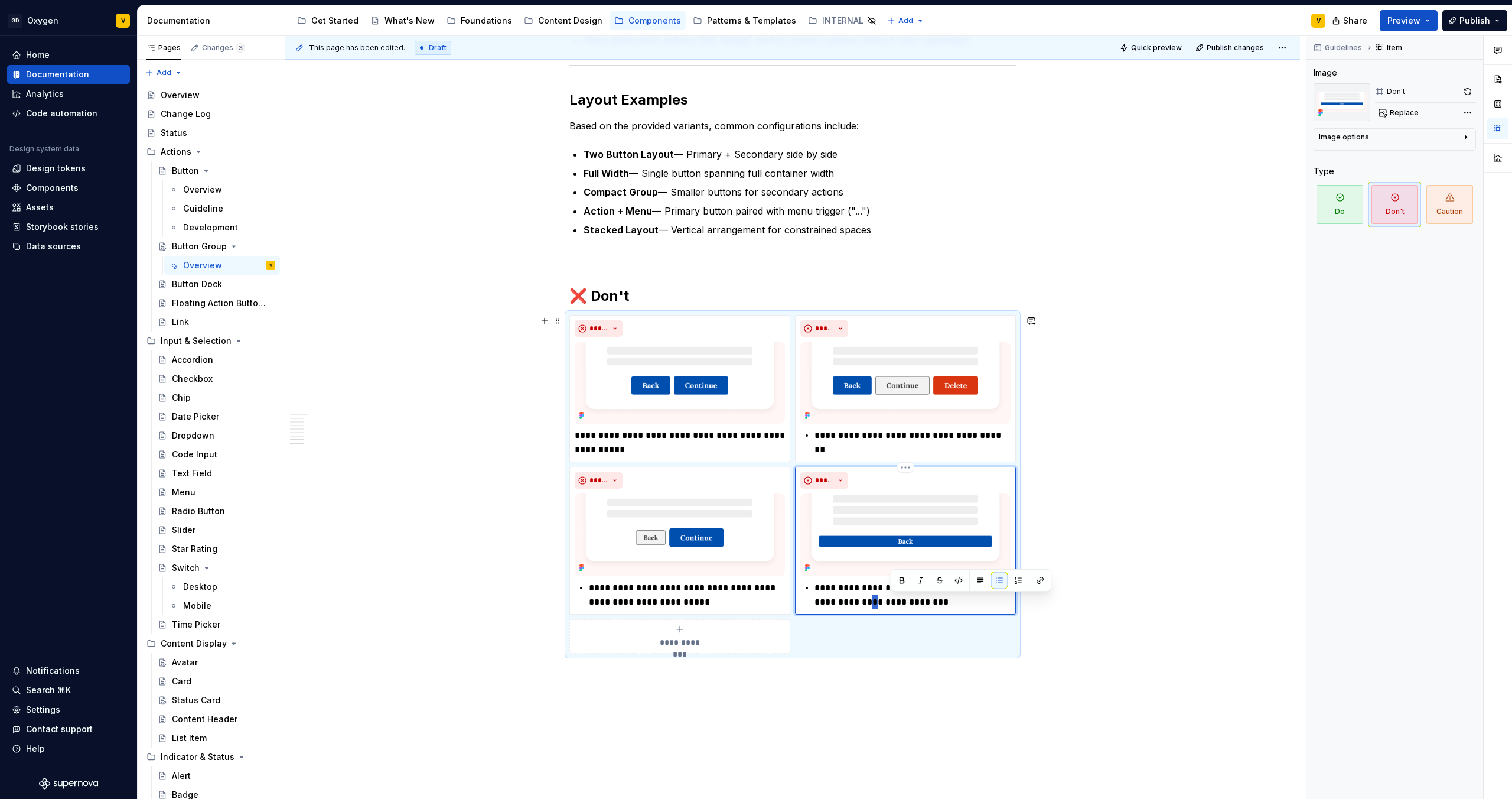
click at [891, 602] on p "**********" at bounding box center [912, 595] width 196 height 29
drag, startPoint x: 975, startPoint y: 606, endPoint x: 797, endPoint y: 560, distance: 183.8
click at [797, 560] on div "**********" at bounding box center [905, 540] width 221 height 147
click at [849, 578] on div "**********" at bounding box center [905, 547] width 210 height 151
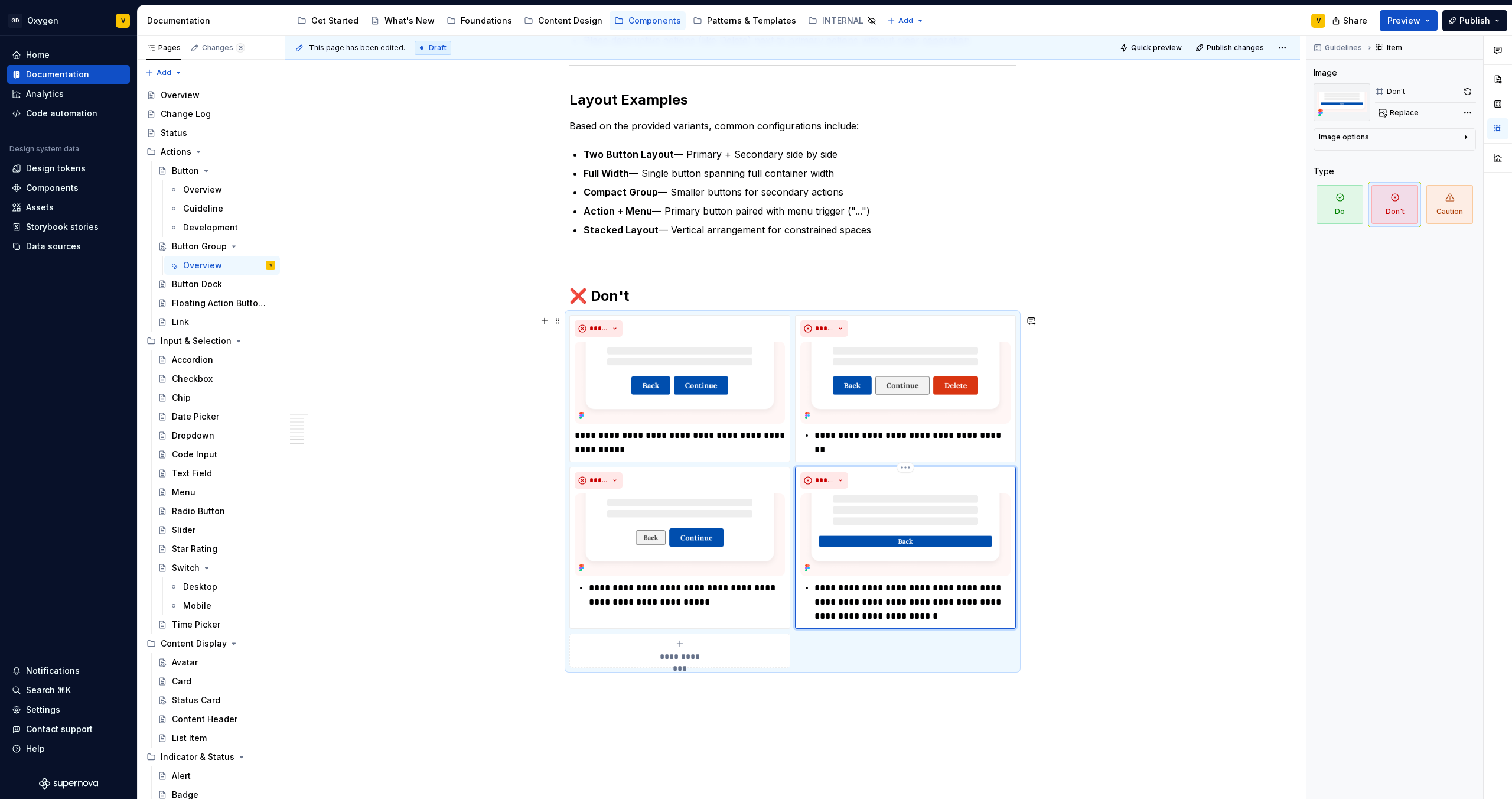
click at [839, 596] on p "**********" at bounding box center [912, 602] width 196 height 43
drag, startPoint x: 880, startPoint y: 616, endPoint x: 780, endPoint y: 578, distance: 107.0
click at [780, 578] on div "**********" at bounding box center [792, 492] width 446 height 353
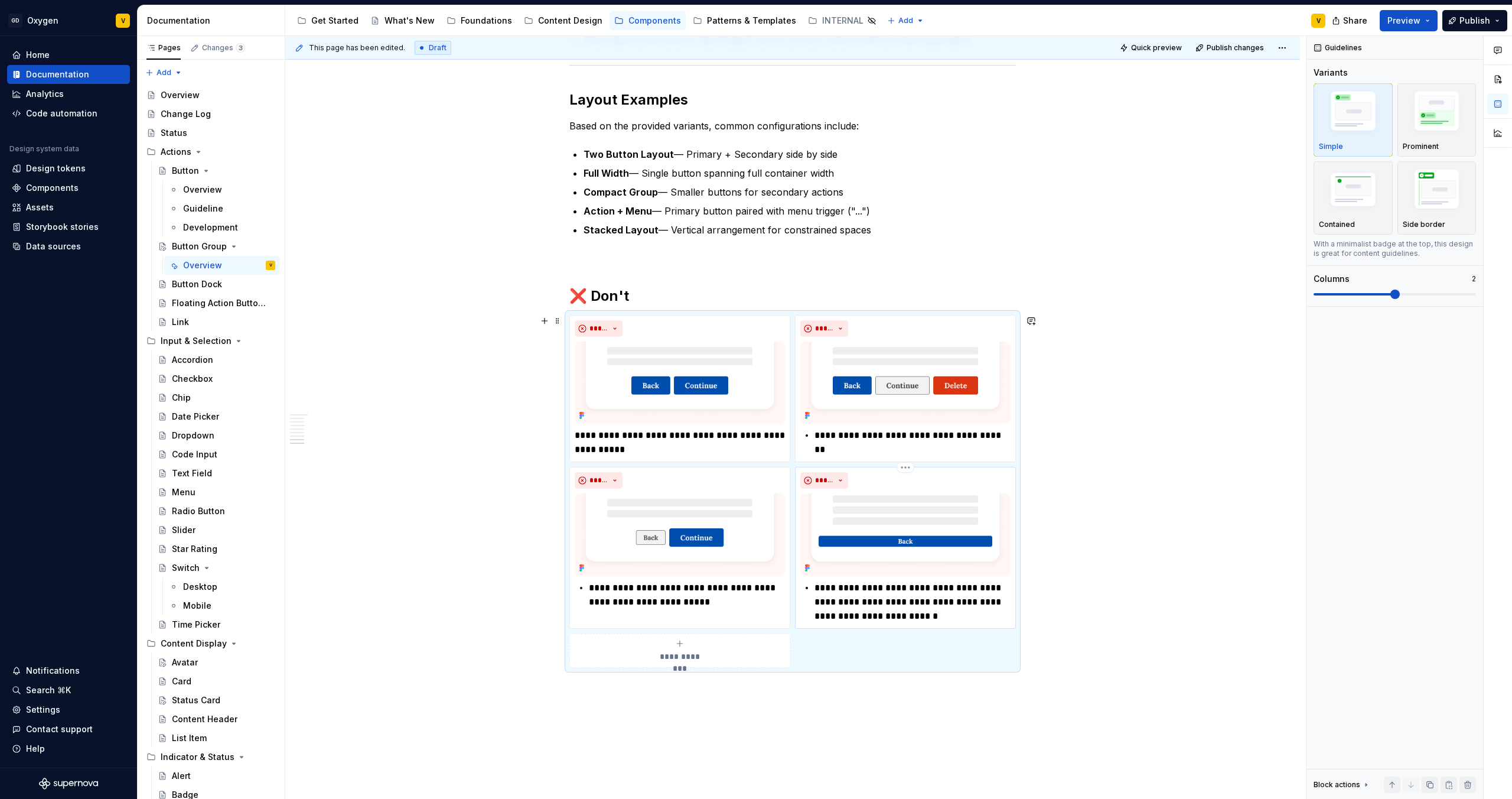
click at [884, 602] on p "**********" at bounding box center [912, 602] width 196 height 43
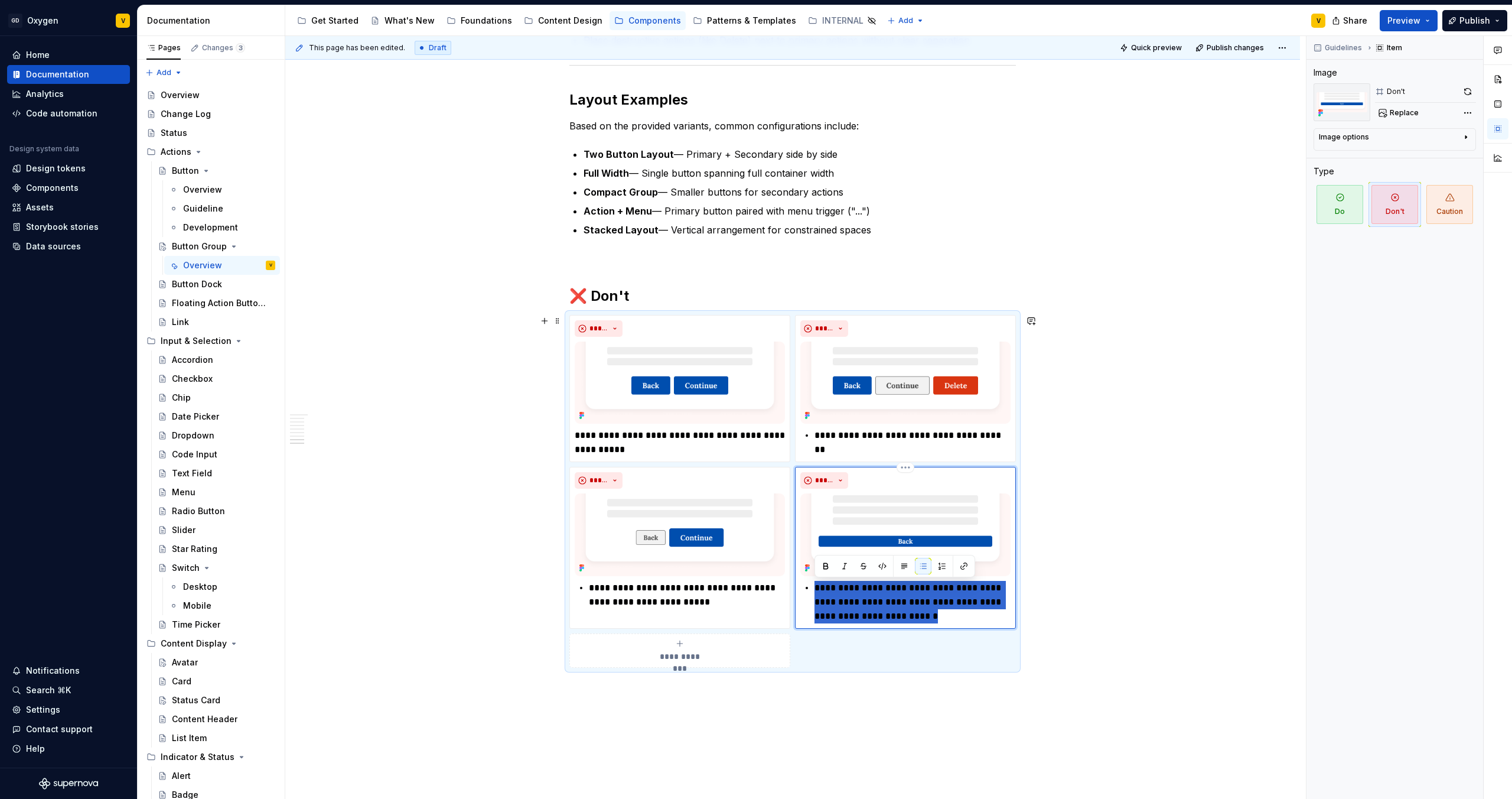
drag, startPoint x: 879, startPoint y: 617, endPoint x: 800, endPoint y: 578, distance: 88.1
click at [800, 578] on div "**********" at bounding box center [905, 547] width 210 height 151
click at [920, 565] on button "button" at bounding box center [923, 565] width 16 height 16
click at [906, 571] on button "button" at bounding box center [903, 565] width 16 height 16
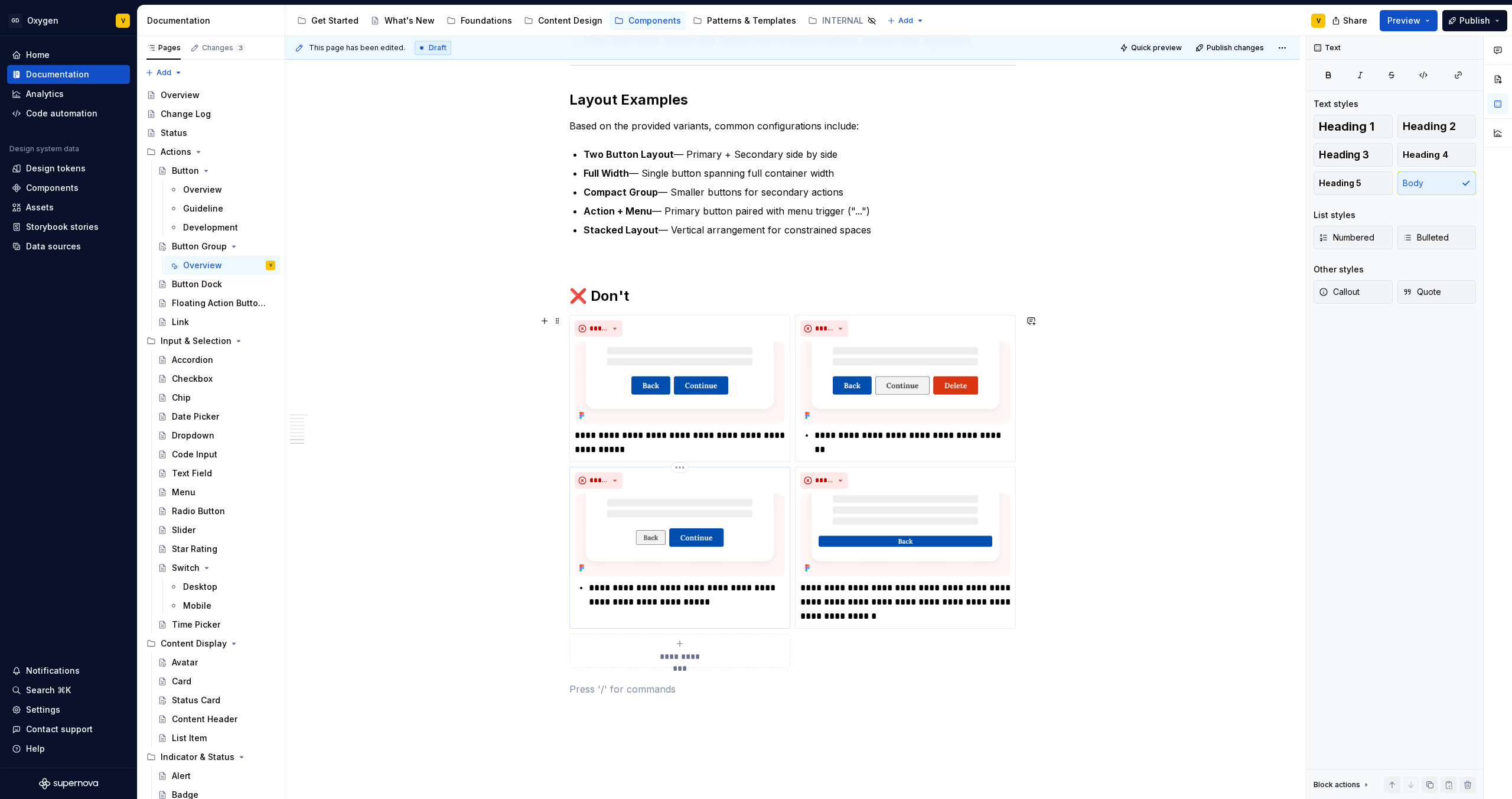
click at [705, 587] on p "**********" at bounding box center [687, 595] width 196 height 29
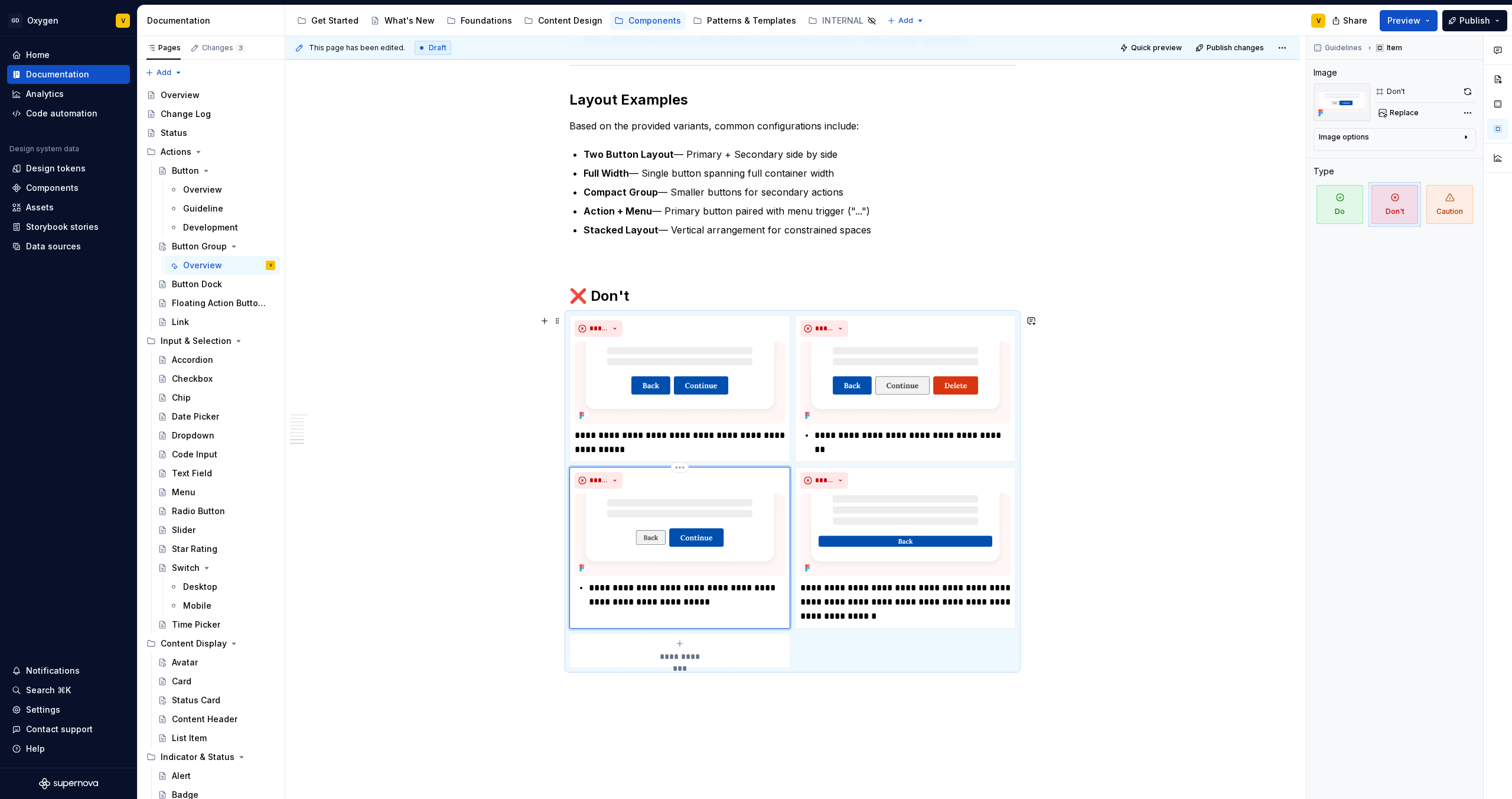
click at [725, 601] on p "**********" at bounding box center [687, 595] width 196 height 29
click at [760, 604] on p "**********" at bounding box center [687, 595] width 196 height 29
drag, startPoint x: 758, startPoint y: 604, endPoint x: 575, endPoint y: 589, distance: 183.6
click at [575, 589] on div "**********" at bounding box center [679, 595] width 210 height 29
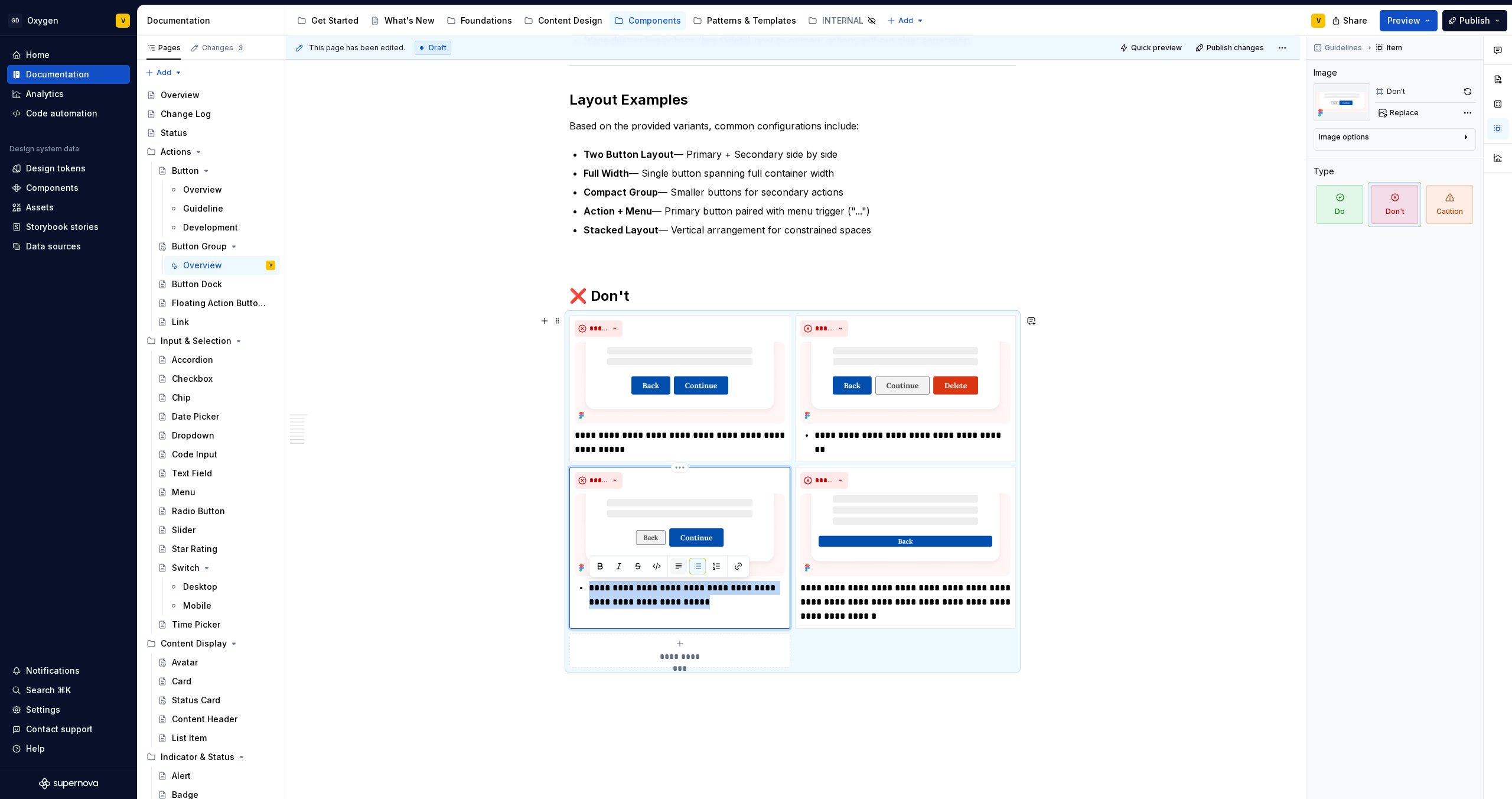
click at [678, 566] on button "button" at bounding box center [678, 565] width 16 height 16
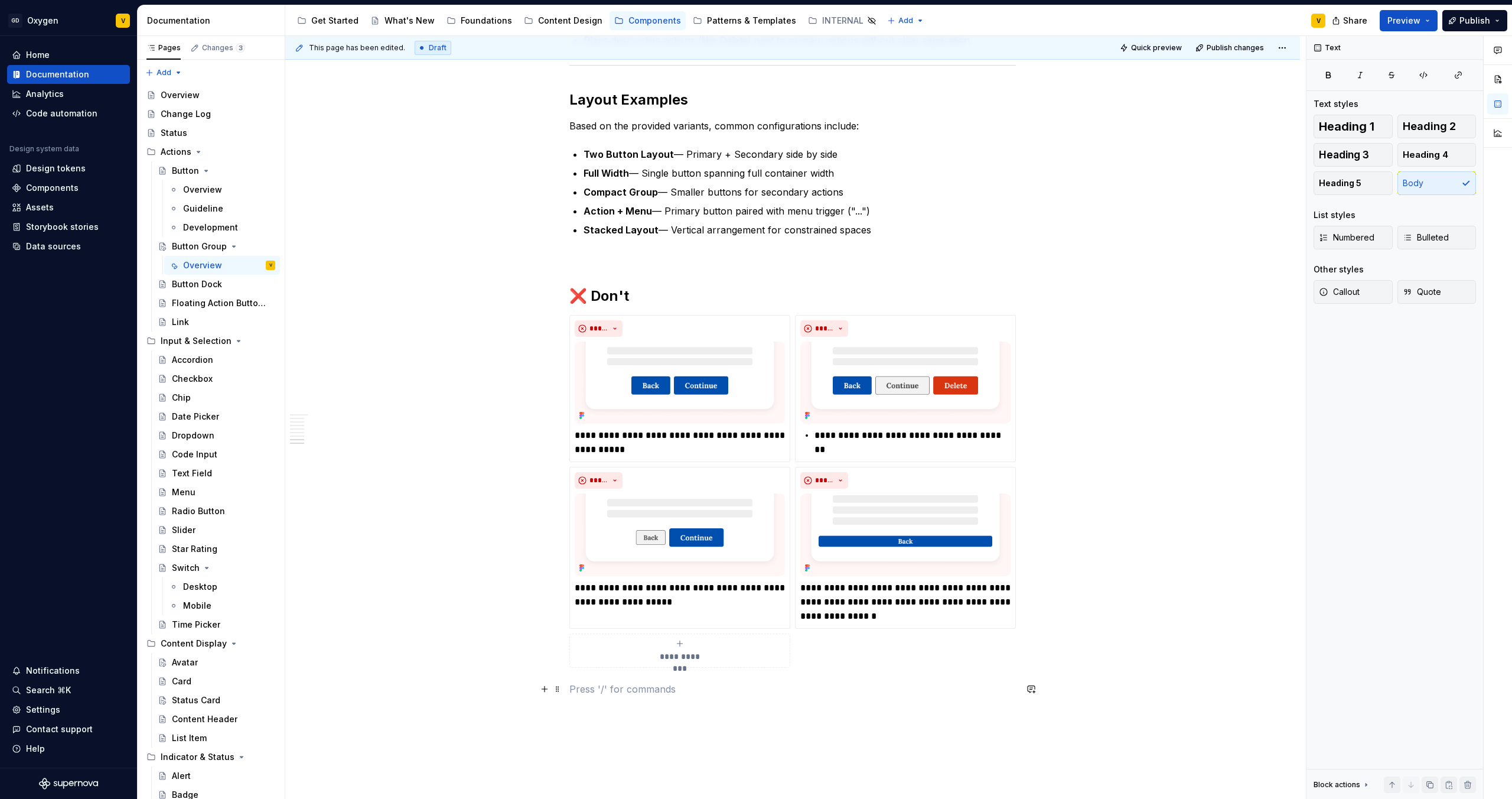
click at [890, 682] on p at bounding box center [792, 689] width 446 height 14
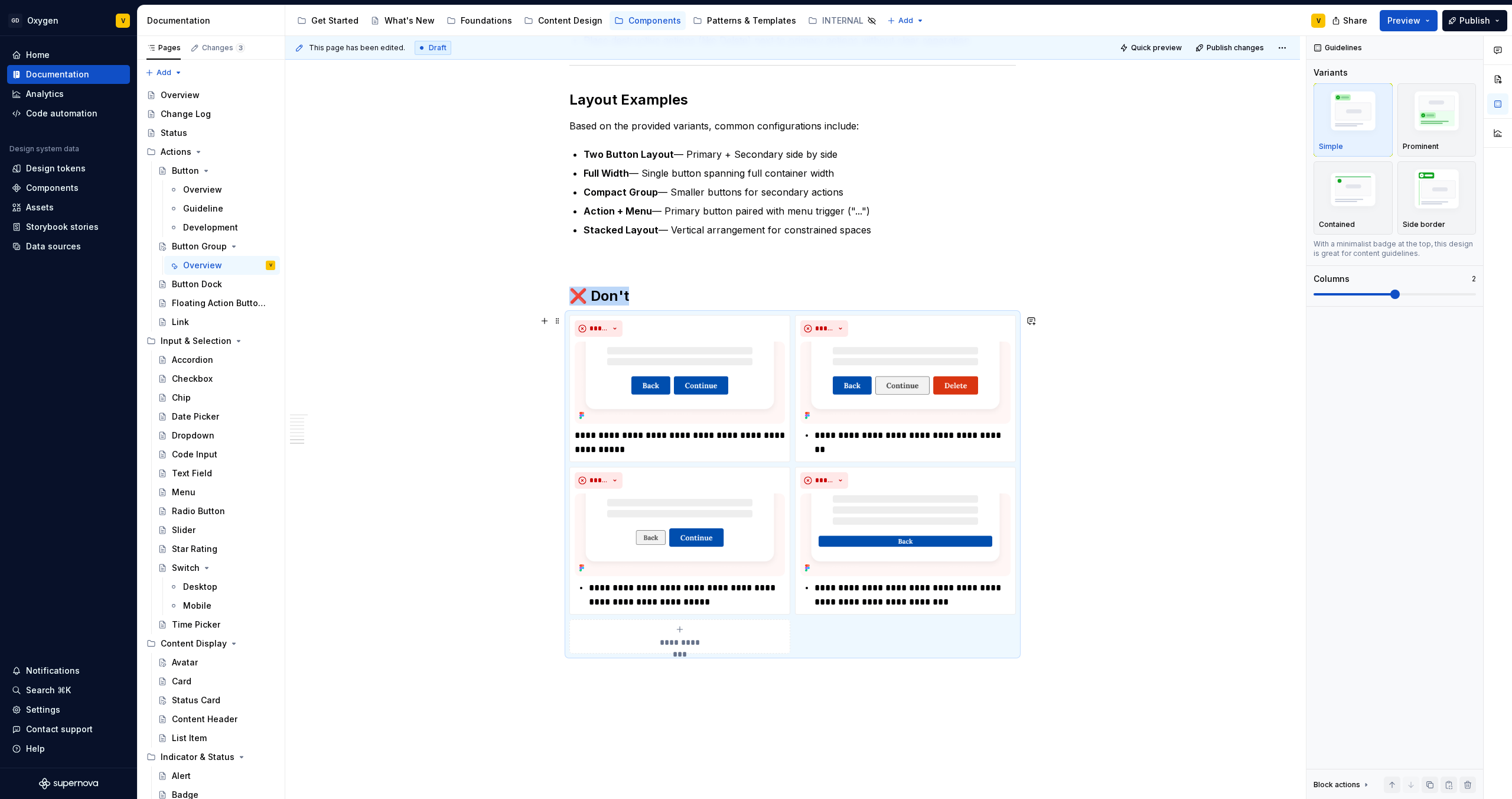
scroll to position [2675, 0]
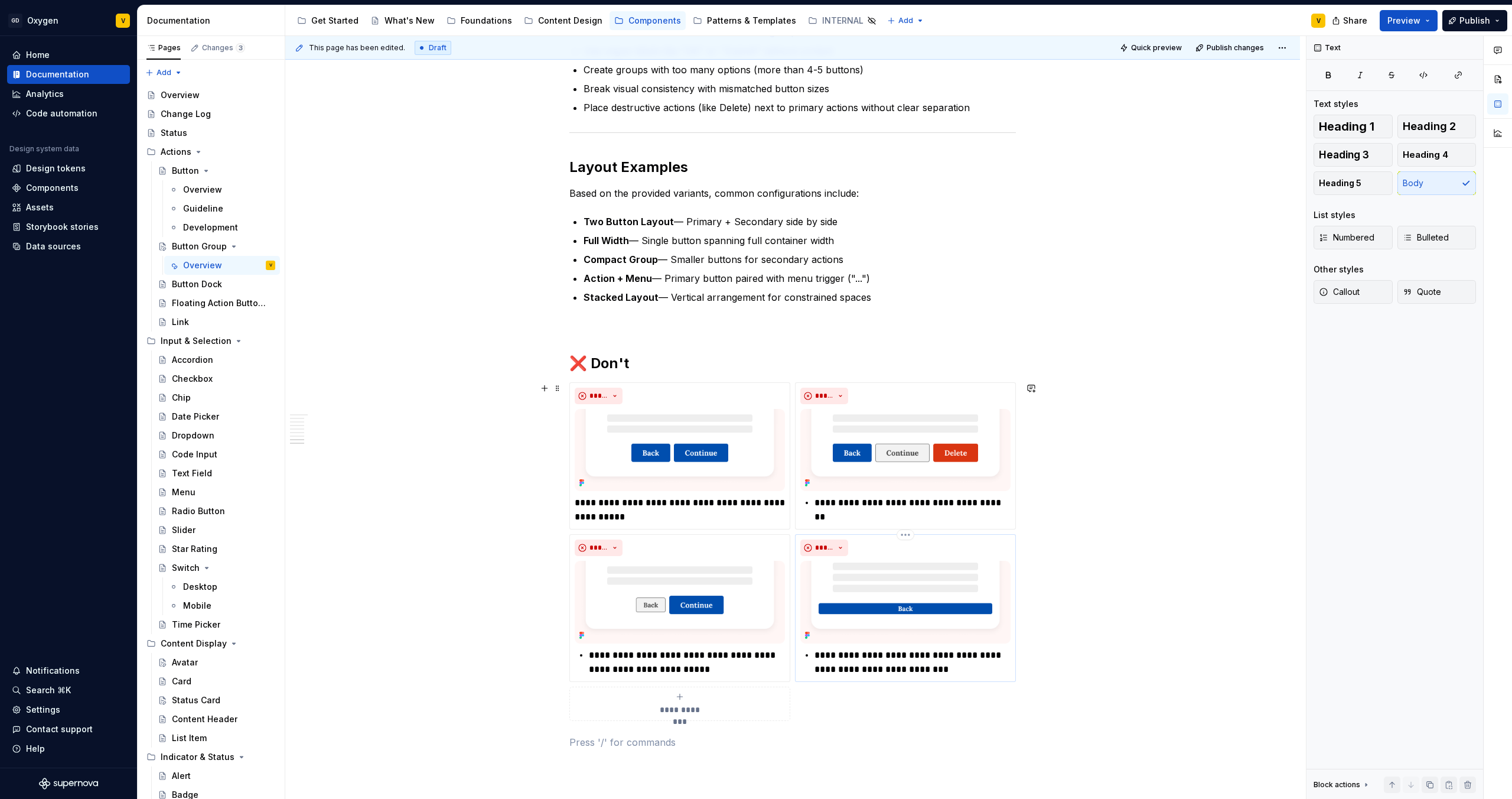
scroll to position [2663, 0]
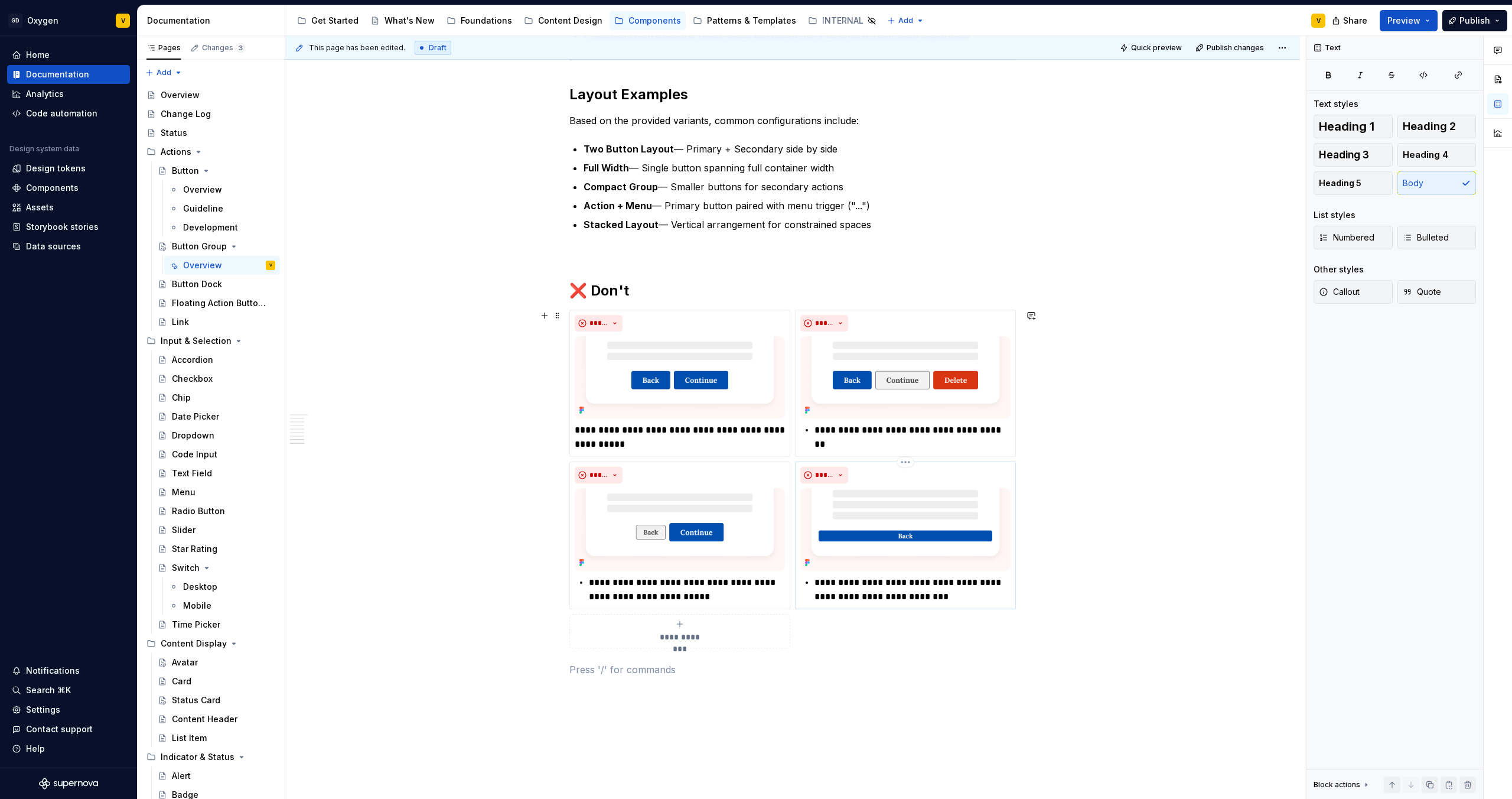
click at [960, 590] on p "**********" at bounding box center [912, 589] width 196 height 29
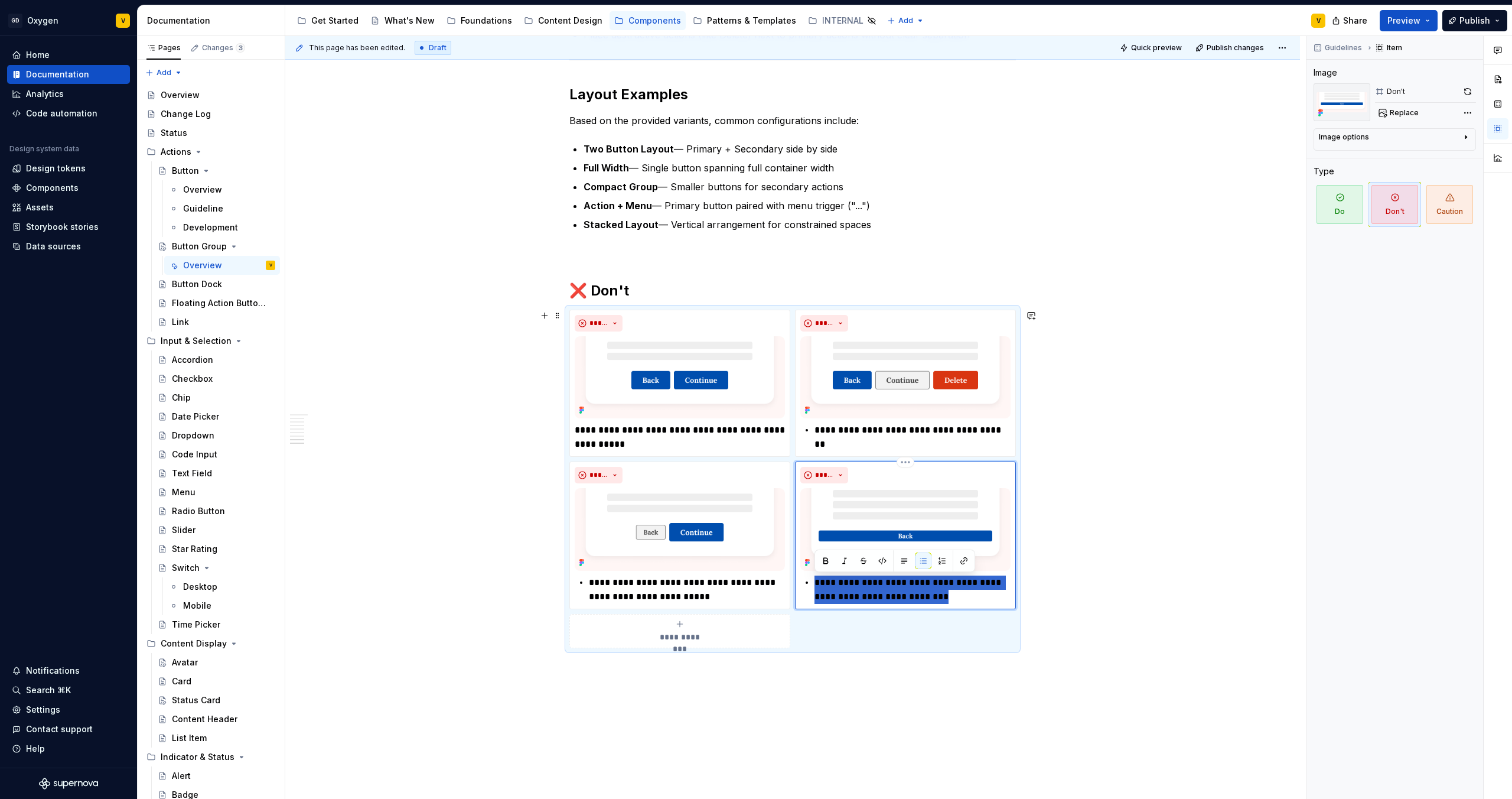
drag, startPoint x: 974, startPoint y: 596, endPoint x: 807, endPoint y: 557, distance: 171.5
click at [807, 557] on div "**********" at bounding box center [905, 535] width 210 height 137
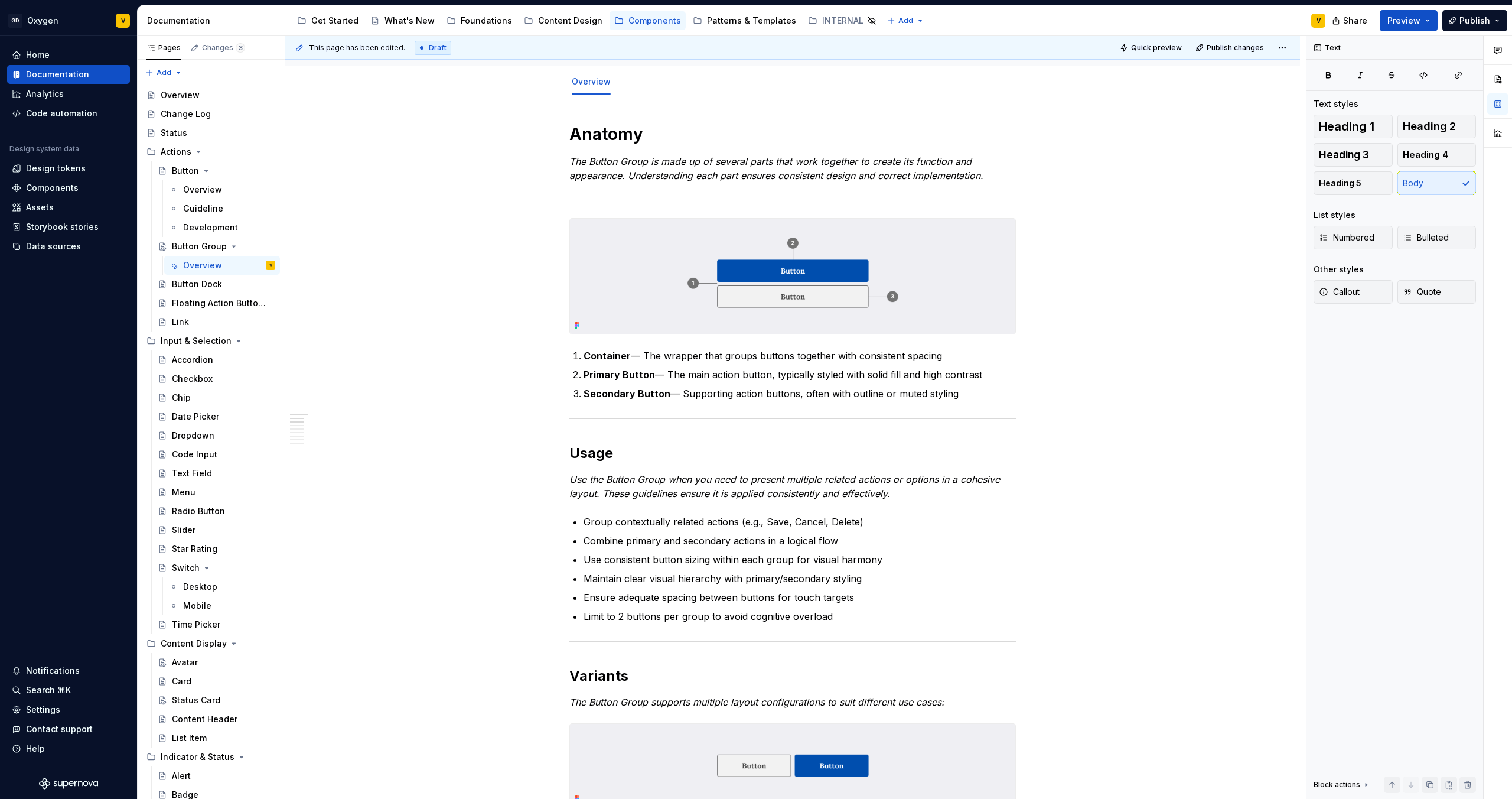
scroll to position [0, 0]
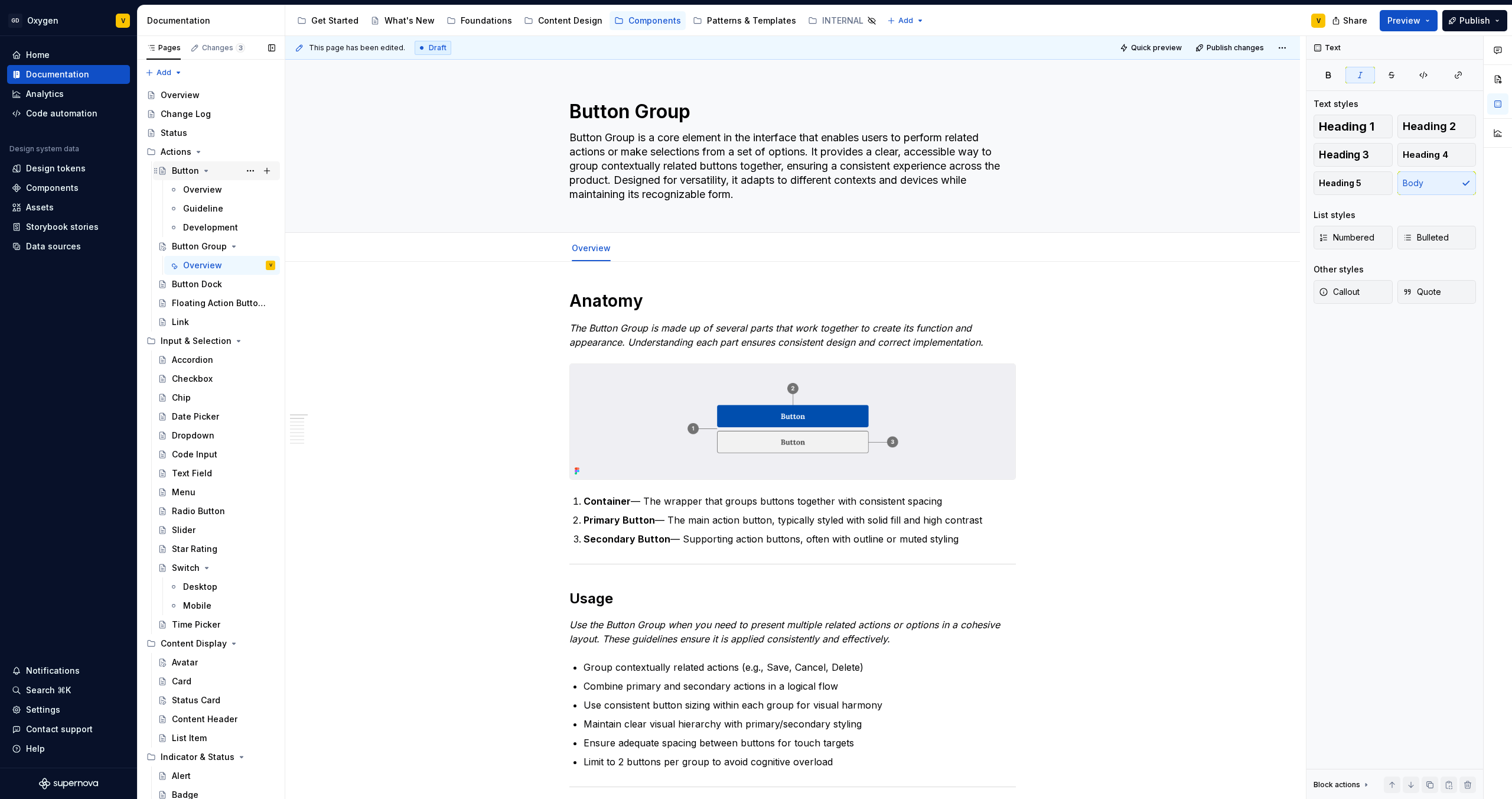
click at [186, 172] on div "Button" at bounding box center [185, 170] width 27 height 12
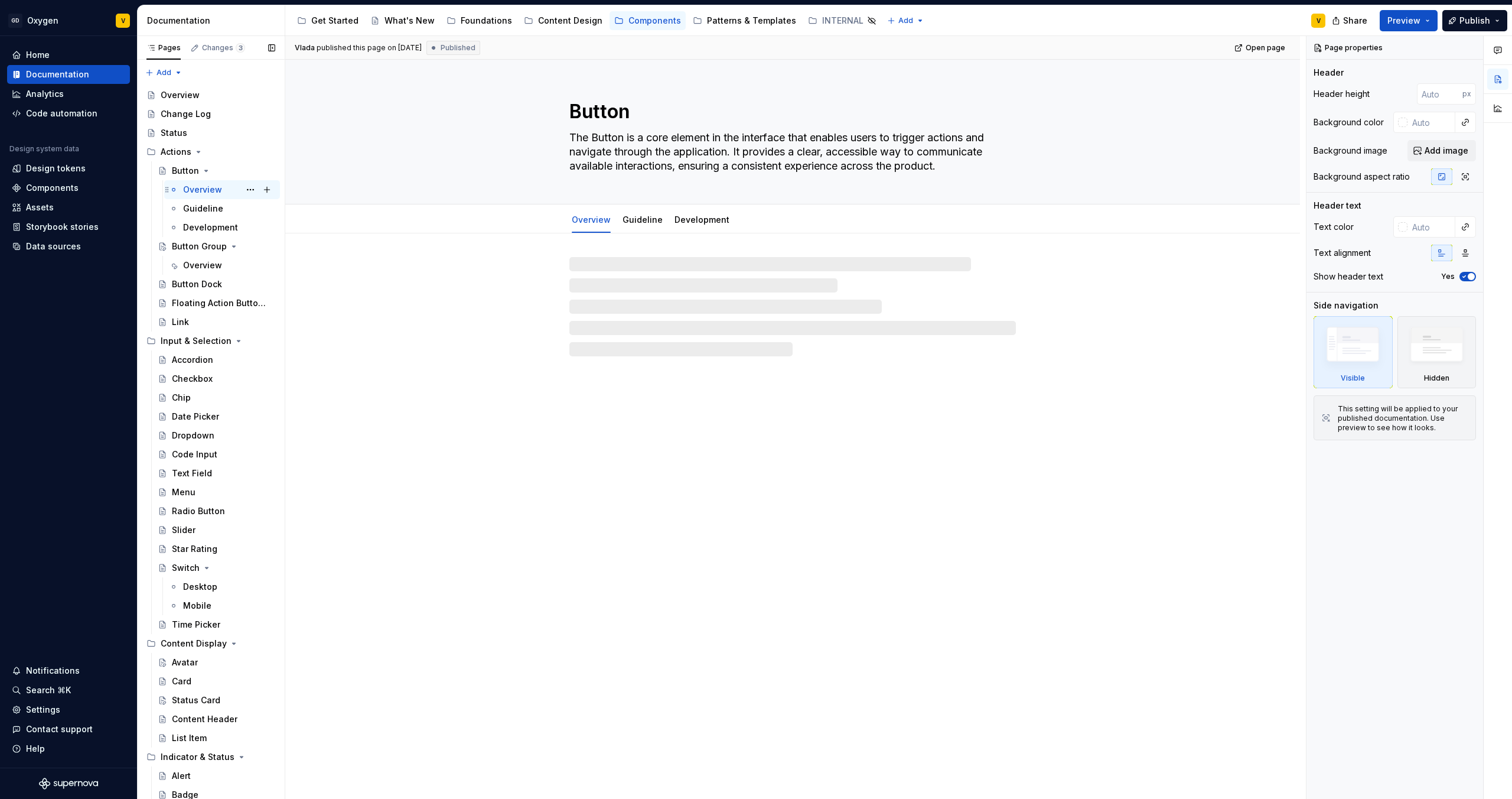
click at [191, 194] on div "Overview" at bounding box center [203, 189] width 39 height 12
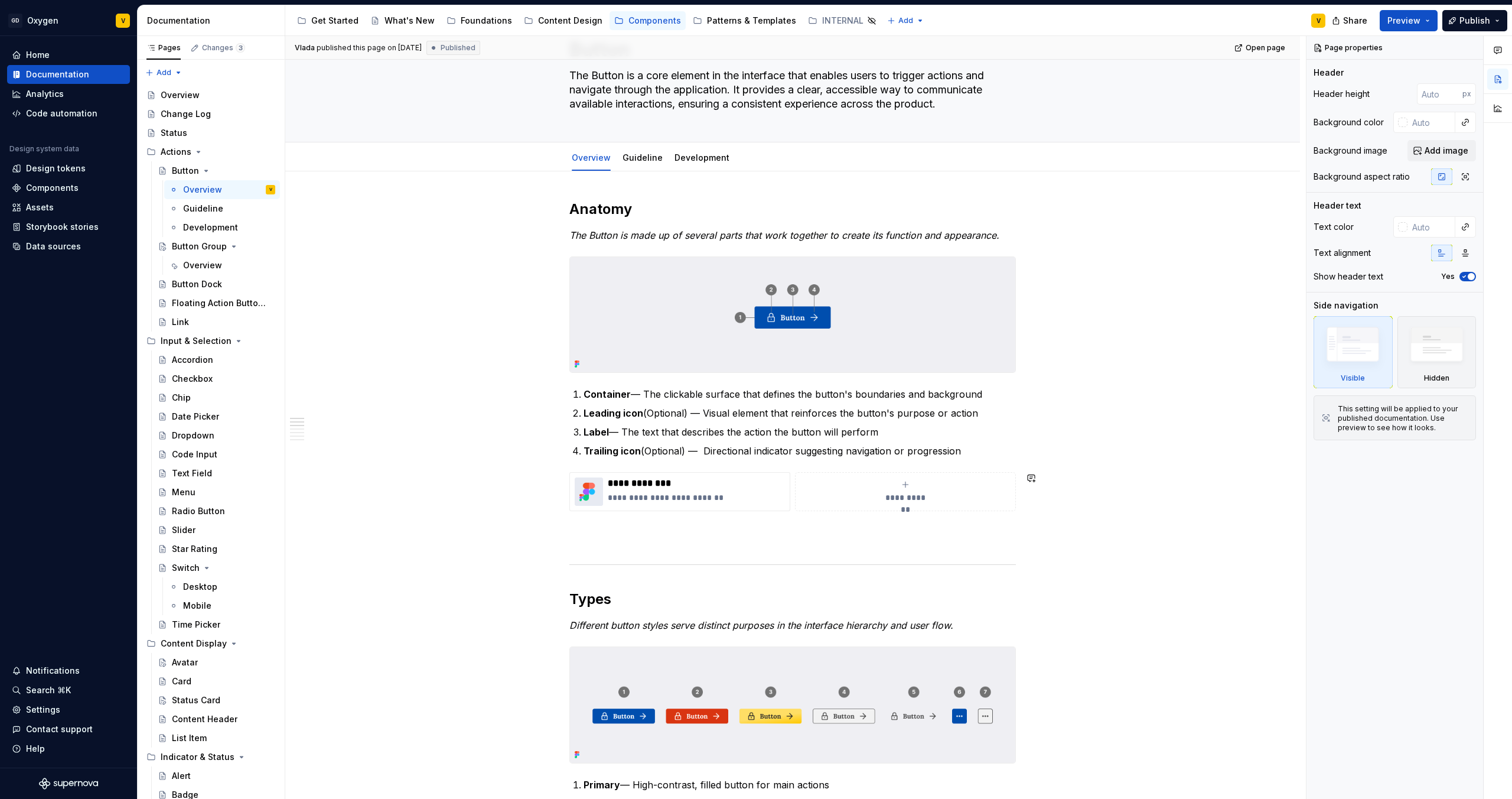
scroll to position [78, 0]
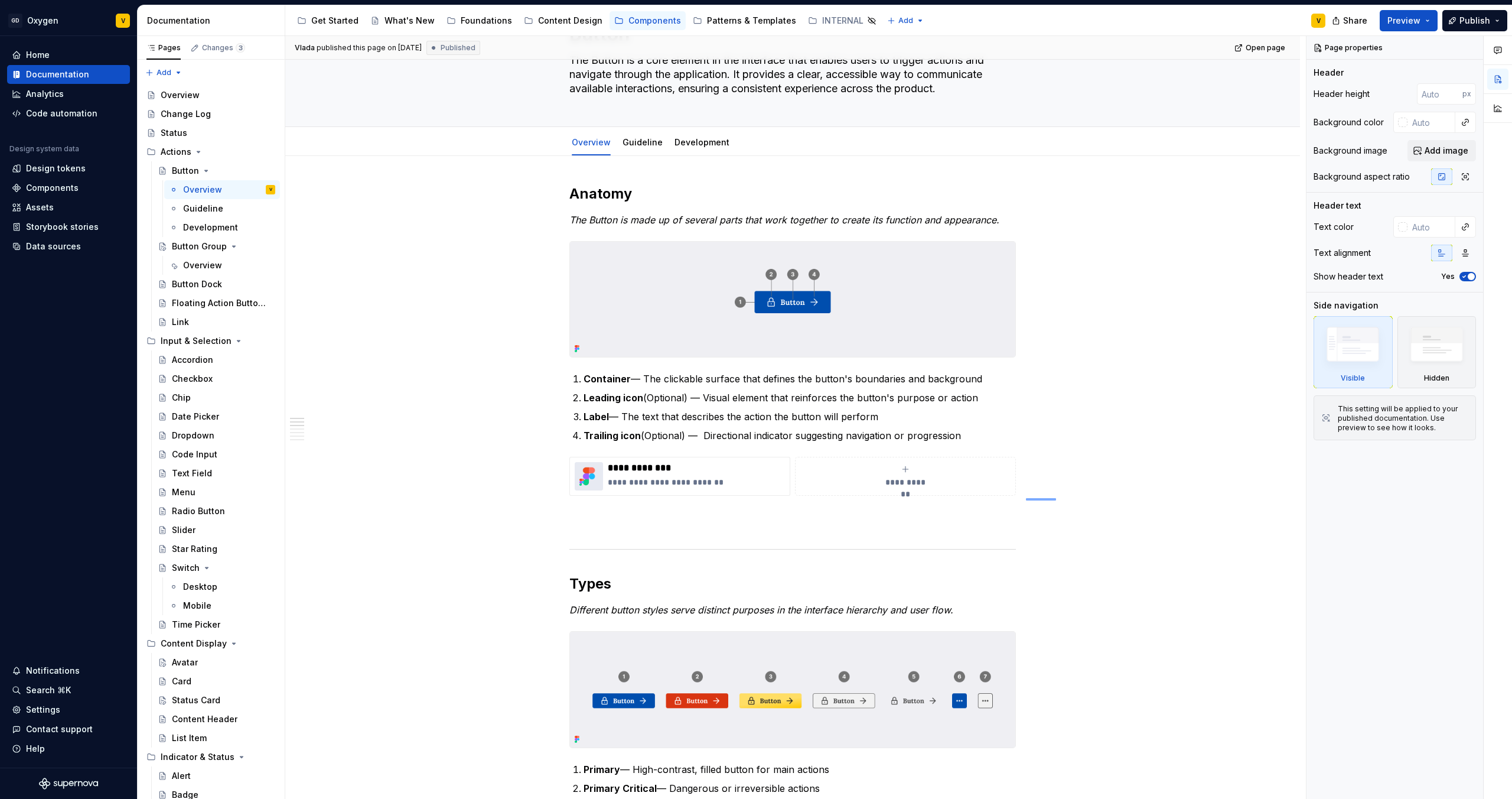
drag, startPoint x: 1056, startPoint y: 499, endPoint x: 883, endPoint y: 479, distance: 174.2
click at [883, 479] on div "**********" at bounding box center [796, 417] width 1021 height 763
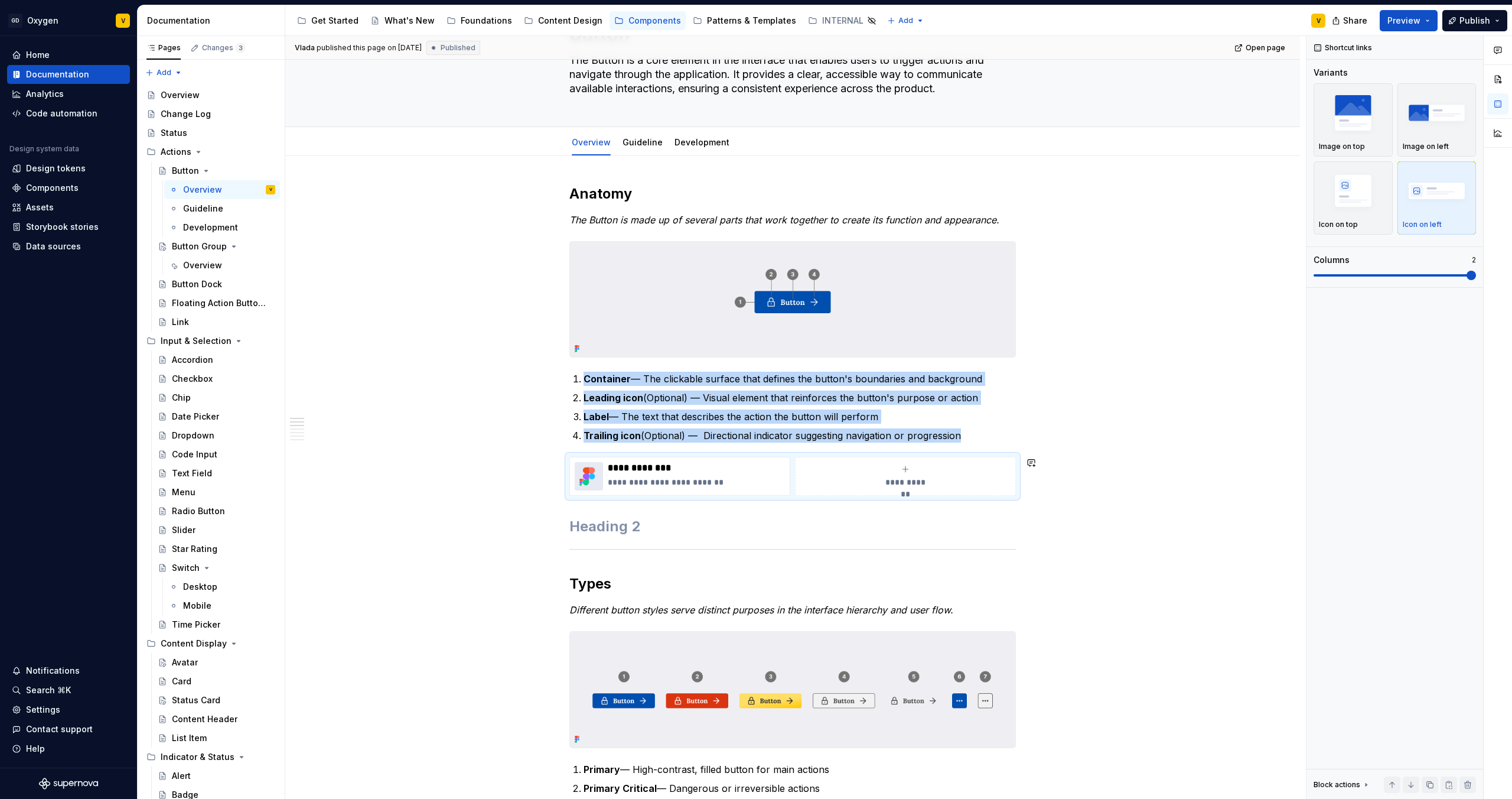
copy ol "Container — The clickable surface that defines the button's boundaries and back…"
click at [188, 250] on div "Button Group" at bounding box center [199, 246] width 55 height 12
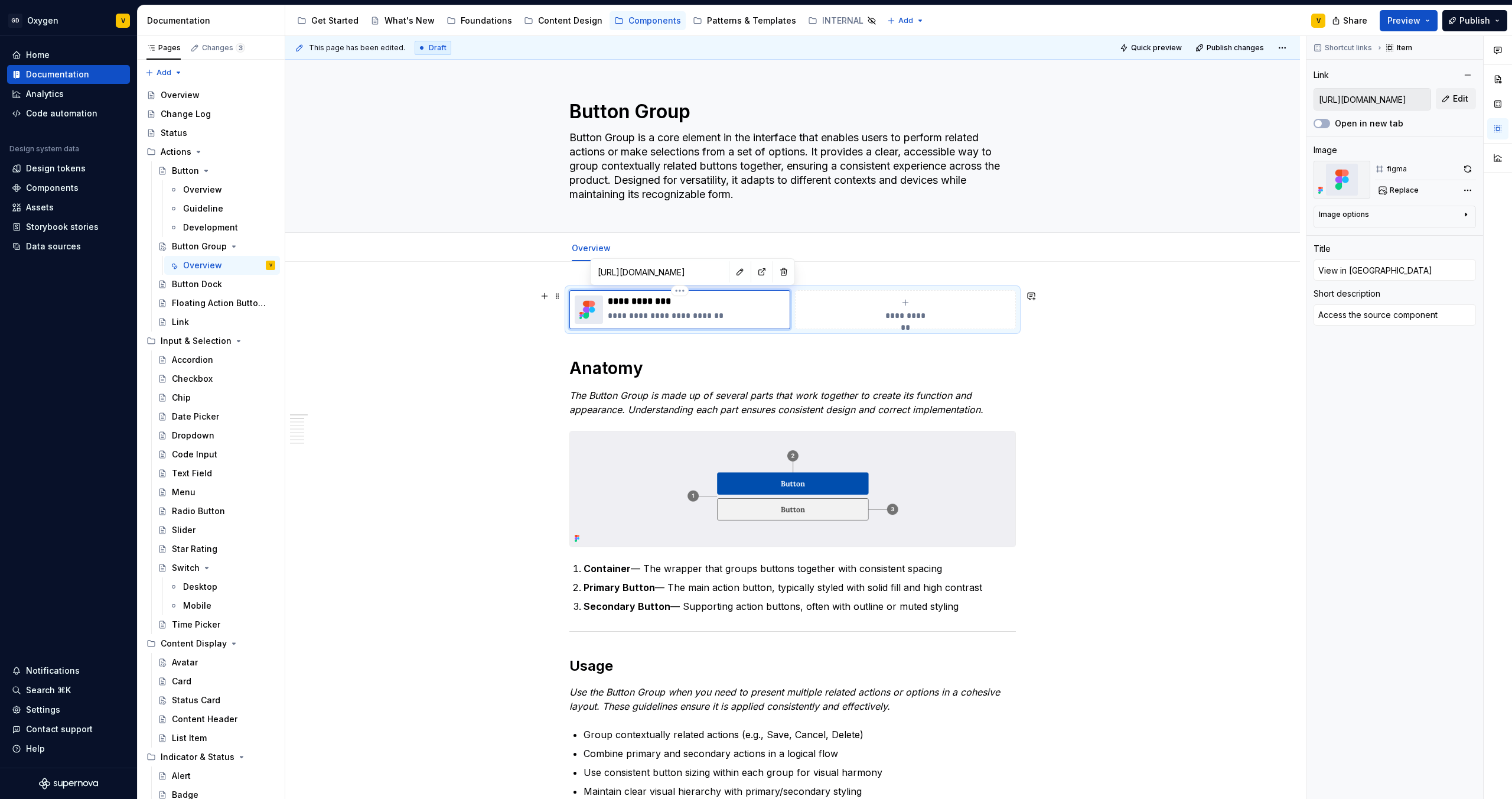
click at [730, 307] on div "**********" at bounding box center [696, 310] width 177 height 29
click at [732, 276] on button "button" at bounding box center [740, 271] width 16 height 16
type textarea "*"
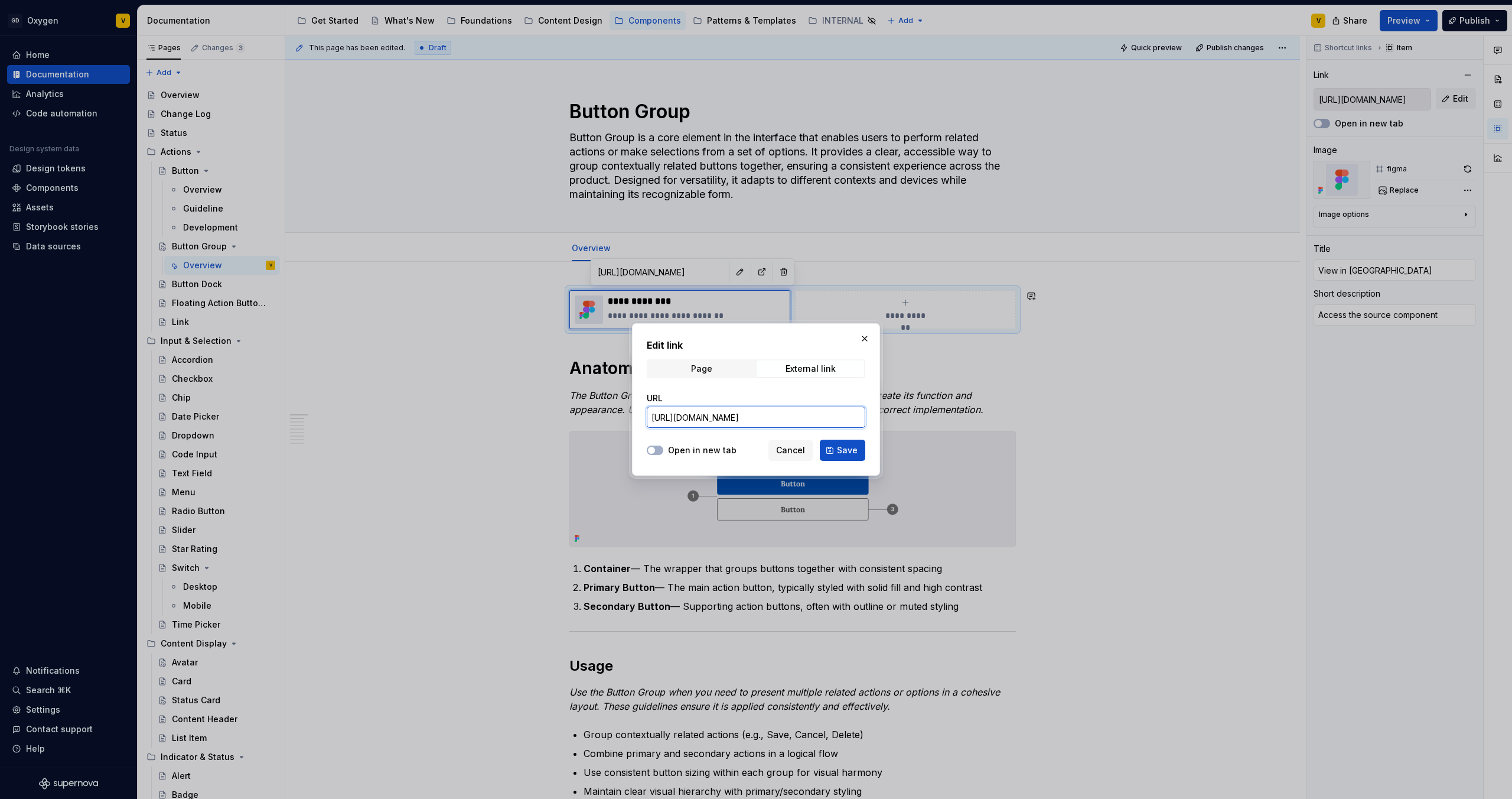
scroll to position [0, 350]
drag, startPoint x: 652, startPoint y: 420, endPoint x: 909, endPoint y: 444, distance: 258.1
click at [909, 444] on div "Edit link Page External link URL [URL][DOMAIN_NAME] Open in new tab Cancel Save" at bounding box center [756, 399] width 1512 height 799
paste input "[URL][DOMAIN_NAME]"
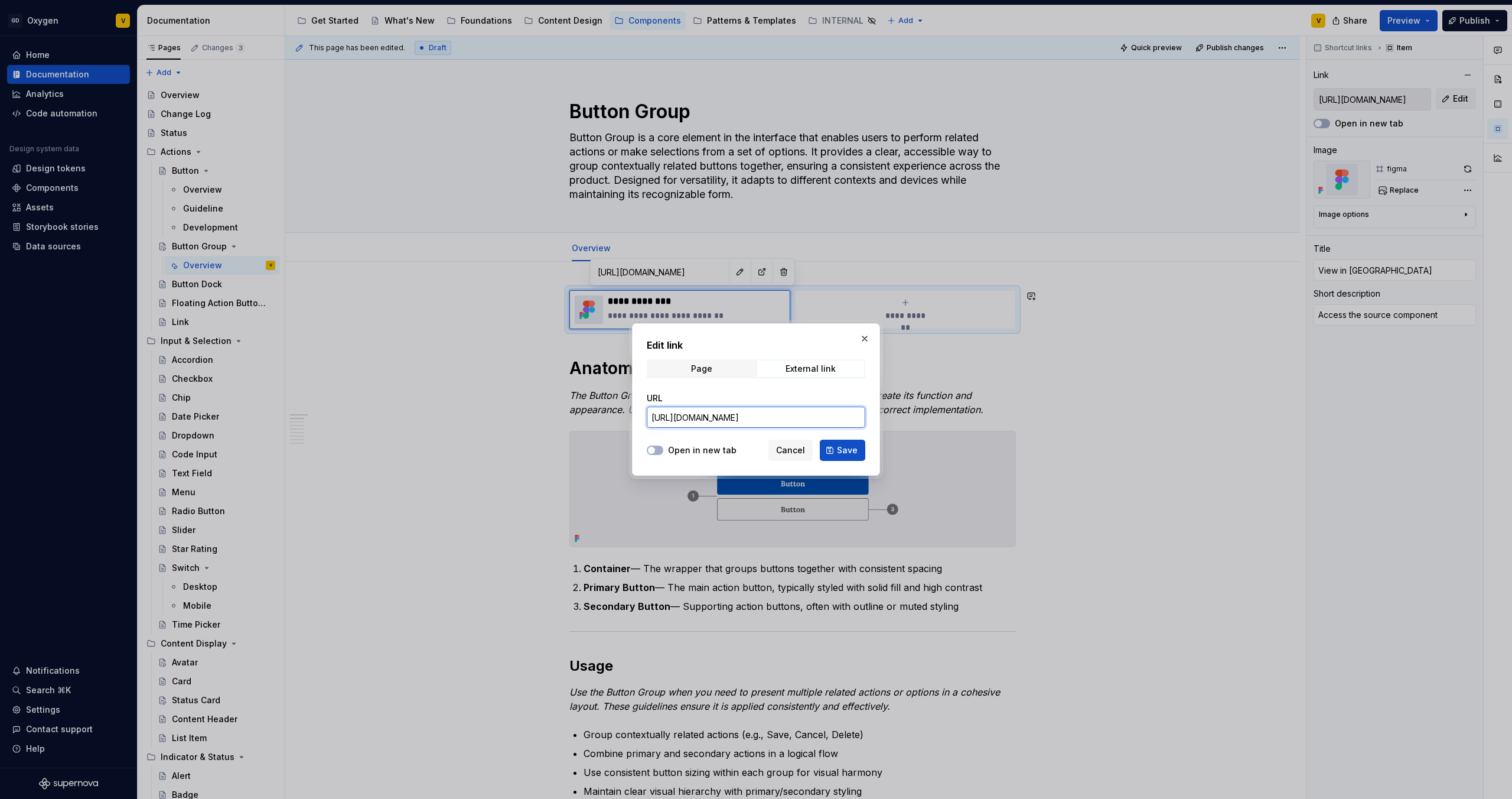
scroll to position [0, 547]
type input "[URL][DOMAIN_NAME]"
click at [846, 455] on span "Save" at bounding box center [847, 450] width 21 height 12
type textarea "*"
type input "[URL][DOMAIN_NAME]"
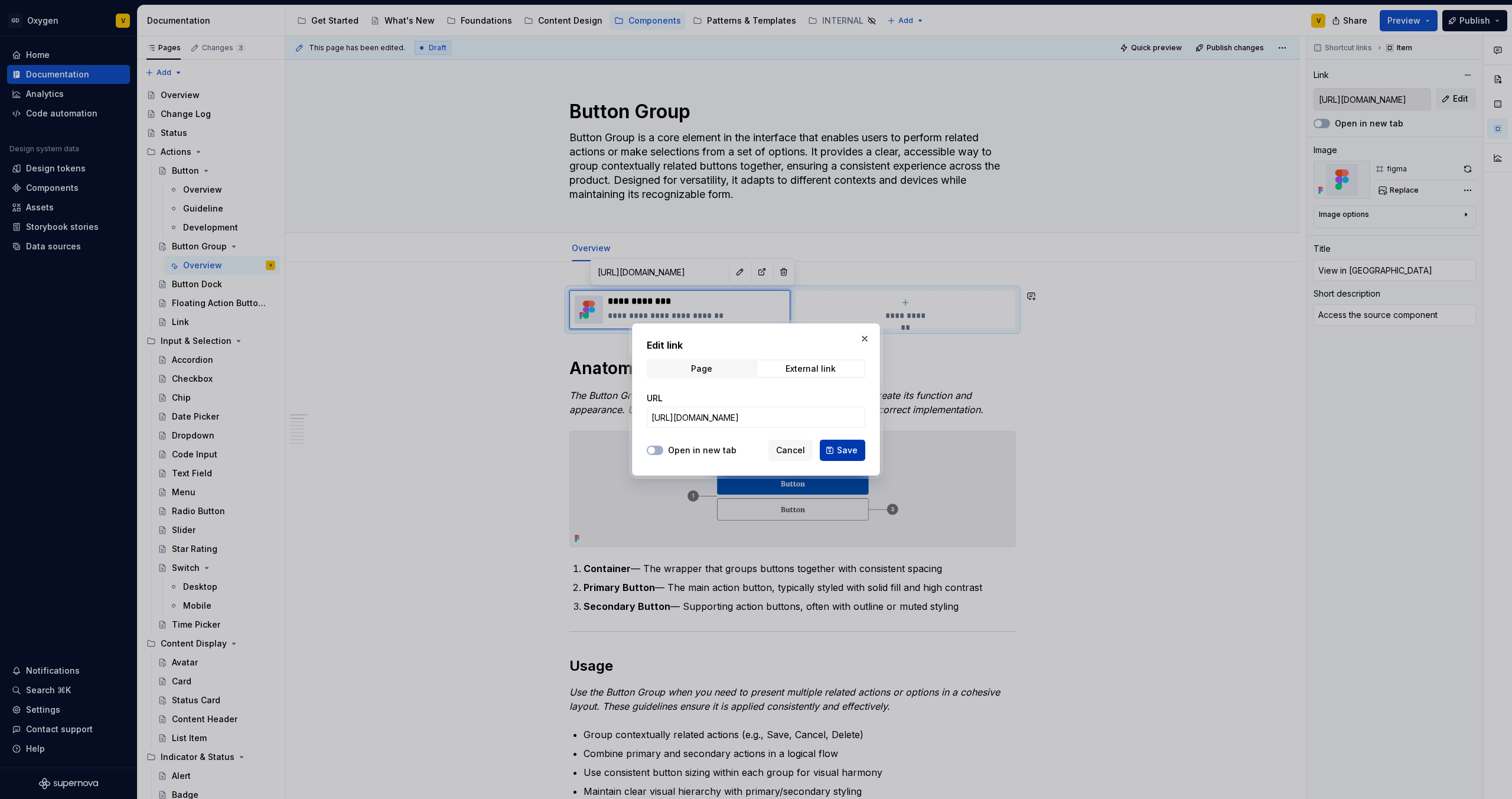
type input "[URL][DOMAIN_NAME]"
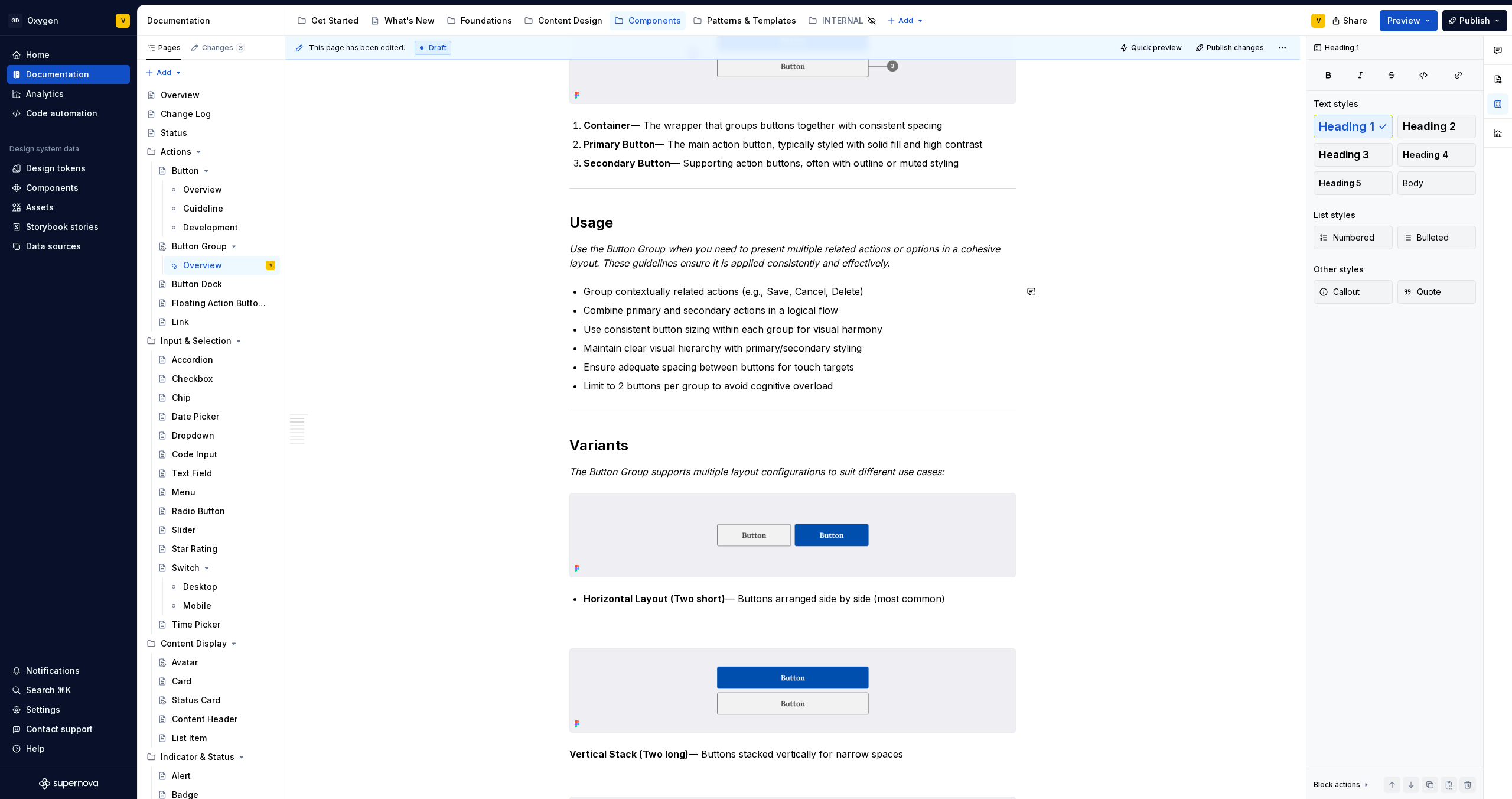
scroll to position [449, 0]
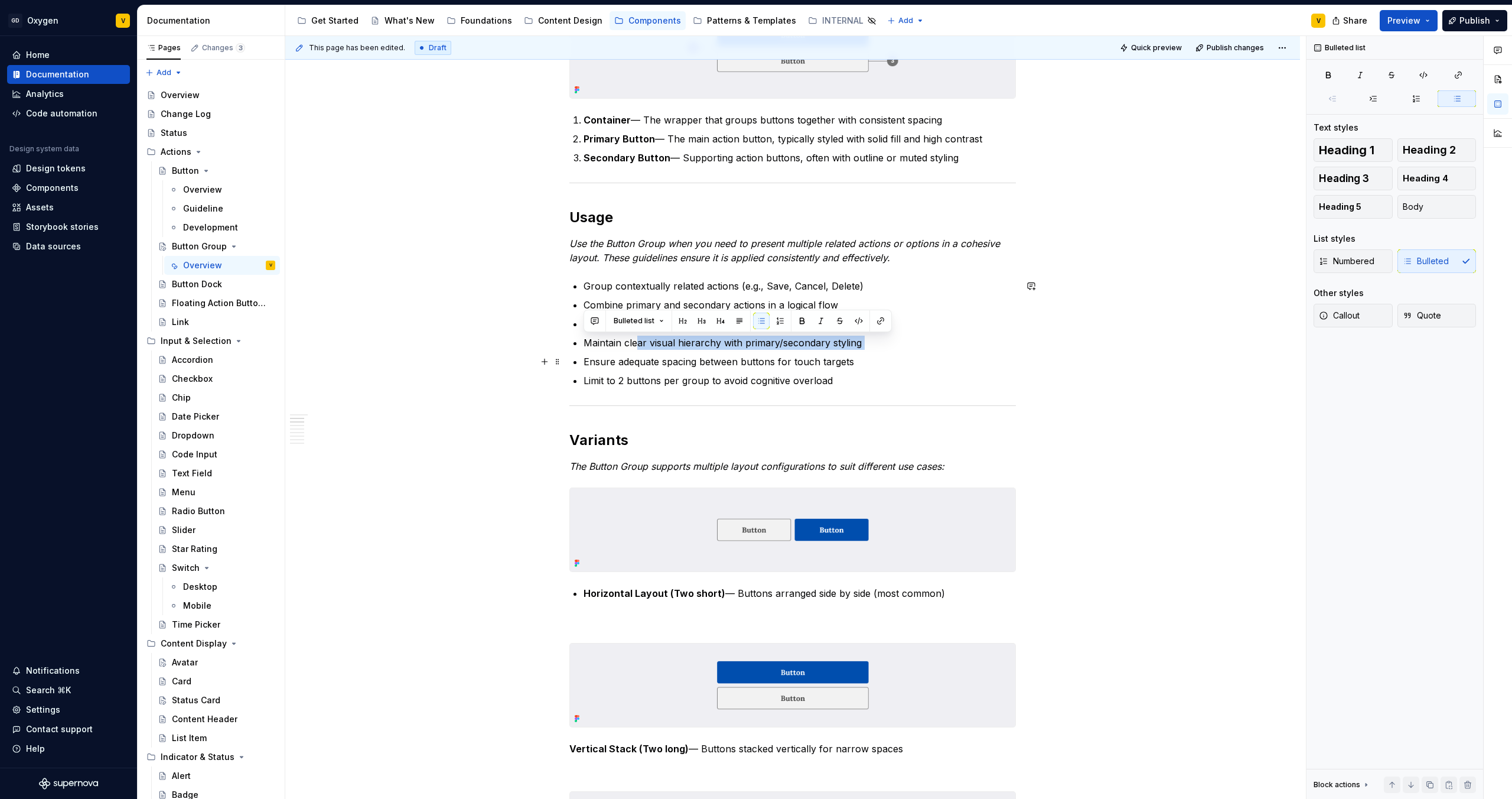
drag, startPoint x: 636, startPoint y: 341, endPoint x: 841, endPoint y: 351, distance: 205.2
click at [841, 351] on ul "Group contextually related actions (e.g., Save, Cancel, Delete) Combine primary…" at bounding box center [799, 333] width 432 height 109
click at [844, 371] on ul "Group contextually related actions (e.g., Save, Cancel, Delete) Combine primary…" at bounding box center [799, 333] width 432 height 109
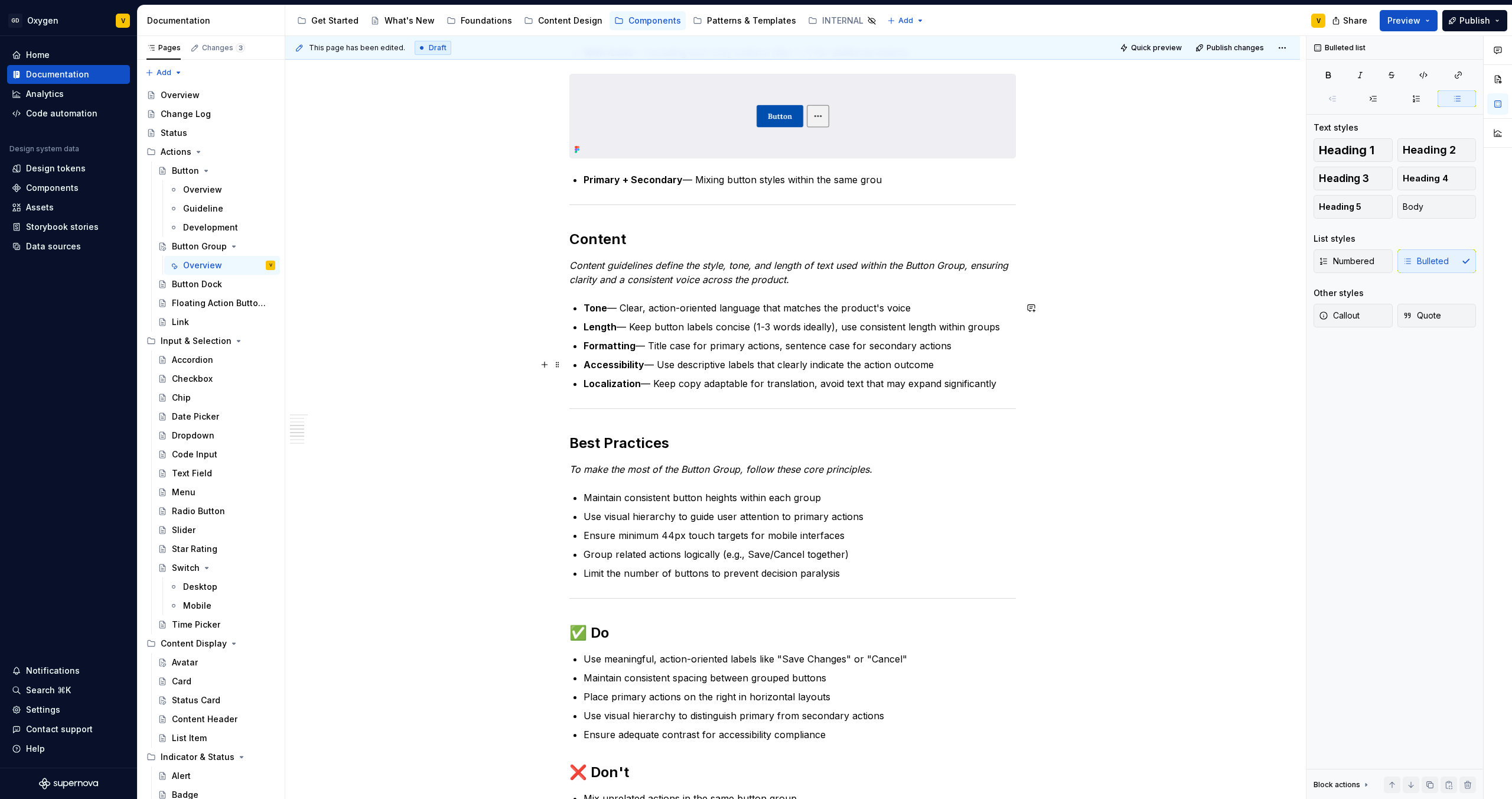
scroll to position [1902, 0]
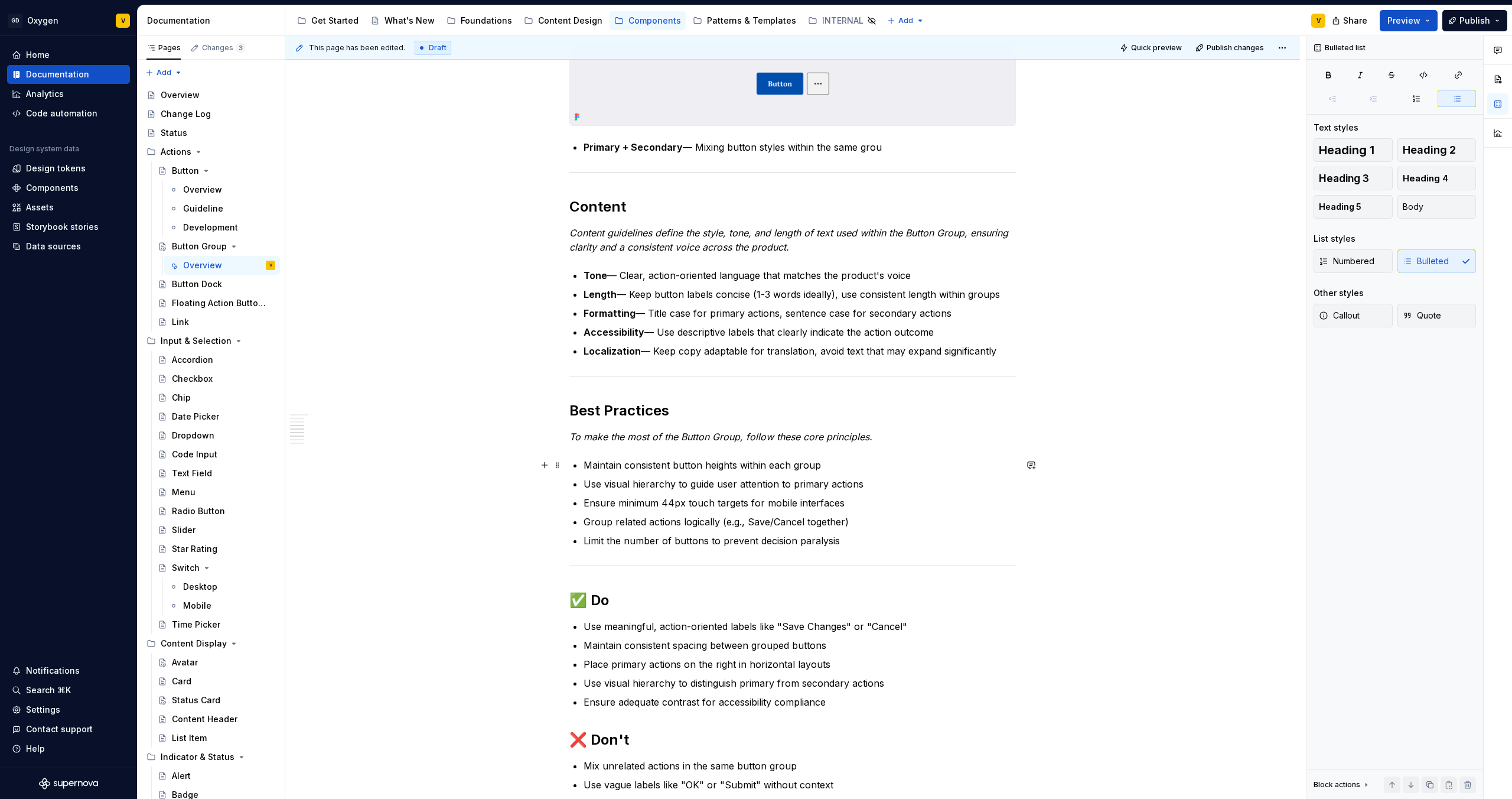
drag, startPoint x: 659, startPoint y: 466, endPoint x: 817, endPoint y: 471, distance: 158.1
click at [810, 471] on p "Maintain consistent button heights within each group" at bounding box center [799, 465] width 432 height 14
click at [825, 471] on p "Maintain consistent button heights within each group" at bounding box center [799, 465] width 432 height 14
drag, startPoint x: 595, startPoint y: 481, endPoint x: 844, endPoint y: 488, distance: 249.1
click at [844, 488] on p "Use visual hierarchy to guide user attention to primary actions" at bounding box center [799, 484] width 432 height 14
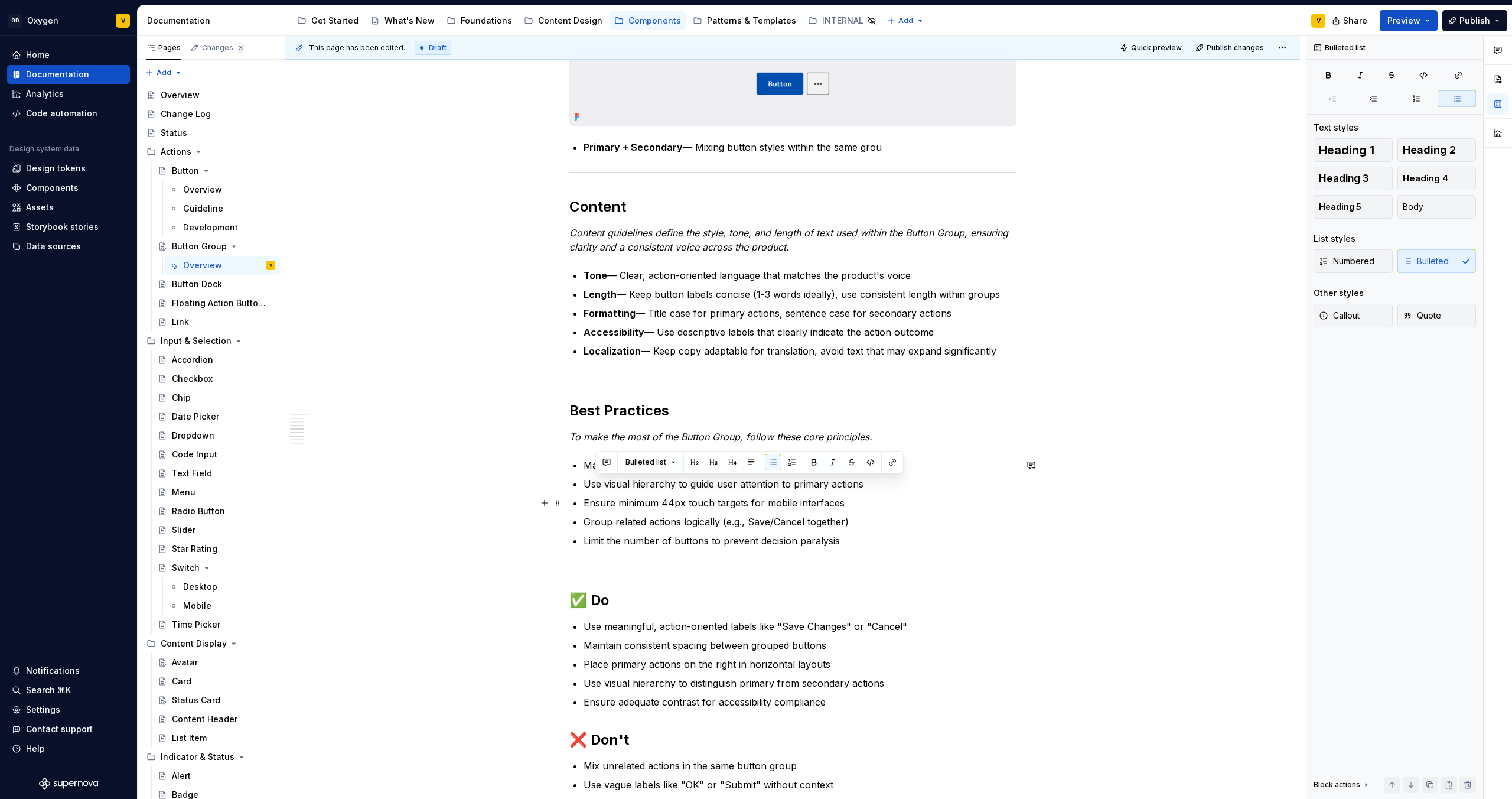
click at [844, 499] on p "Ensure minimum 44px touch targets for mobile interfaces" at bounding box center [799, 503] width 432 height 14
drag, startPoint x: 593, startPoint y: 503, endPoint x: 852, endPoint y: 501, distance: 259.0
click at [852, 501] on p "Ensure minimum 44px touch targets for mobile interfaces" at bounding box center [799, 503] width 432 height 14
click at [844, 530] on ul "Maintain consistent button heights within each group Use visual hierarchy to gu…" at bounding box center [799, 503] width 432 height 90
drag, startPoint x: 580, startPoint y: 522, endPoint x: 904, endPoint y: 541, distance: 324.6
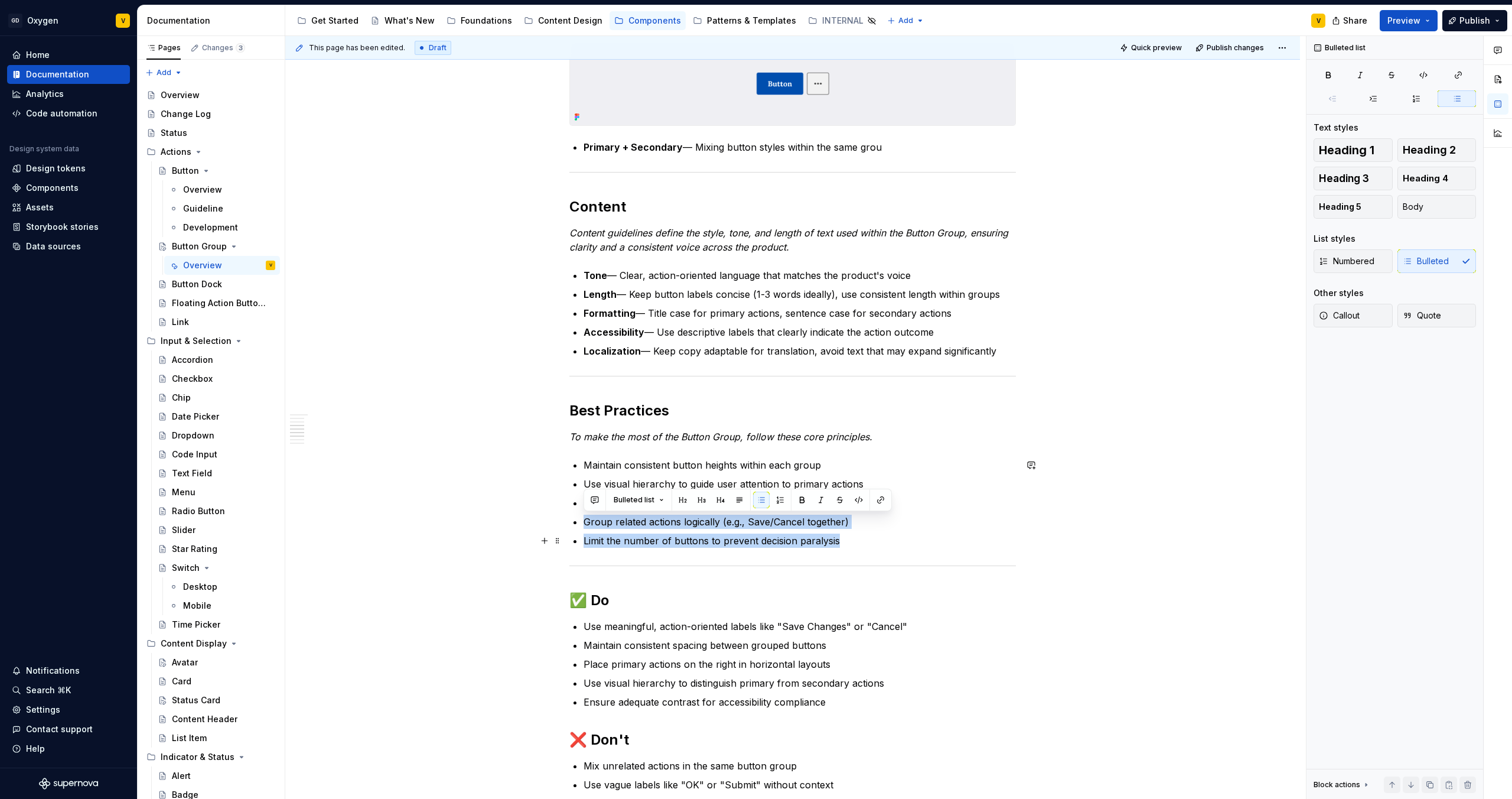
click at [865, 544] on p "Limit the number of buttons to prevent decision paralysis" at bounding box center [799, 540] width 432 height 14
drag, startPoint x: 584, startPoint y: 526, endPoint x: 859, endPoint y: 526, distance: 275.0
click at [859, 526] on p "Group related actions logically (e.g., Save/Cancel together)" at bounding box center [799, 522] width 432 height 14
click at [860, 529] on ul "Maintain consistent button heights within each group Use visual hierarchy to gu…" at bounding box center [799, 503] width 432 height 90
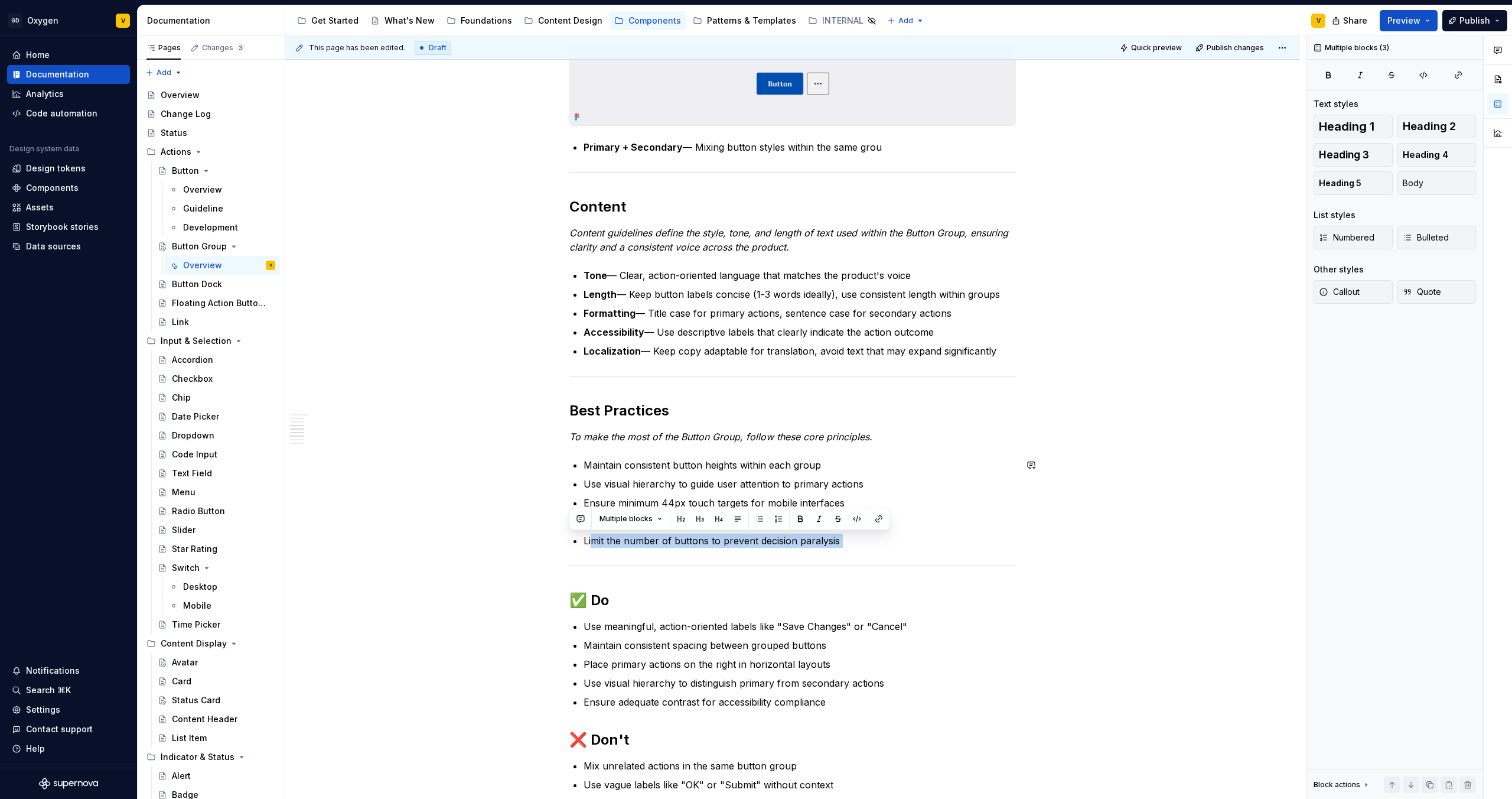
drag, startPoint x: 593, startPoint y: 544, endPoint x: 847, endPoint y: 551, distance: 254.1
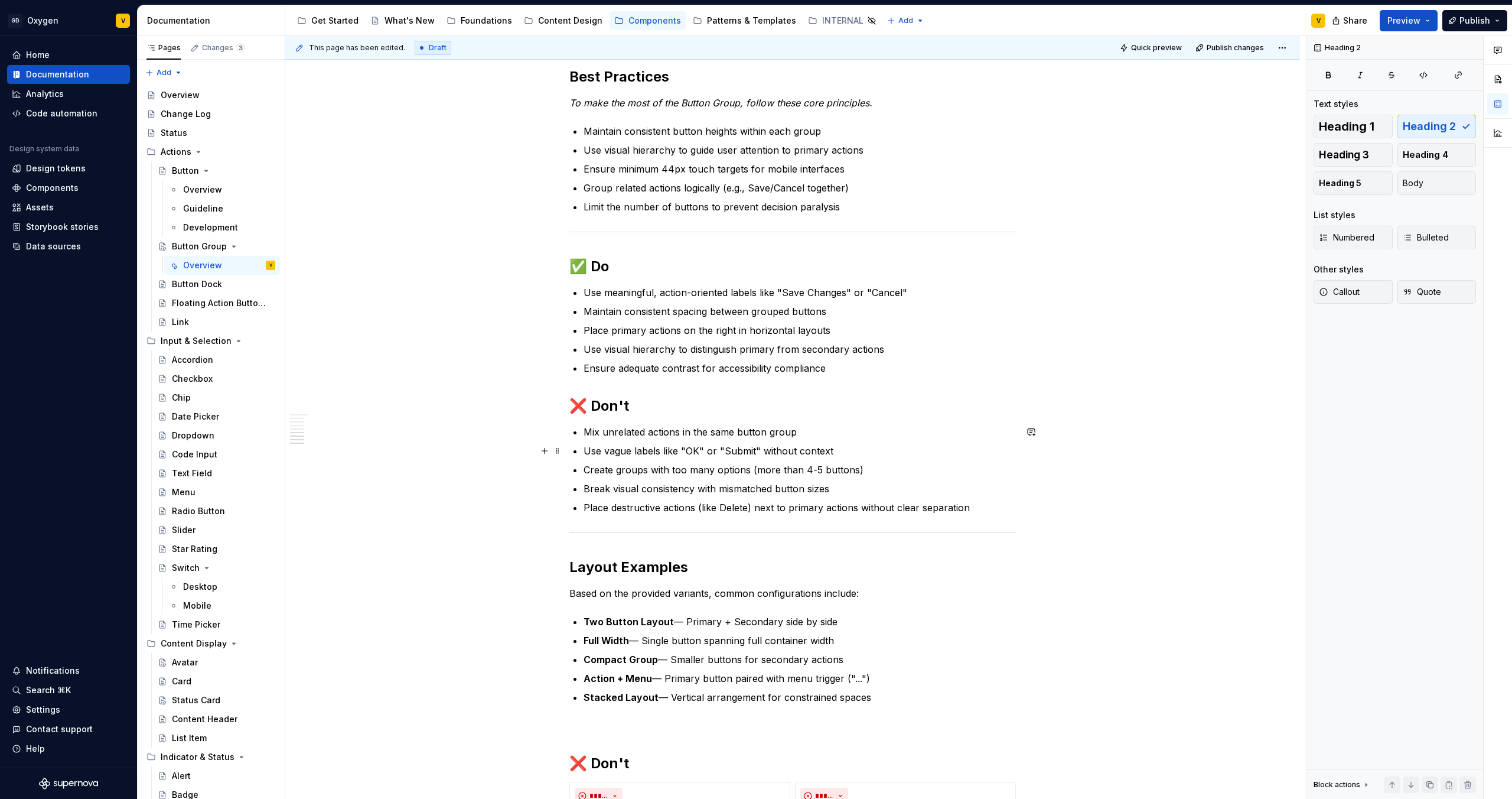
scroll to position [2363, 0]
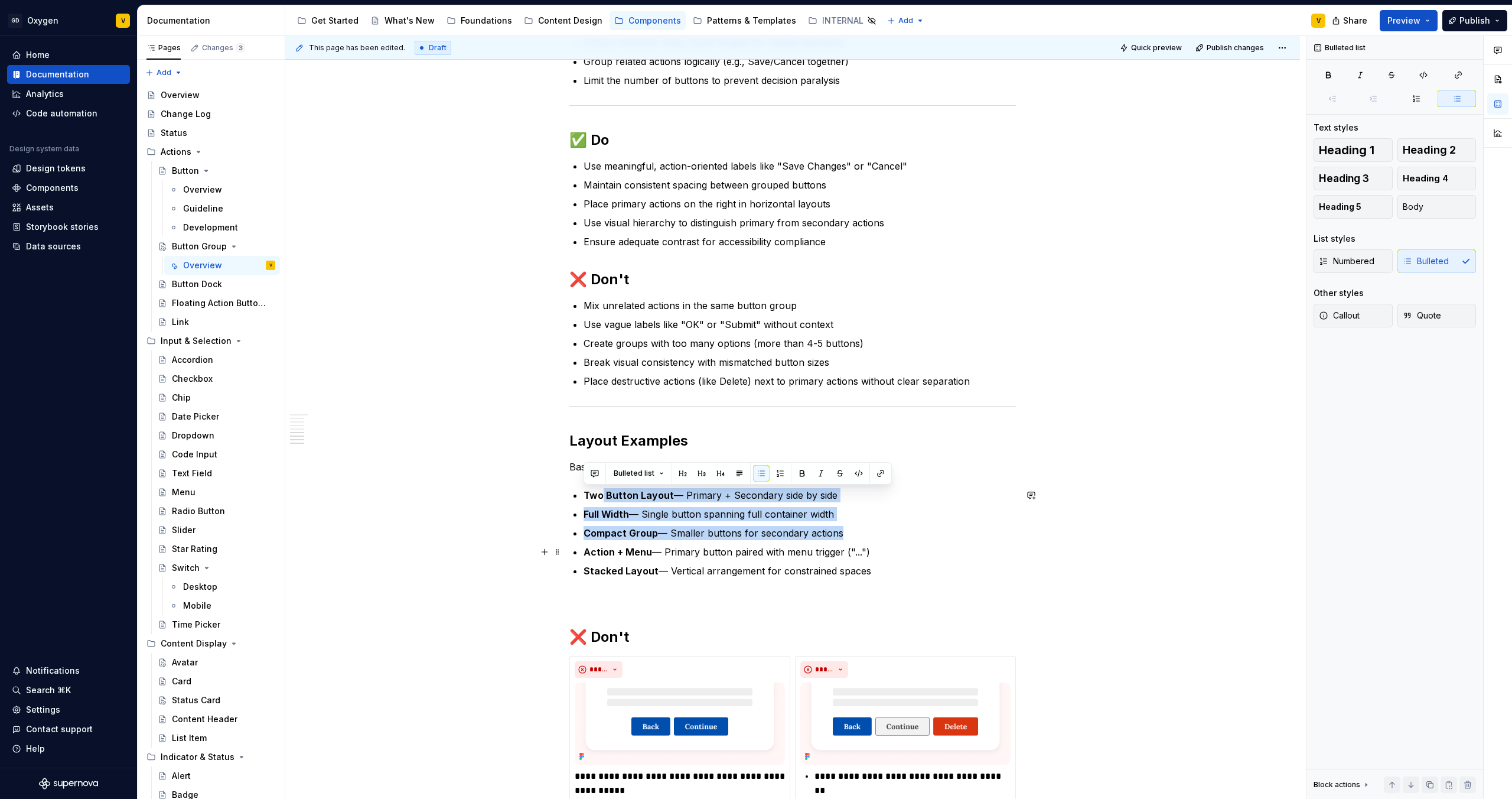
drag, startPoint x: 602, startPoint y: 491, endPoint x: 790, endPoint y: 544, distance: 195.3
click at [790, 544] on ul "Two Button Layout — Primary + Secondary side by side Full Width — Single button…" at bounding box center [799, 533] width 432 height 90
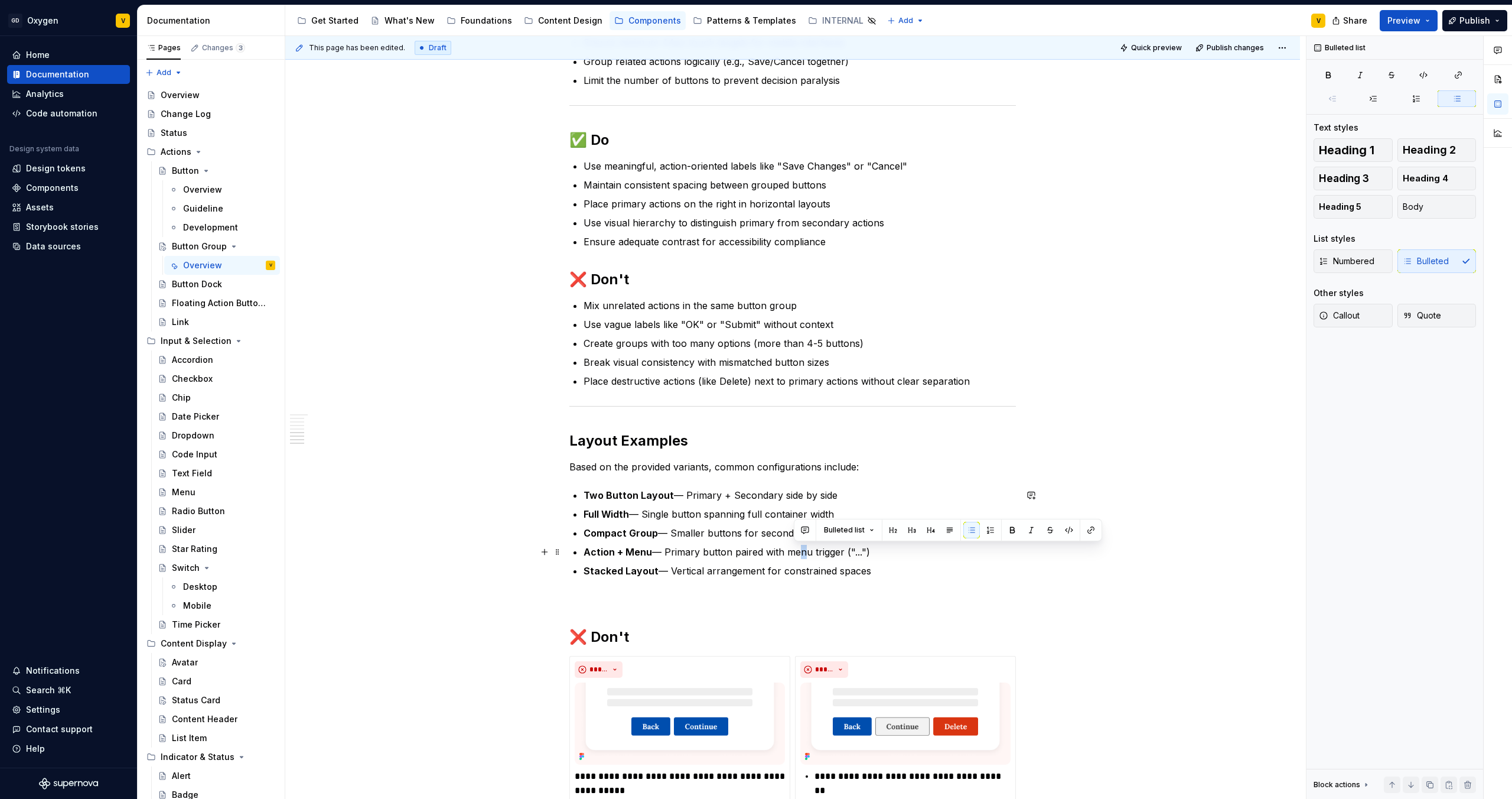
click at [797, 553] on p "Action + Menu — Primary button paired with menu trigger ("...")" at bounding box center [799, 552] width 432 height 14
drag, startPoint x: 655, startPoint y: 519, endPoint x: 831, endPoint y: 515, distance: 176.0
click at [829, 514] on p "Full Width — Single button spanning full container width" at bounding box center [799, 514] width 432 height 14
drag, startPoint x: 837, startPoint y: 514, endPoint x: 583, endPoint y: 495, distance: 254.7
click at [584, 495] on ul "Two Button Layout — Primary + Secondary side by side Full Width — Single button…" at bounding box center [799, 533] width 432 height 90
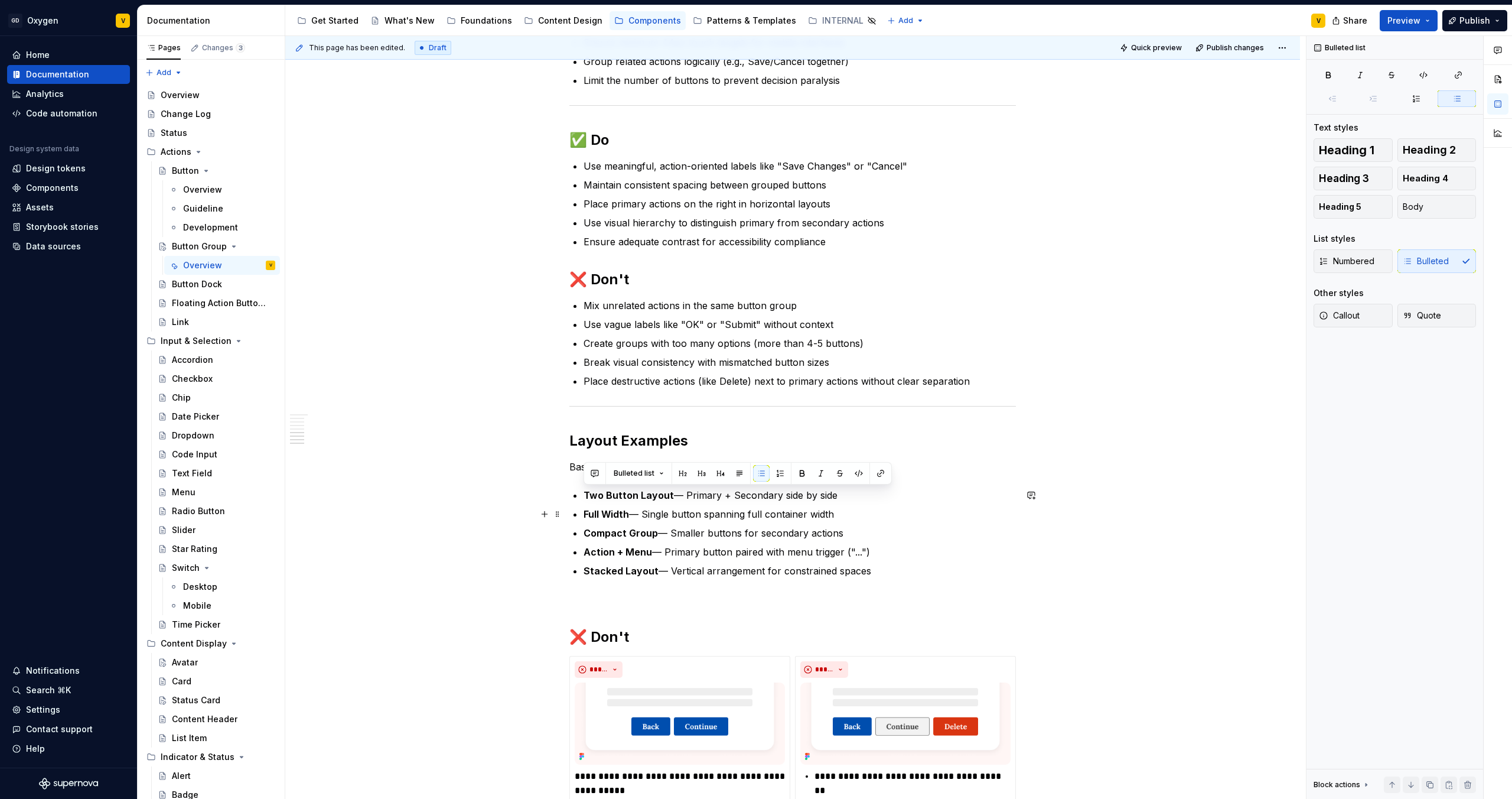
click at [616, 509] on strong "Full Width" at bounding box center [606, 513] width 46 height 12
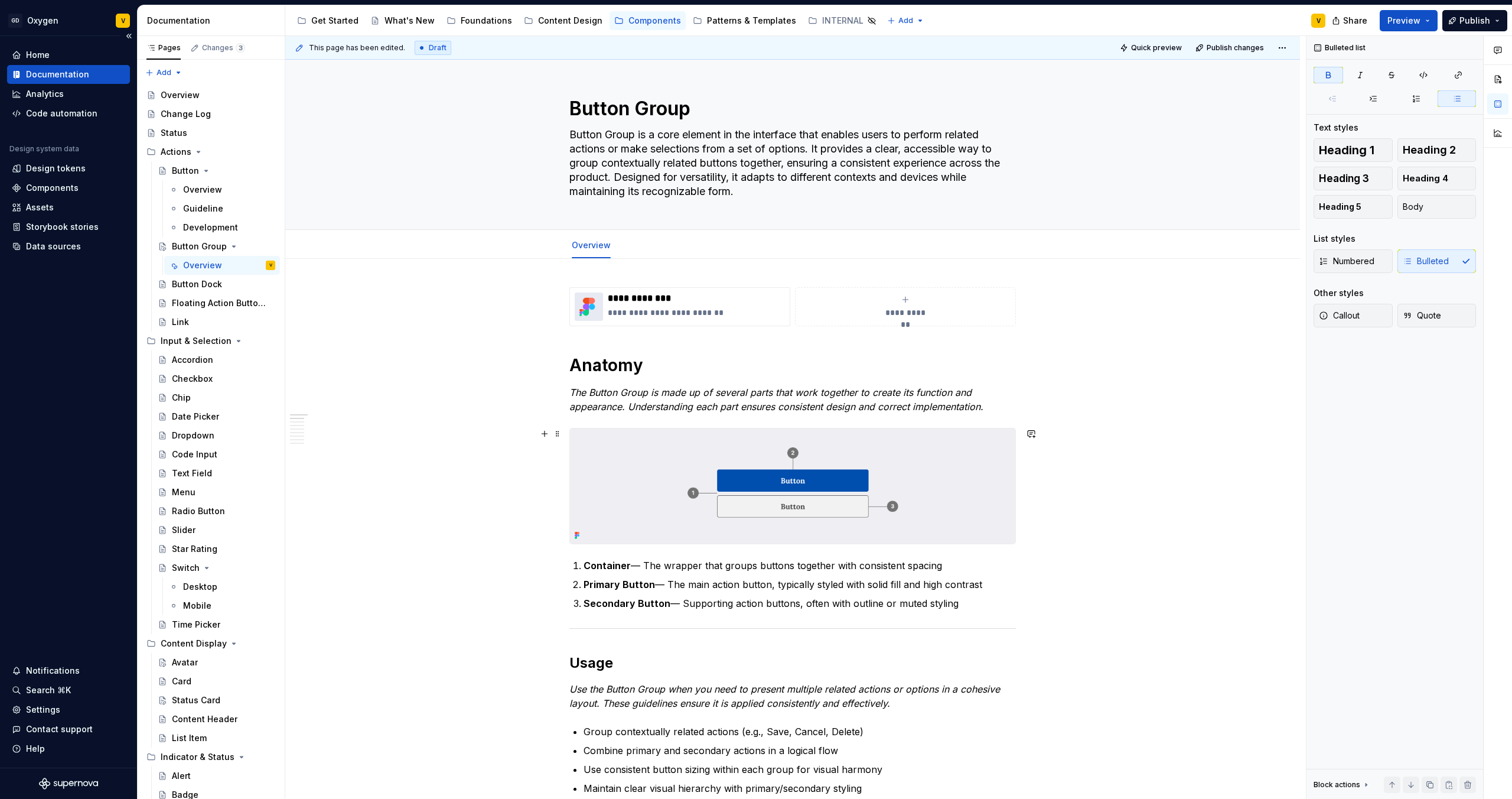
scroll to position [0, 0]
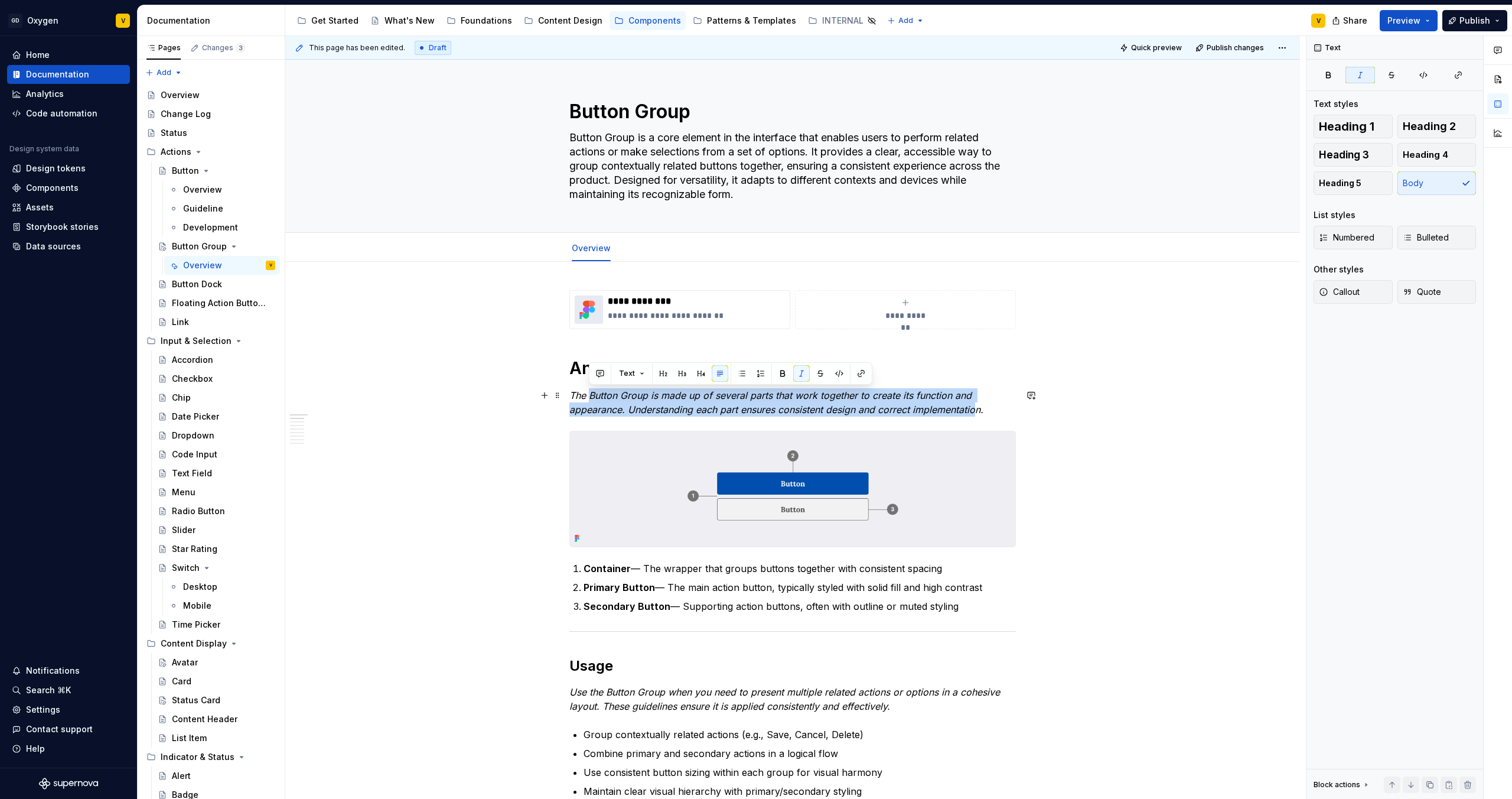
drag, startPoint x: 590, startPoint y: 395, endPoint x: 978, endPoint y: 413, distance: 388.4
click at [978, 413] on em "The Button Group is made up of several parts that work together to create its f…" at bounding box center [776, 402] width 414 height 26
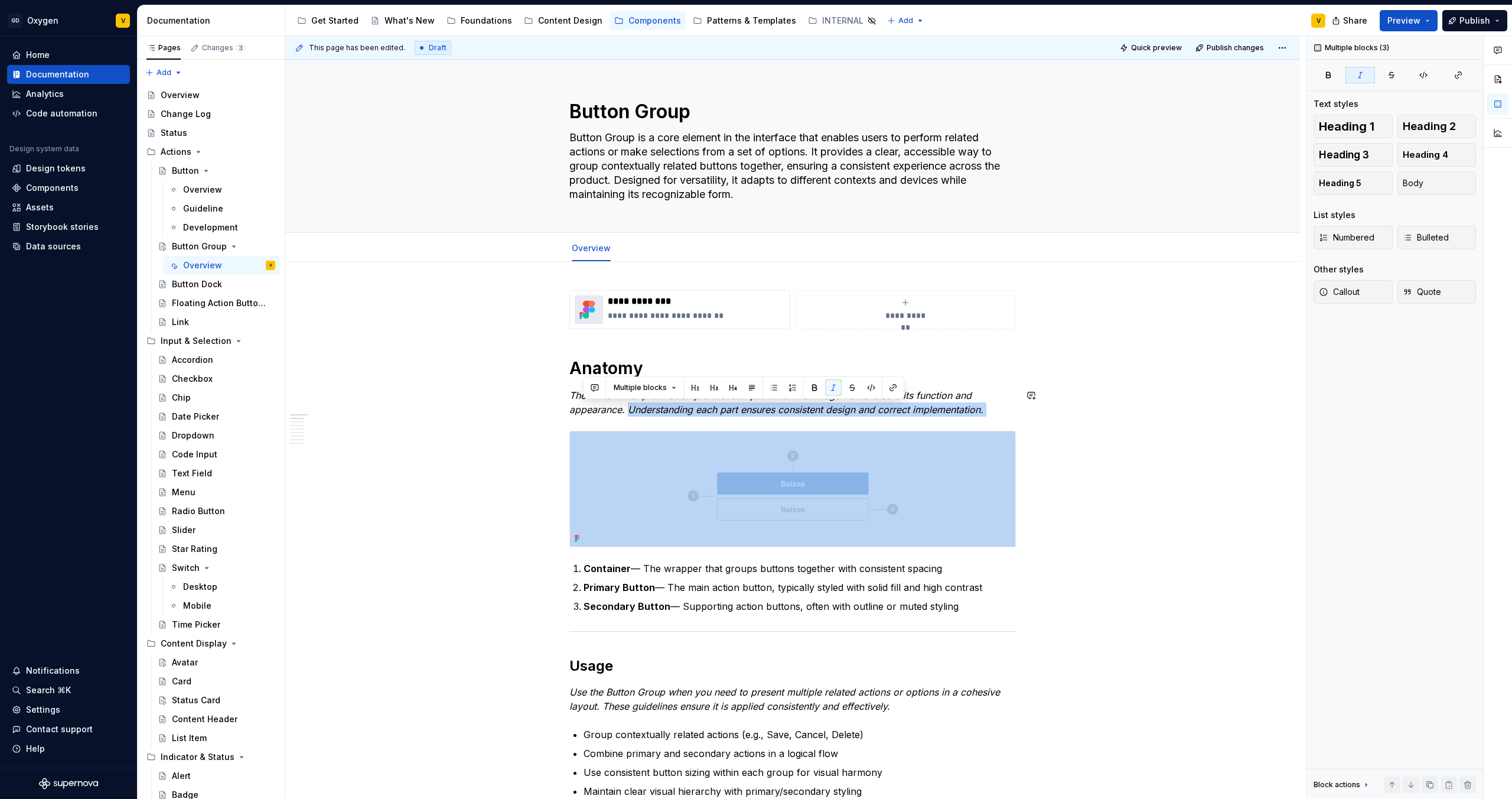
drag, startPoint x: 629, startPoint y: 412, endPoint x: 958, endPoint y: 420, distance: 329.1
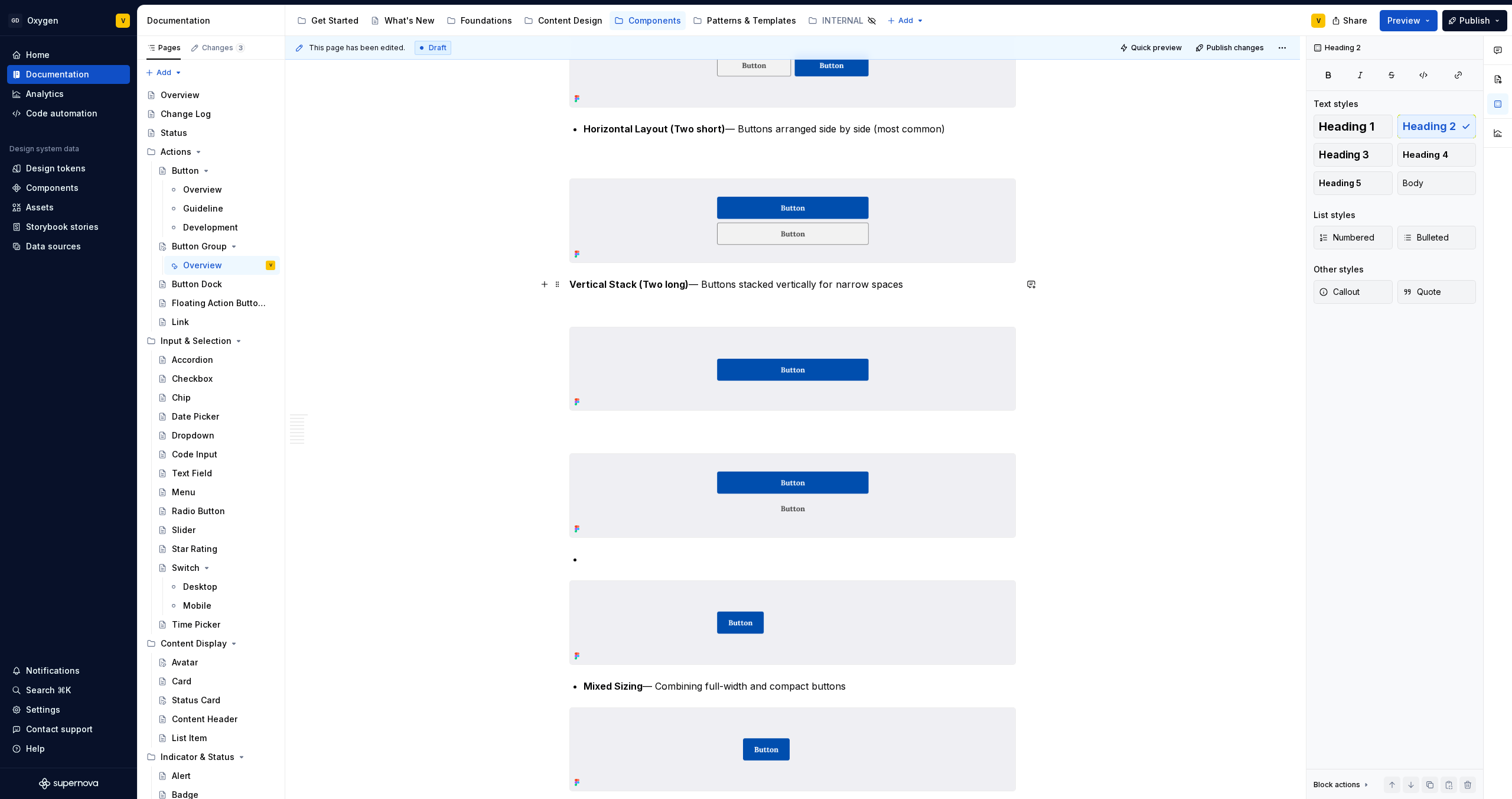
scroll to position [906, 0]
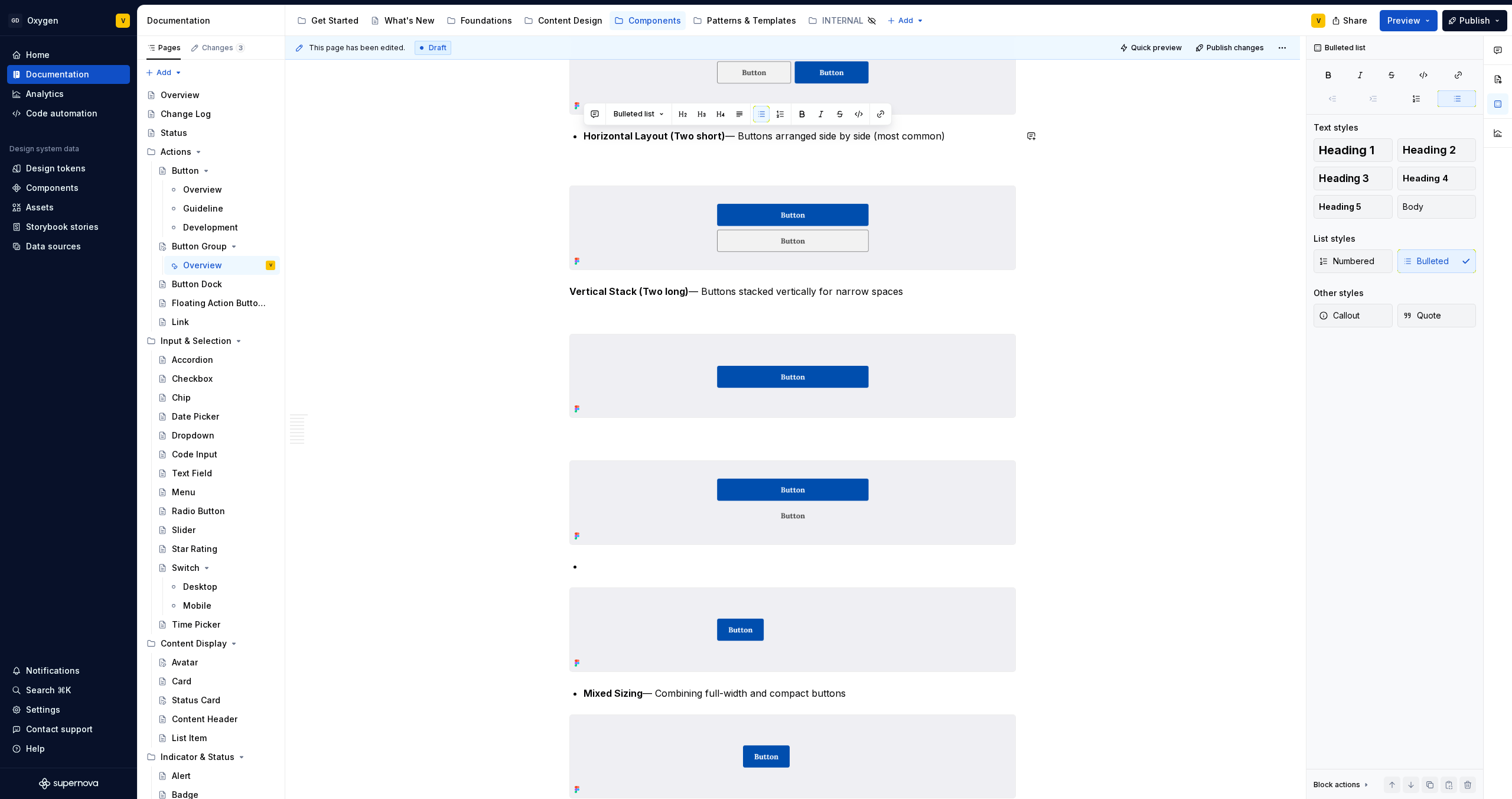
drag, startPoint x: 958, startPoint y: 137, endPoint x: 566, endPoint y: 127, distance: 392.1
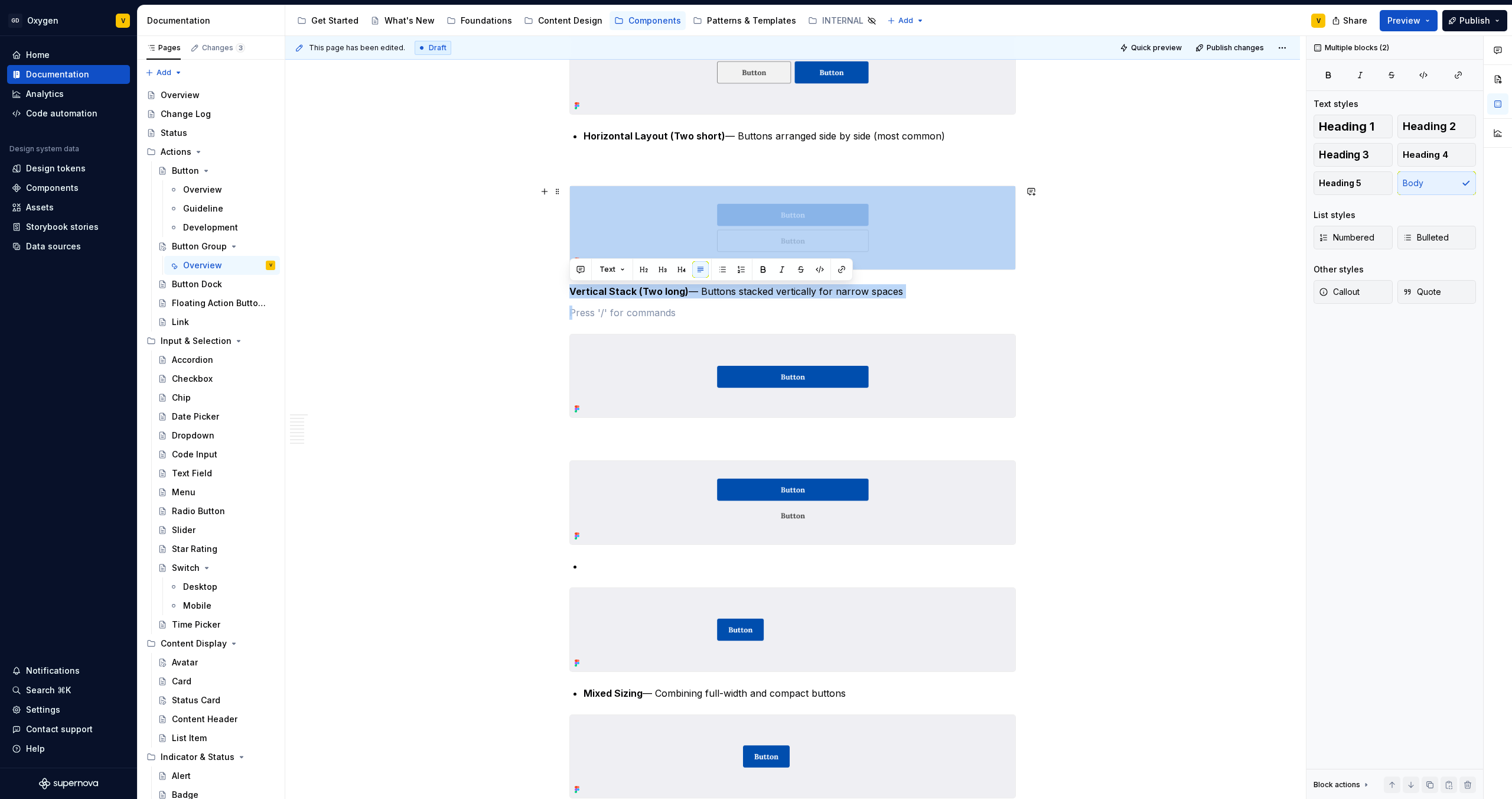
drag, startPoint x: 907, startPoint y: 298, endPoint x: 565, endPoint y: 271, distance: 343.1
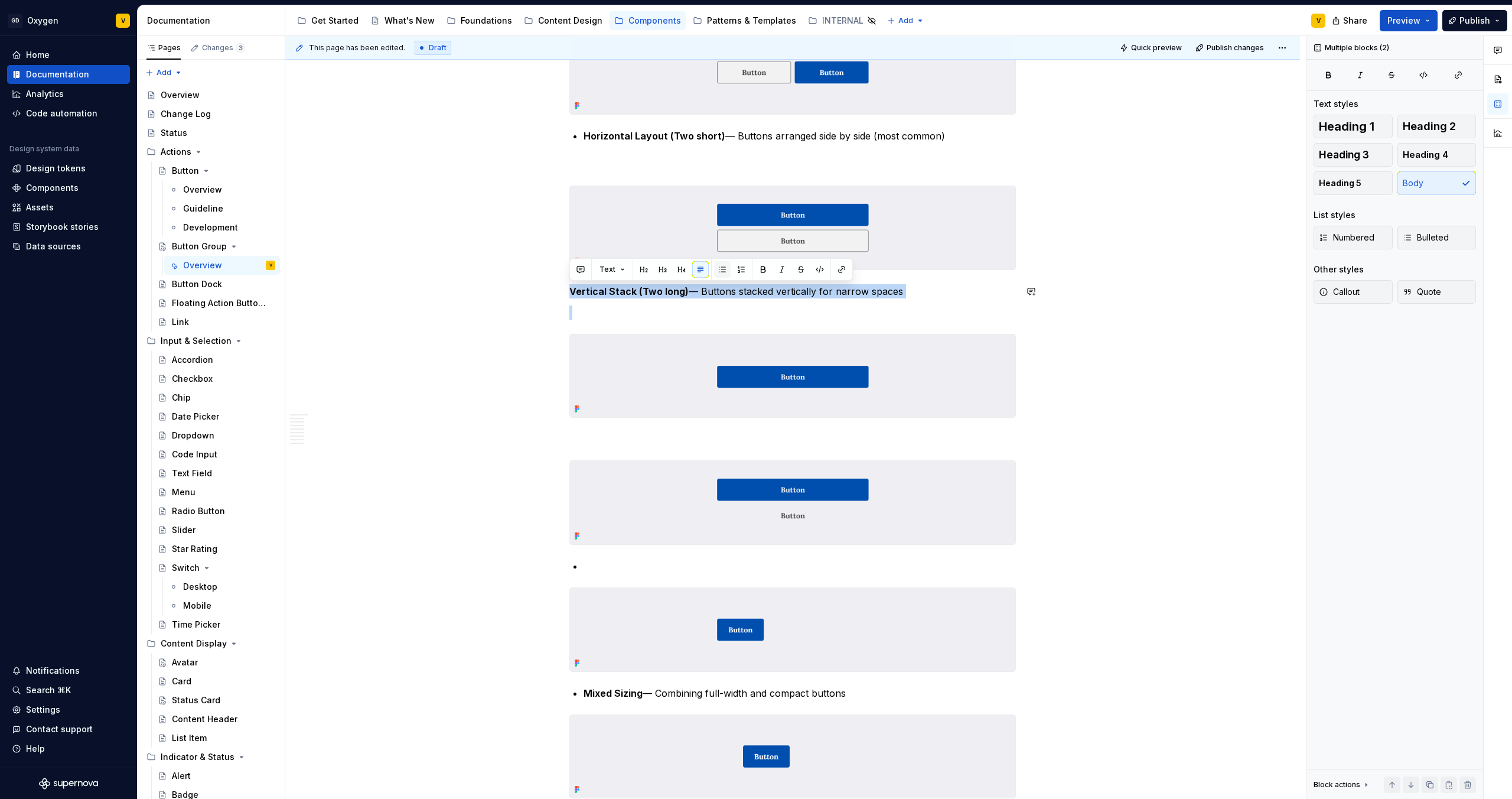
click at [720, 270] on button "button" at bounding box center [722, 269] width 16 height 16
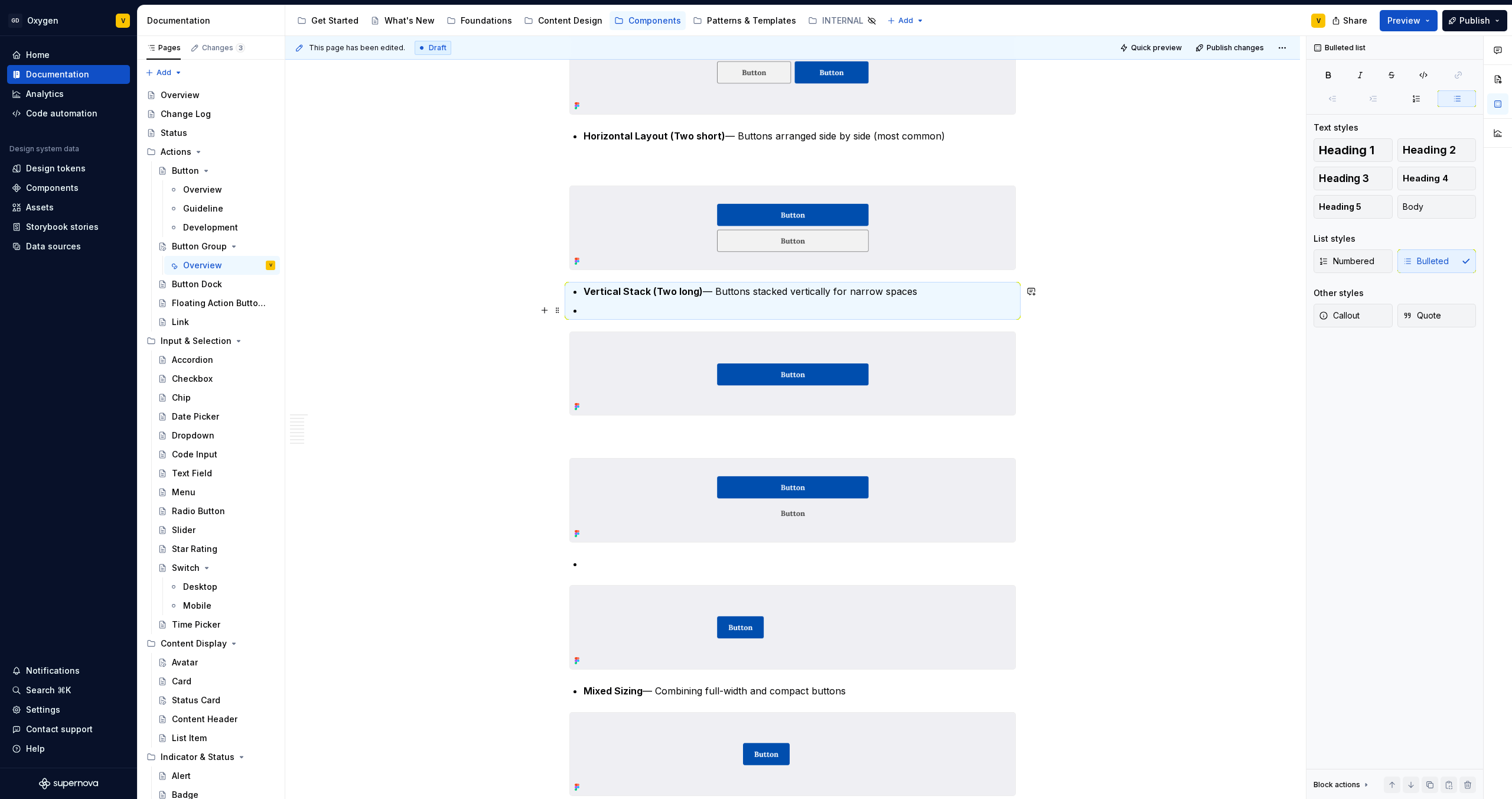
click at [925, 309] on p at bounding box center [799, 310] width 432 height 14
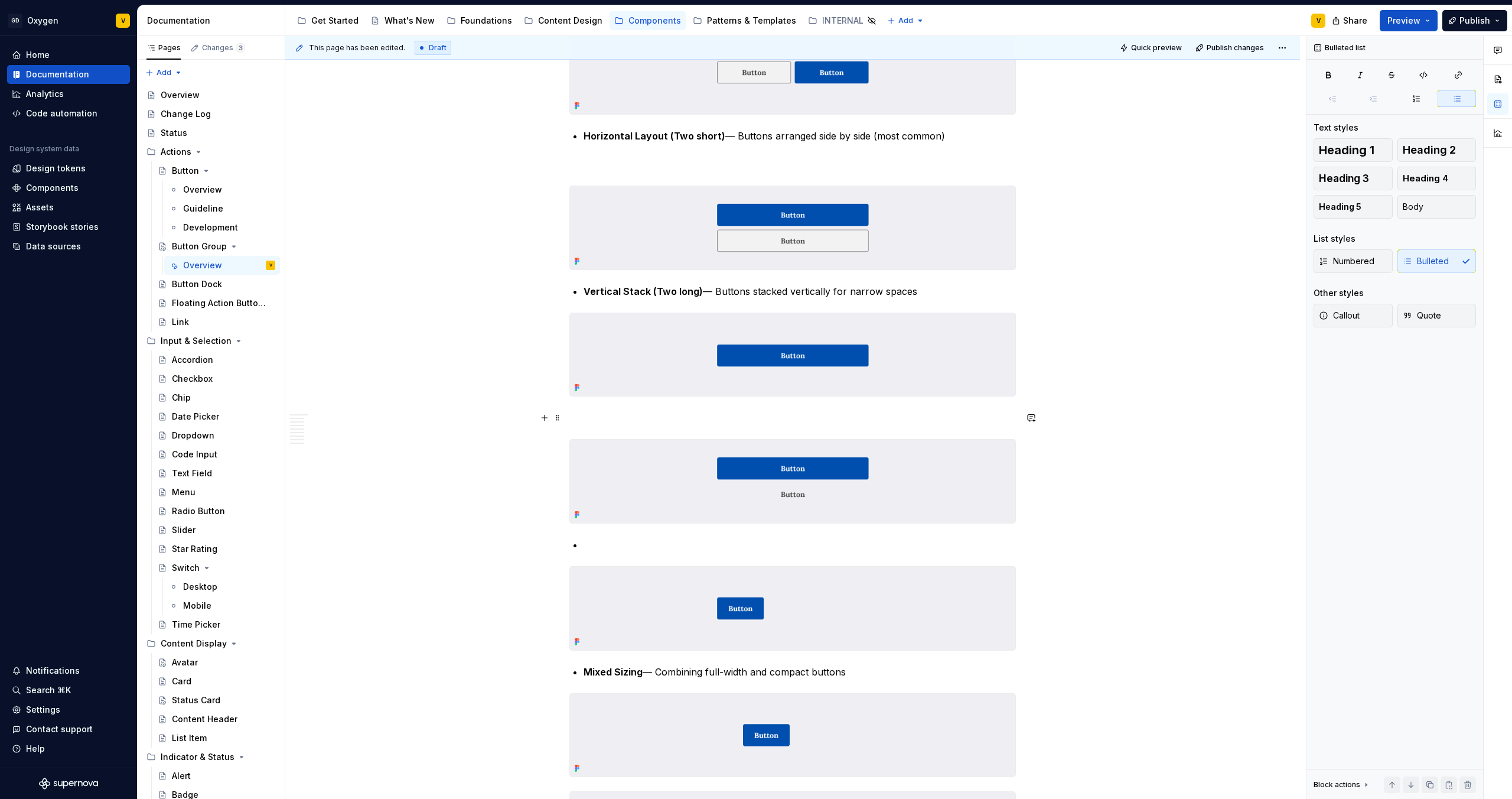
click at [590, 415] on p at bounding box center [792, 418] width 446 height 14
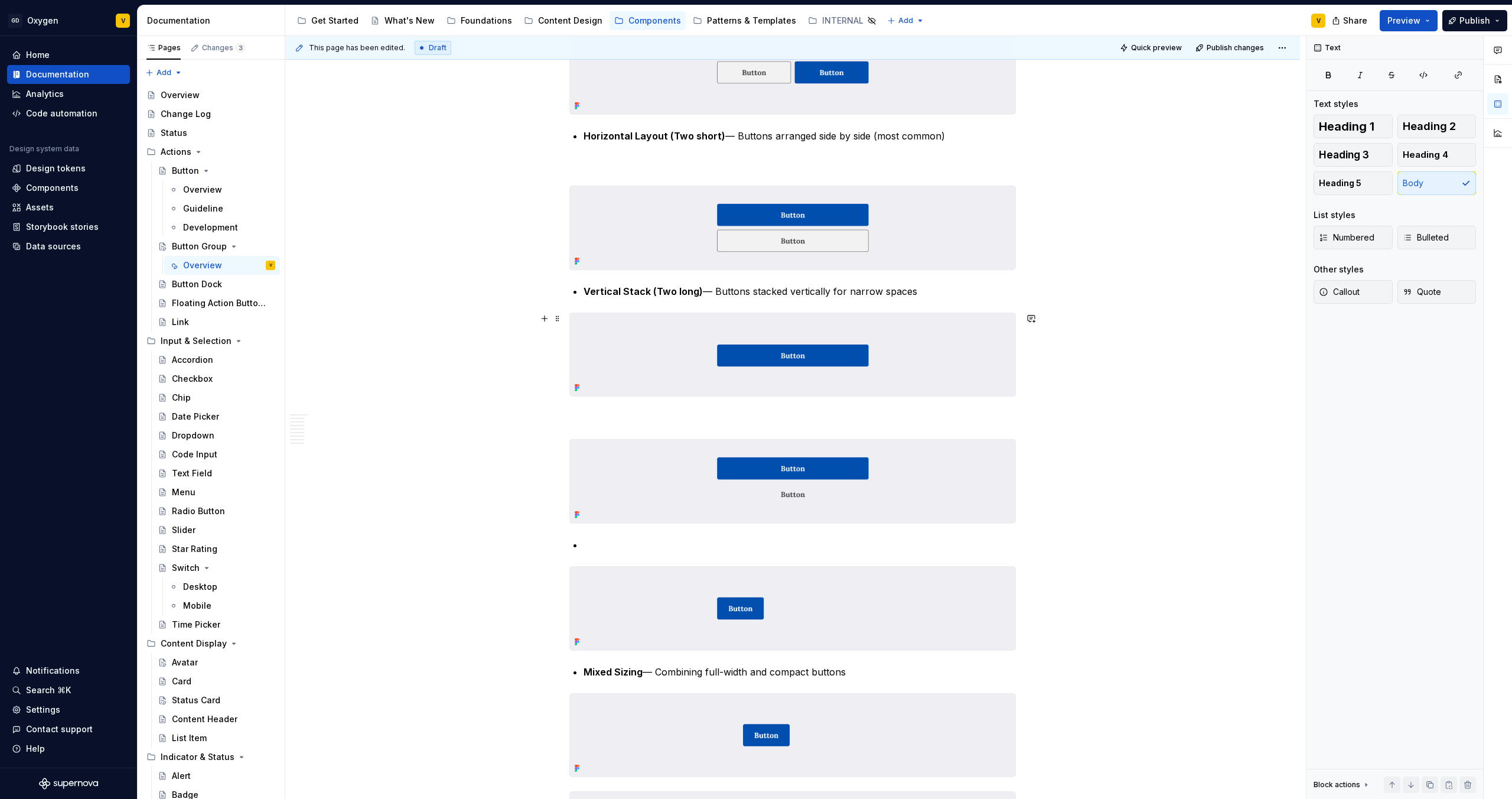
type textarea "*"
click at [602, 416] on p at bounding box center [792, 418] width 446 height 14
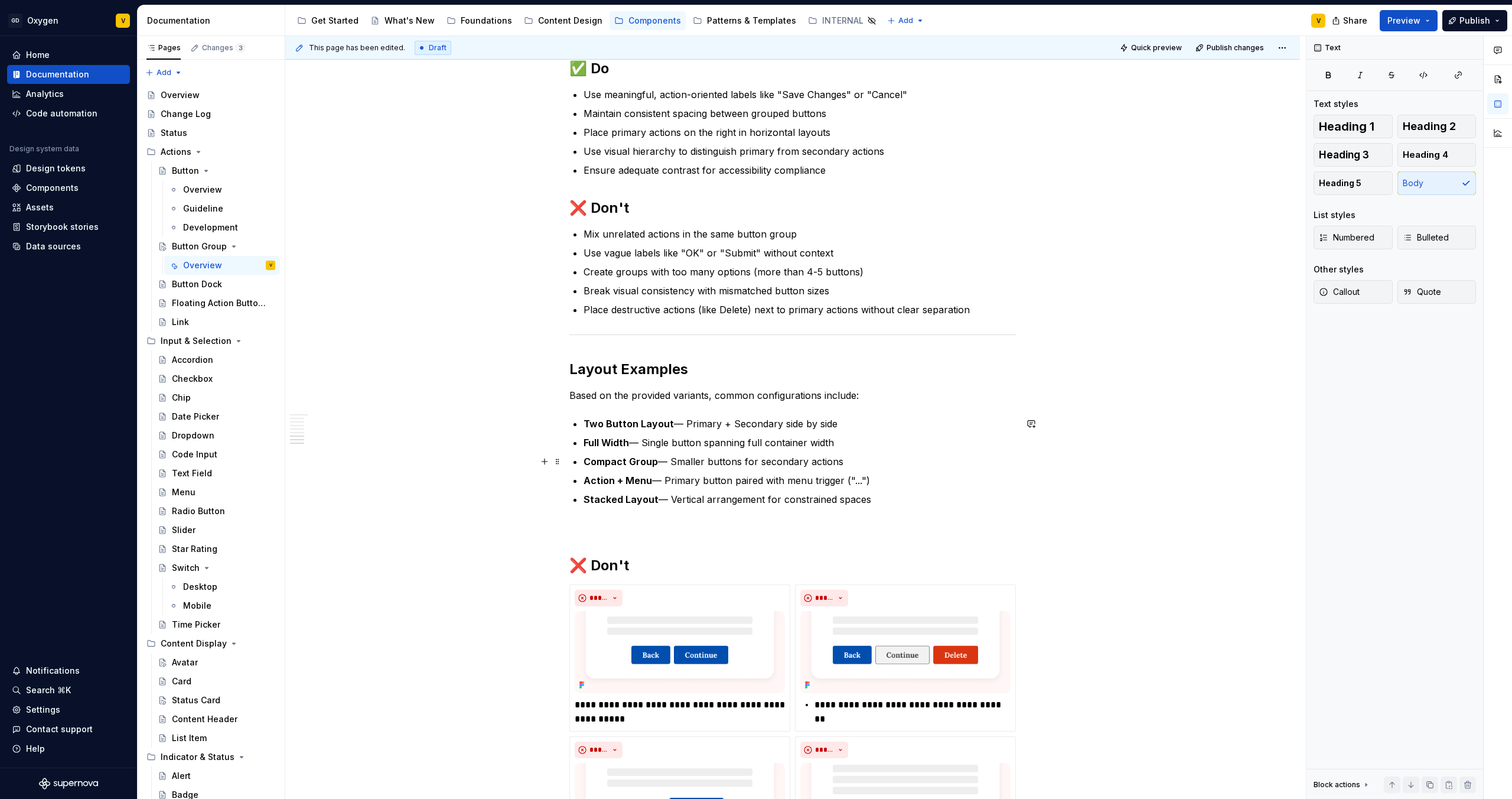
scroll to position [2461, 0]
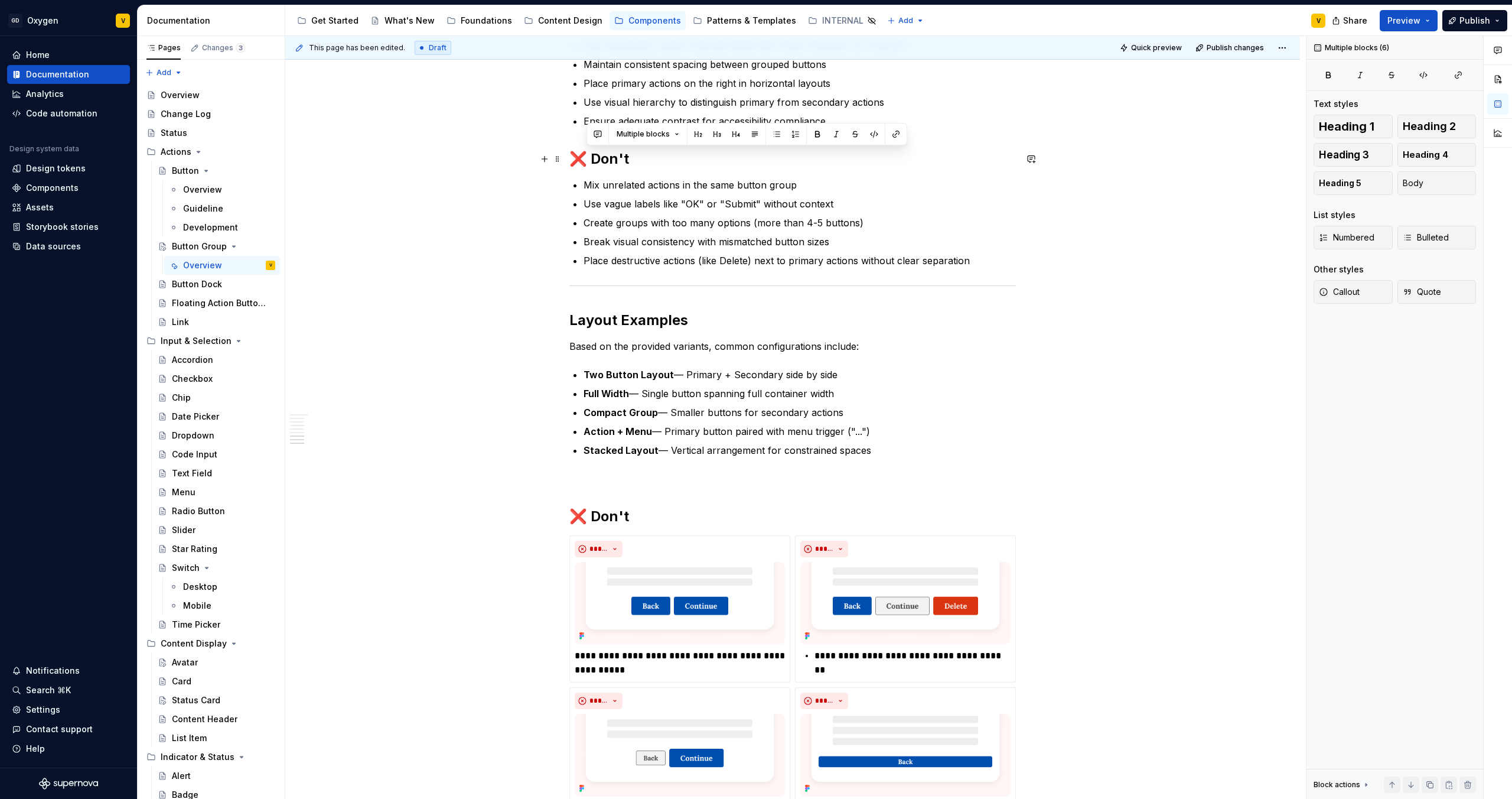
drag, startPoint x: 894, startPoint y: 453, endPoint x: 562, endPoint y: 165, distance: 439.5
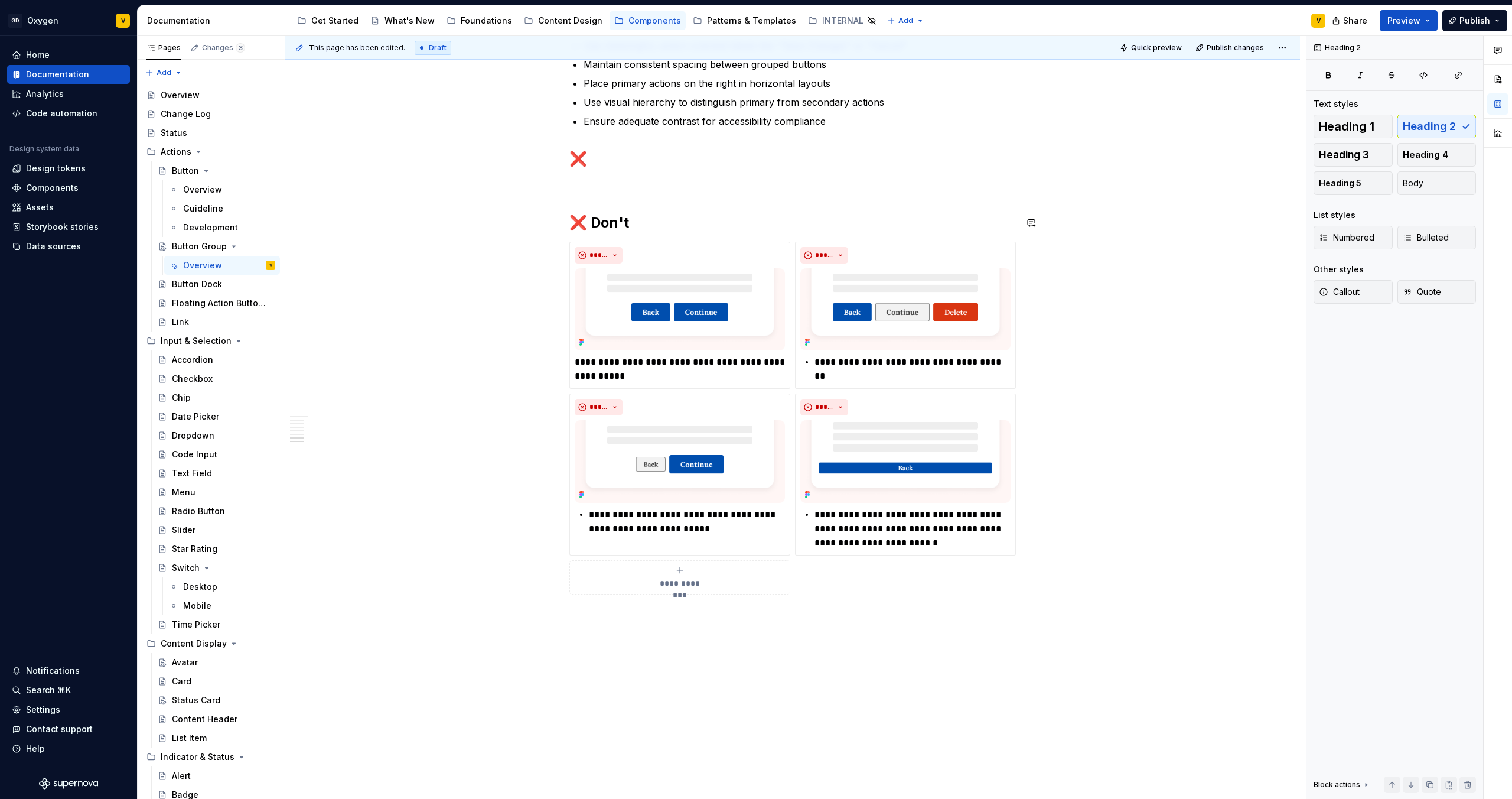
click at [584, 186] on p at bounding box center [792, 185] width 446 height 14
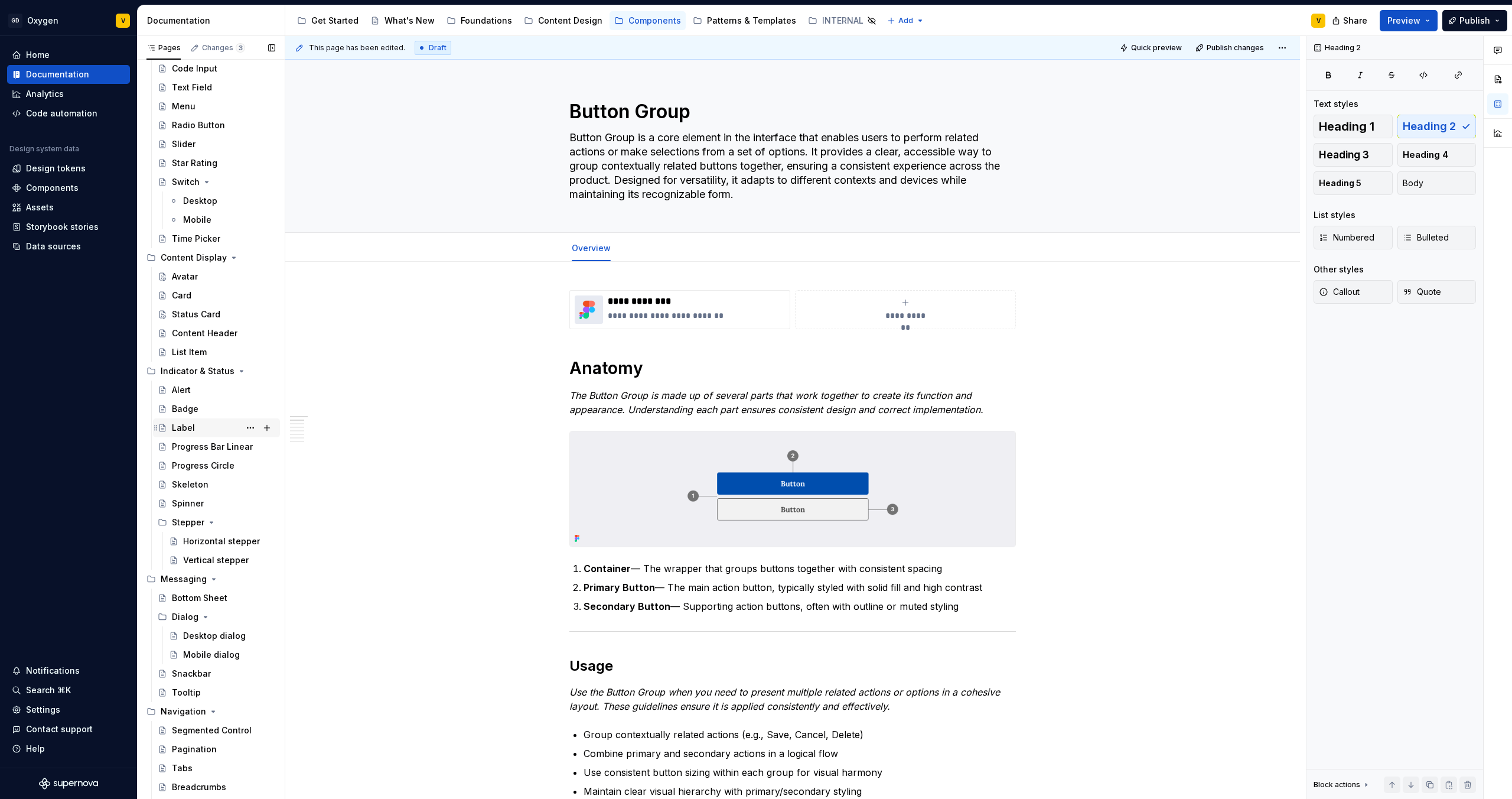
scroll to position [348, 0]
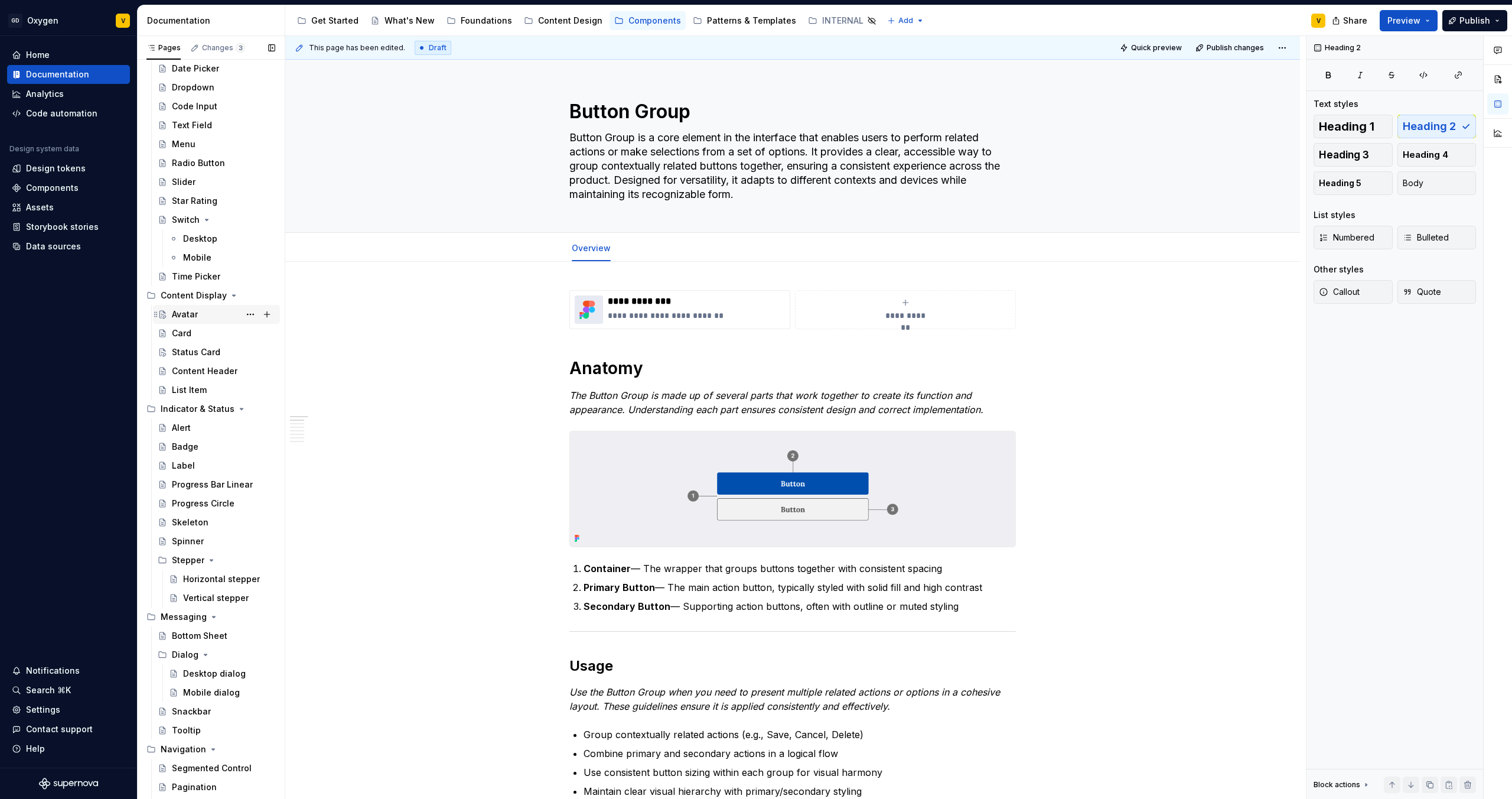
click at [198, 316] on div "Avatar" at bounding box center [223, 314] width 103 height 16
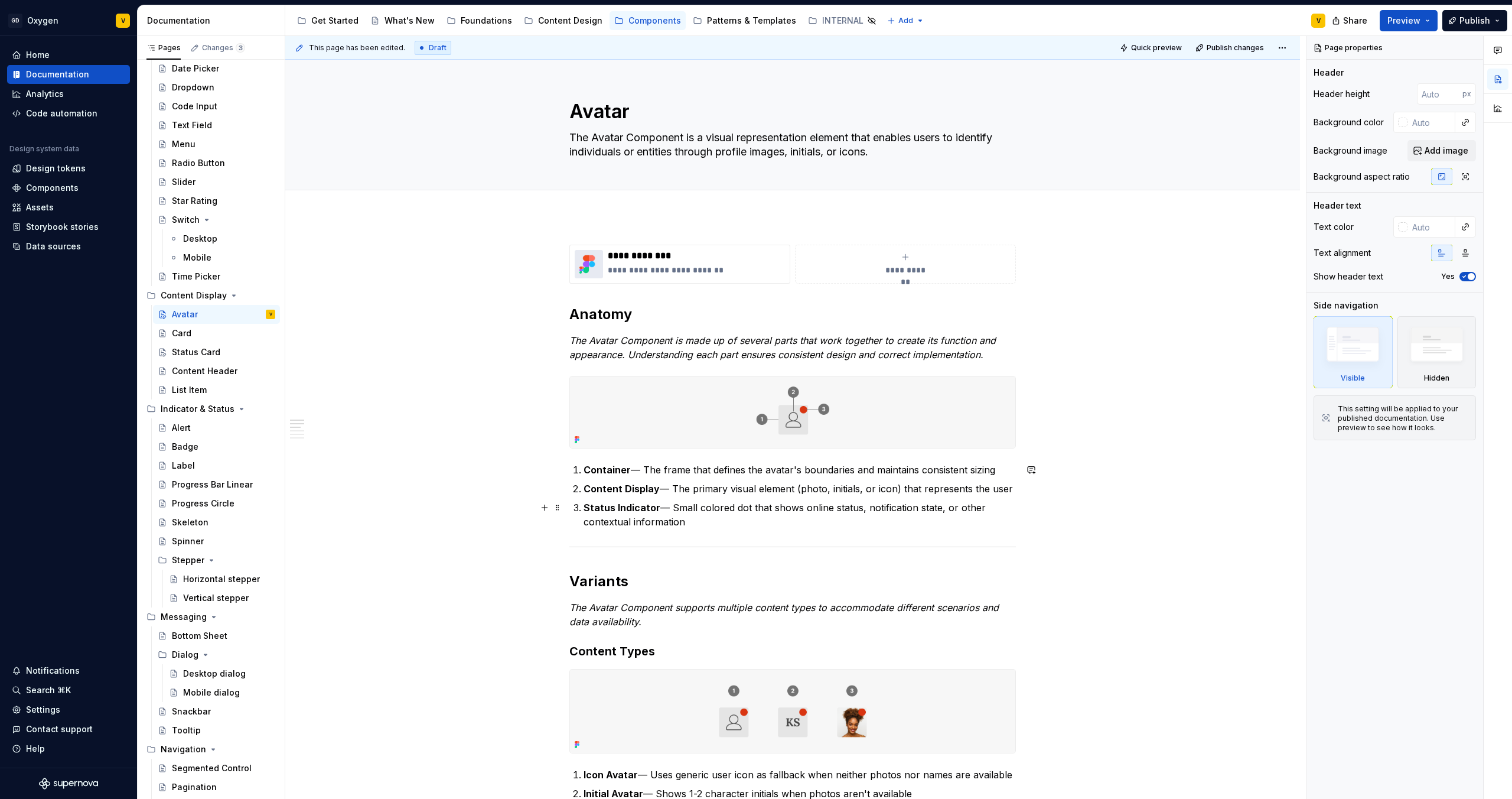
type textarea "*"
click at [671, 508] on p "Status Indicator — Small colored dot that shows online status, notification sta…" at bounding box center [799, 515] width 432 height 29
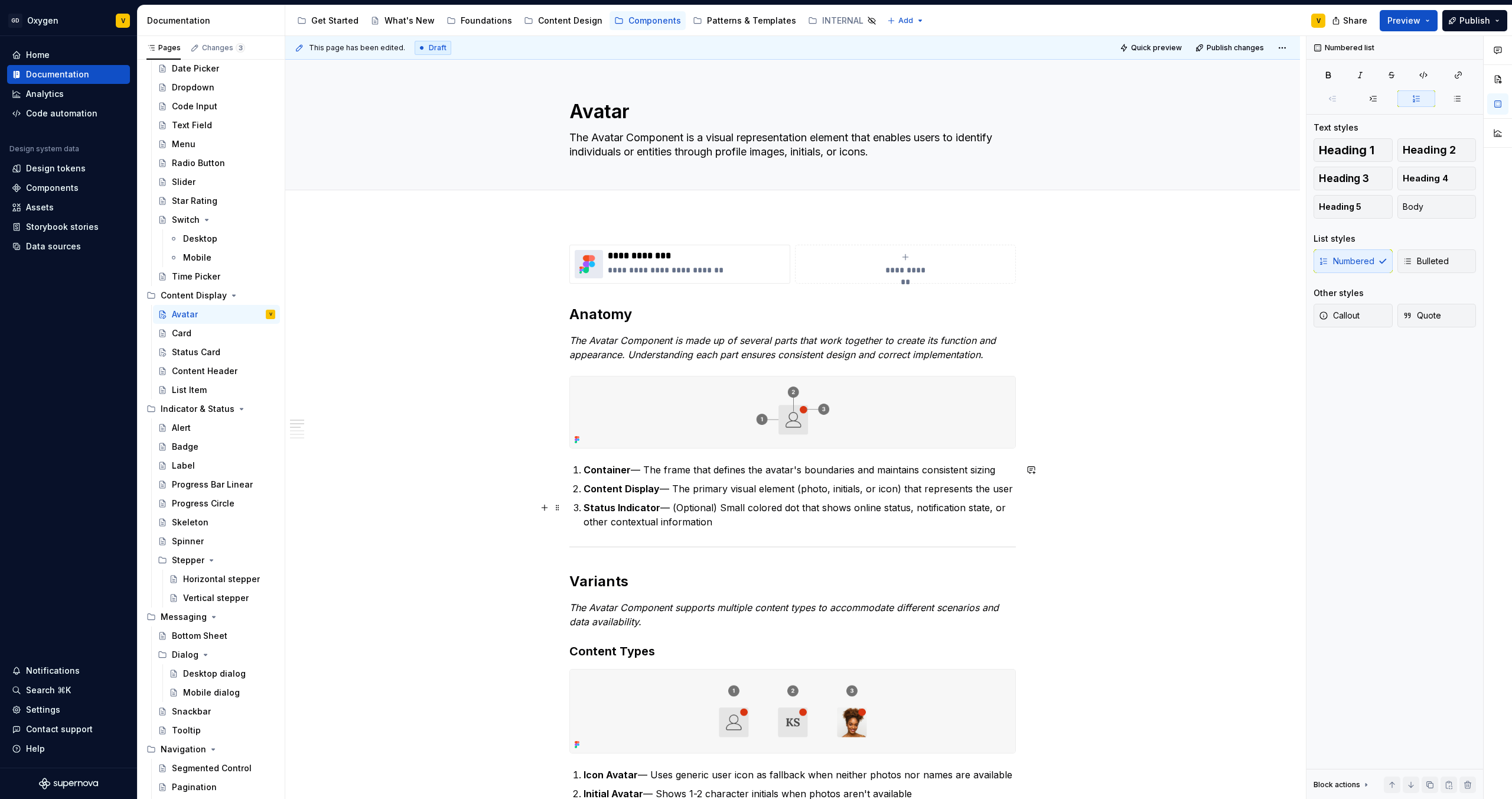
click at [717, 527] on p "Status Indicator — (Optional) Small colored dot that shows online status, notif…" at bounding box center [799, 515] width 432 height 29
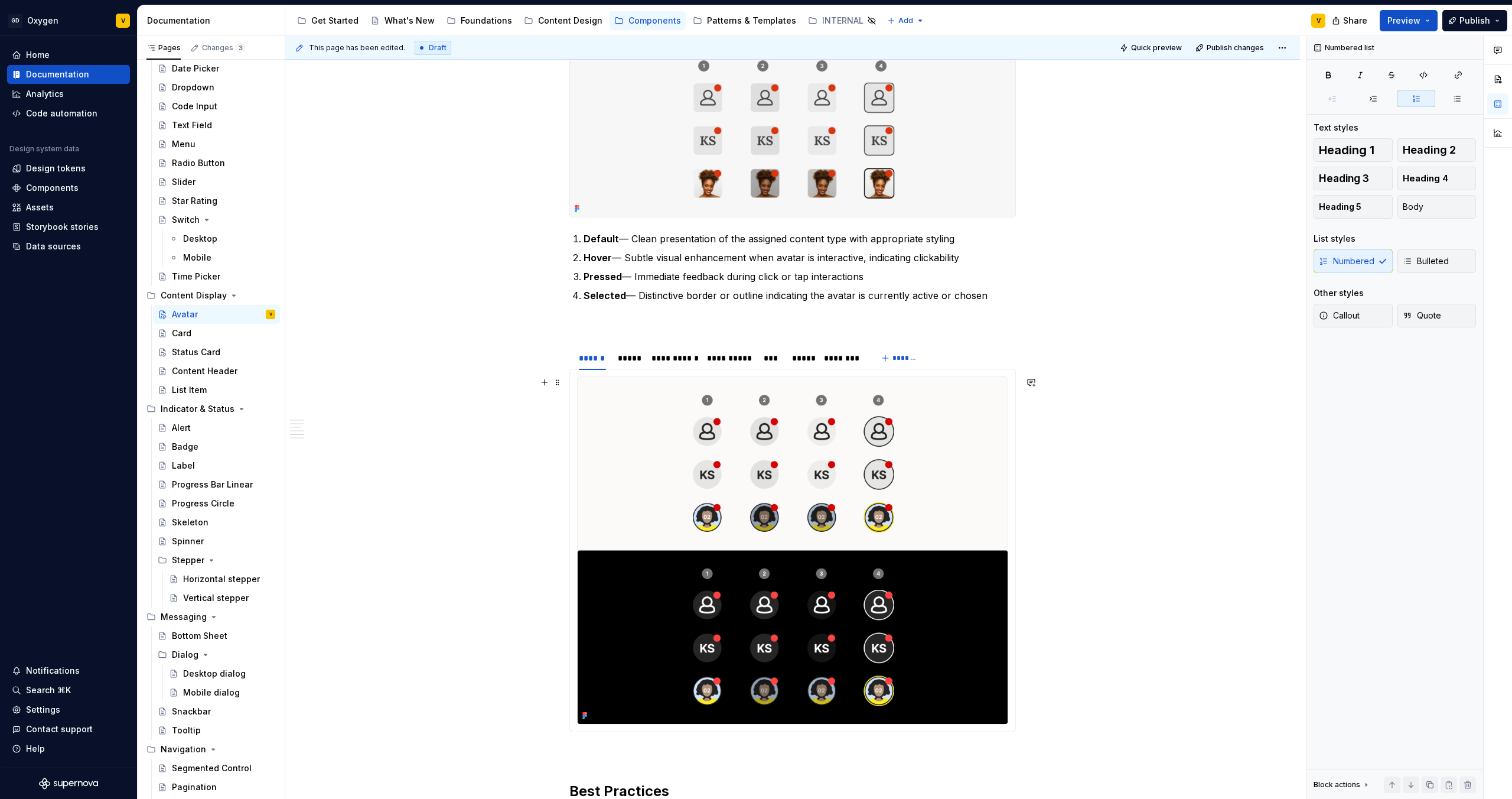
scroll to position [941, 0]
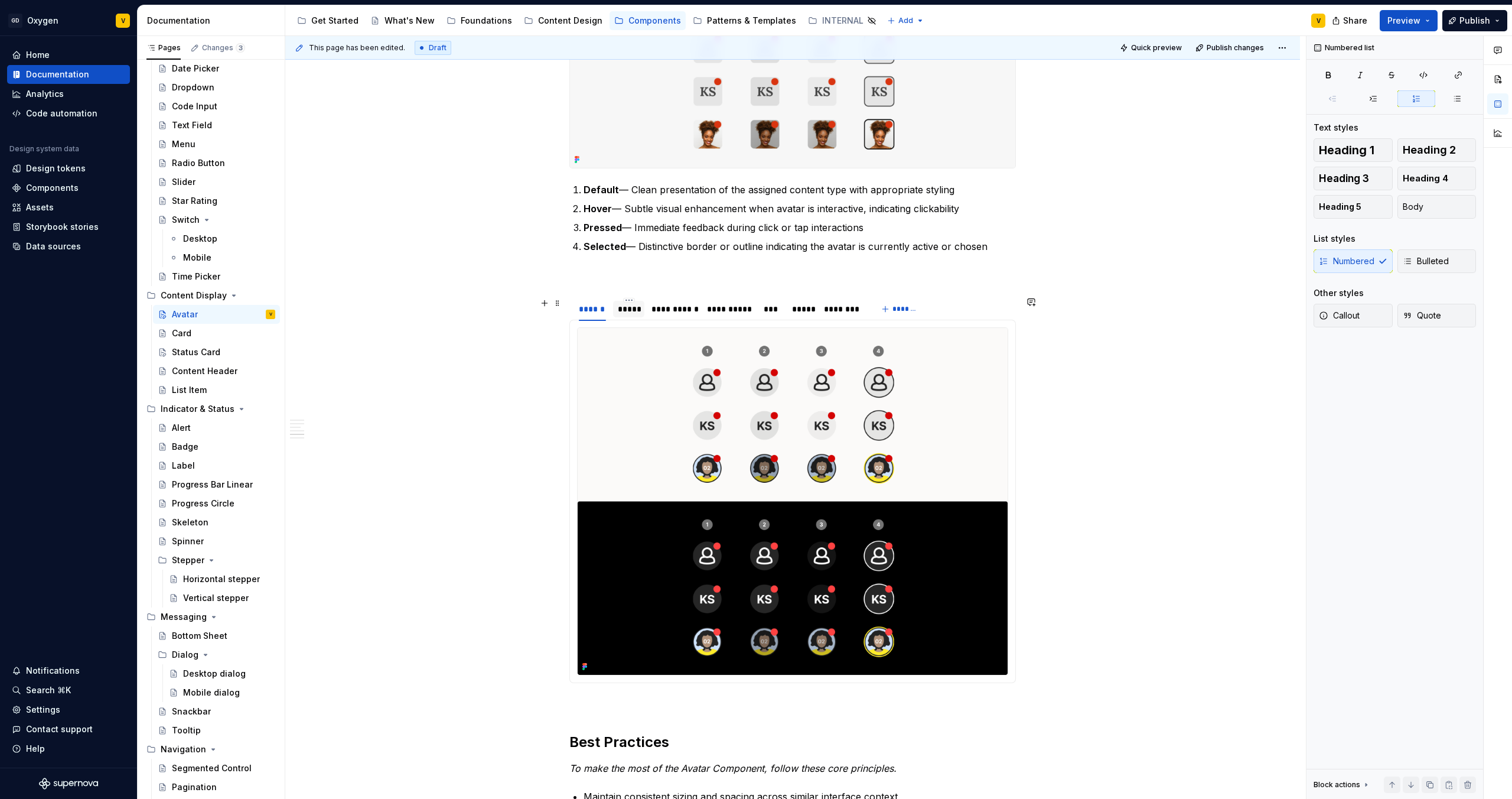
click at [629, 305] on div "*****" at bounding box center [629, 308] width 22 height 12
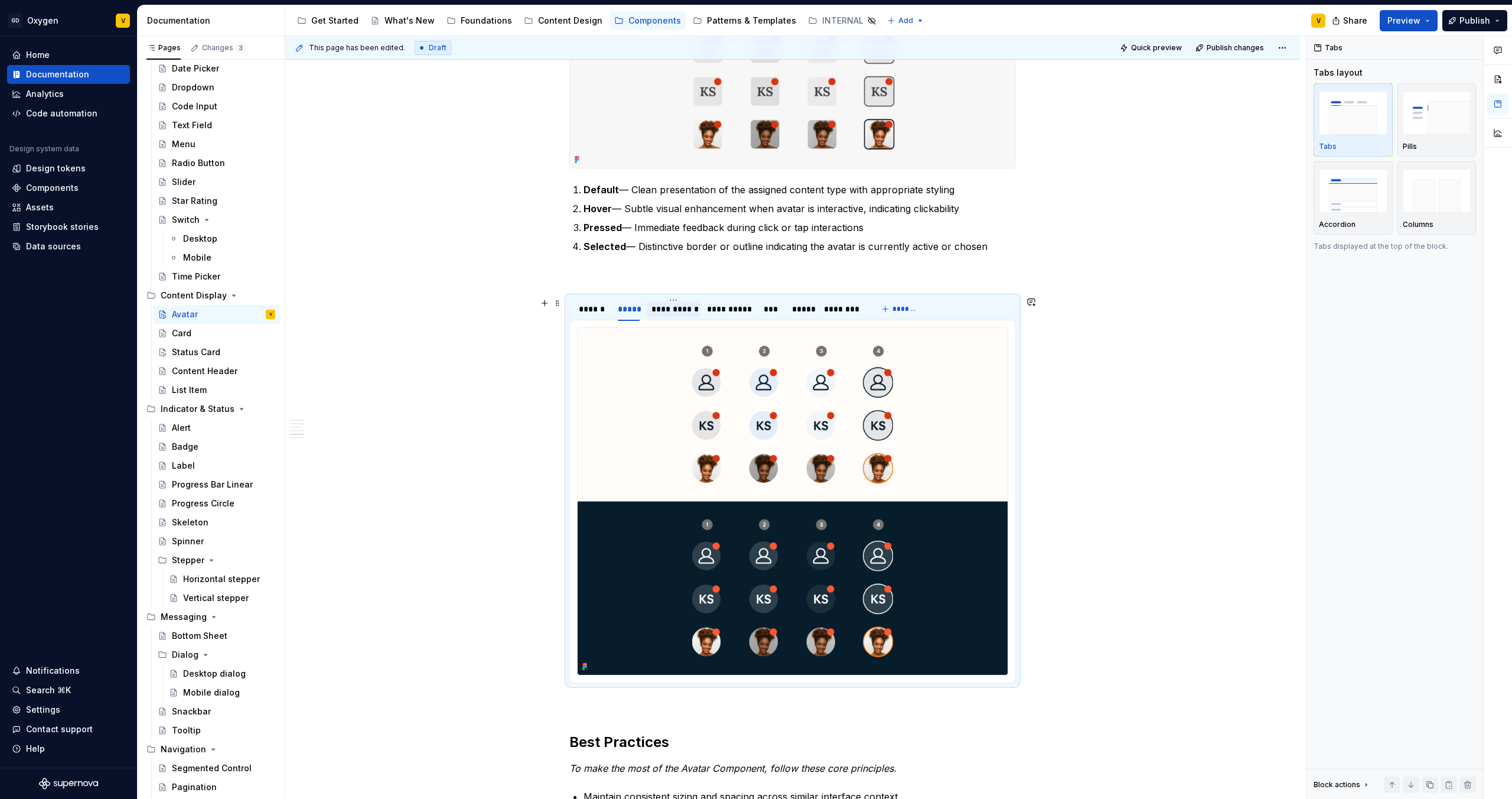
click at [657, 309] on div "**********" at bounding box center [673, 308] width 43 height 12
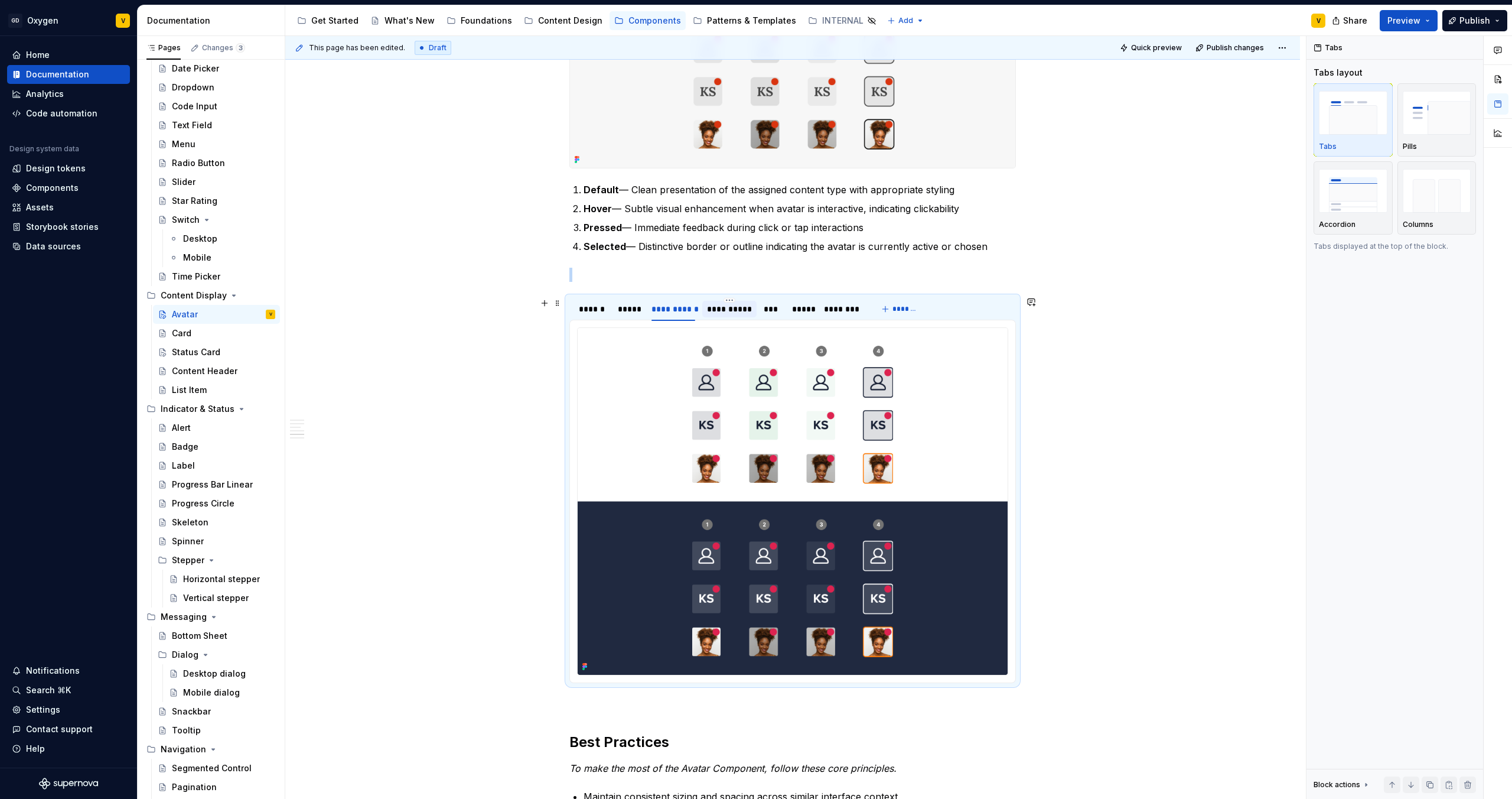
click at [711, 308] on div "**********" at bounding box center [730, 308] width 45 height 12
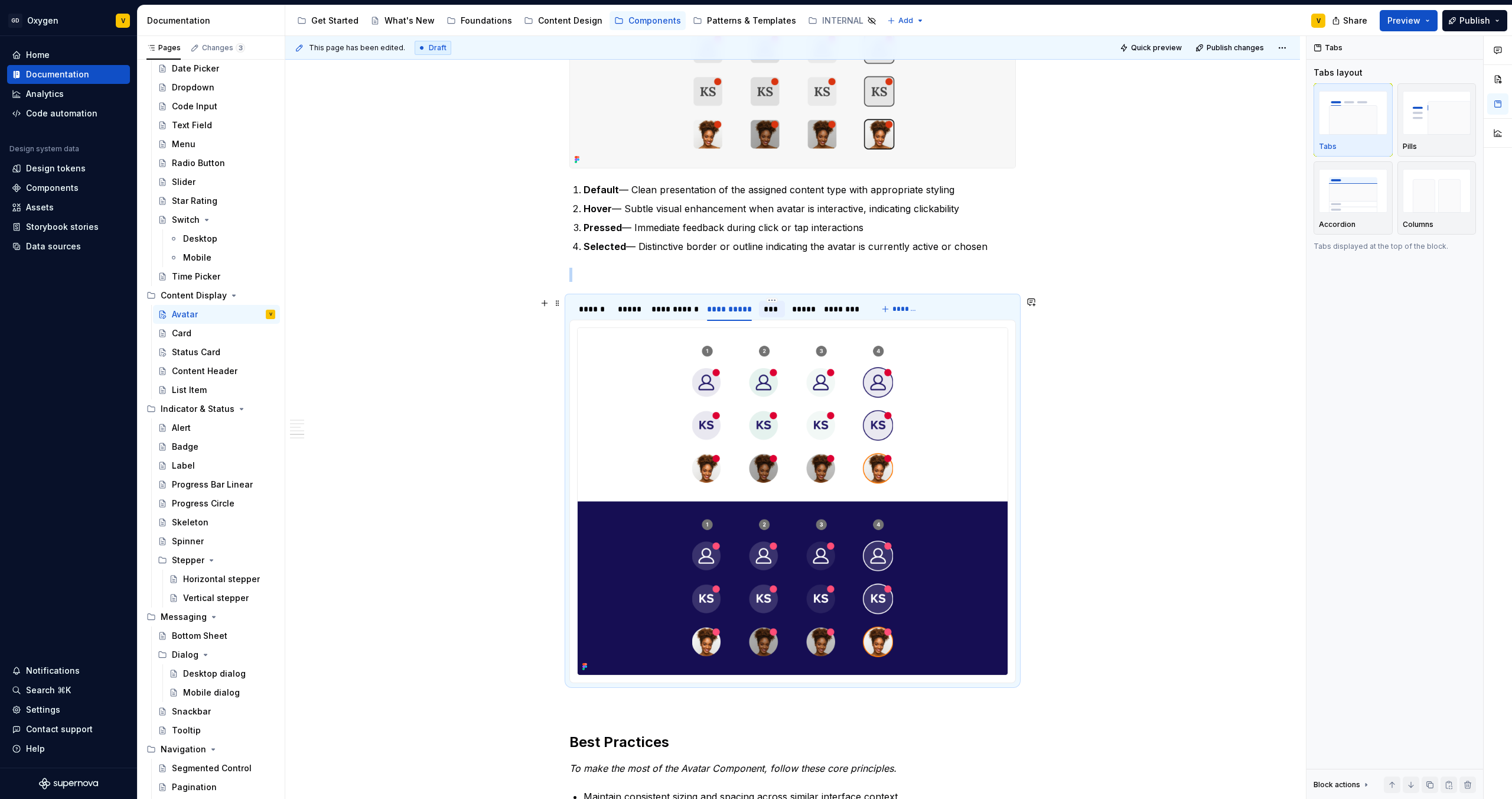
click at [765, 313] on div "***" at bounding box center [772, 308] width 17 height 12
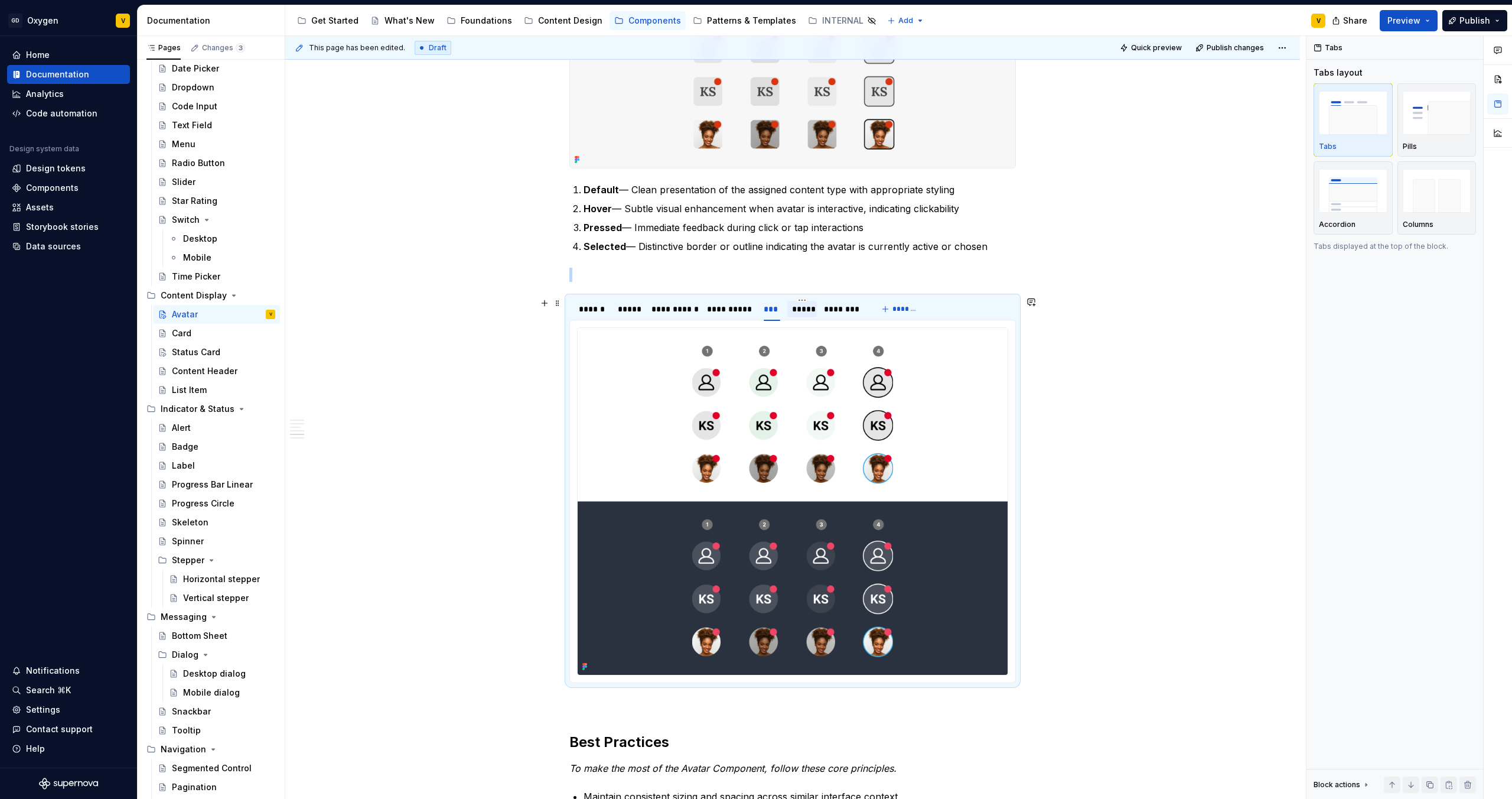
click at [805, 311] on div "*****" at bounding box center [803, 308] width 20 height 12
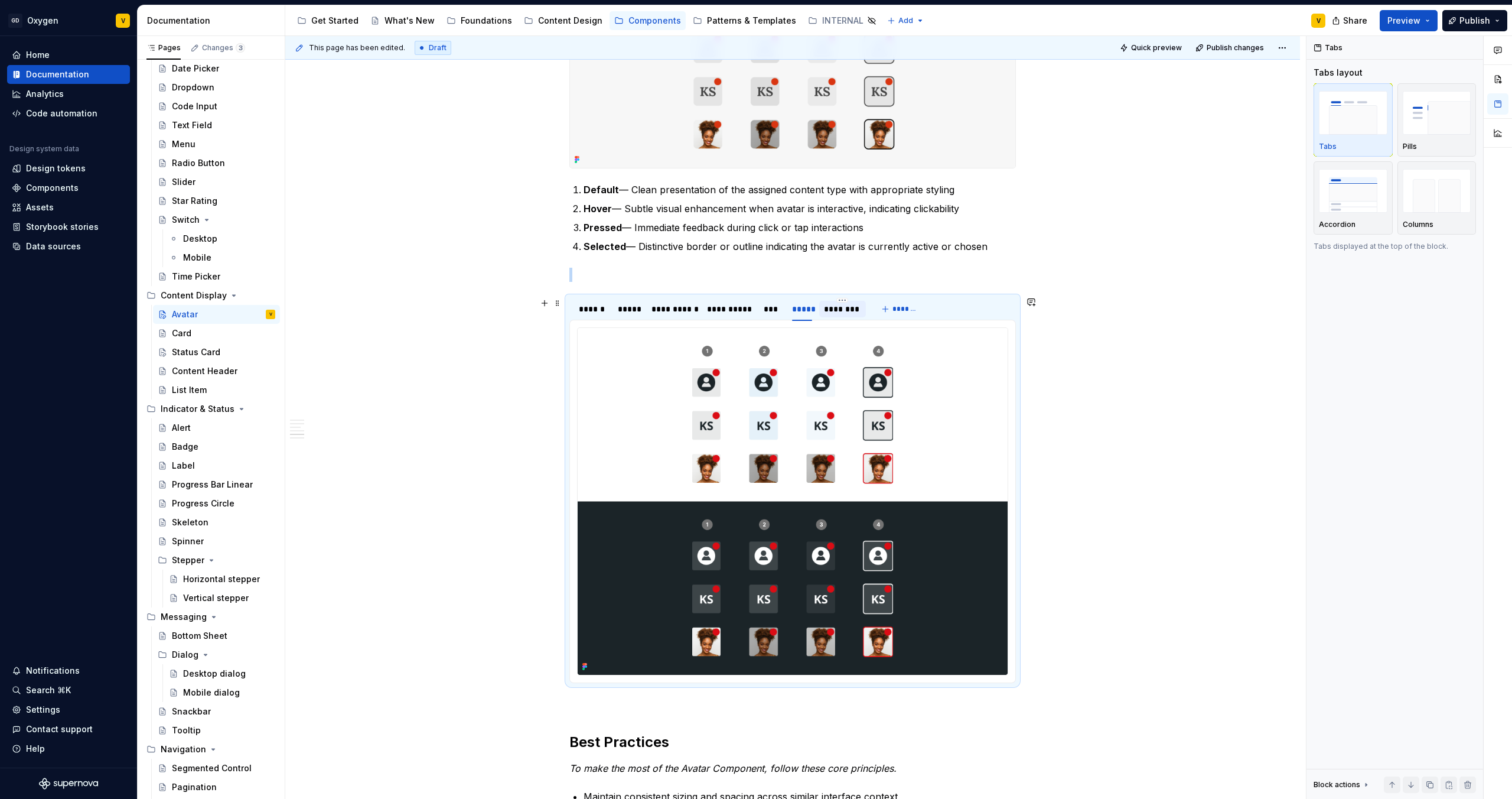
click at [832, 314] on div "********" at bounding box center [842, 308] width 36 height 12
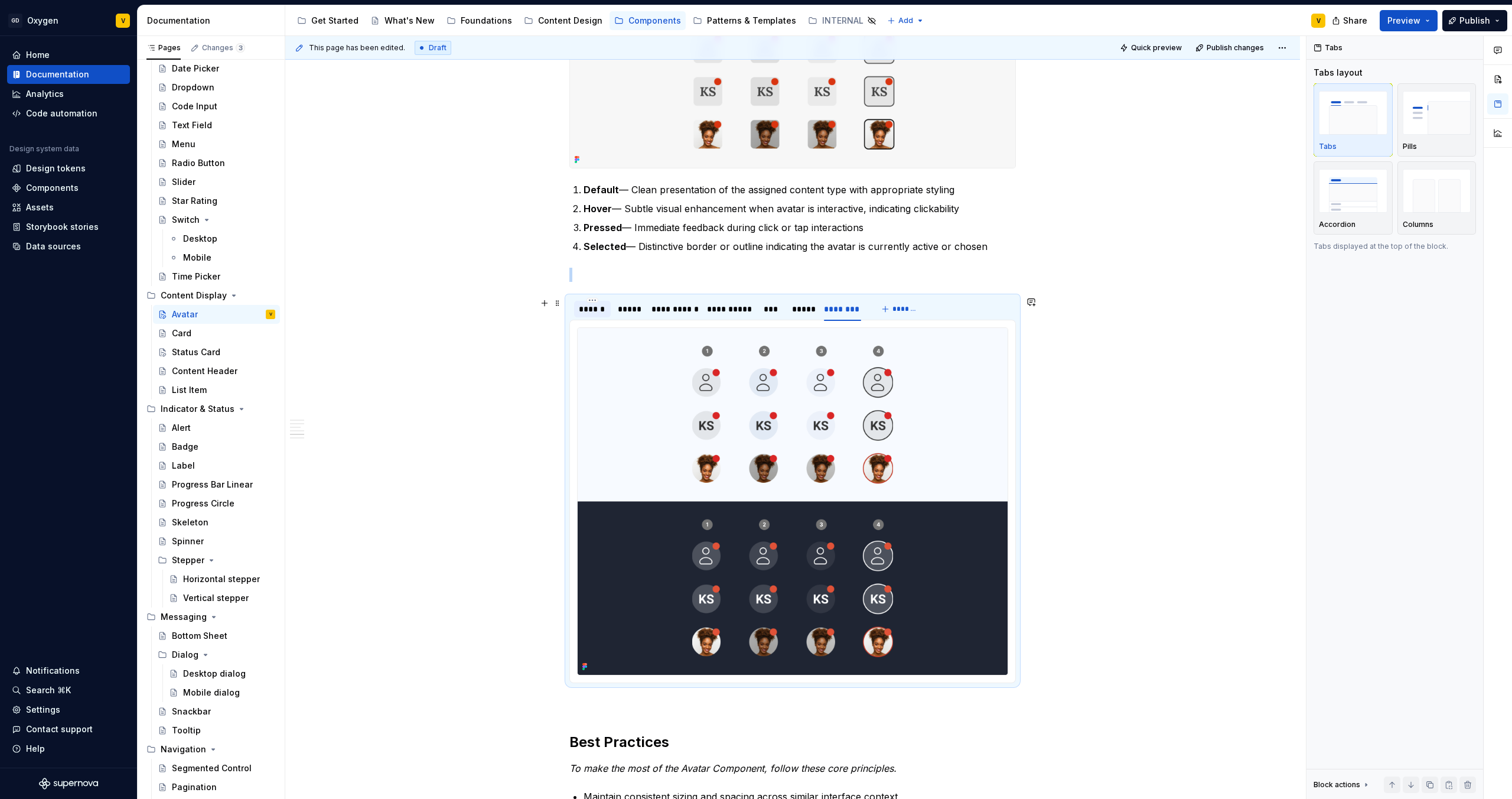
click at [587, 311] on div "******" at bounding box center [592, 308] width 27 height 12
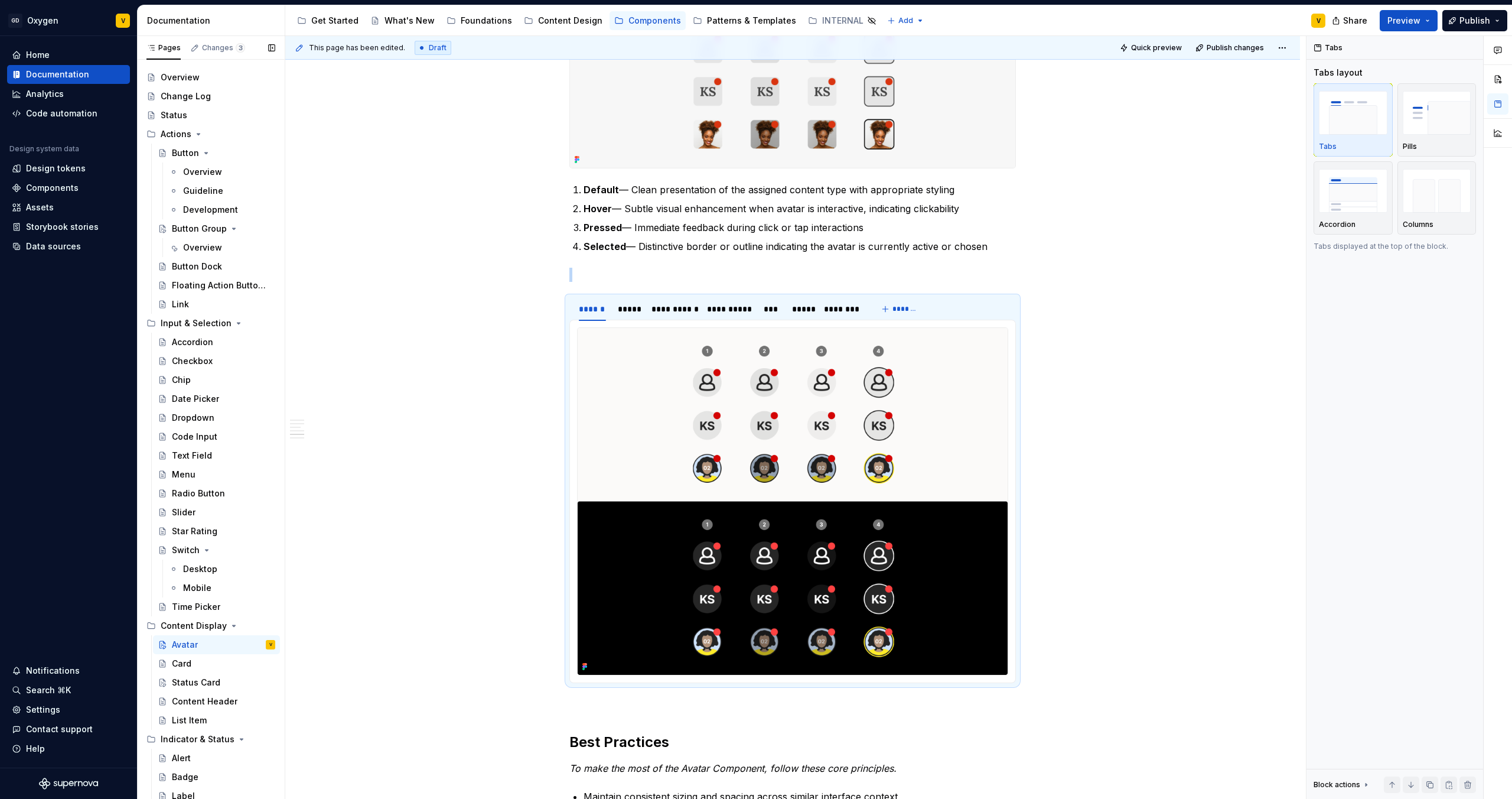
scroll to position [0, 0]
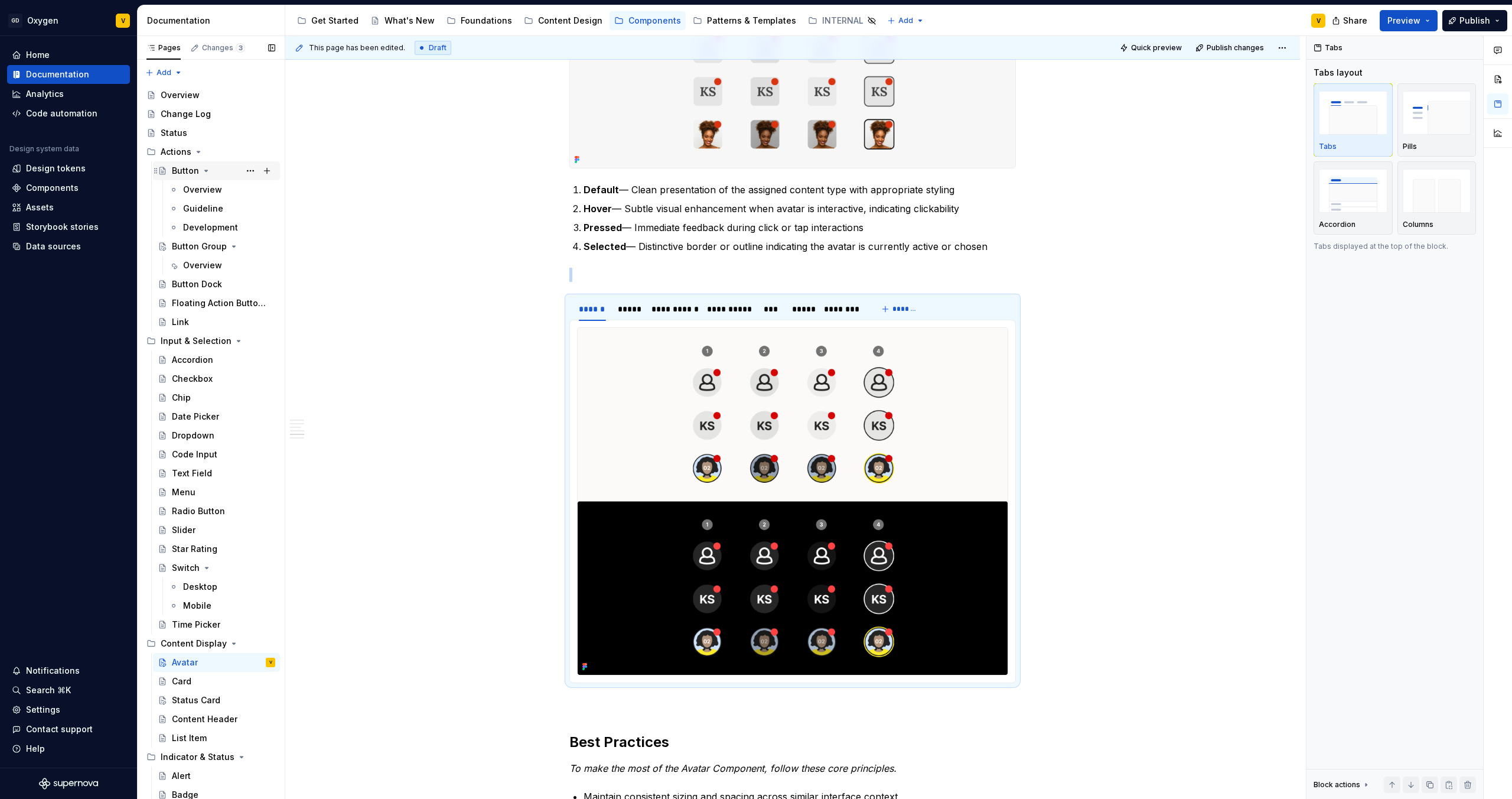
click at [205, 168] on icon "Page tree" at bounding box center [206, 171] width 9 height 9
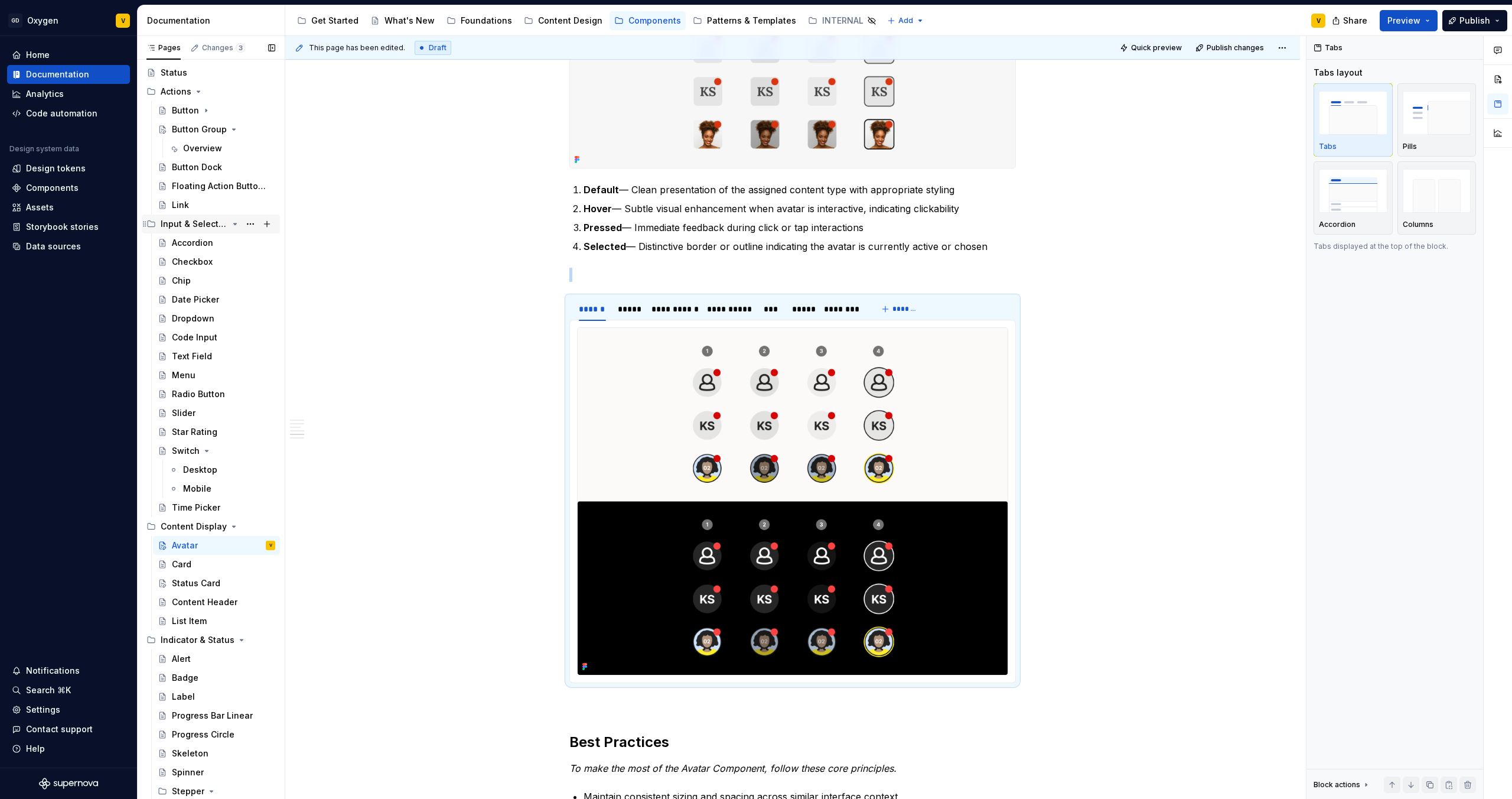
scroll to position [66, 0]
click at [206, 446] on icon "Page tree" at bounding box center [206, 445] width 9 height 9
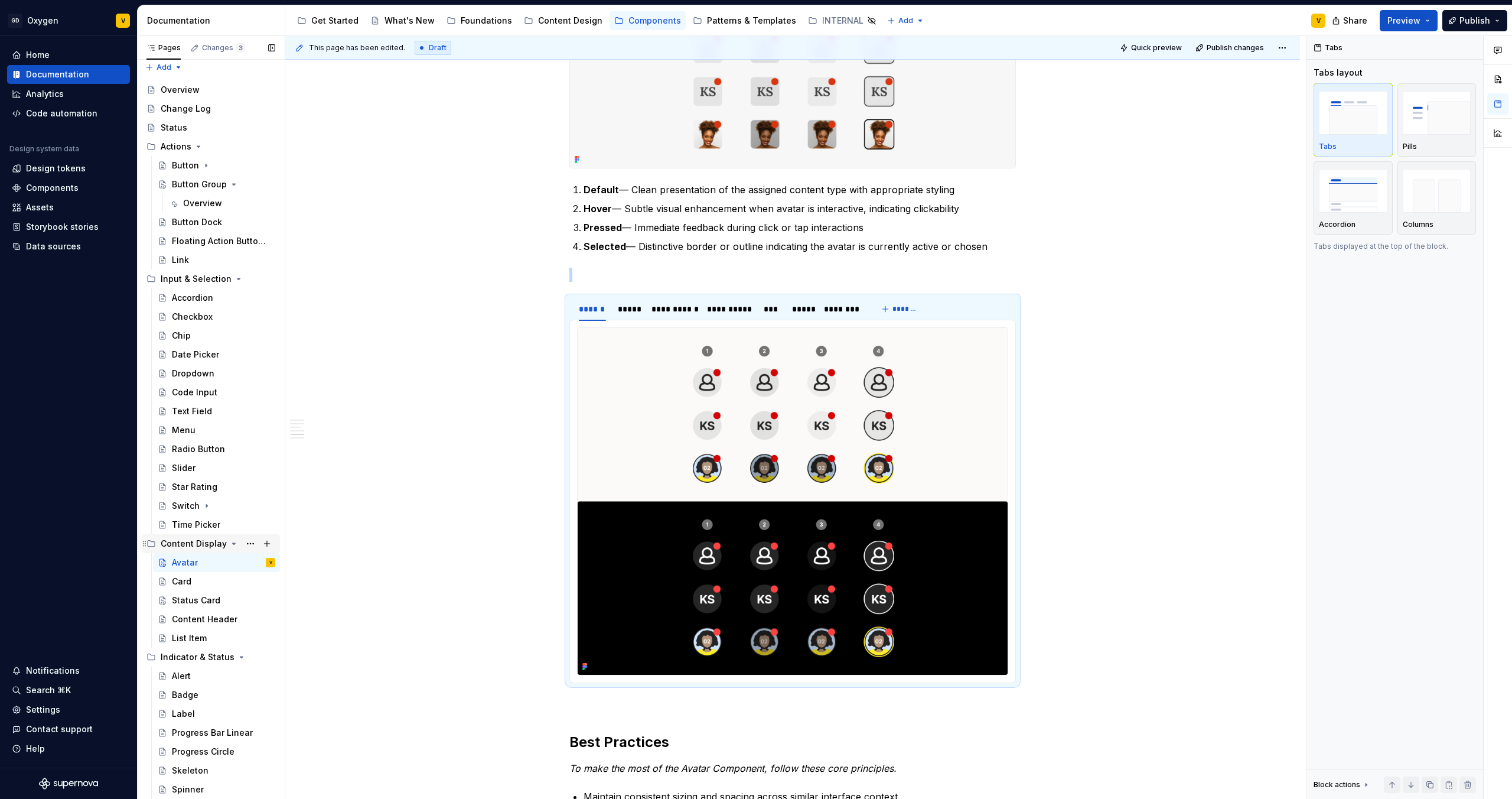
scroll to position [0, 0]
click at [201, 151] on icon "Page tree" at bounding box center [199, 151] width 9 height 9
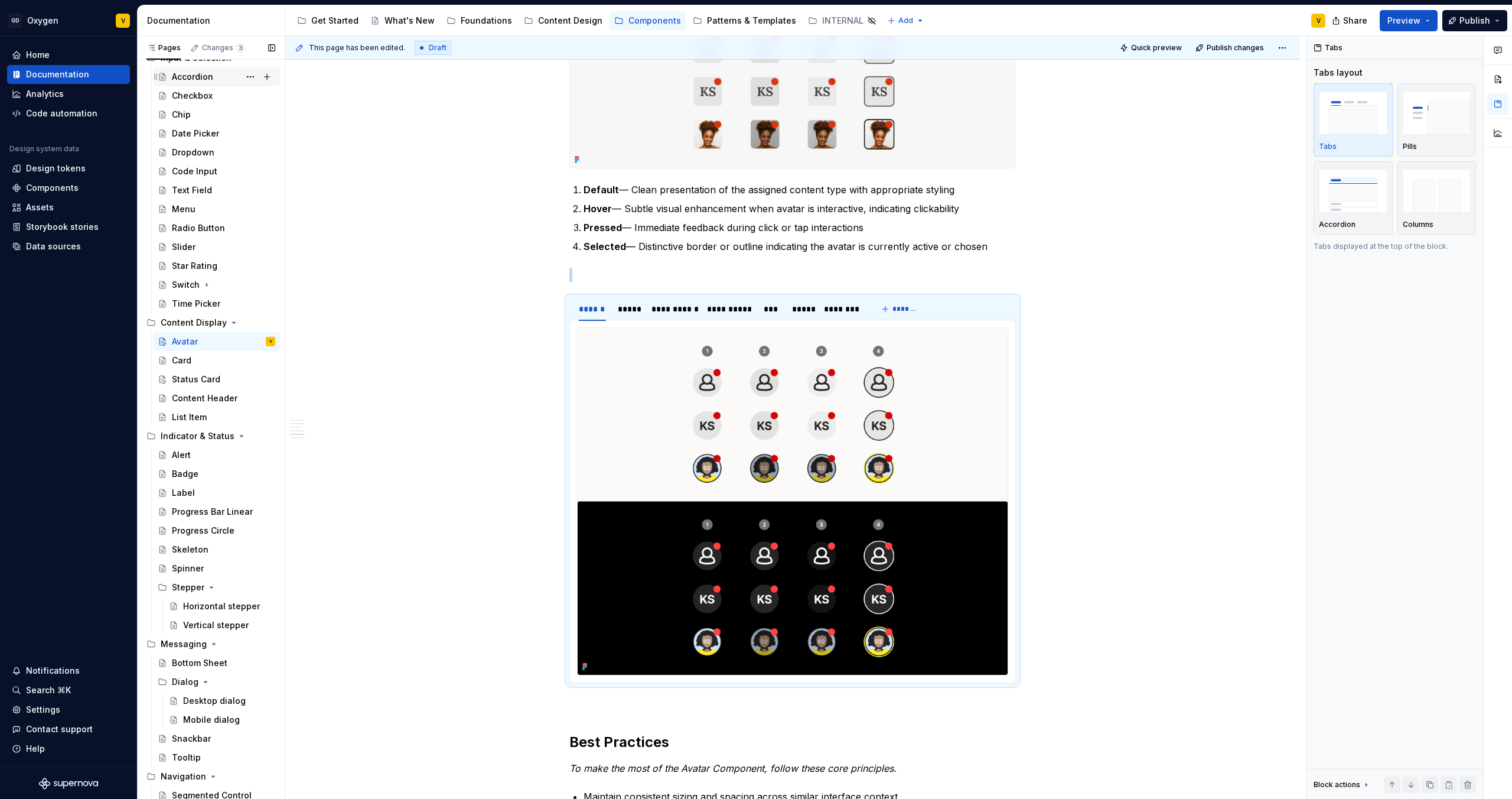
scroll to position [114, 0]
click at [260, 320] on button "Page tree" at bounding box center [266, 321] width 16 height 16
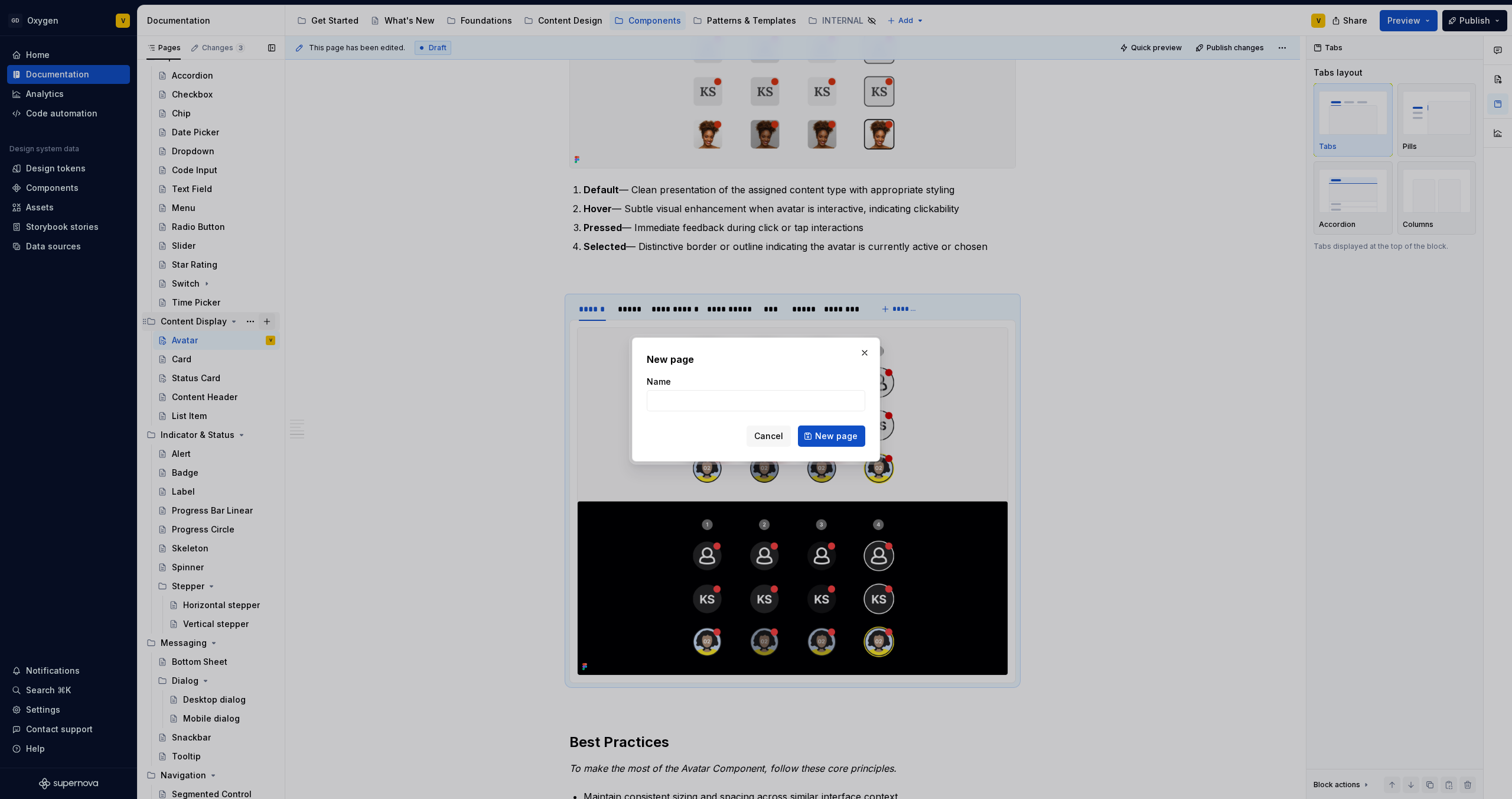
type textarea "*"
type input "Logo"
click button "New page" at bounding box center [831, 436] width 68 height 21
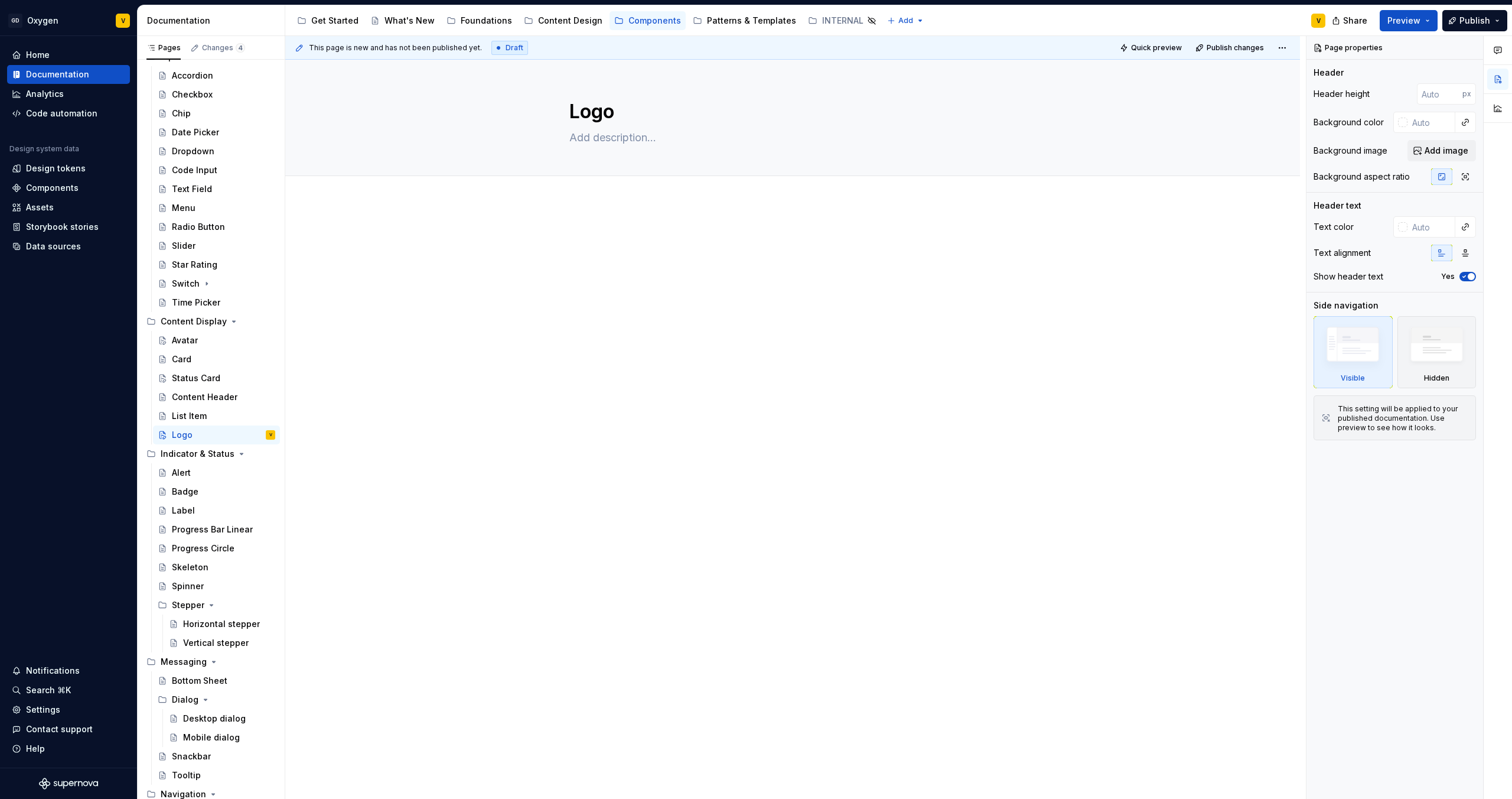
click at [602, 276] on div at bounding box center [792, 260] width 446 height 59
click at [598, 302] on div at bounding box center [792, 366] width 1014 height 328
click at [549, 241] on div at bounding box center [792, 366] width 1014 height 328
click at [587, 238] on p at bounding box center [792, 238] width 446 height 14
click at [699, 384] on div at bounding box center [792, 366] width 1014 height 328
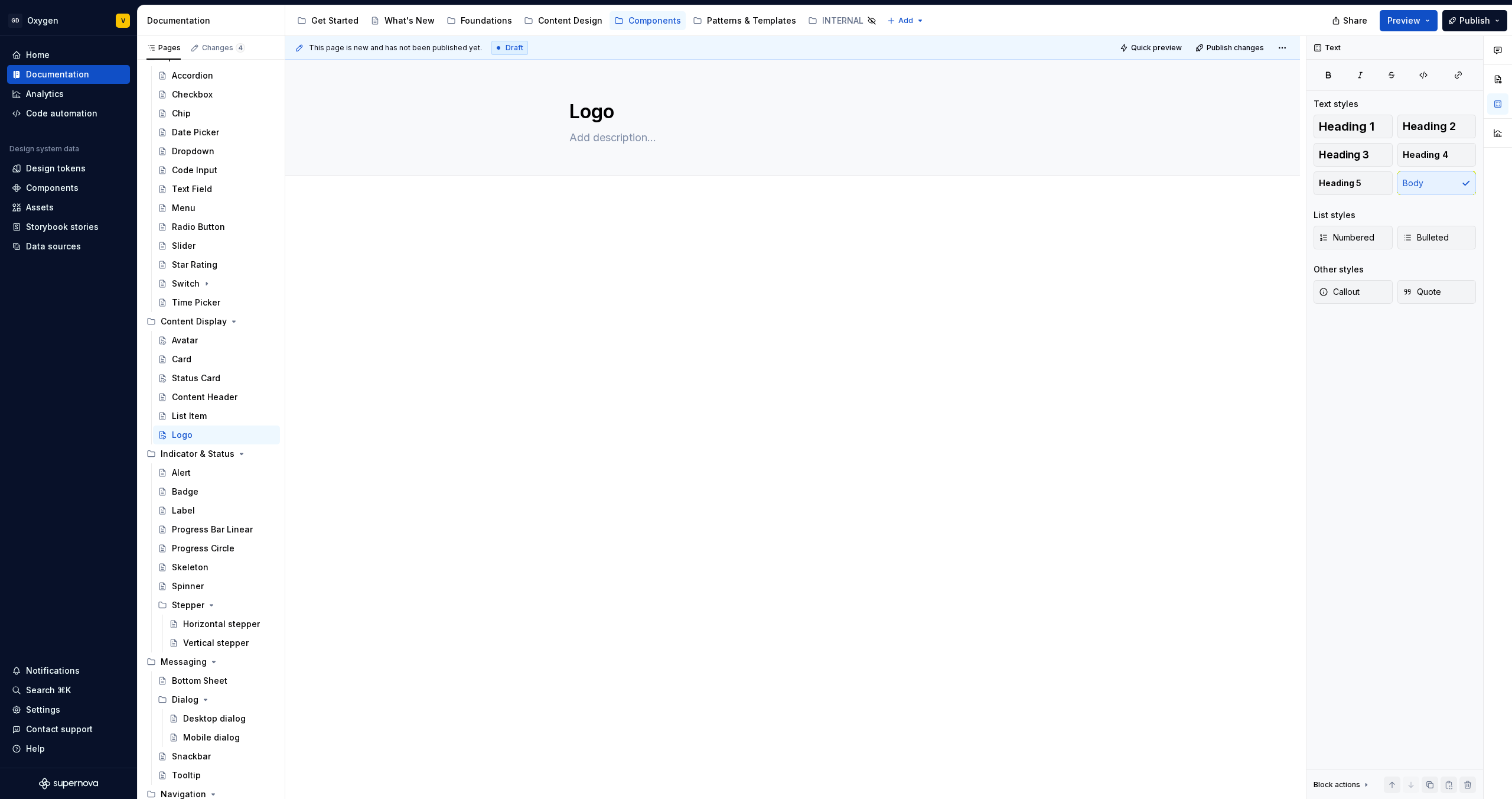
type textarea "*"
